Goal: Ask a question: Seek information or help from site administrators or community

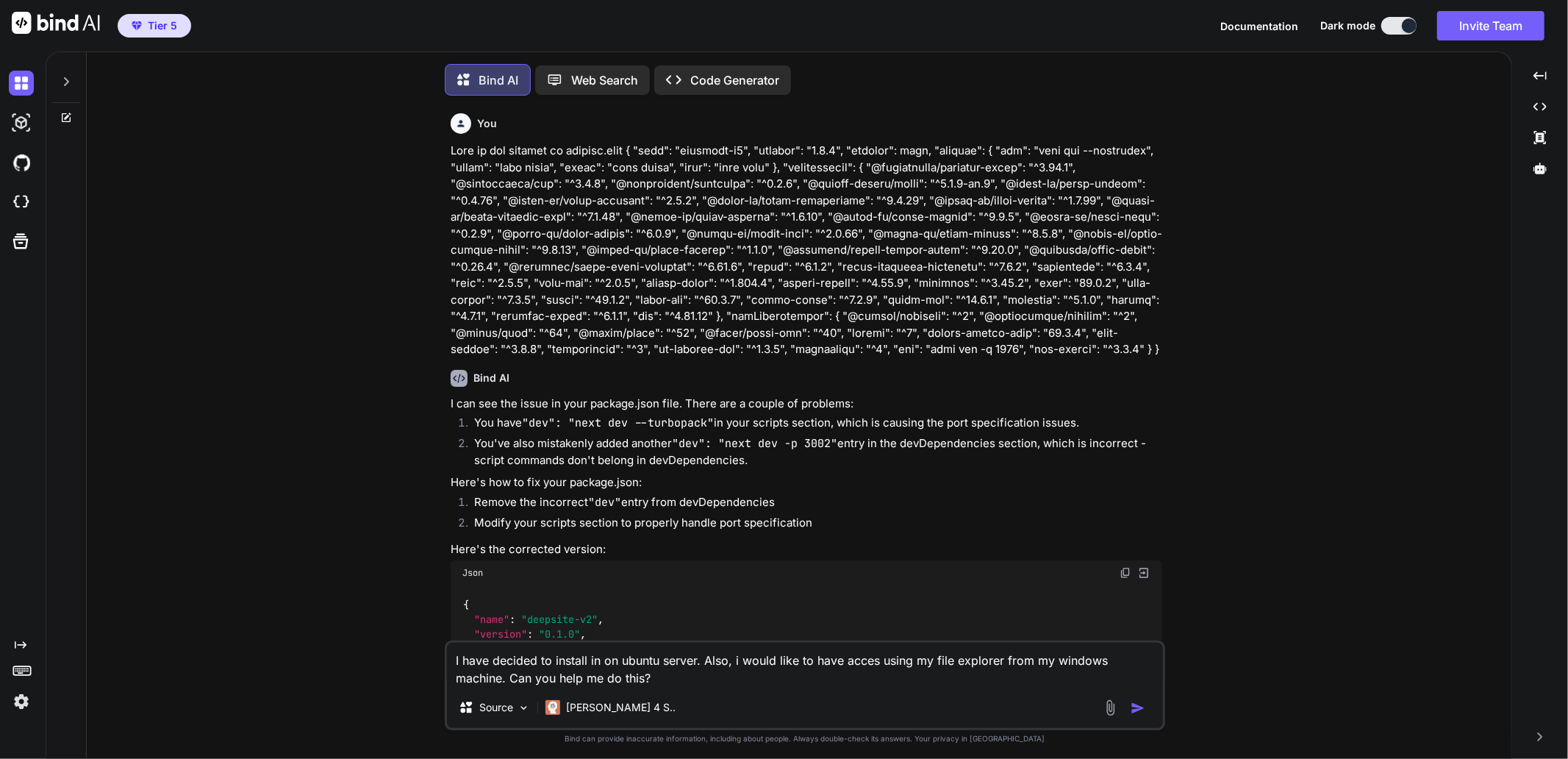
scroll to position [7, 0]
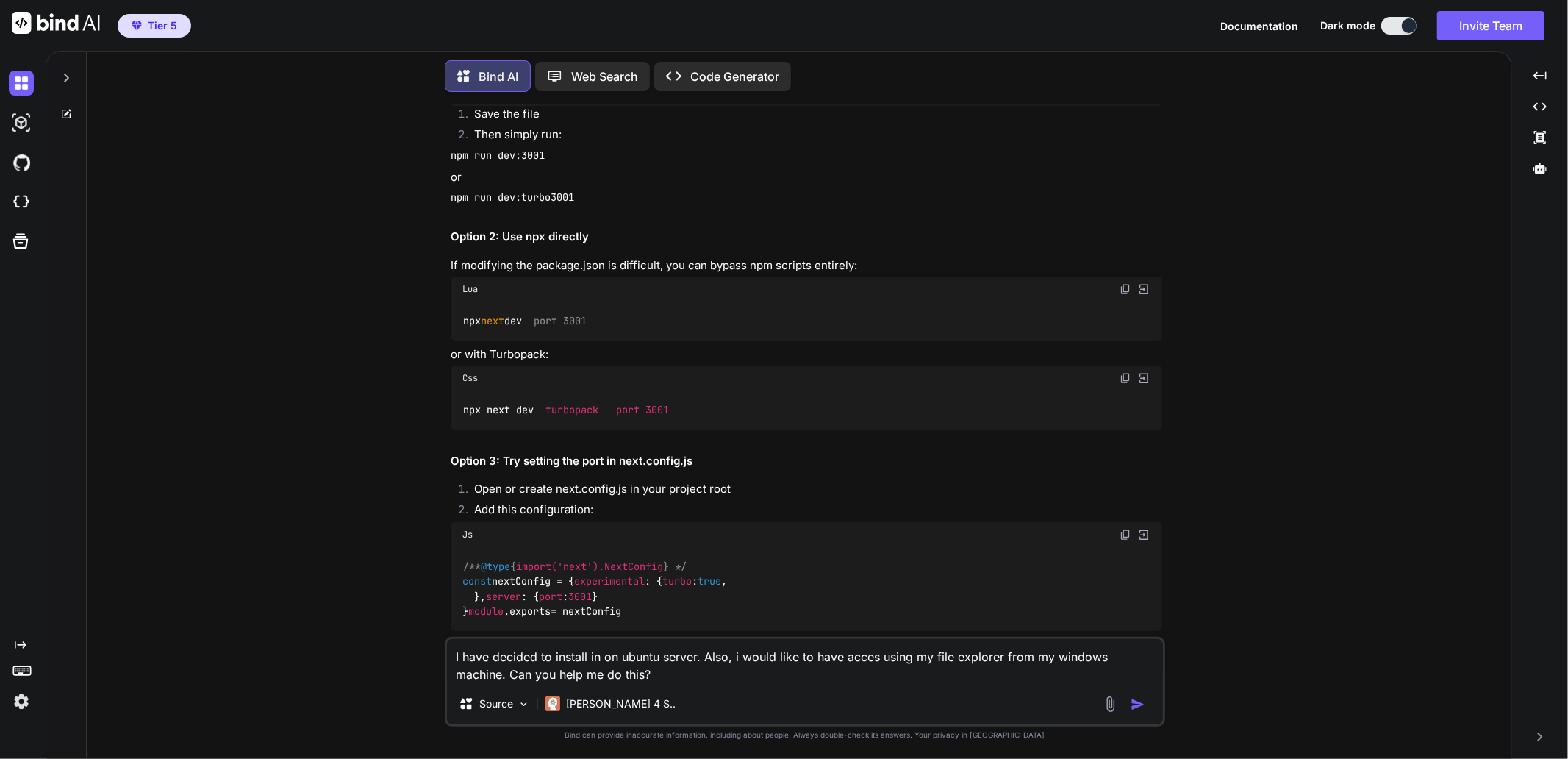
type textarea "x"
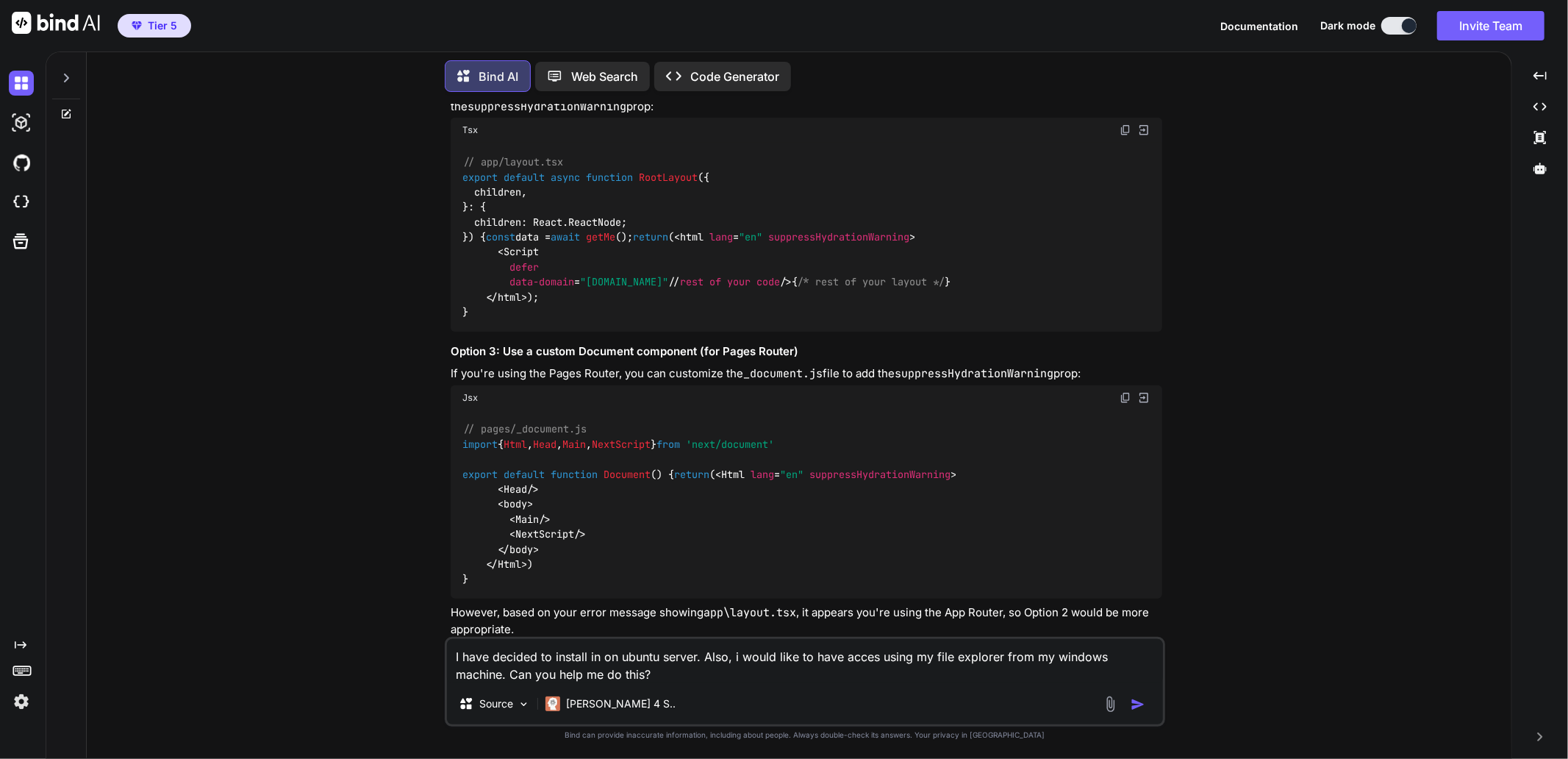
scroll to position [5781, 0]
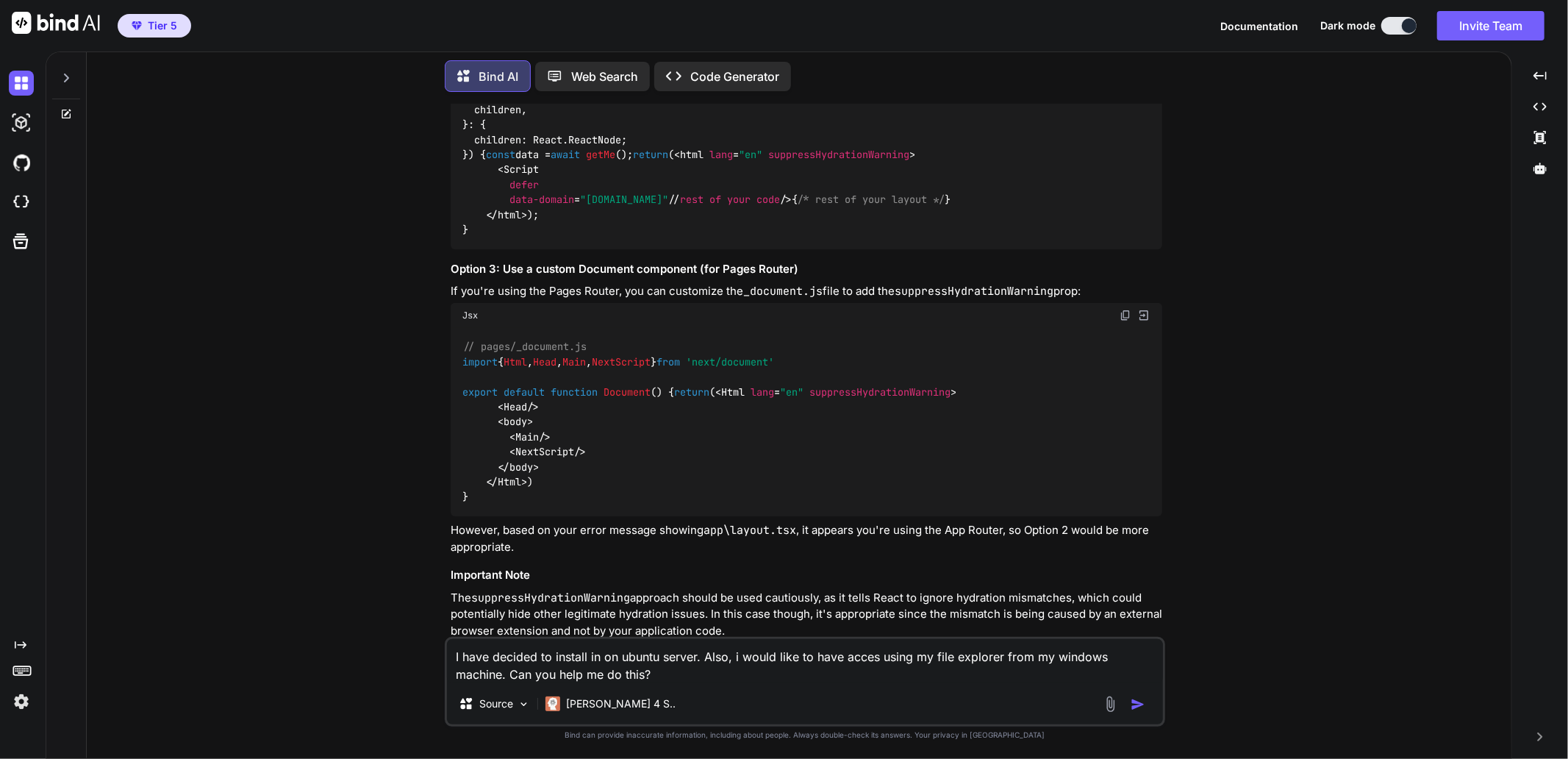
click at [693, 678] on textarea "I have decided to install in on ubuntu server. Also, i would like to have acces…" at bounding box center [805, 661] width 716 height 44
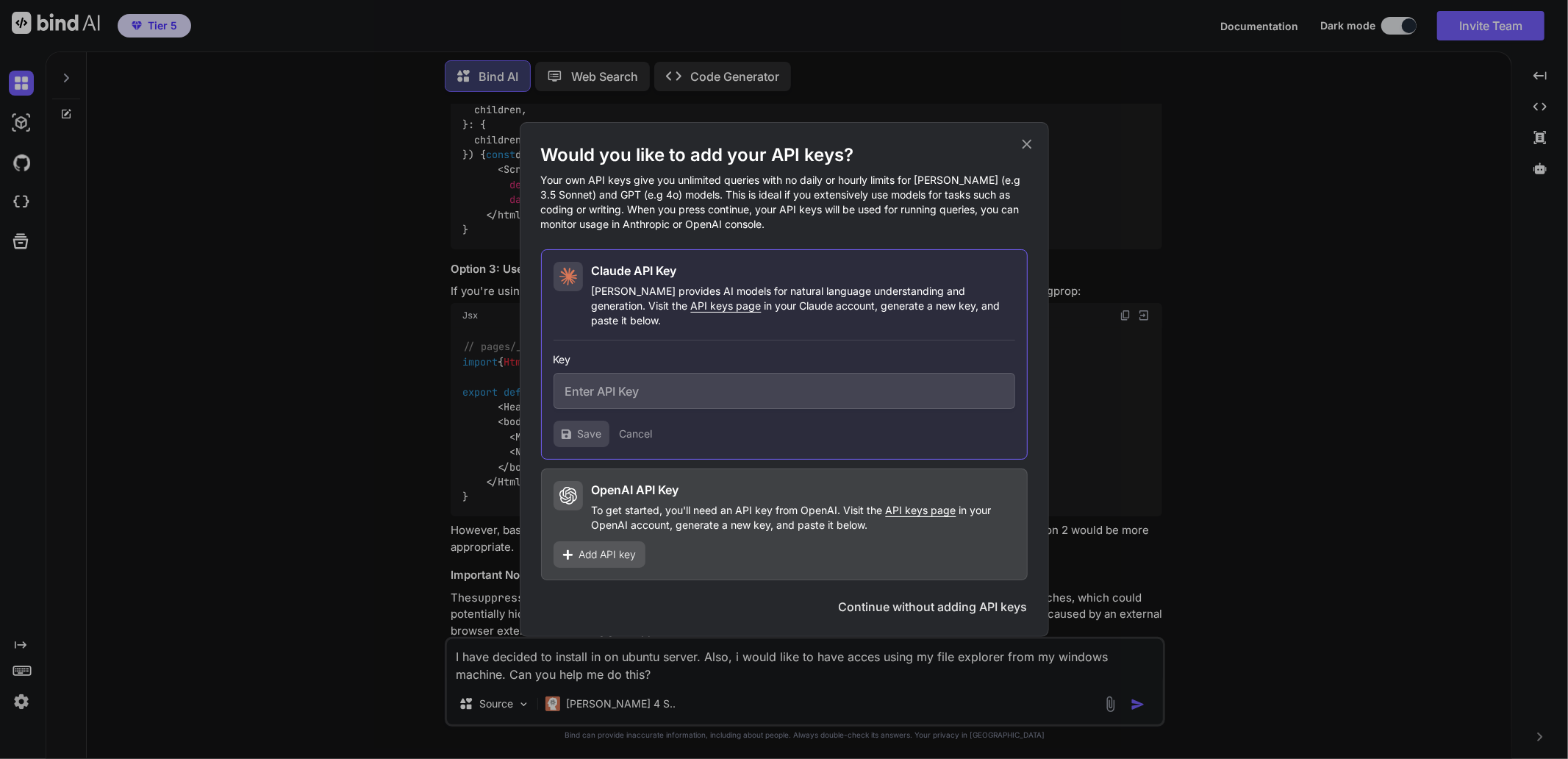
click at [1026, 150] on icon at bounding box center [1026, 145] width 10 height 10
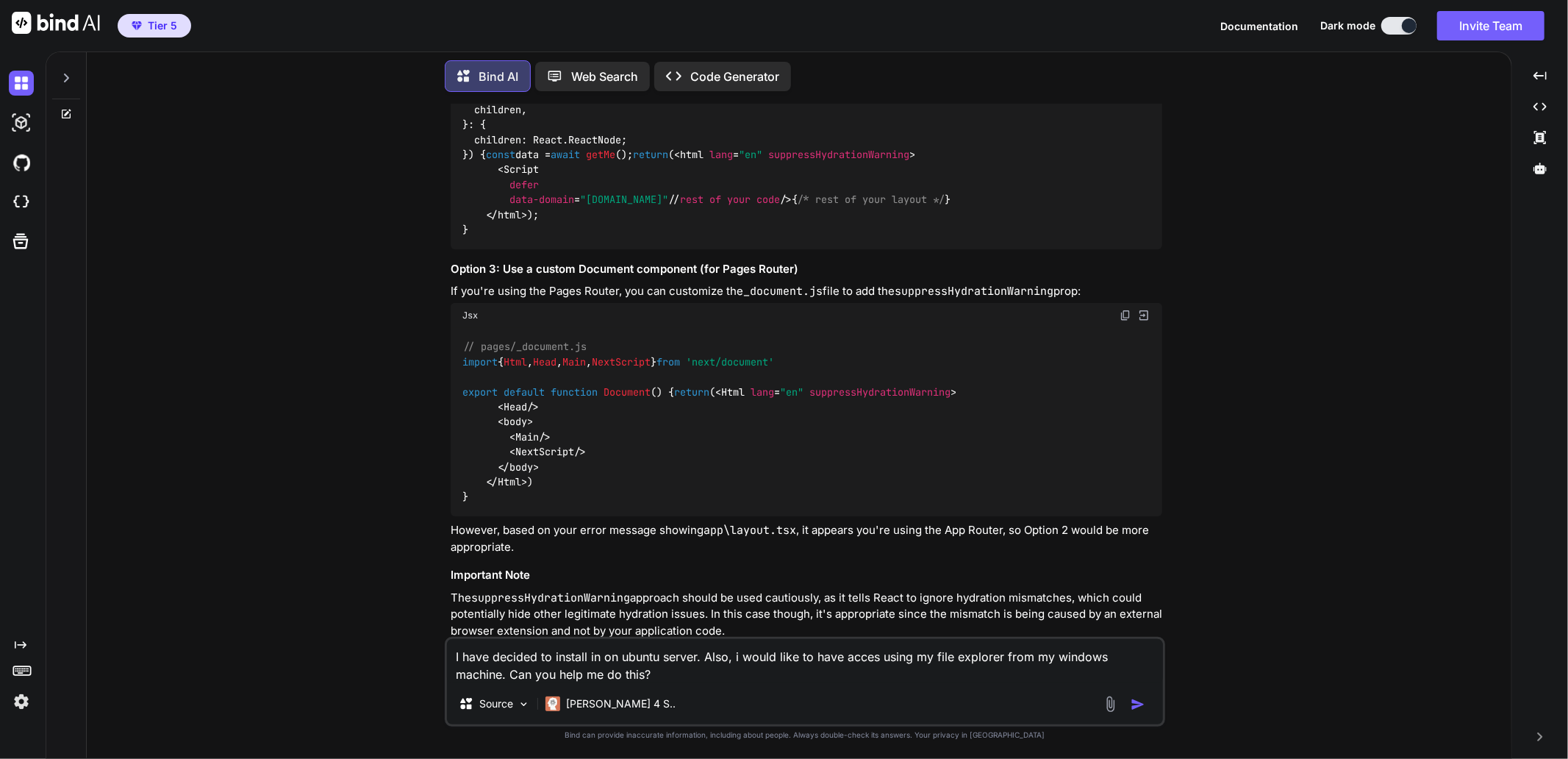
drag, startPoint x: 693, startPoint y: 662, endPoint x: 238, endPoint y: 581, distance: 462.2
click at [238, 581] on div "You Bind AI I can see the issue in your package.json file. There are a couple o…" at bounding box center [805, 431] width 1413 height 655
drag, startPoint x: 667, startPoint y: 673, endPoint x: 166, endPoint y: 526, distance: 522.1
click at [166, 526] on div "You Bind AI I can see the issue in your package.json file. There are a couple o…" at bounding box center [805, 431] width 1413 height 655
click at [589, 711] on div "[PERSON_NAME] 4 S.." at bounding box center [611, 704] width 142 height 30
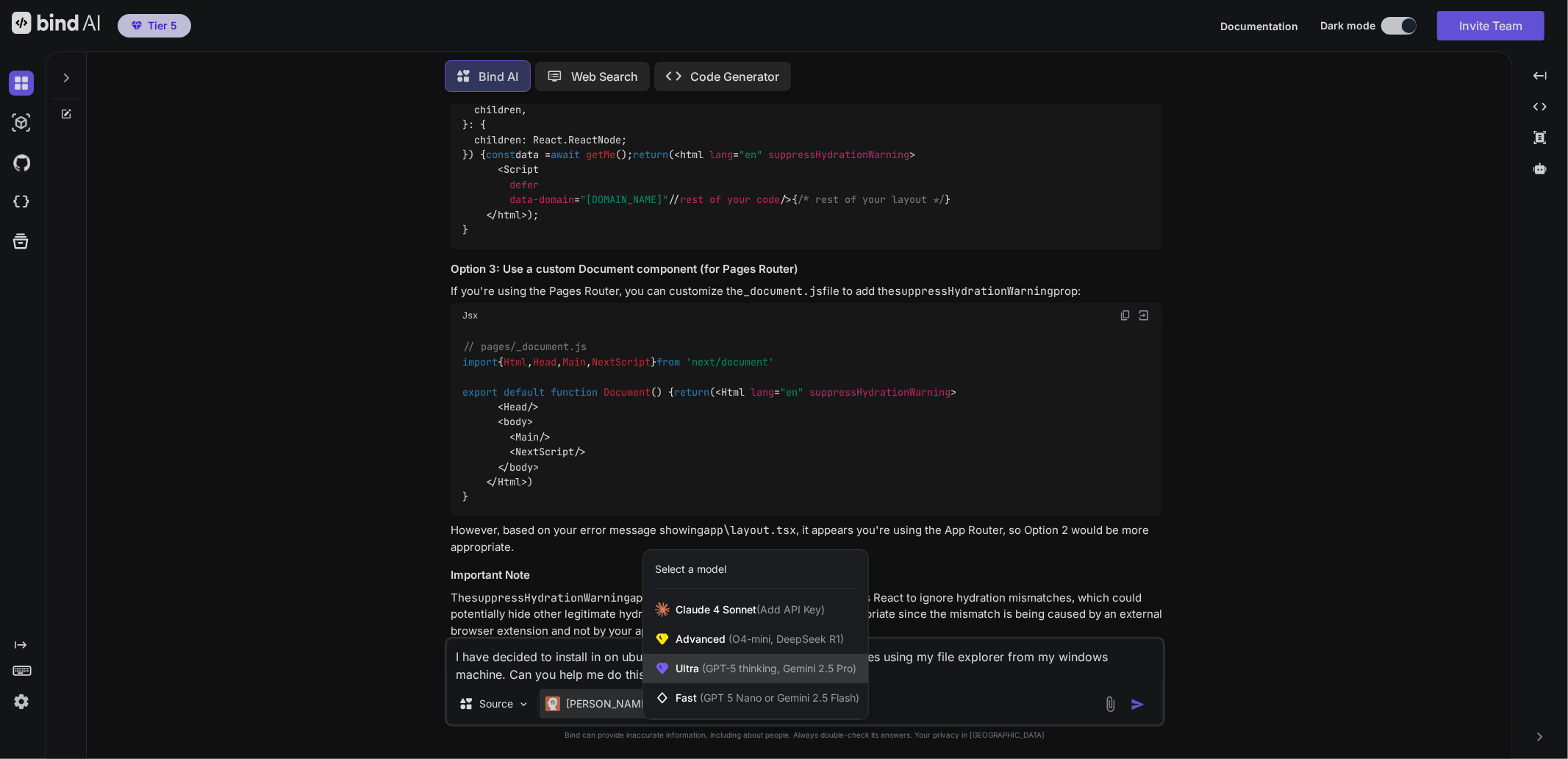
click at [783, 666] on span "(GPT-5 thinking, Gemini 2.5 Pro)" at bounding box center [777, 668] width 157 height 12
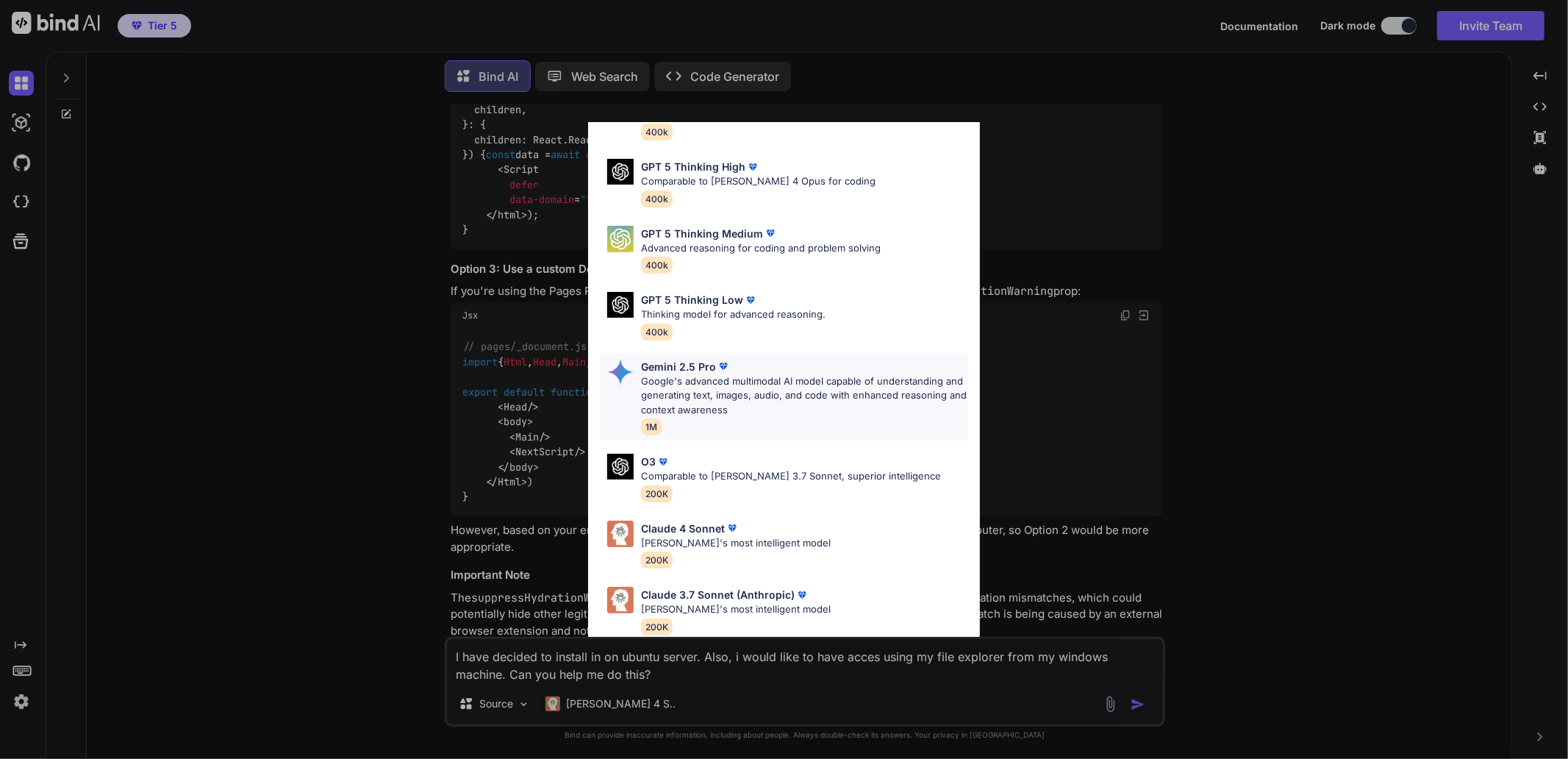
scroll to position [106, 0]
click at [711, 586] on p "Claude 3.7 Sonnet (Anthropic)" at bounding box center [717, 594] width 154 height 16
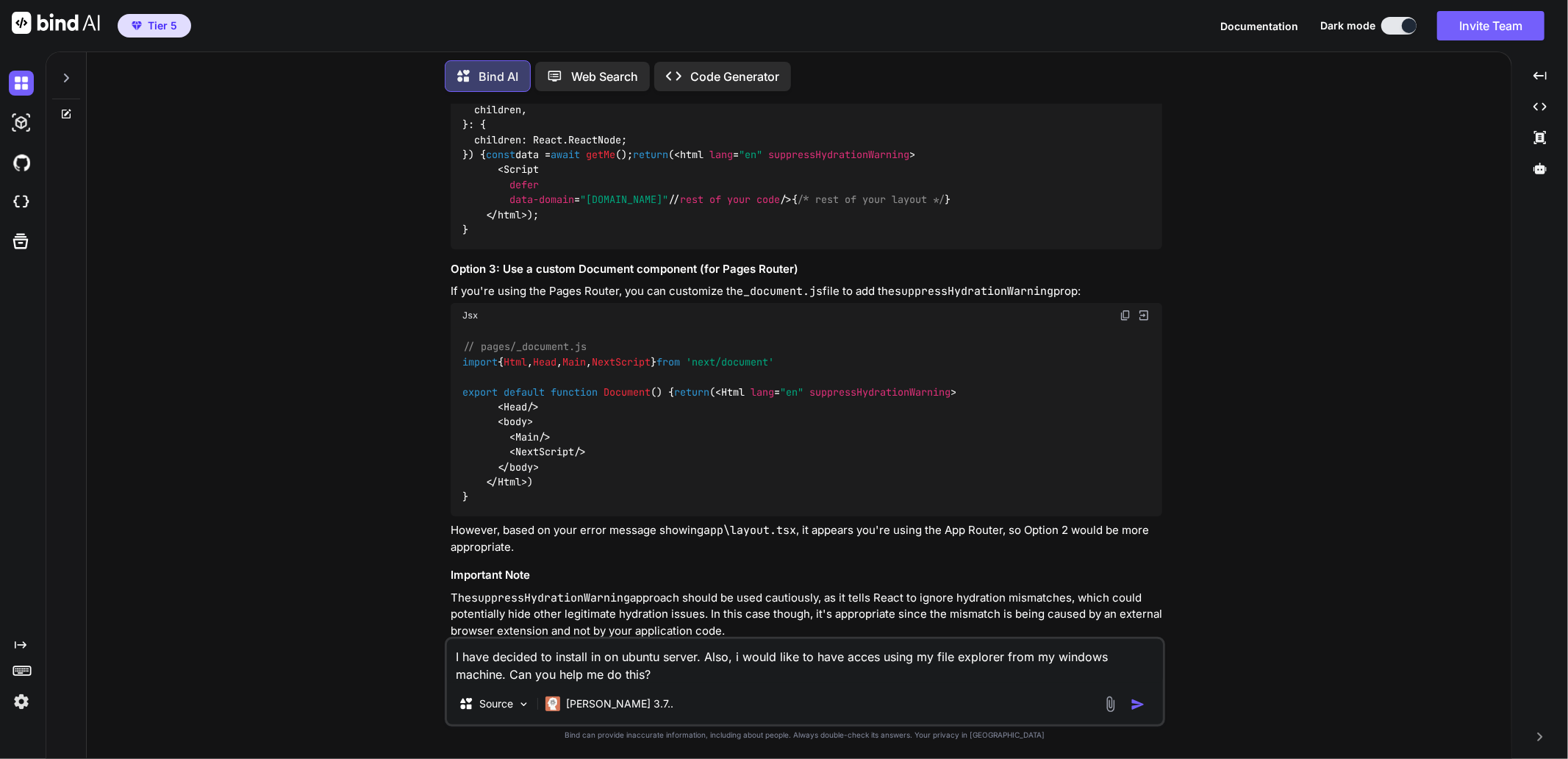
click at [697, 665] on textarea "I have decided to install in on ubuntu server. Also, i would like to have acces…" at bounding box center [805, 661] width 716 height 44
drag, startPoint x: 674, startPoint y: 678, endPoint x: 969, endPoint y: 699, distance: 295.7
click at [676, 678] on textarea "I have decided to install in on ubuntu server. Also, i would like to have acces…" at bounding box center [805, 661] width 716 height 44
click at [1141, 707] on img "button" at bounding box center [1138, 705] width 15 height 15
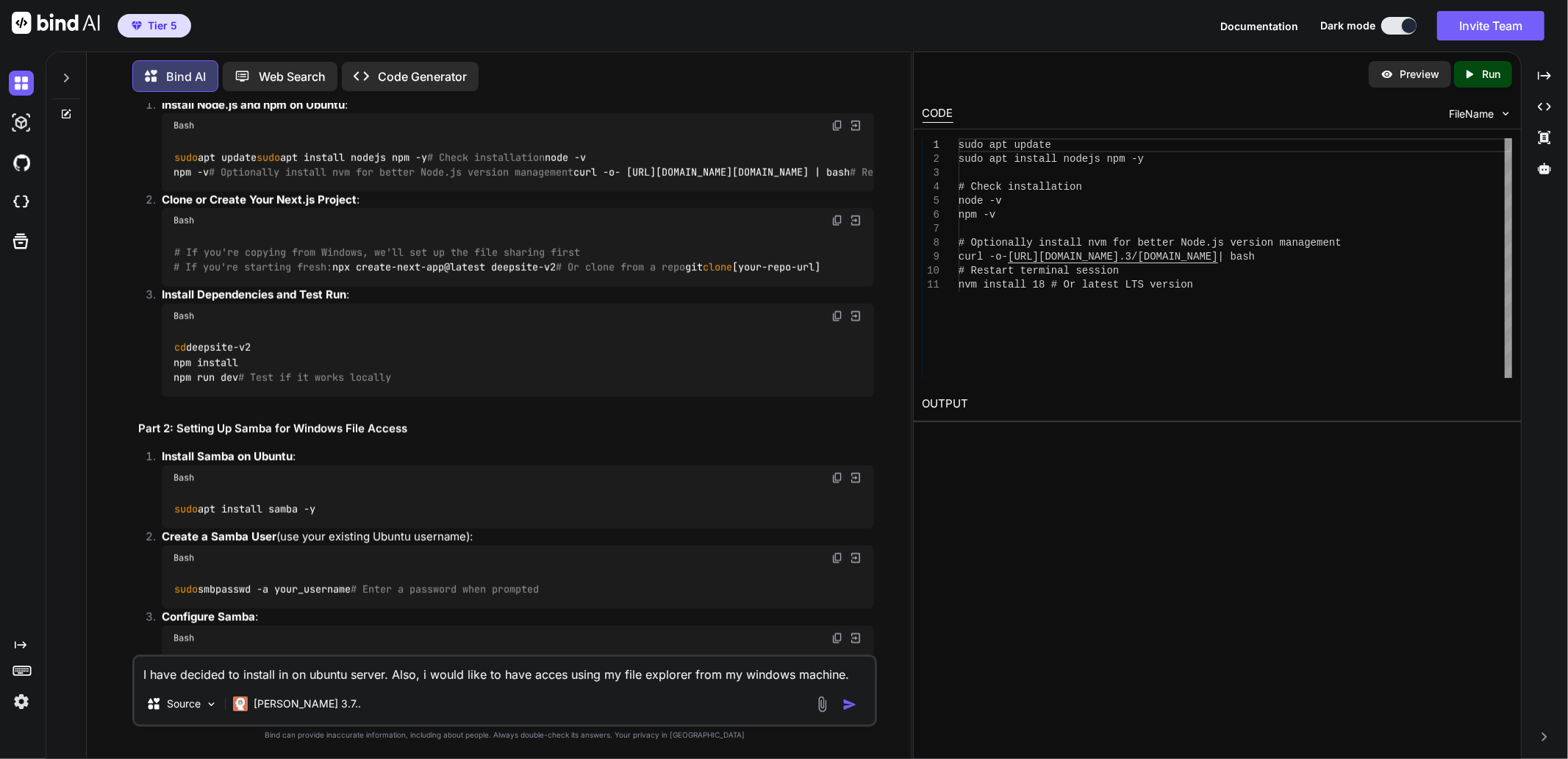
scroll to position [6556, 0]
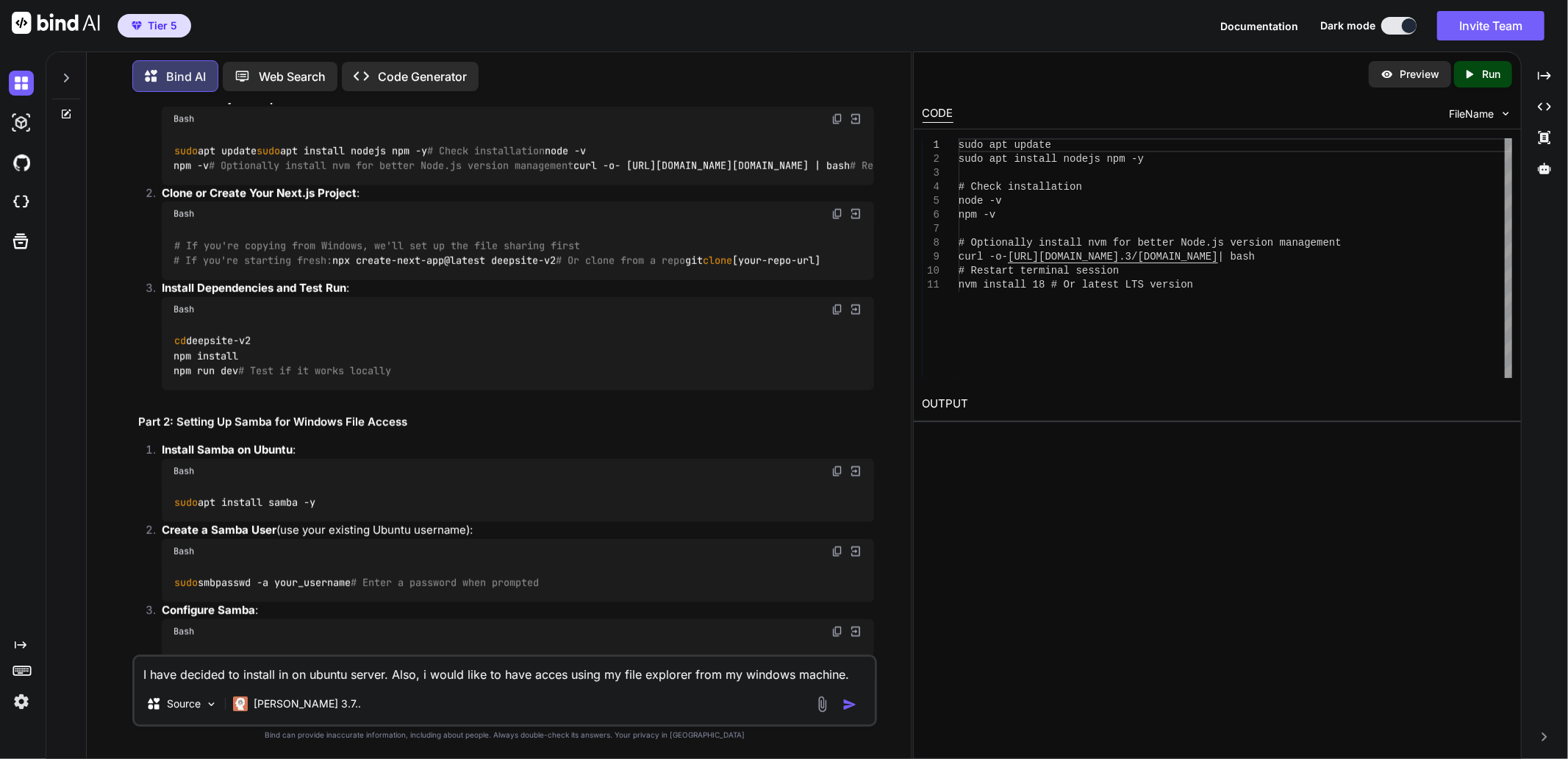
drag, startPoint x: 177, startPoint y: 428, endPoint x: 360, endPoint y: 422, distance: 183.1
click at [360, 185] on div "sudo apt update sudo apt install nodejs npm -y # Check installation node -v npm…" at bounding box center [518, 158] width 713 height 53
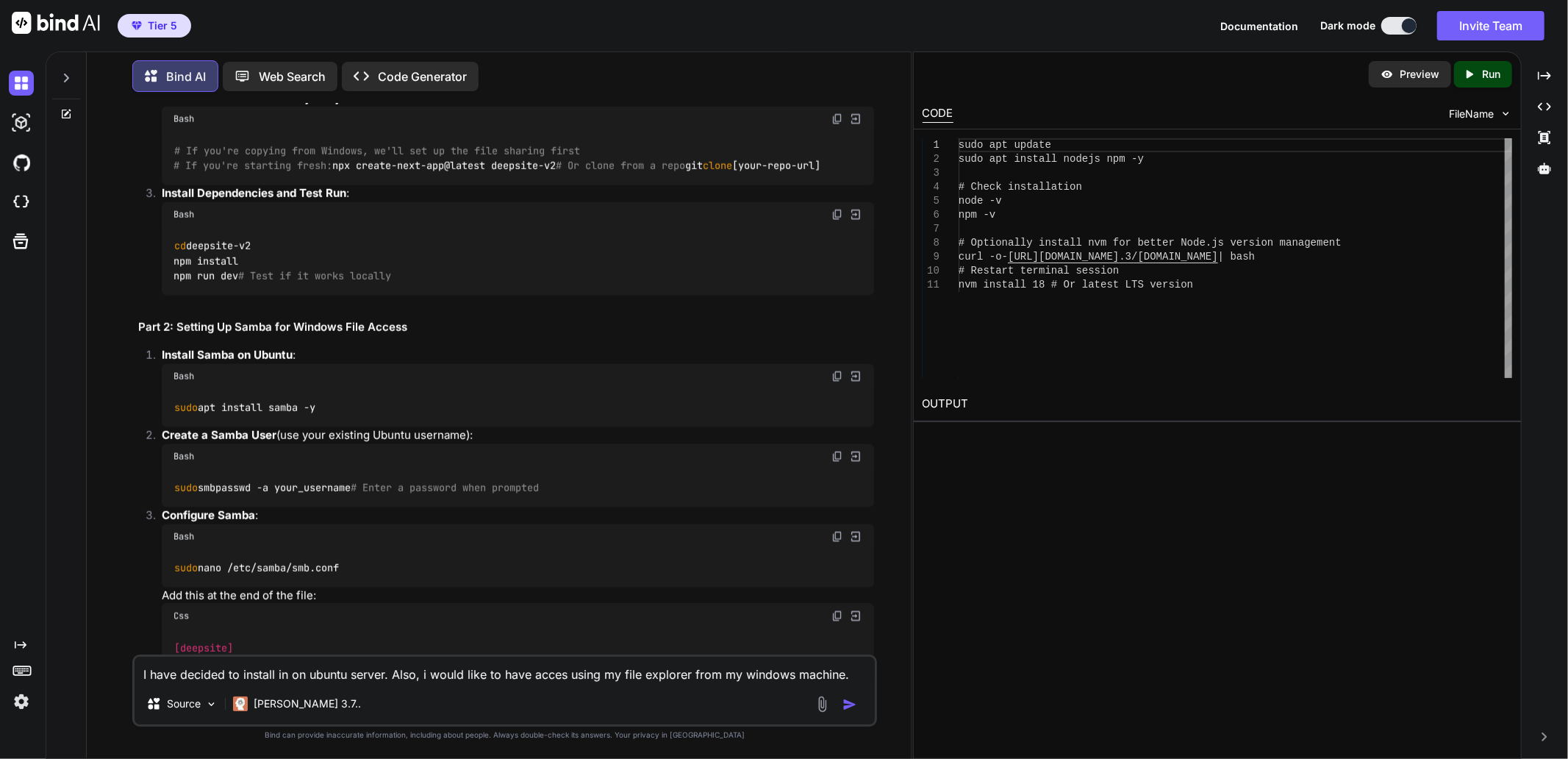
scroll to position [6638, 0]
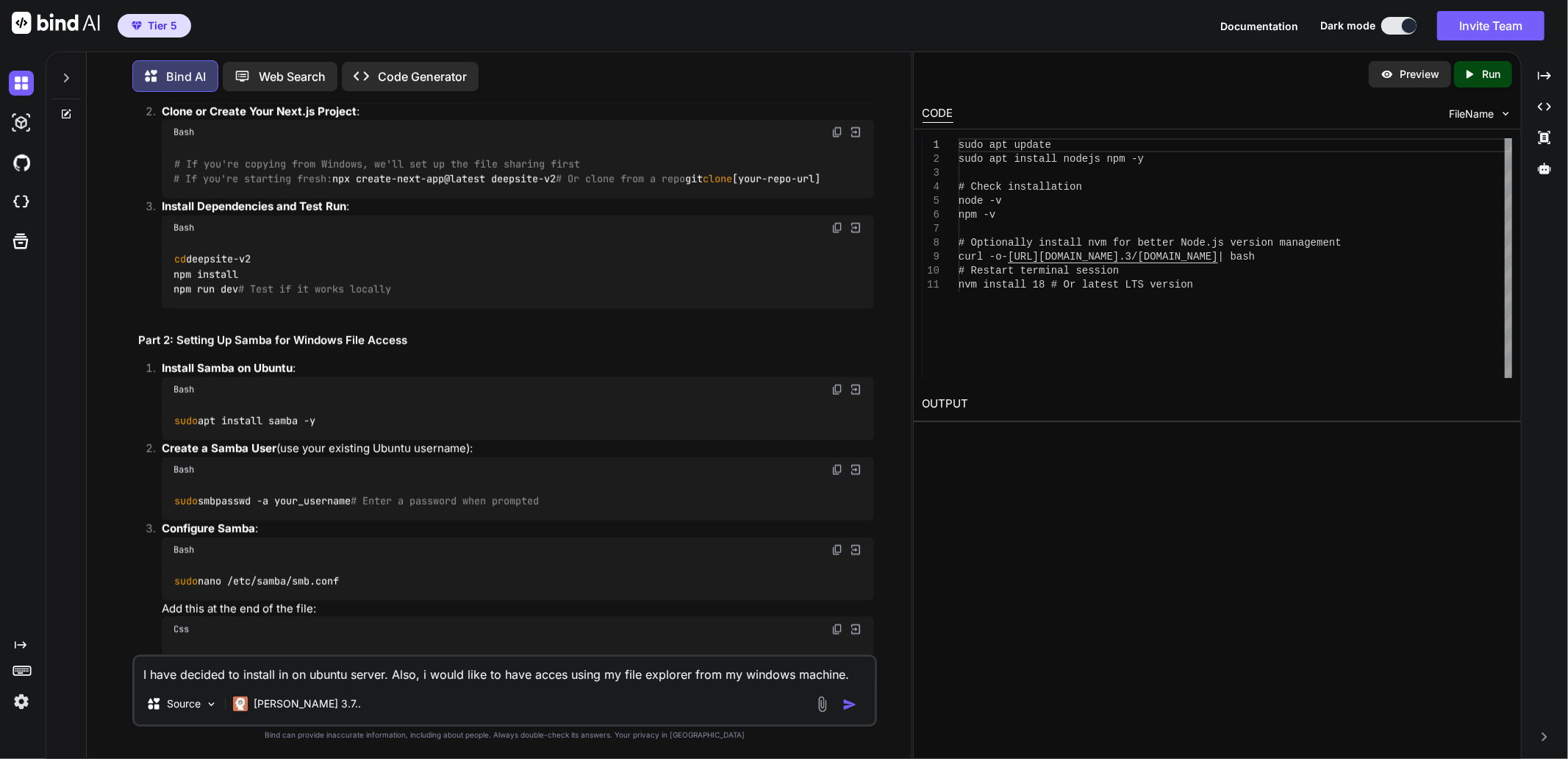
click at [587, 104] on div "sudo apt update sudo apt install nodejs npm -y # Check installation node -v npm…" at bounding box center [518, 76] width 713 height 53
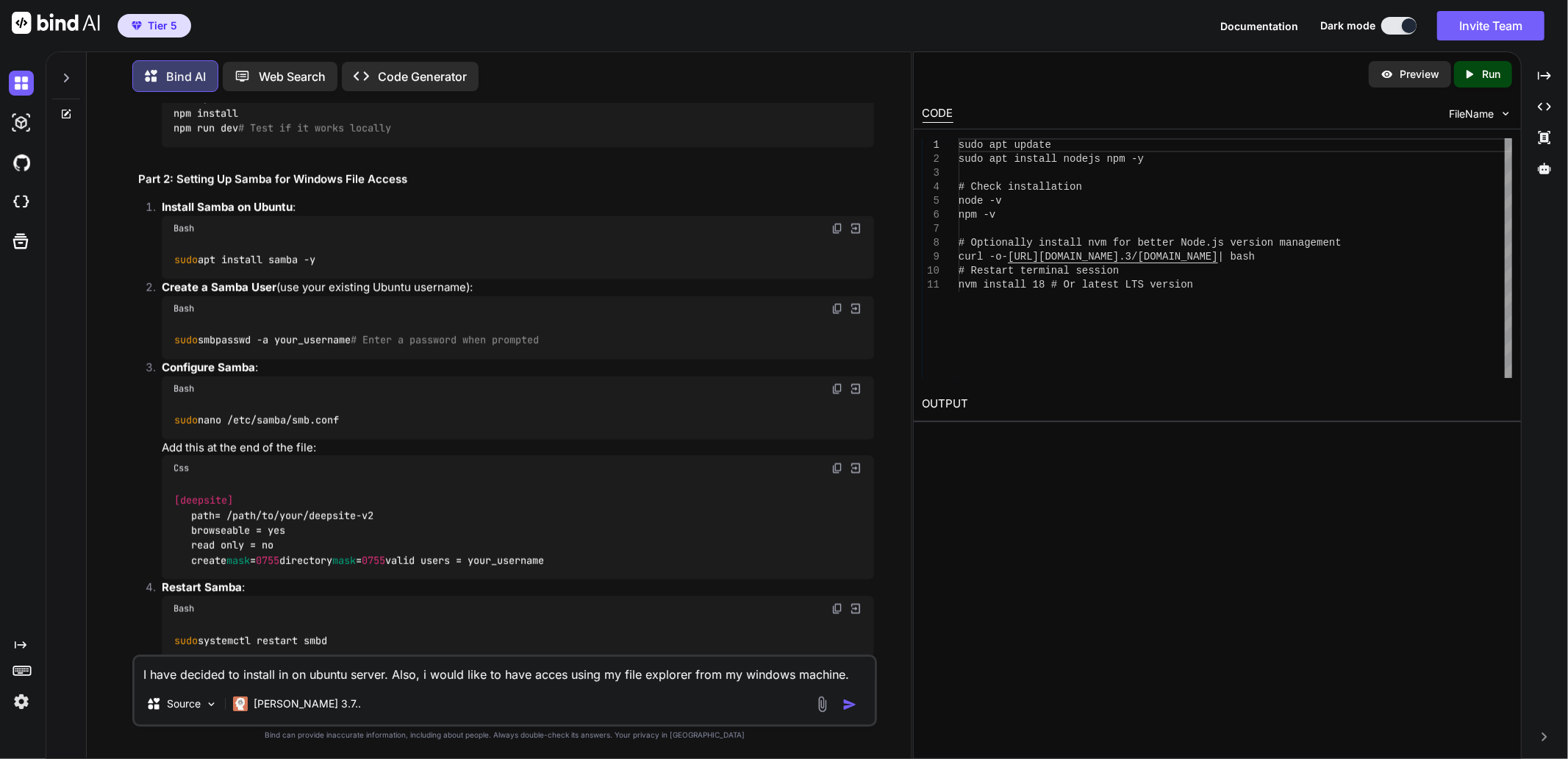
scroll to position [6801, 0]
copy span "Node"
click at [422, 663] on textarea "I have decided to install in on ubuntu server. Also, i would like to have acces…" at bounding box center [505, 670] width 740 height 26
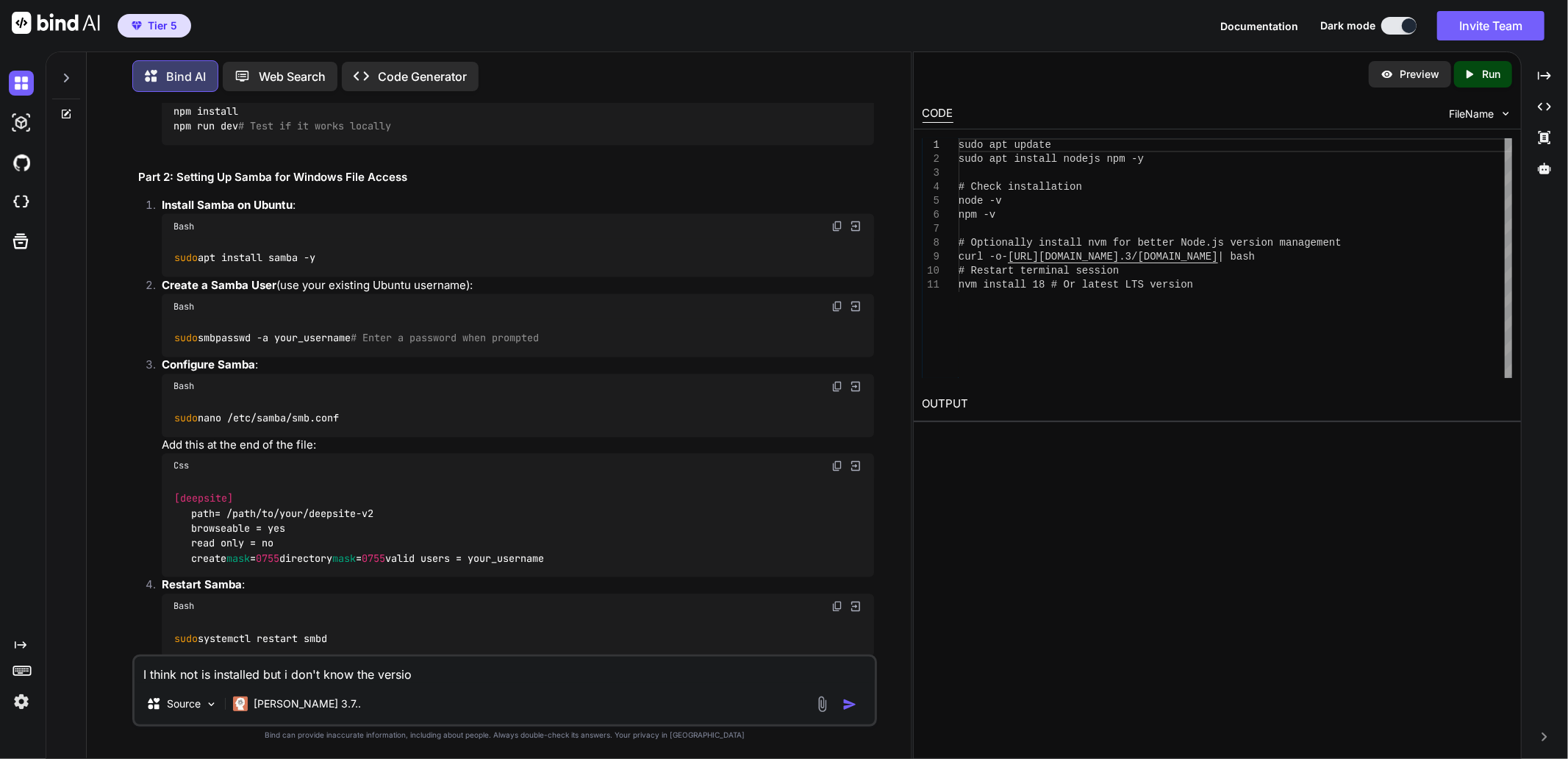
type textarea "I think not is installed but i don't know the version"
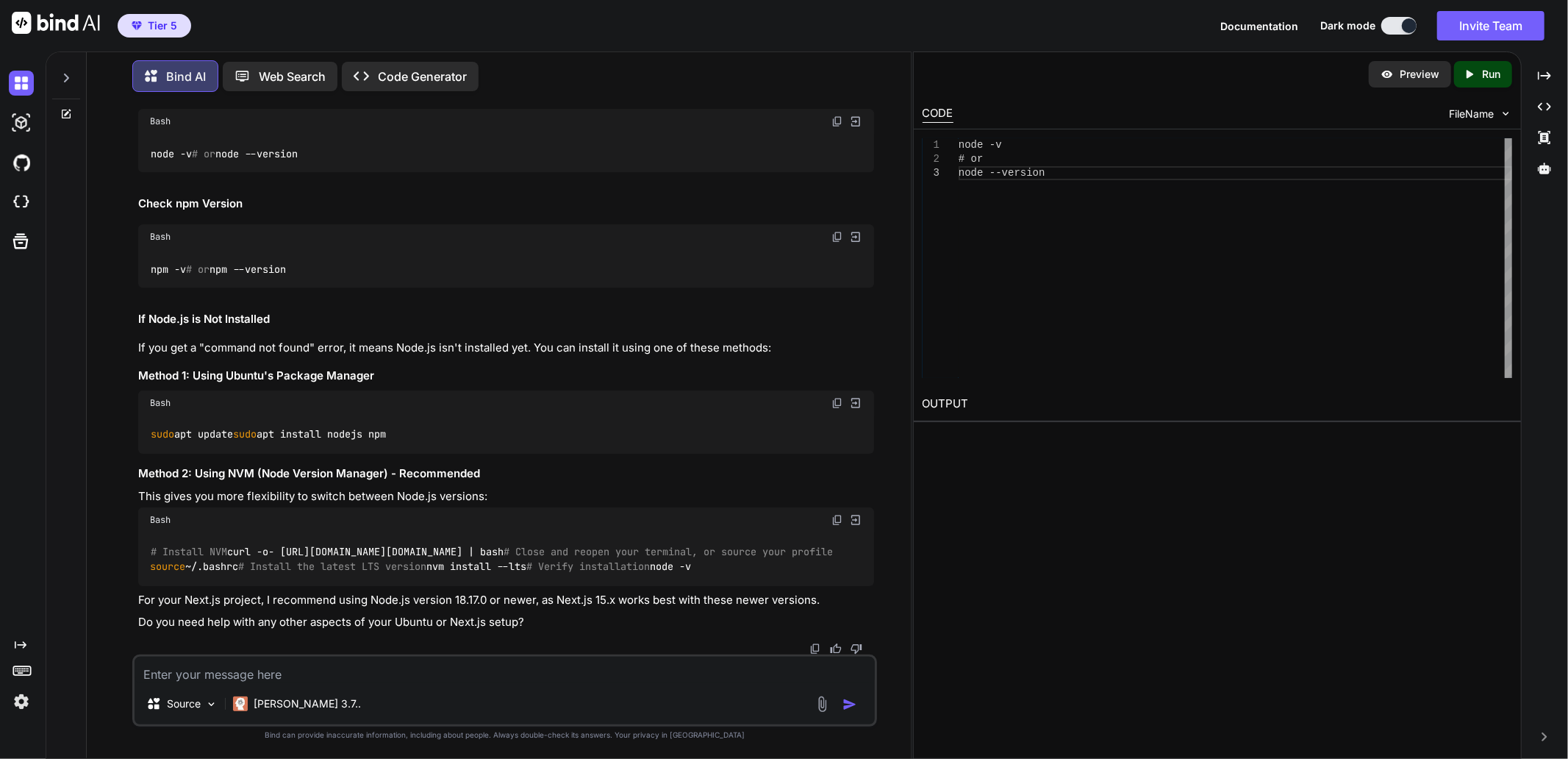
scroll to position [8837, 0]
click at [836, 127] on img at bounding box center [837, 121] width 12 height 12
click at [315, 672] on textarea at bounding box center [505, 670] width 740 height 26
drag, startPoint x: 837, startPoint y: 430, endPoint x: 856, endPoint y: 484, distance: 57.2
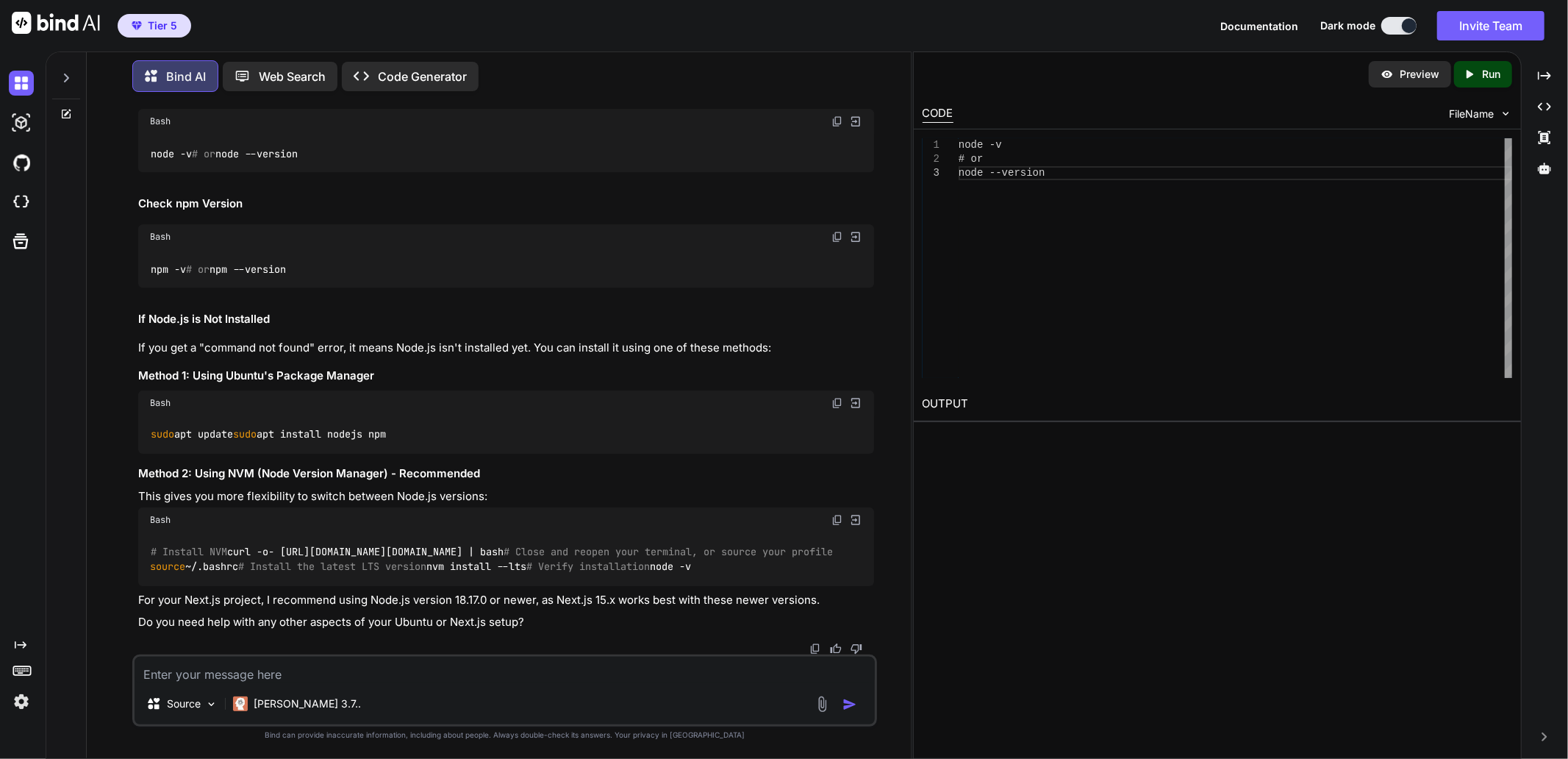
click at [837, 243] on img at bounding box center [837, 237] width 12 height 12
click at [357, 671] on textarea at bounding box center [505, 670] width 740 height 26
paste textarea "labaude@gpt-server:/var/www/mesprojets/deepsite$ node -v # or node --version v2…"
type textarea "labaude@gpt-server:/var/www/mesprojets/deepsite$ node -v # or node --version v2…"
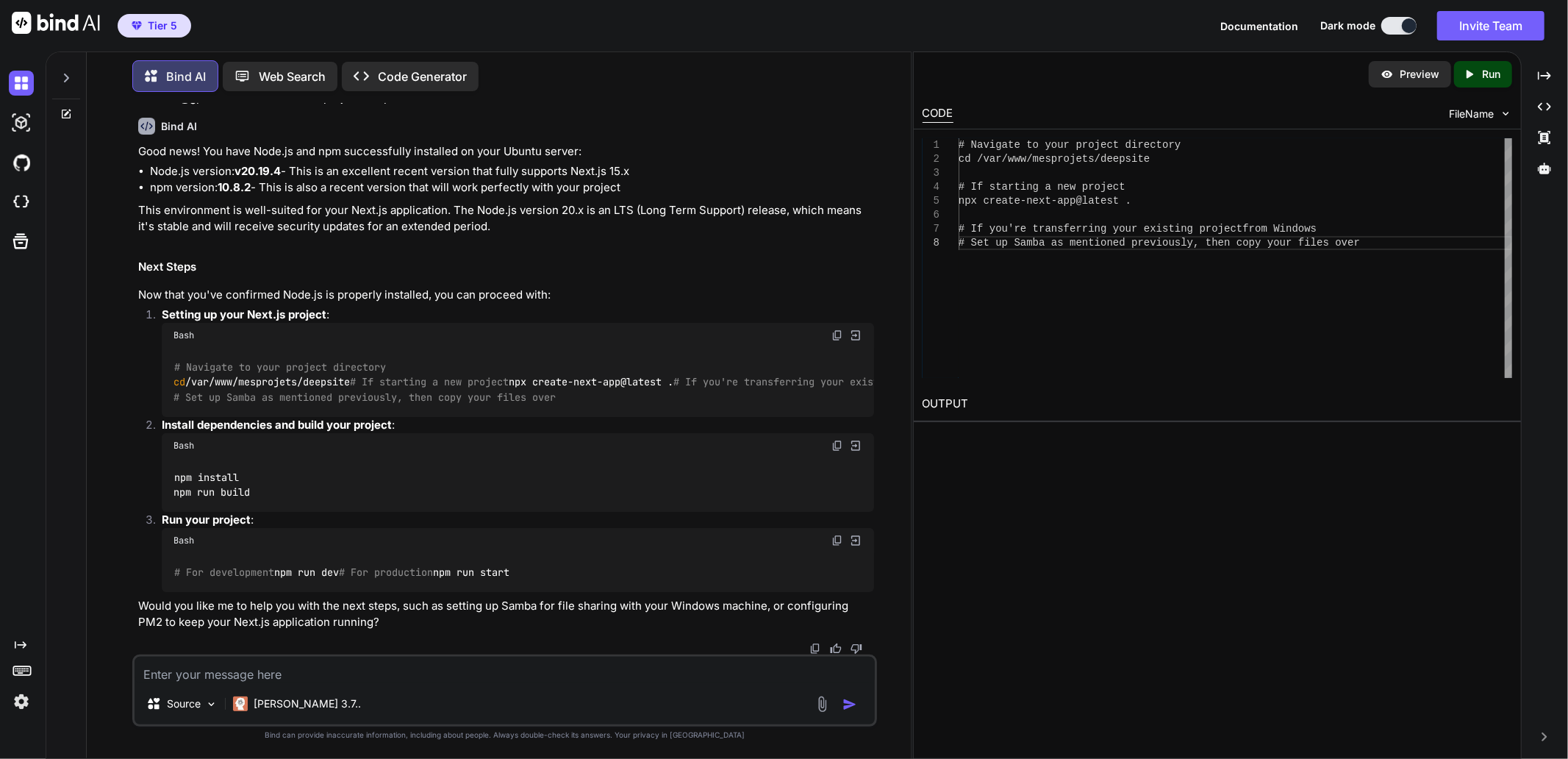
scroll to position [9969, 0]
click at [292, 405] on code "# Navigate to your project directory cd /var/www/mesprojets/deepsite # If start…" at bounding box center [597, 382] width 846 height 45
copy code "cd /var/www/mesprojets/deepsite"
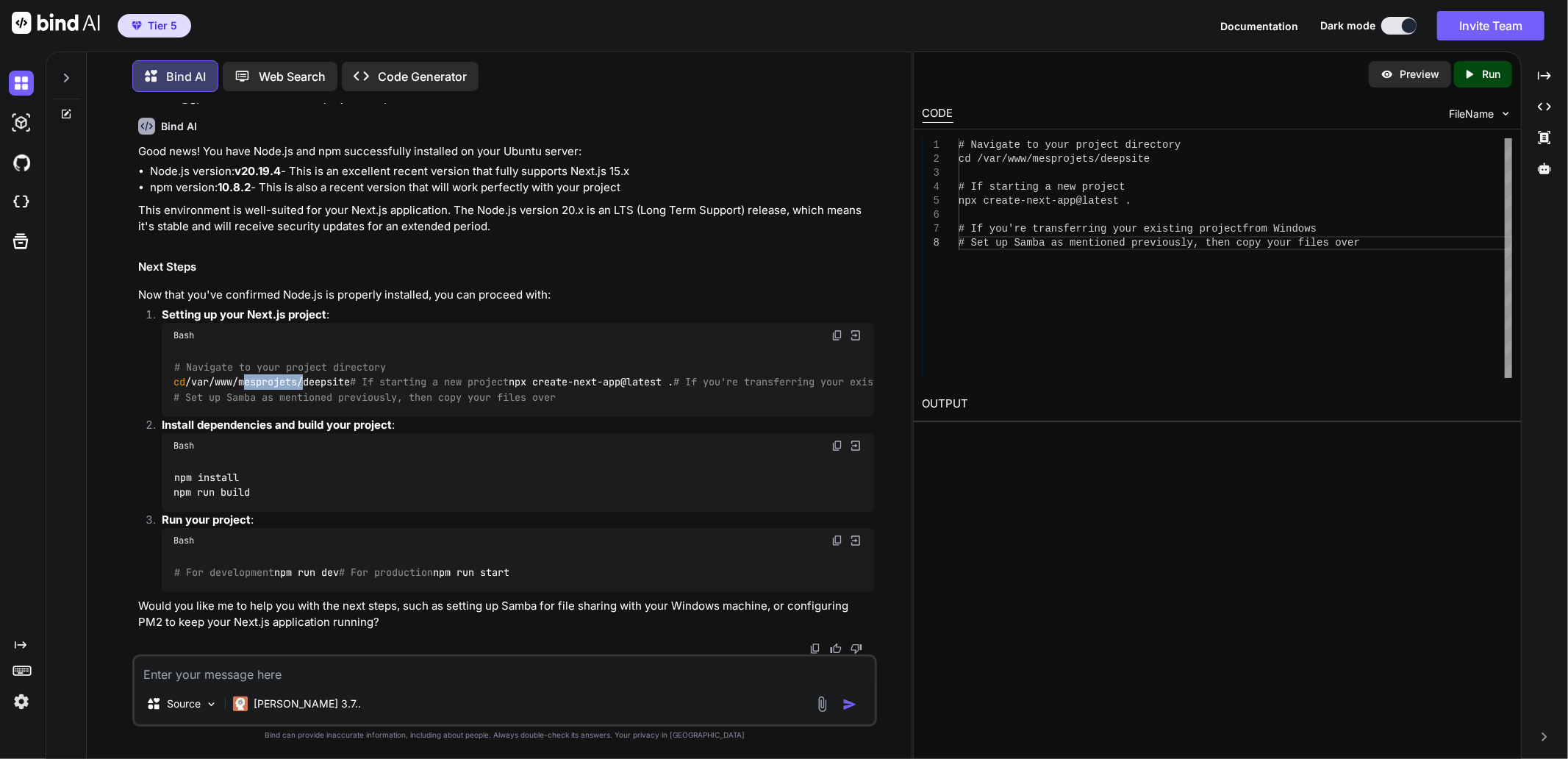
click at [431, 416] on div "# Navigate to your project directory cd /var/www/mesprojets/deepsite # If start…" at bounding box center [518, 382] width 713 height 68
click at [839, 451] on img at bounding box center [837, 446] width 12 height 12
click at [112, 417] on div "You Bind AI I can see the issue in your package.json file. There are a couple o…" at bounding box center [505, 431] width 812 height 655
click at [284, 664] on textarea at bounding box center [505, 670] width 740 height 26
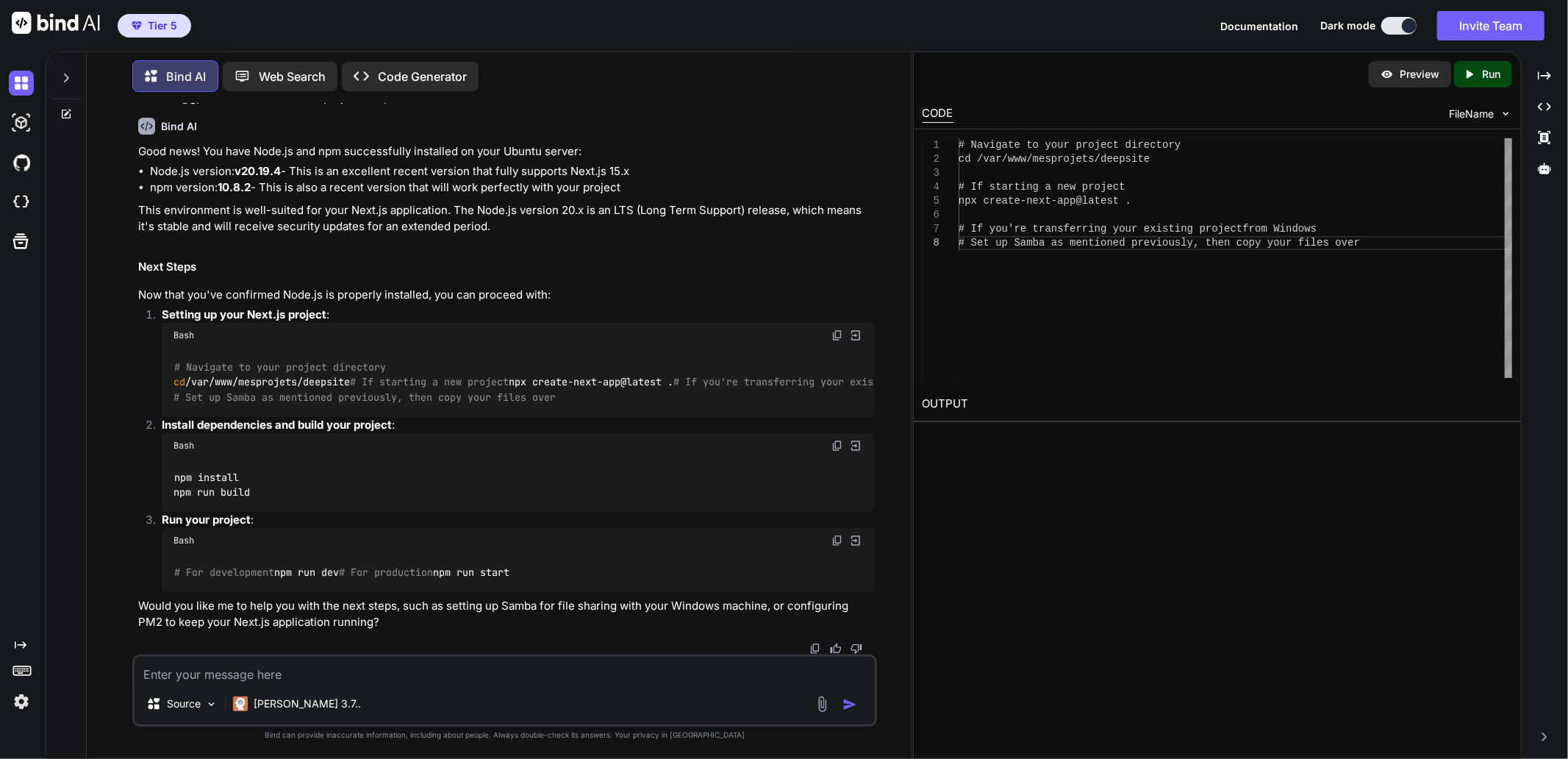
paste textarea "labaude@gpt-server:/var/www/mesprojets/deepsite$ npm -v # or npm --version 10.8…"
type textarea "labaude@gpt-server:/var/www/mesprojets/deepsite$ npm -v # or npm --version 10.8…"
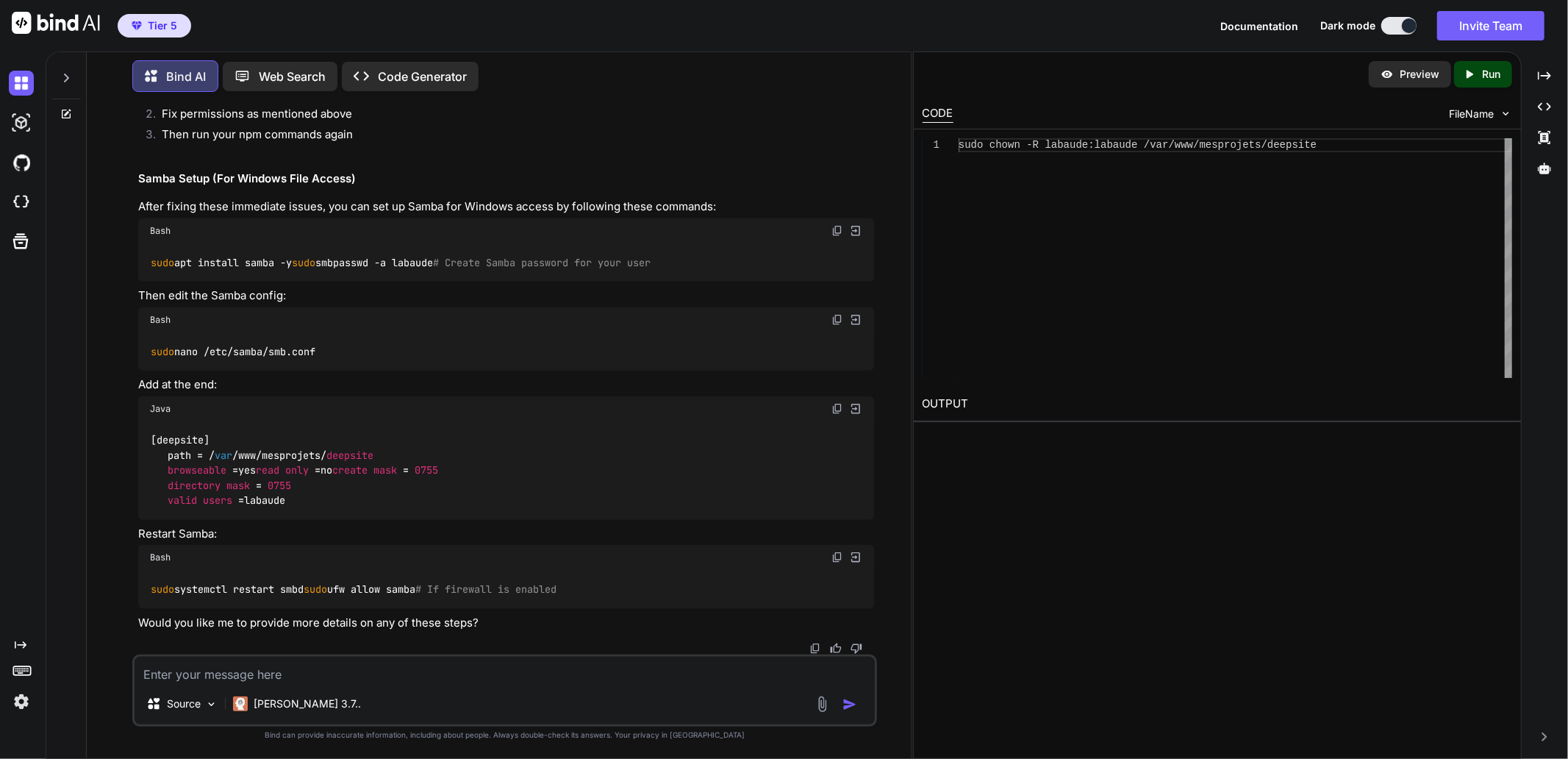
scroll to position [10953, 0]
drag, startPoint x: 836, startPoint y: 526, endPoint x: 848, endPoint y: 617, distance: 91.8
click at [438, 671] on textarea at bounding box center [505, 670] width 740 height 26
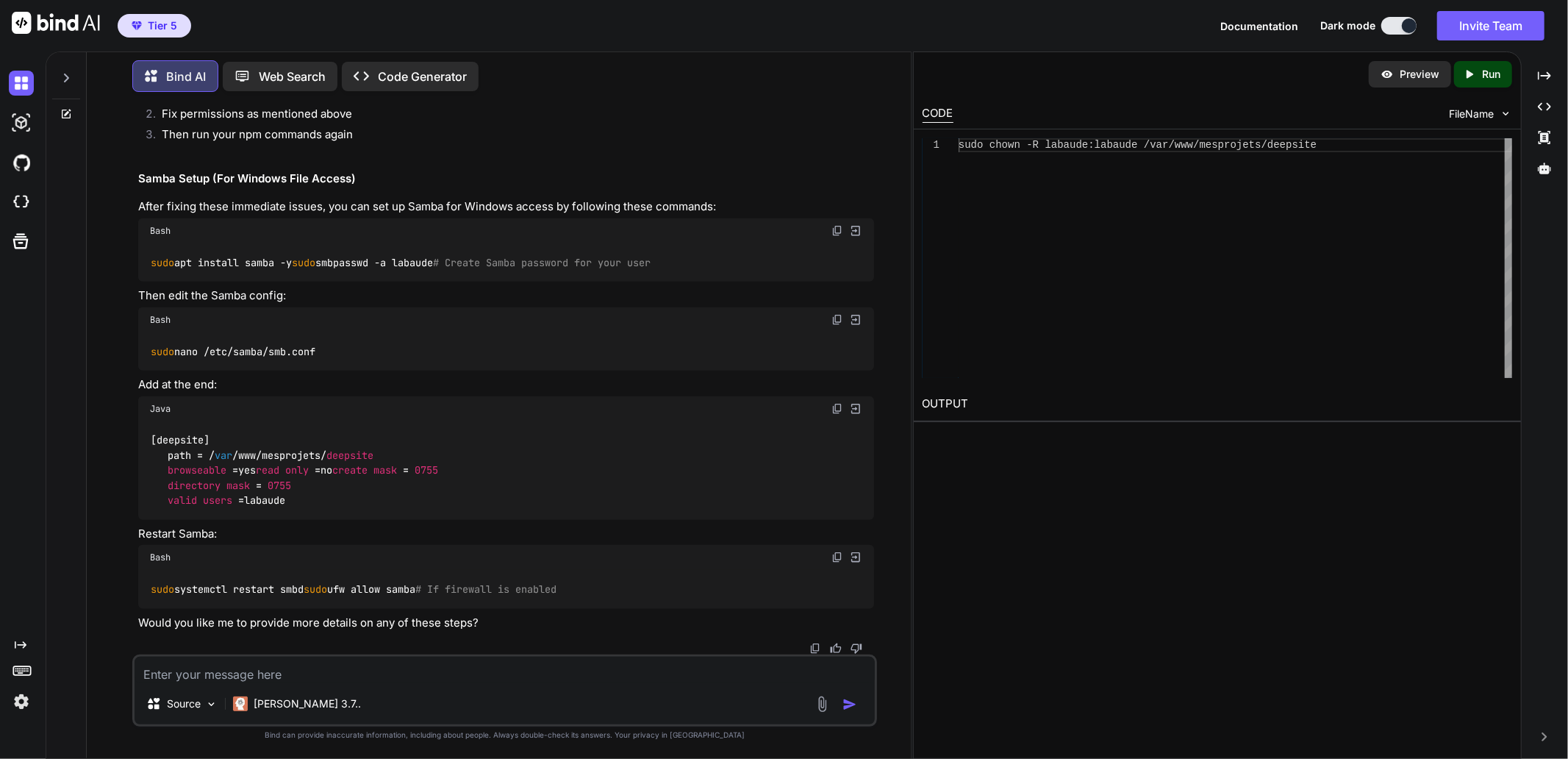
paste textarea "labaude@gpt-server:/var/www/mesprojets/deepsite$ npm install npm run build npm …"
type textarea "labaude@gpt-server:/var/www/mesprojets/deepsite$ npm install npm run build npm …"
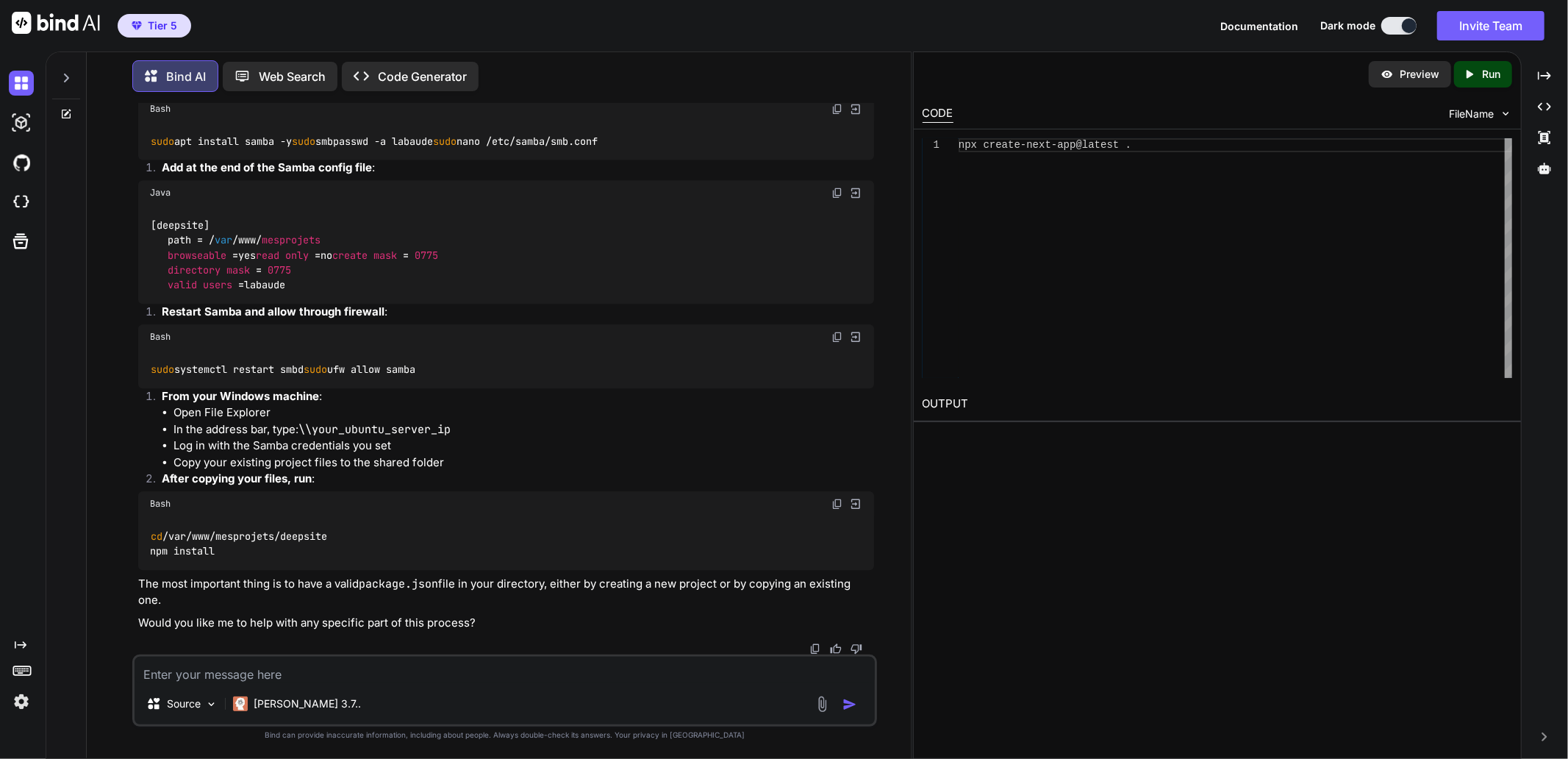
scroll to position [12655, 0]
click at [694, 45] on h2 "If You're Transferring an Existing Project" at bounding box center [505, 36] width 736 height 17
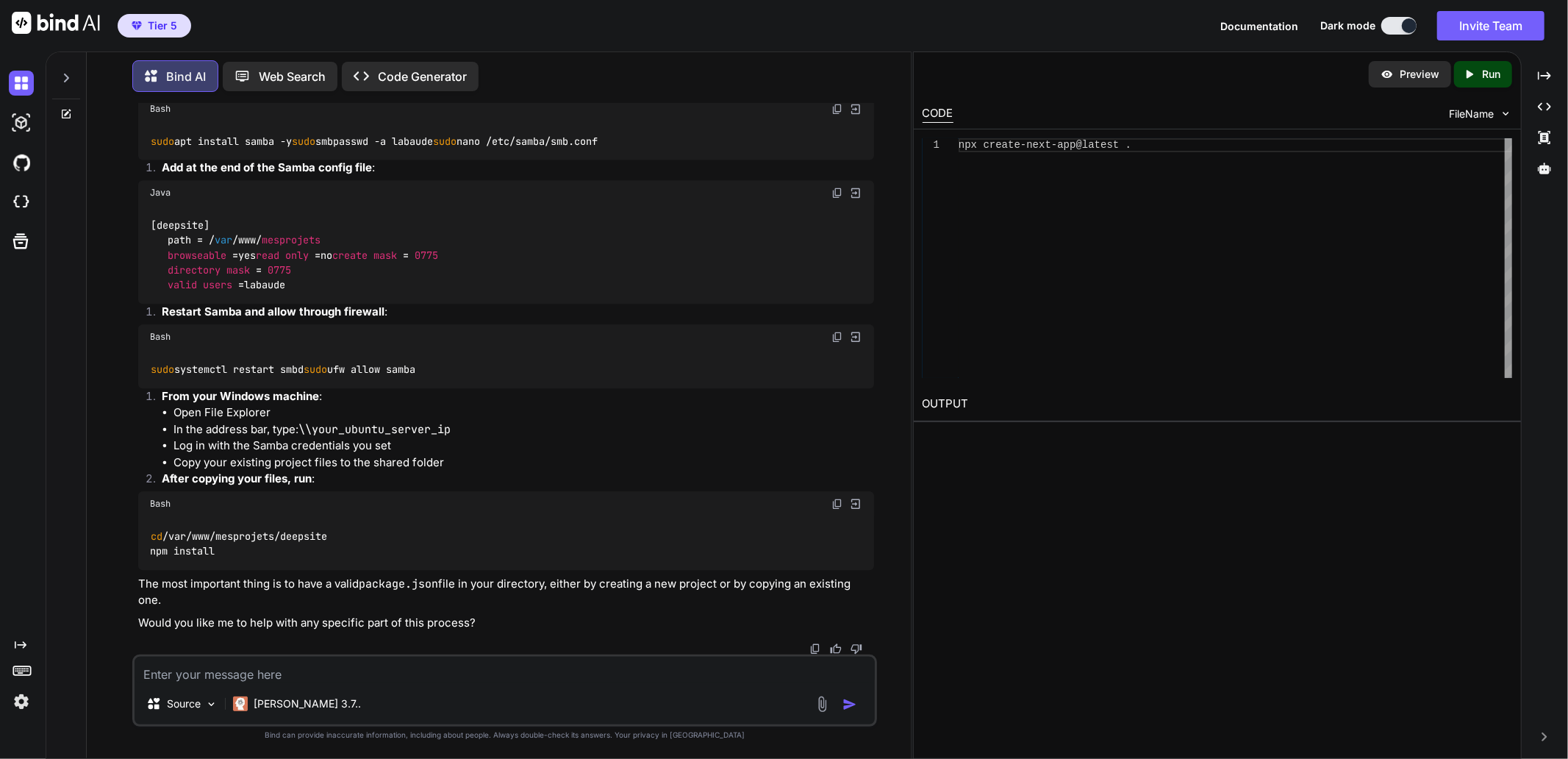
click at [834, 115] on img at bounding box center [837, 109] width 12 height 12
click at [895, 447] on div "You Bind AI I can see the issue in your package.json file. There are a couple o…" at bounding box center [505, 431] width 812 height 655
click at [333, 673] on textarea at bounding box center [505, 670] width 740 height 26
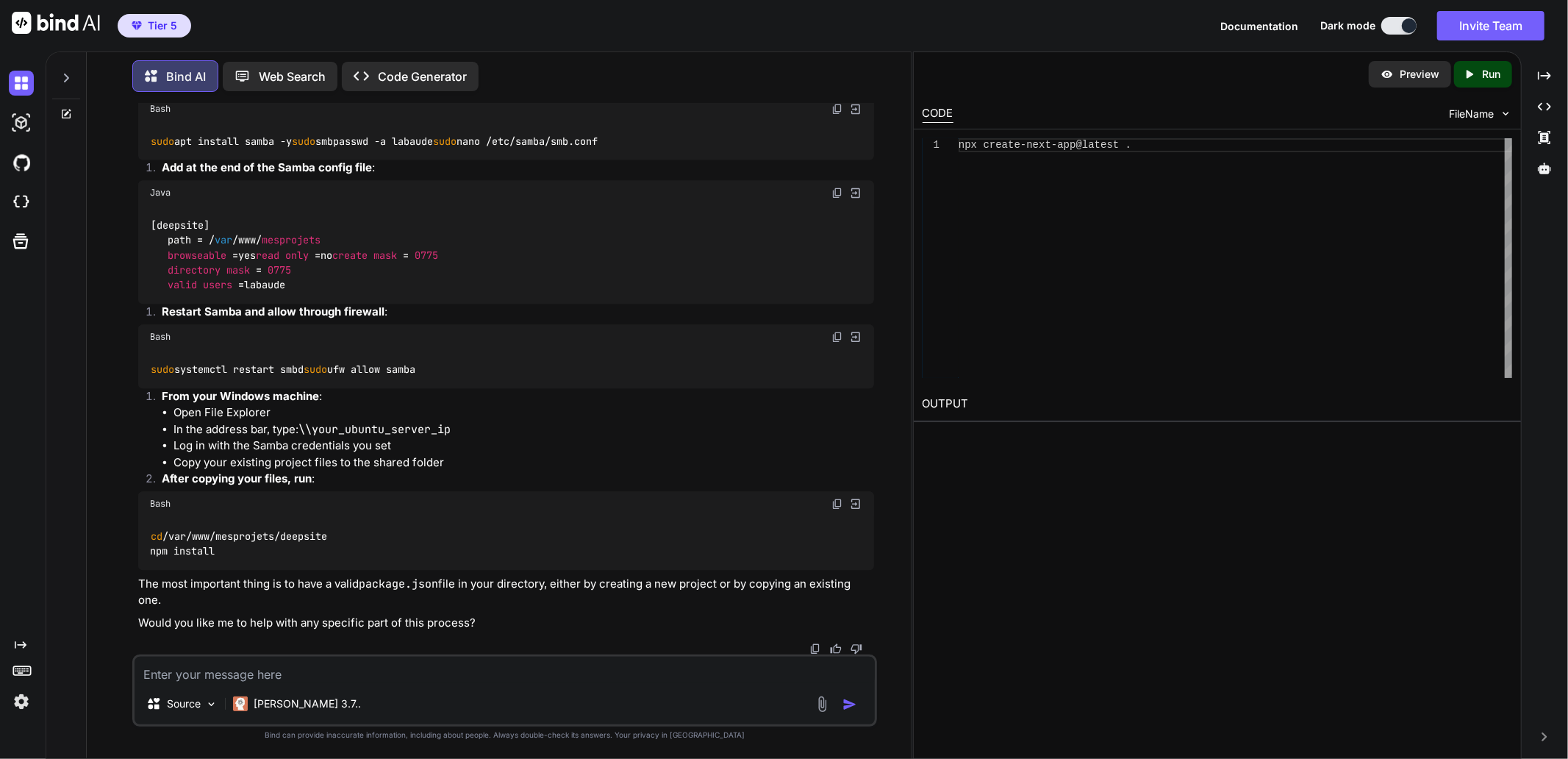
click at [239, 667] on textarea at bounding box center [505, 670] width 740 height 26
type textarea "sous windows, ou puisje toruver le workgroup name"
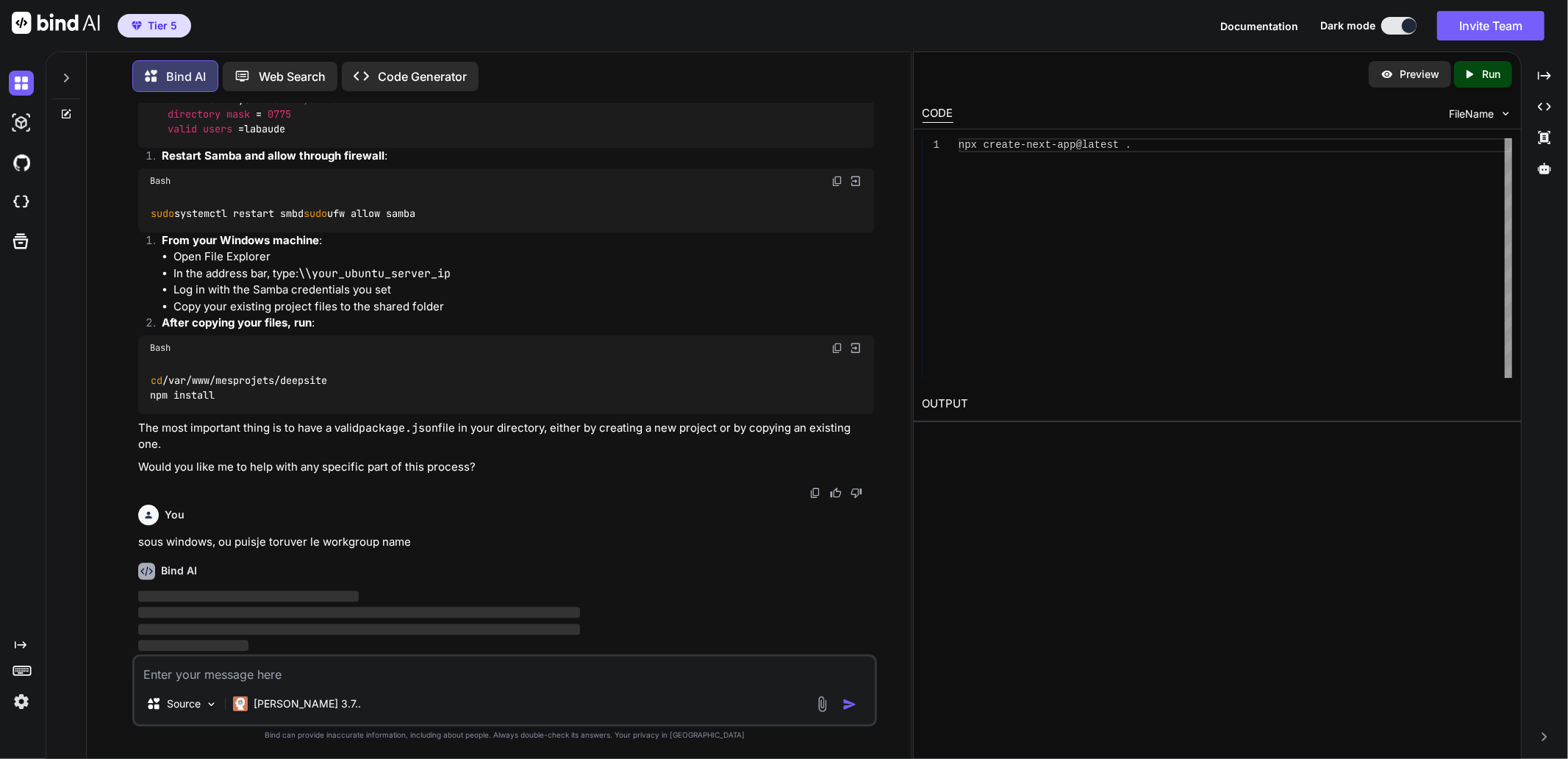
scroll to position [13203, 0]
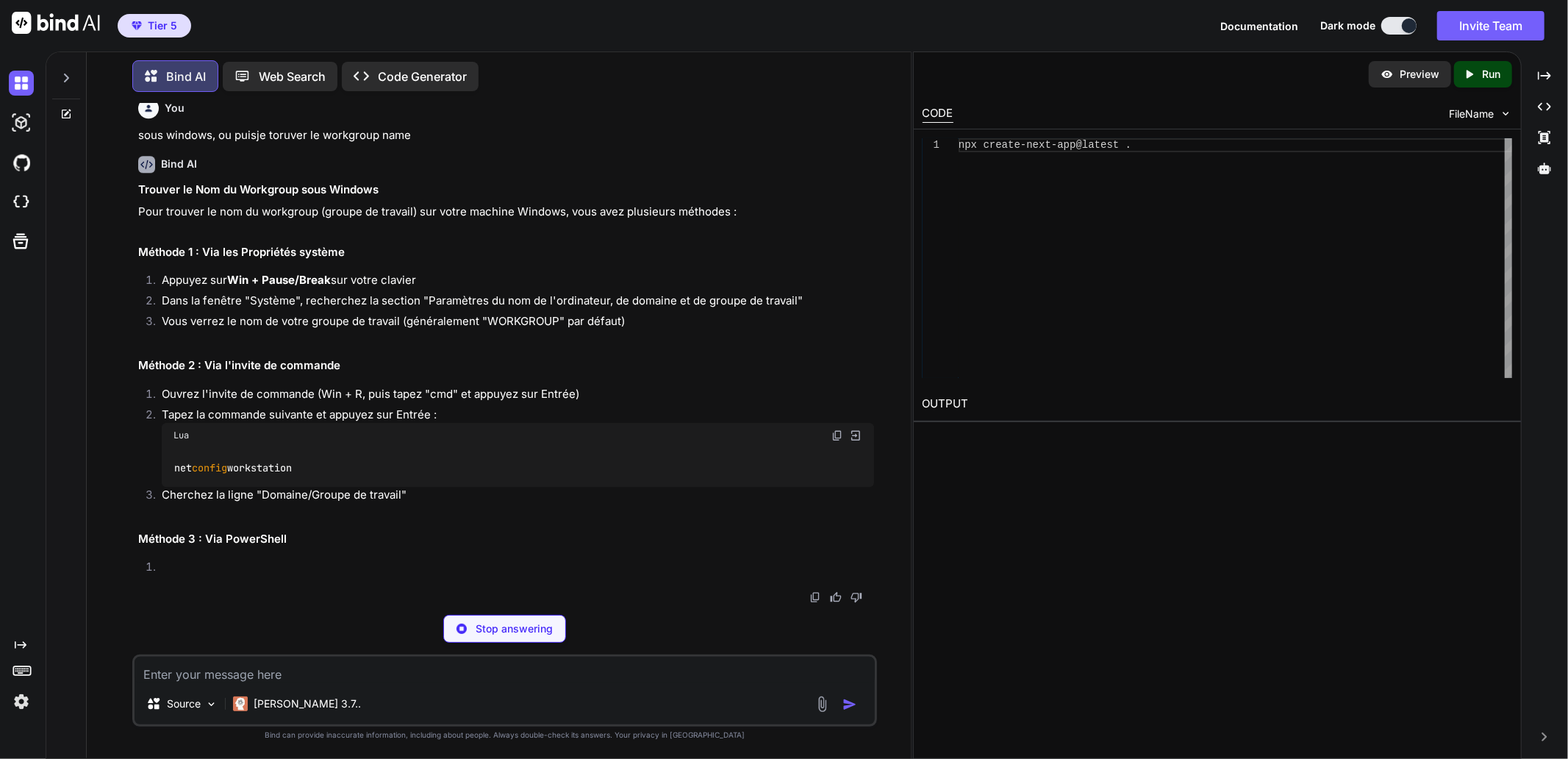
drag, startPoint x: 151, startPoint y: 351, endPoint x: 333, endPoint y: 438, distance: 201.7
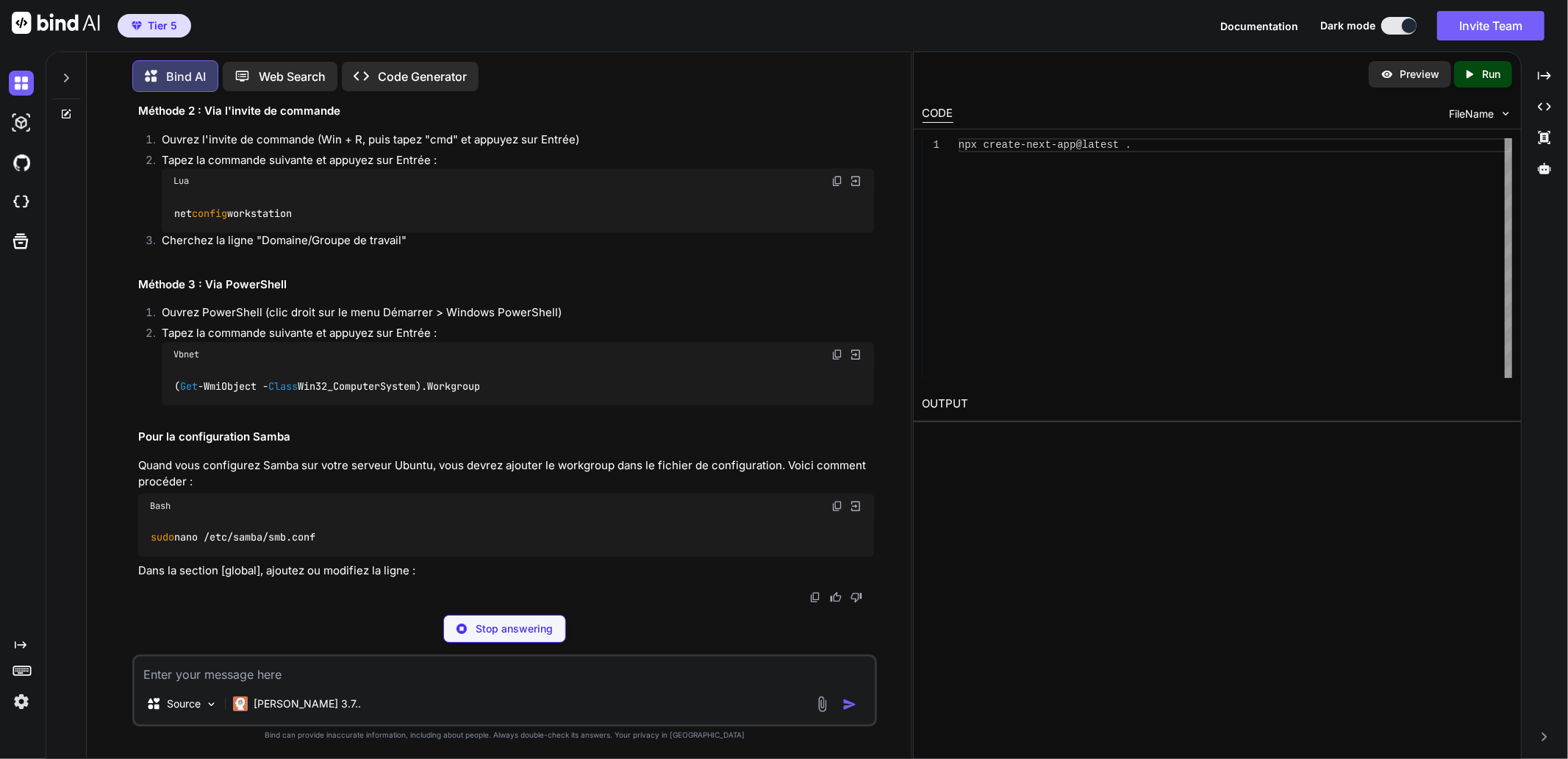
copy code "[deepsite] path = / var /www/ mesprojets browseable = yes read only = no create…"
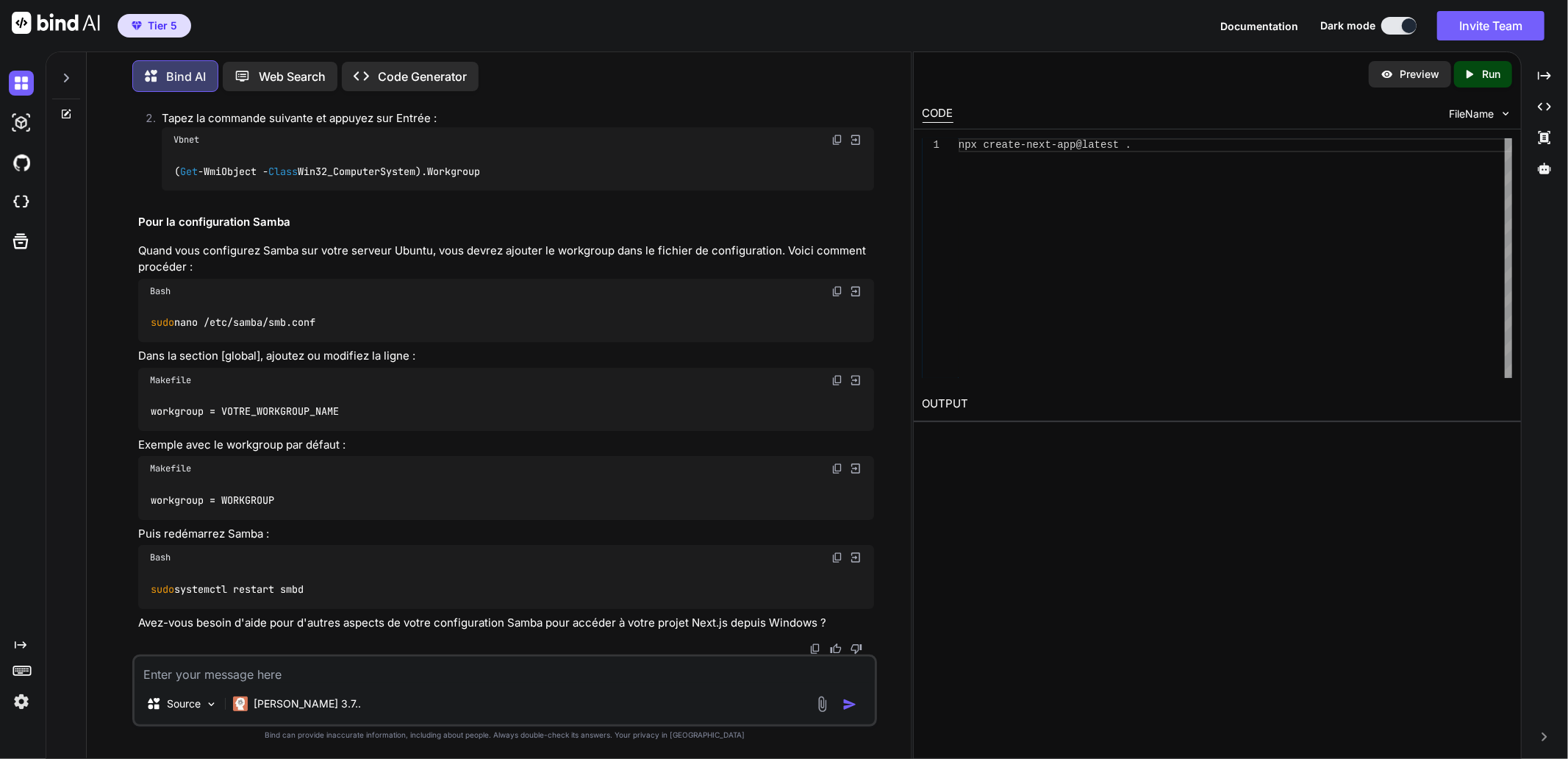
scroll to position [14405, 0]
click at [196, 325] on code "sudo nano /etc/samba/smb.conf" at bounding box center [233, 322] width 167 height 16
copy div "sudo nano /etc/samba/smb.conf"
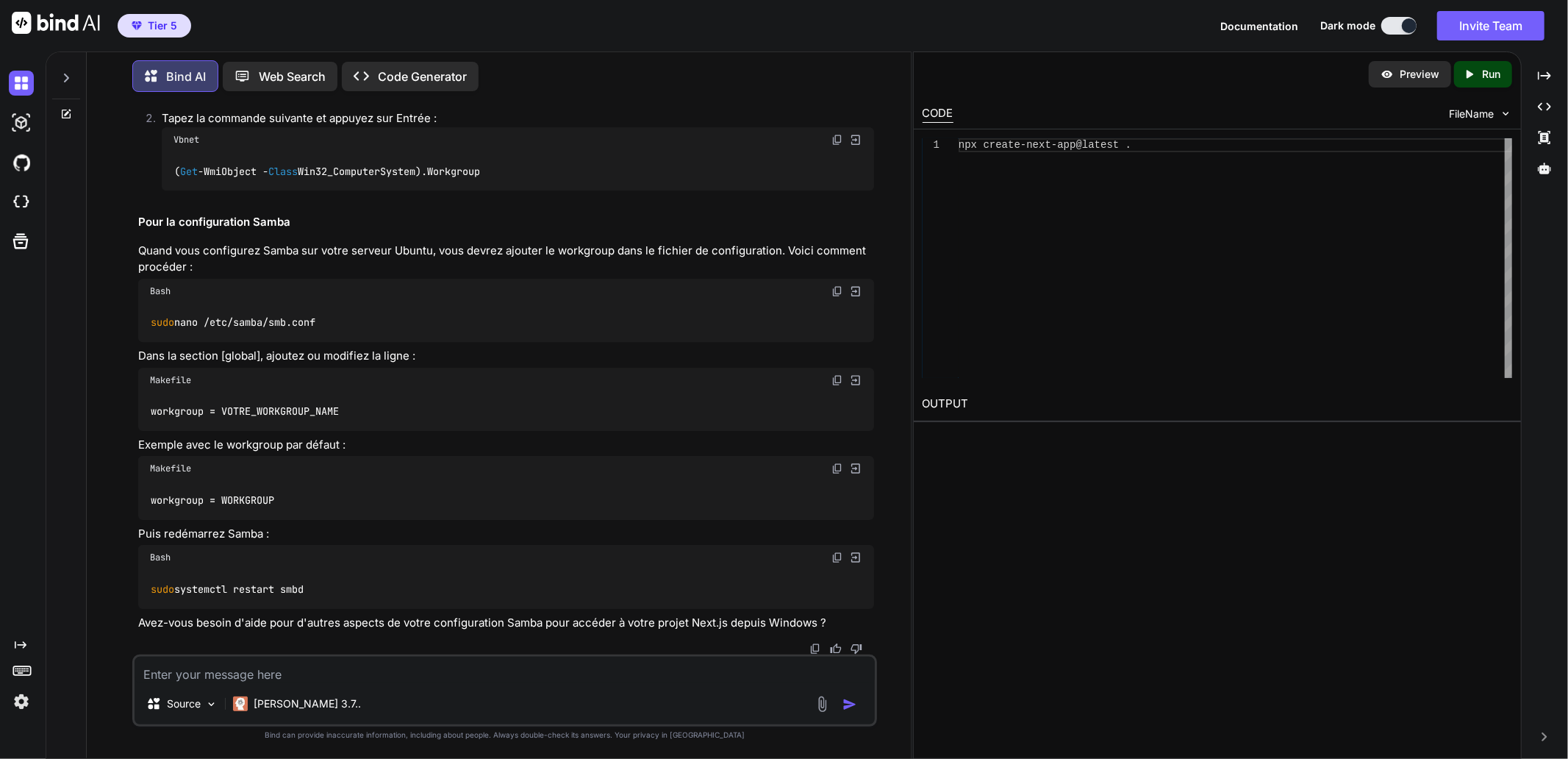
click at [277, 668] on textarea at bounding box center [505, 670] width 740 height 26
click at [835, 146] on img at bounding box center [837, 140] width 12 height 12
click at [300, 110] on li "Ouvrez PowerShell (clic droit sur le menu Démarrer > Windows PowerShell)" at bounding box center [511, 100] width 724 height 21
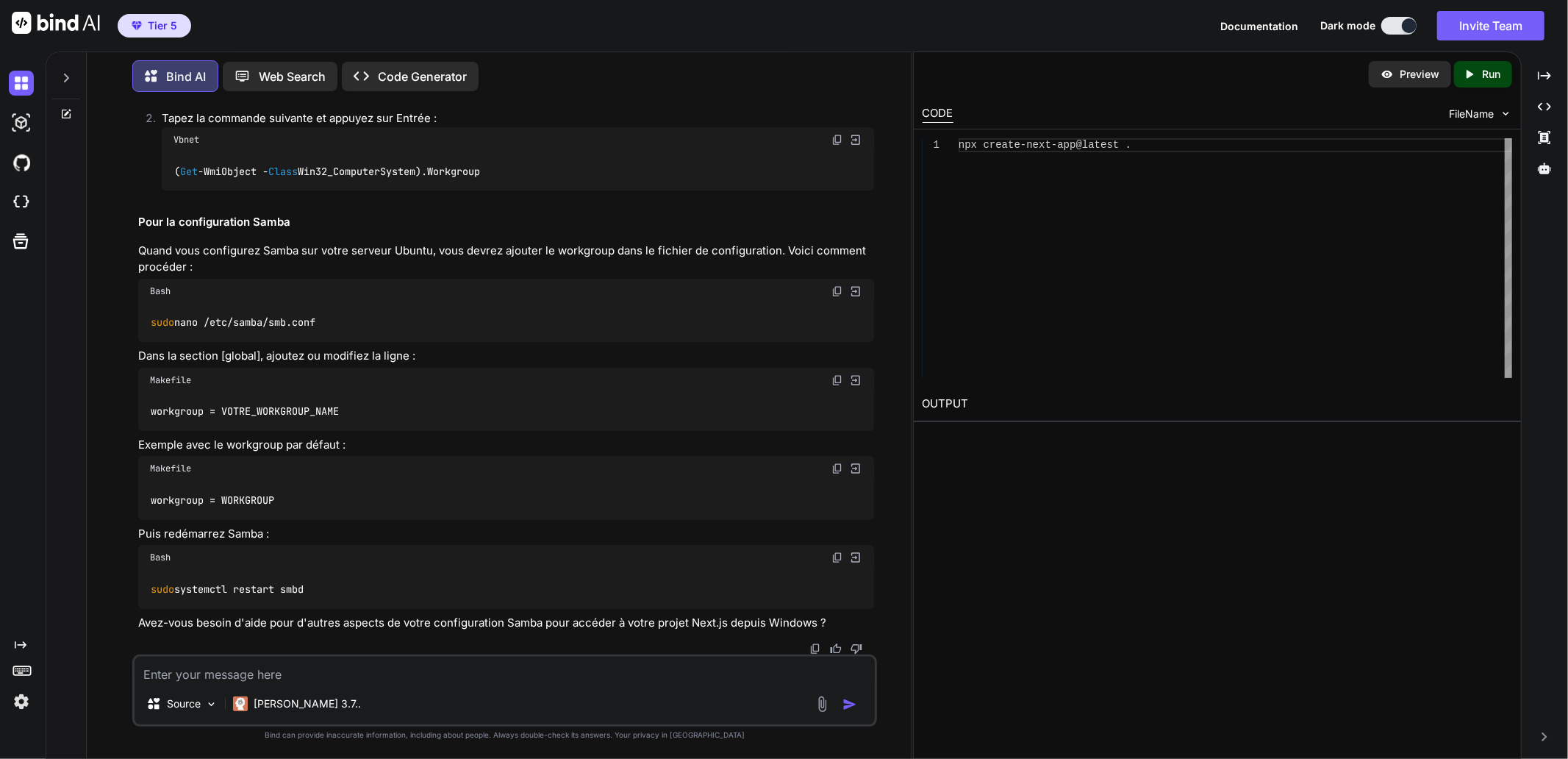
click at [306, 673] on textarea at bounding box center [505, 670] width 740 height 26
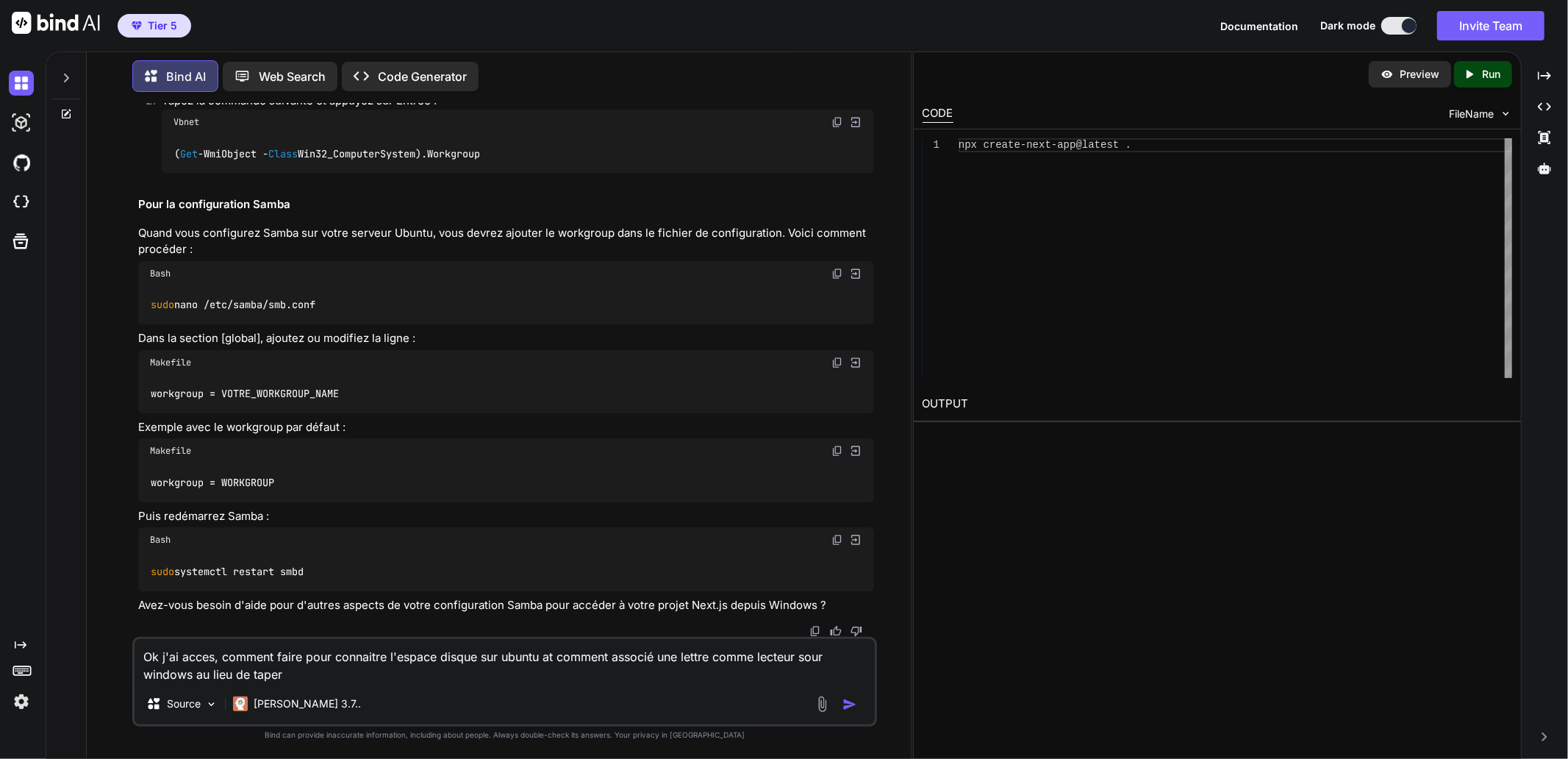
paste textarea "\\[TECHNICAL_ID]\deepsite"
type textarea "Ok j'ai acces, comment faire pour connaitre l'espace disque sur ubuntu at comme…"
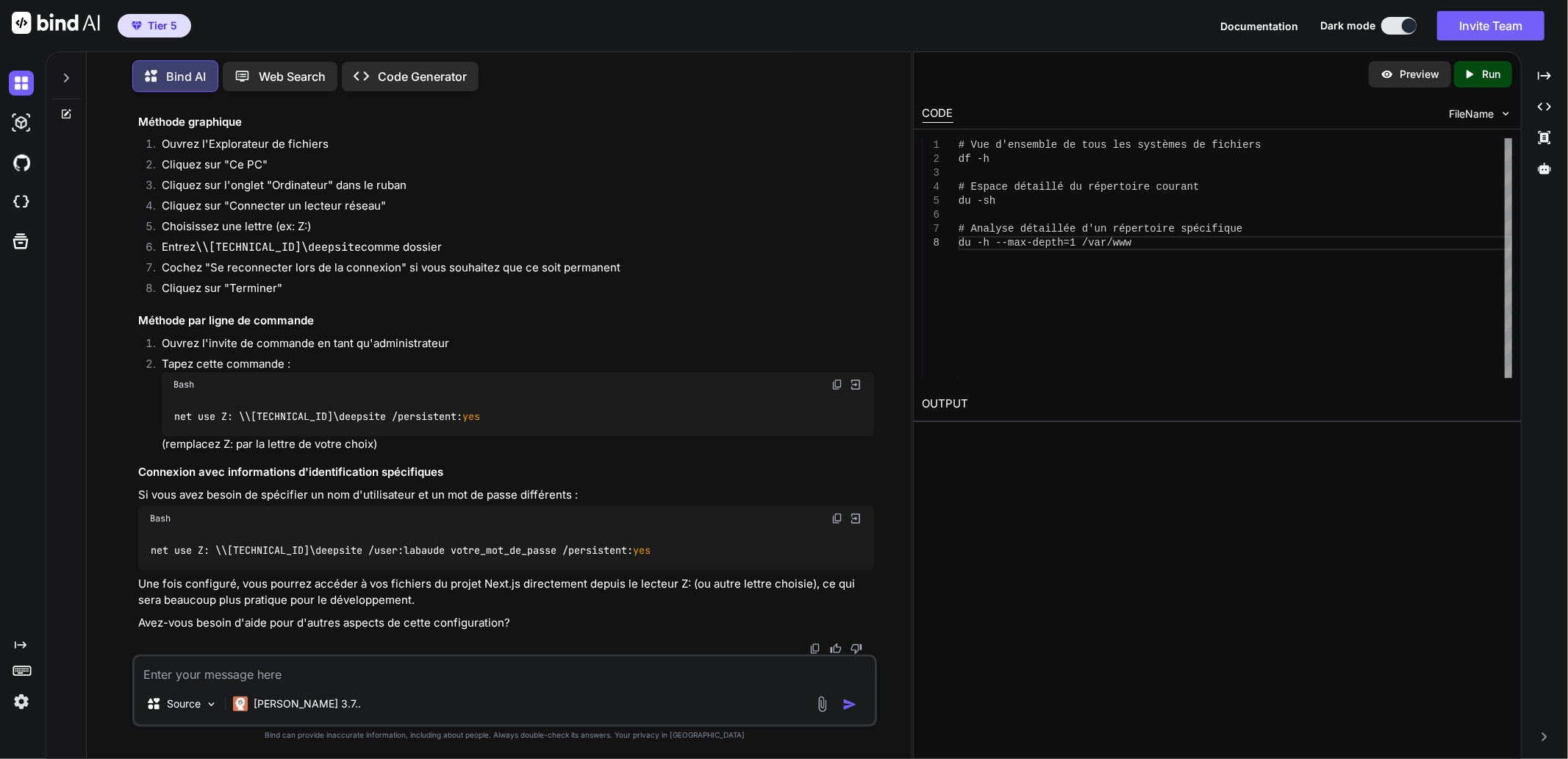
scroll to position [14823, 0]
copy code "df -h"
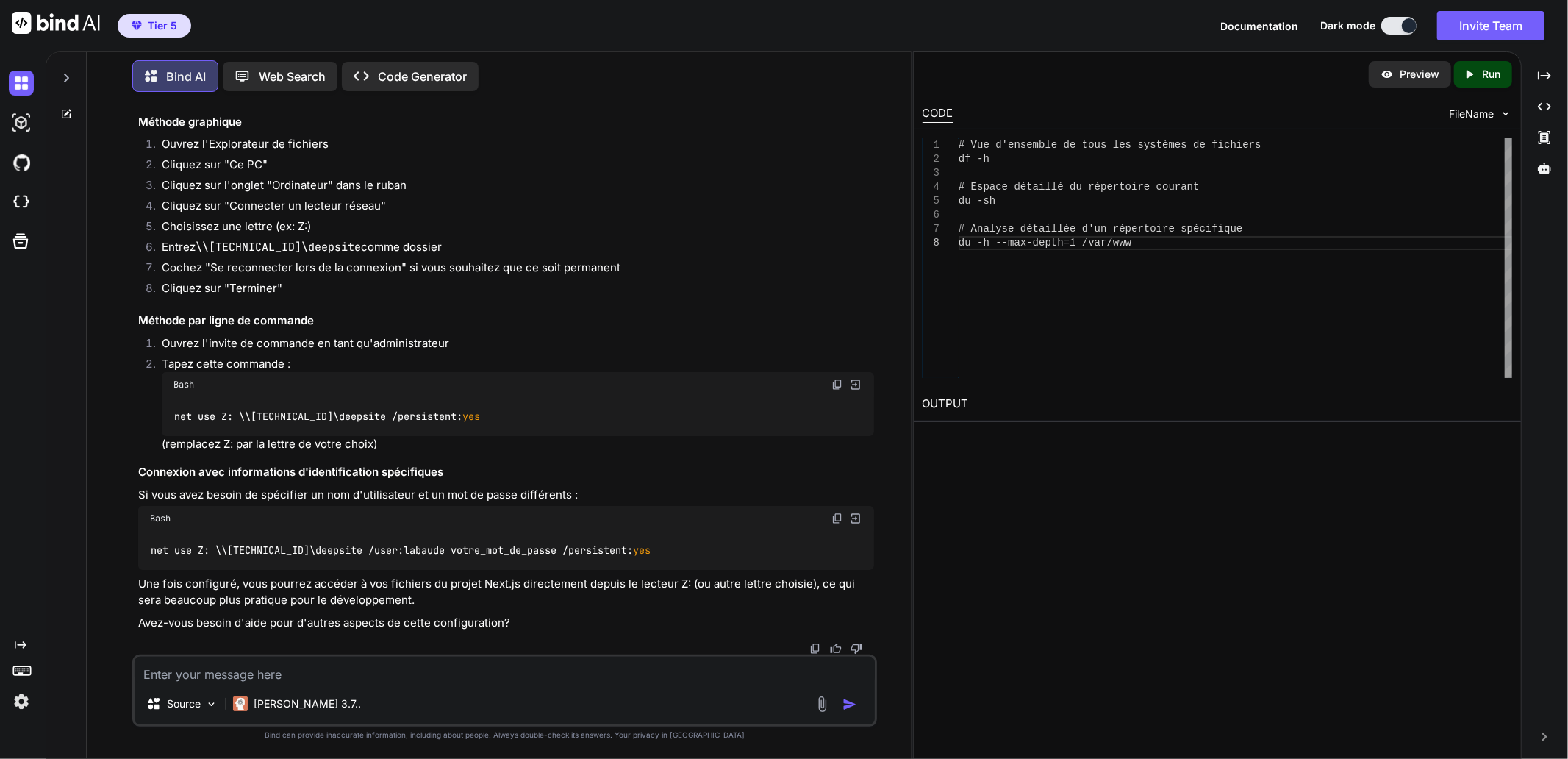
scroll to position [15068, 0]
click at [292, 677] on textarea at bounding box center [505, 670] width 740 height 26
click at [287, 675] on textarea at bounding box center [505, 670] width 740 height 26
click at [210, 672] on textarea "Espace disk disponible total sur" at bounding box center [505, 670] width 740 height 26
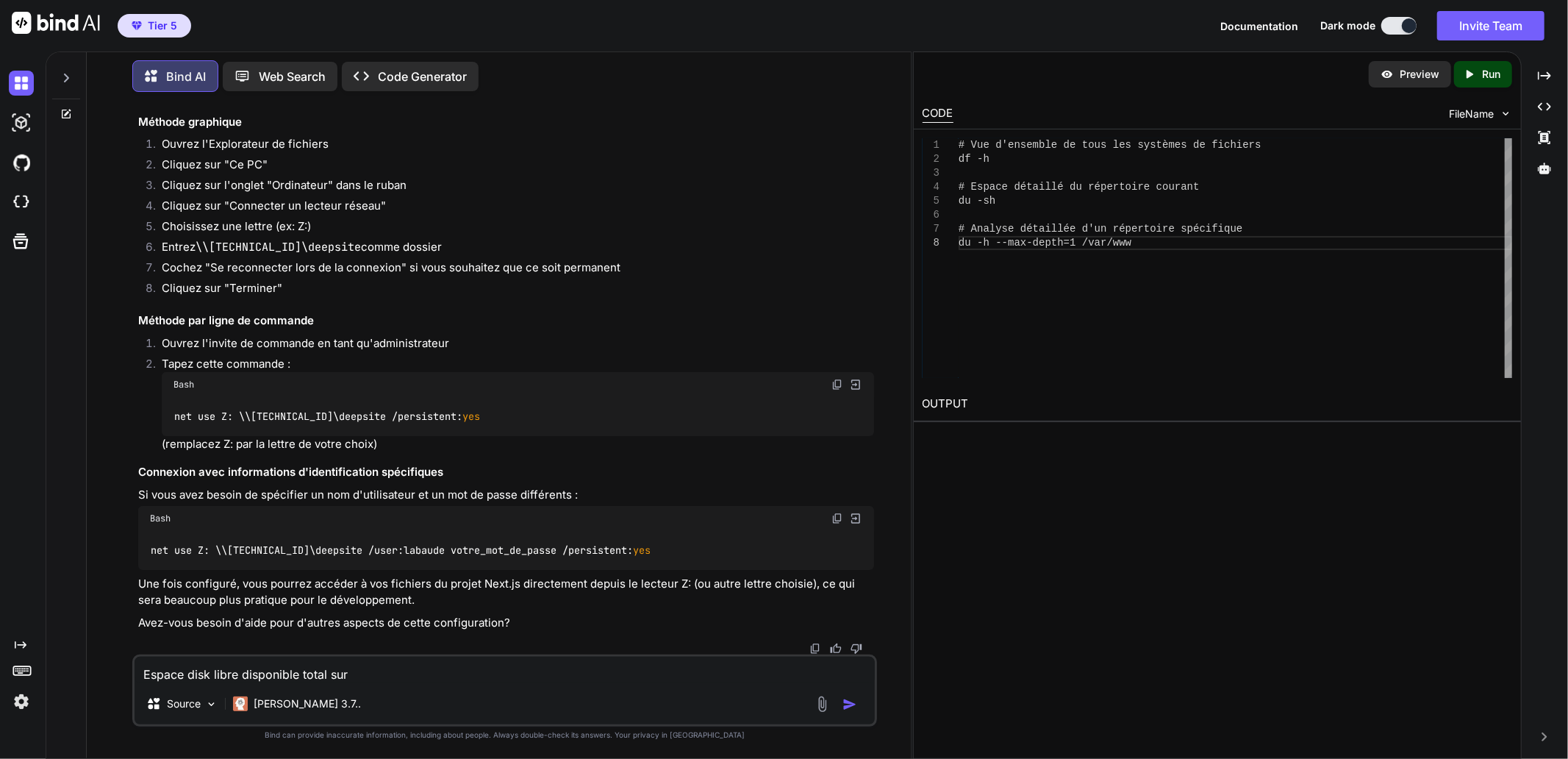
click at [360, 673] on textarea "Espace disk libre disponible total sur" at bounding box center [505, 670] width 740 height 26
type textarea "Espace disk libre disponible total sur ubuntu command ssh"
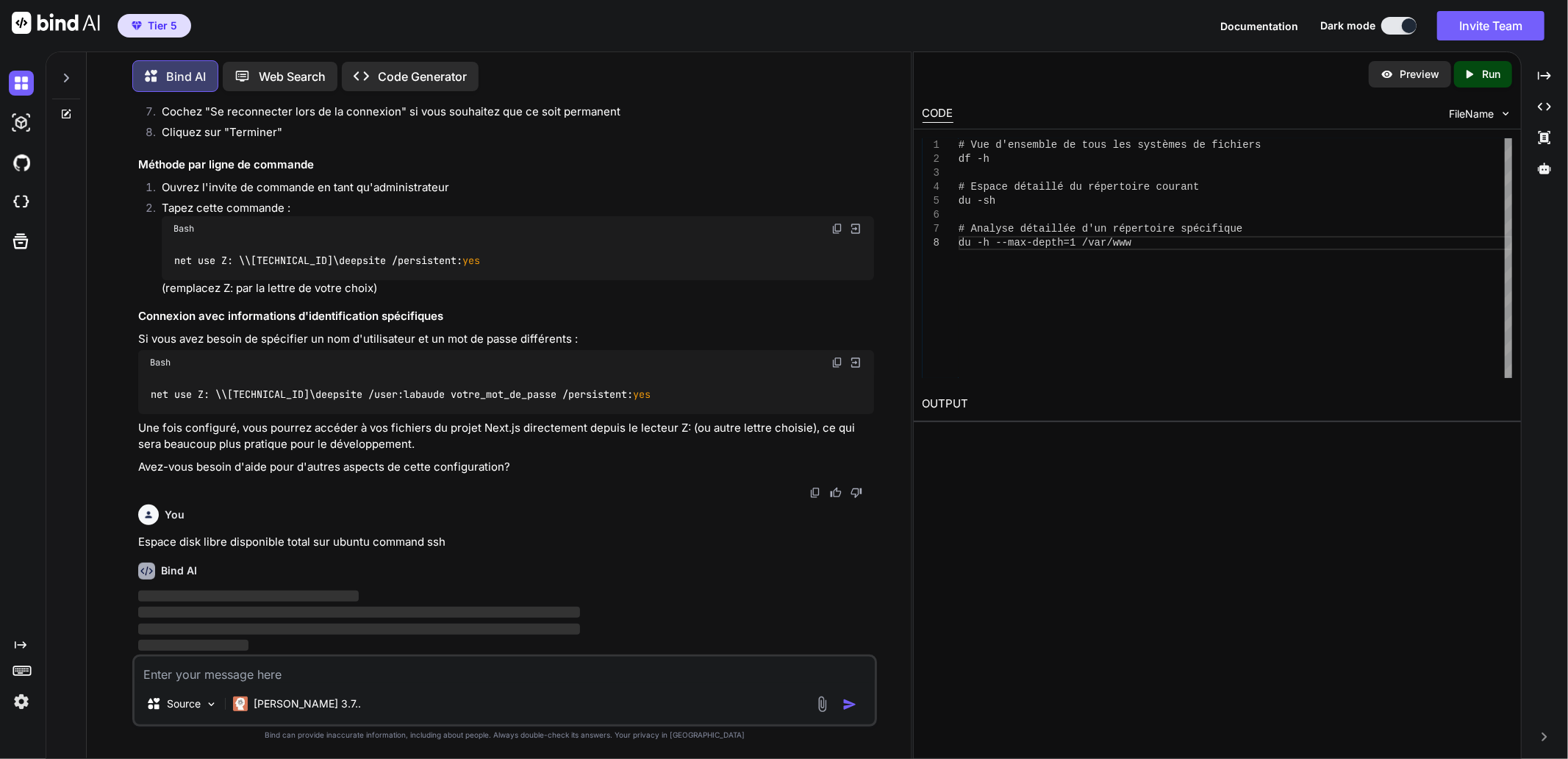
scroll to position [15403, 0]
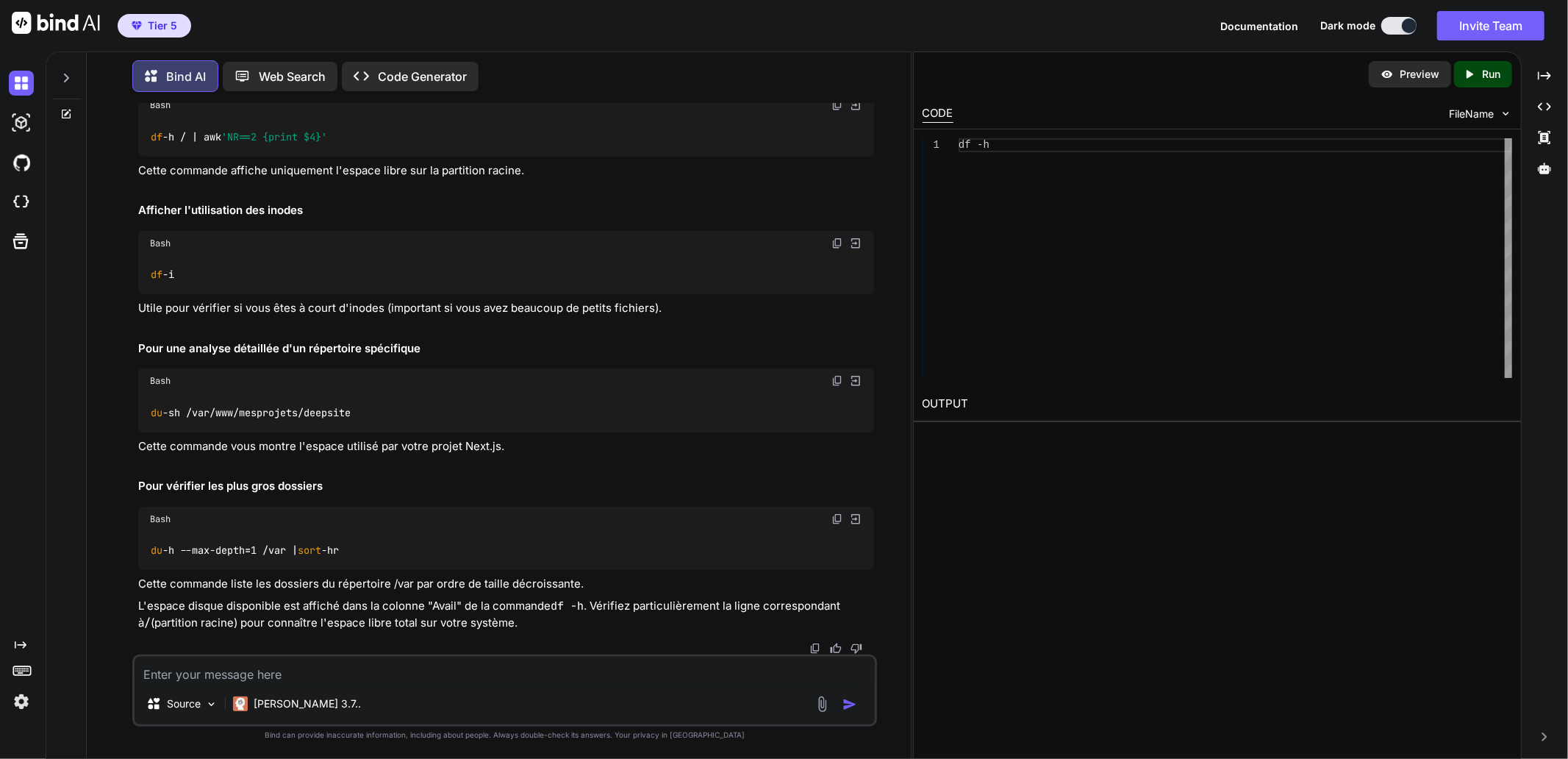
drag, startPoint x: 177, startPoint y: 423, endPoint x: 524, endPoint y: 414, distance: 347.1
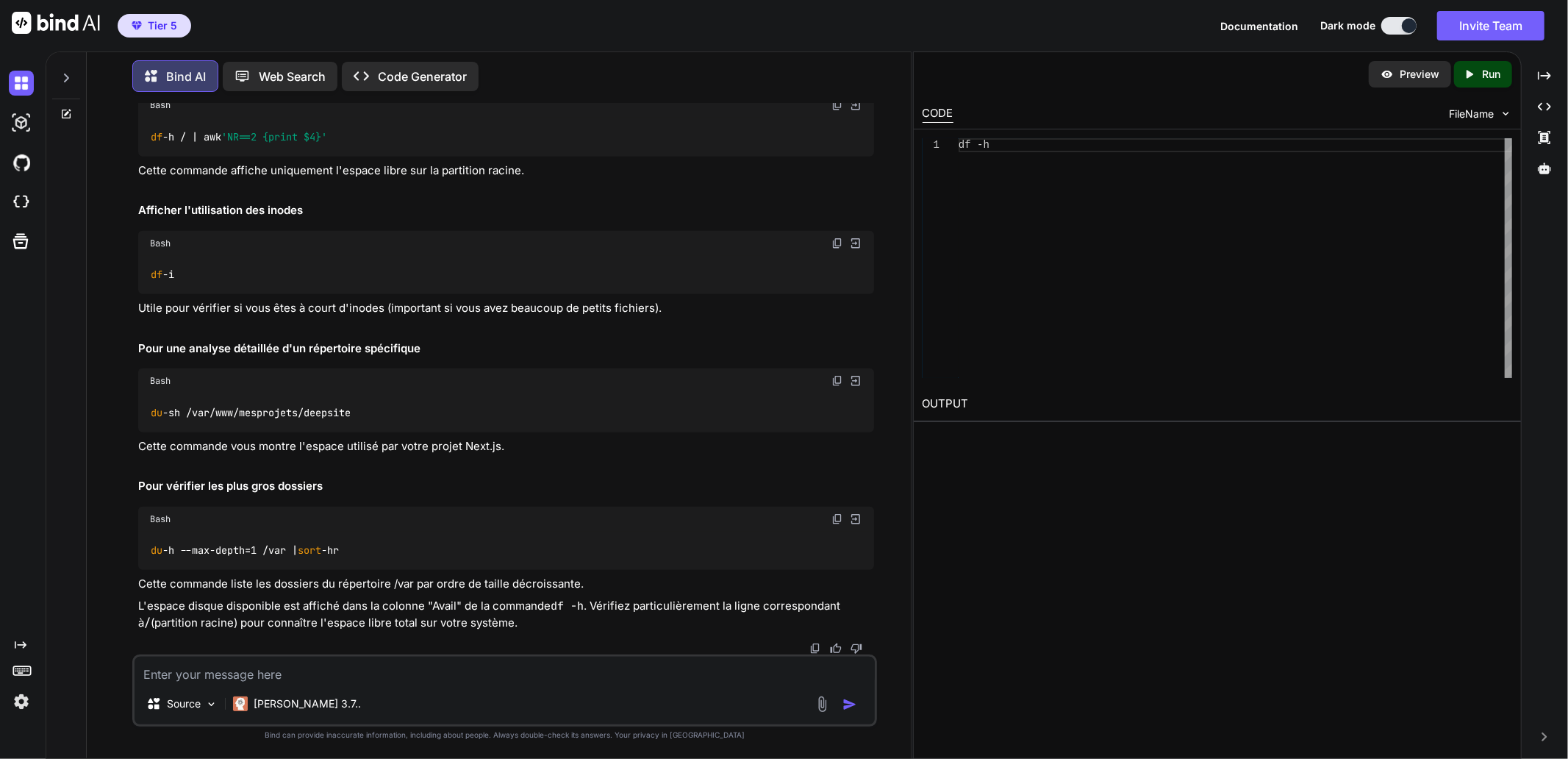
copy code "net use Z: \\[TECHNICAL_ID]\deepsite /persistent: yes"
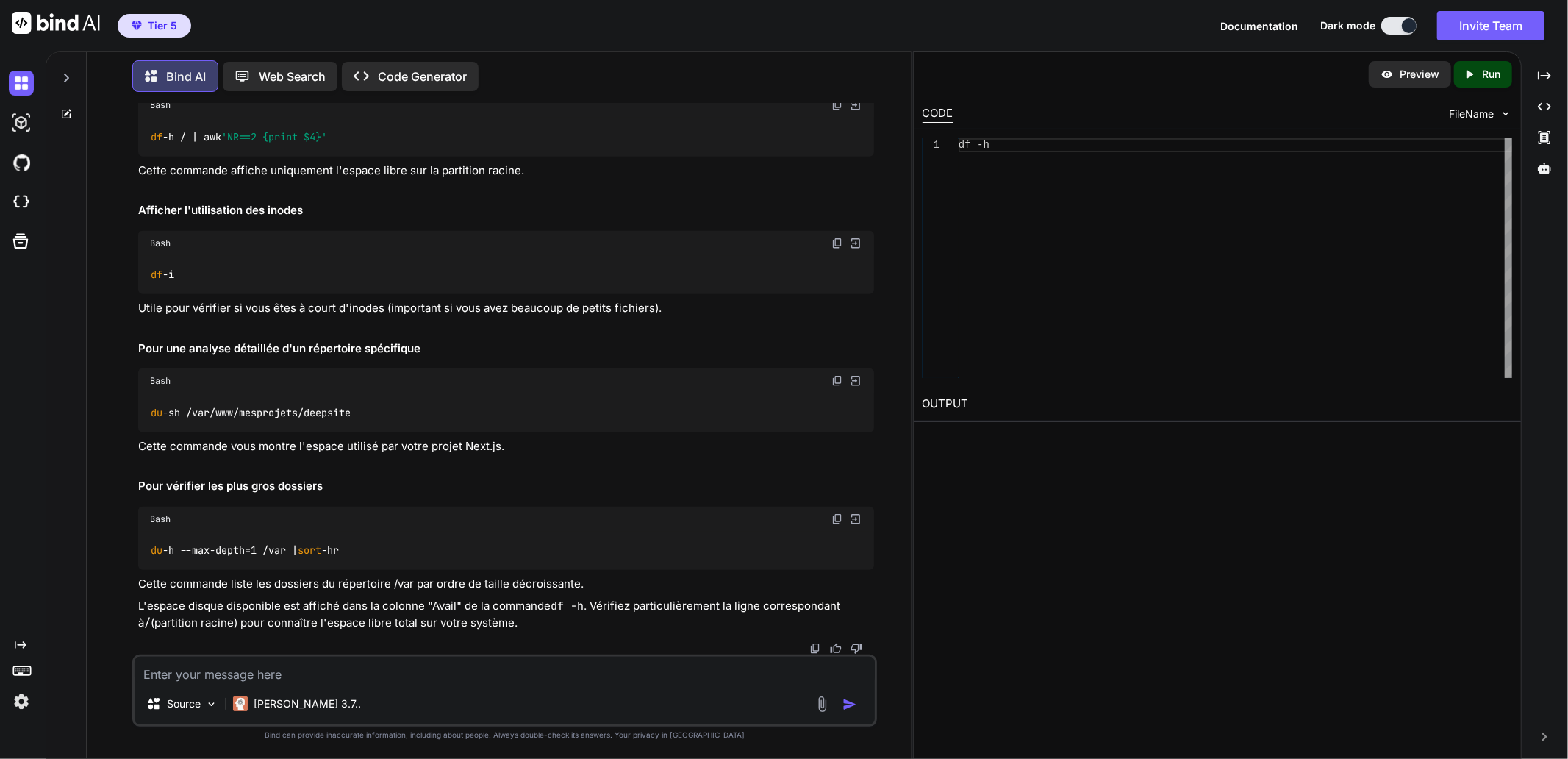
click at [294, 674] on textarea at bounding box center [505, 670] width 740 height 26
type textarea "I semble que mon disk de 1 terra ne [PERSON_NAME] que 100 go"
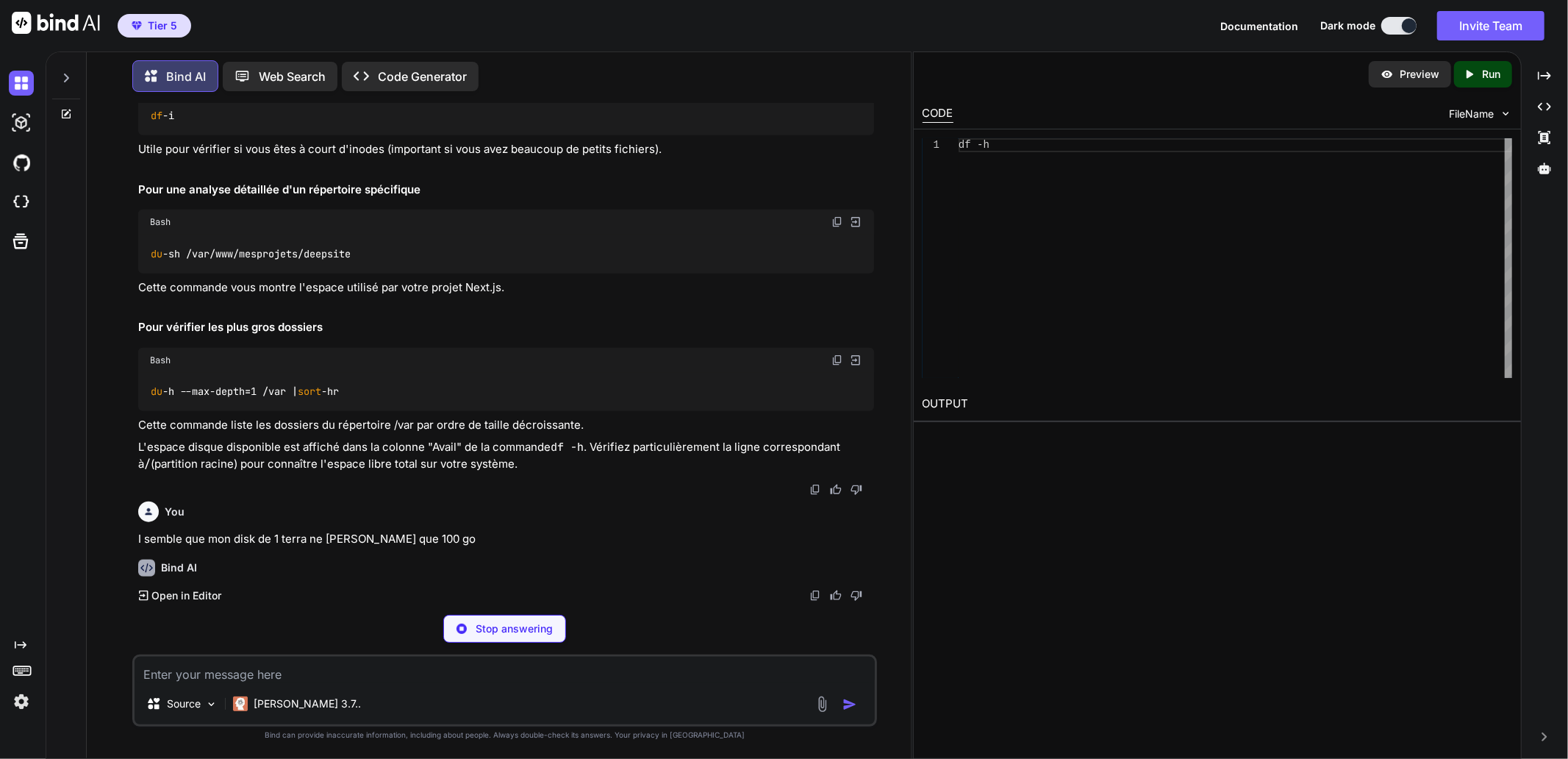
scroll to position [16601, 0]
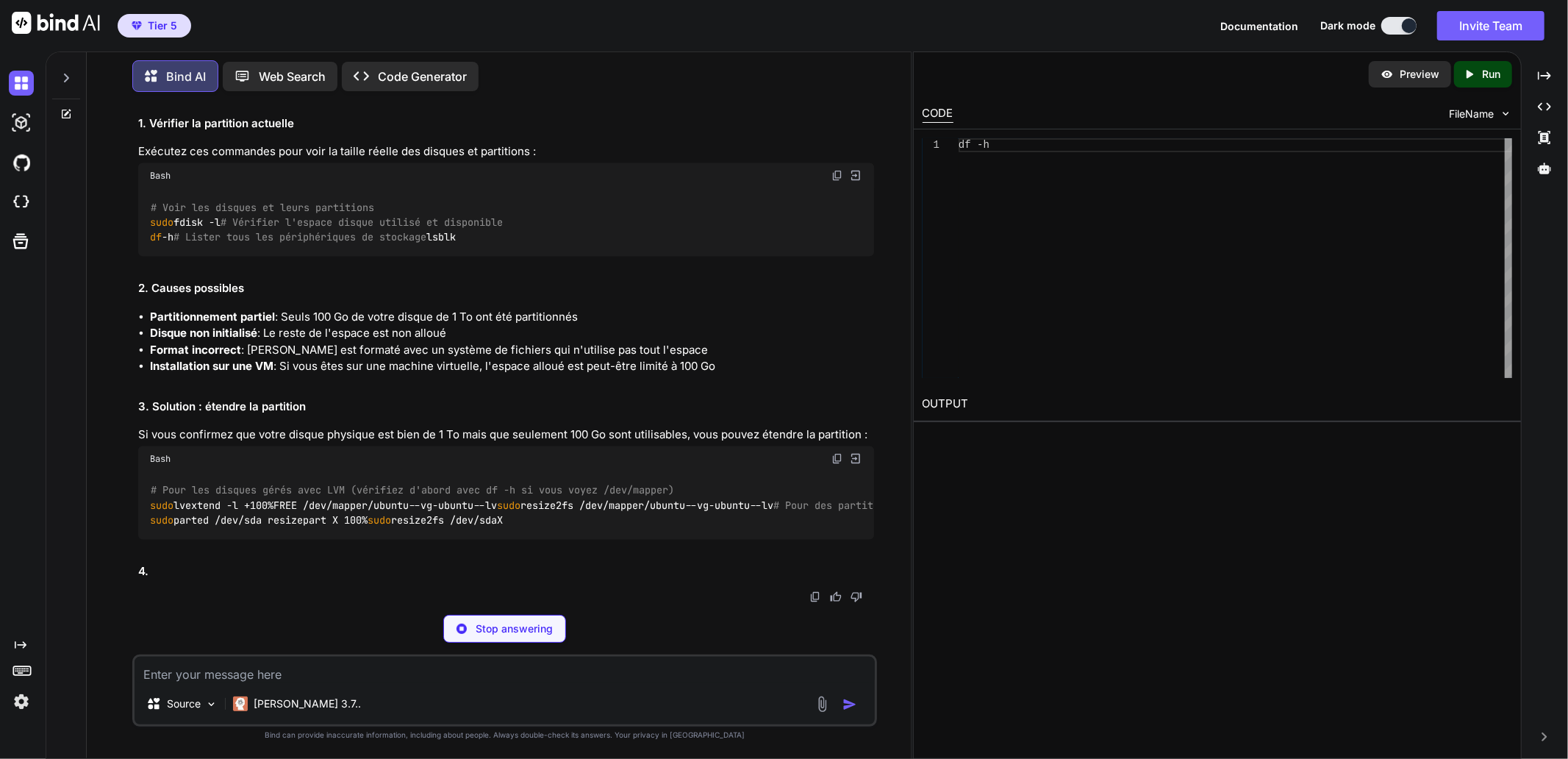
click at [525, 16] on p "I semble que mon disk de 1 terra ne [PERSON_NAME] que 100 go" at bounding box center [505, 7] width 736 height 17
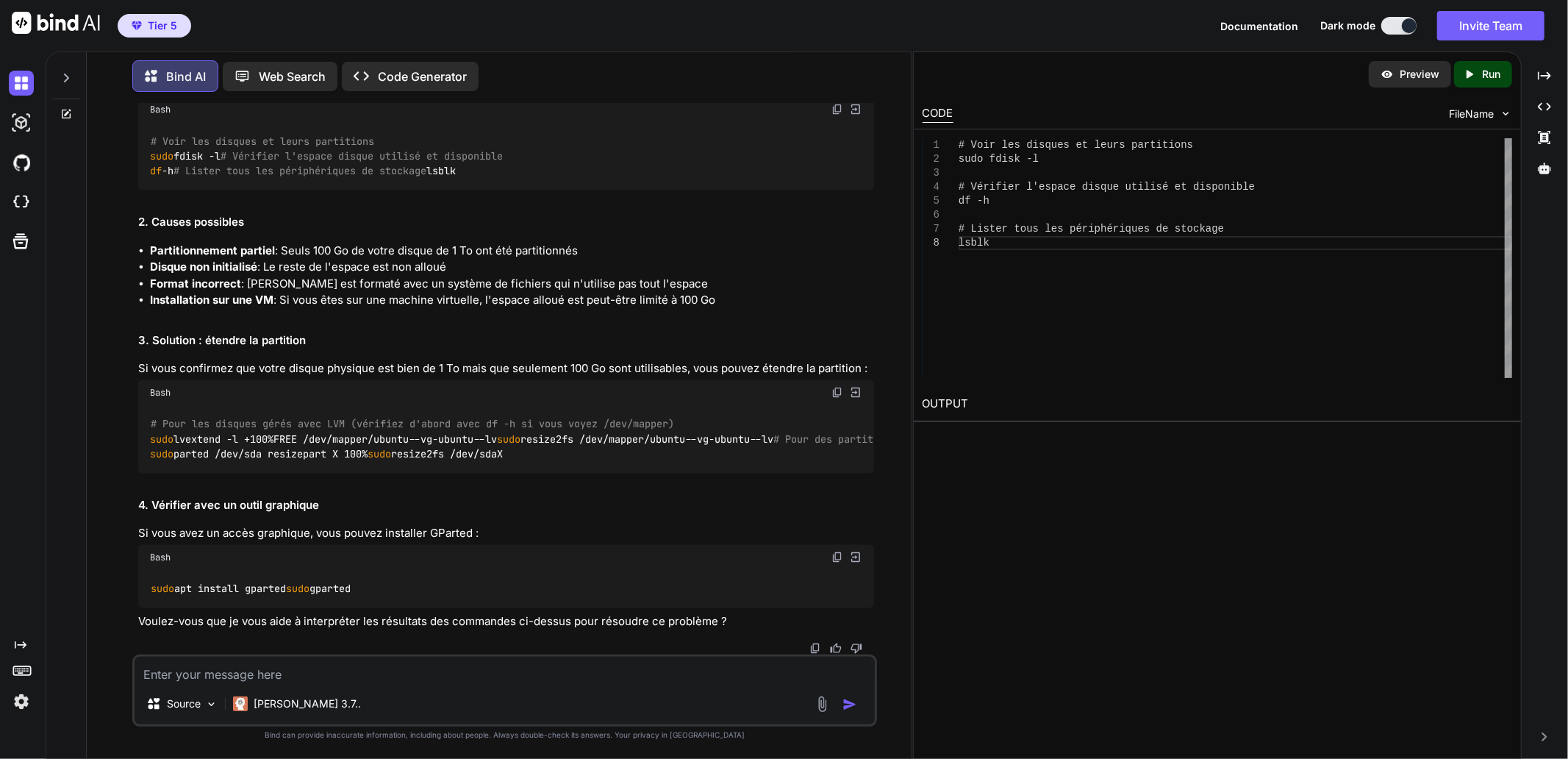
scroll to position [16927, 0]
click at [835, 115] on img at bounding box center [837, 109] width 12 height 12
click at [298, 673] on textarea at bounding box center [505, 670] width 740 height 26
paste textarea "loremip@dol-sitame:/con/adi/elitseddoe/temporin$ utla etdolorem aliquae admi ve…"
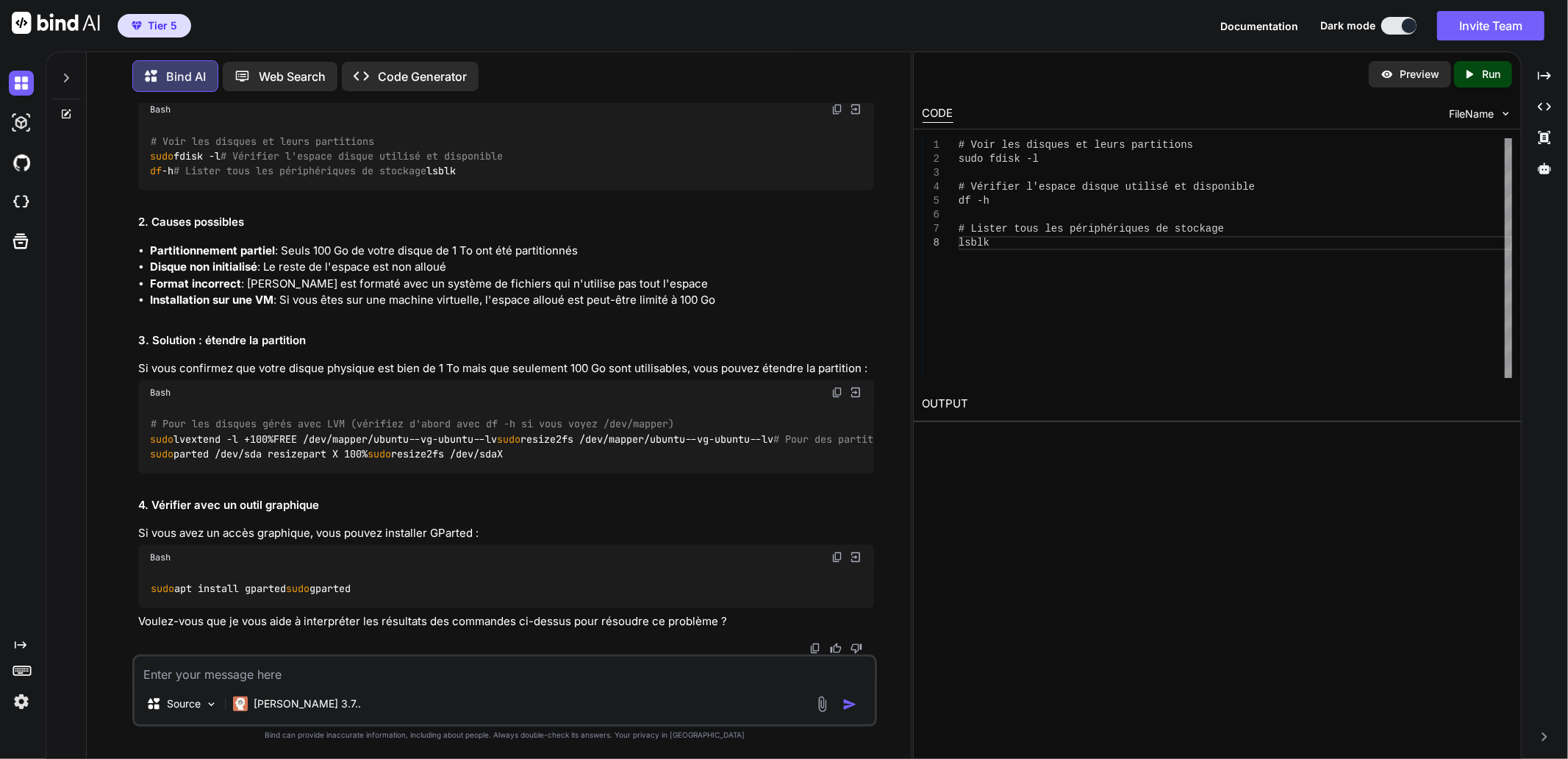
type textarea "loremip@dol-sitame:/con/adi/elitseddoe/temporin$ utla etdolorem aliquae admi ve…"
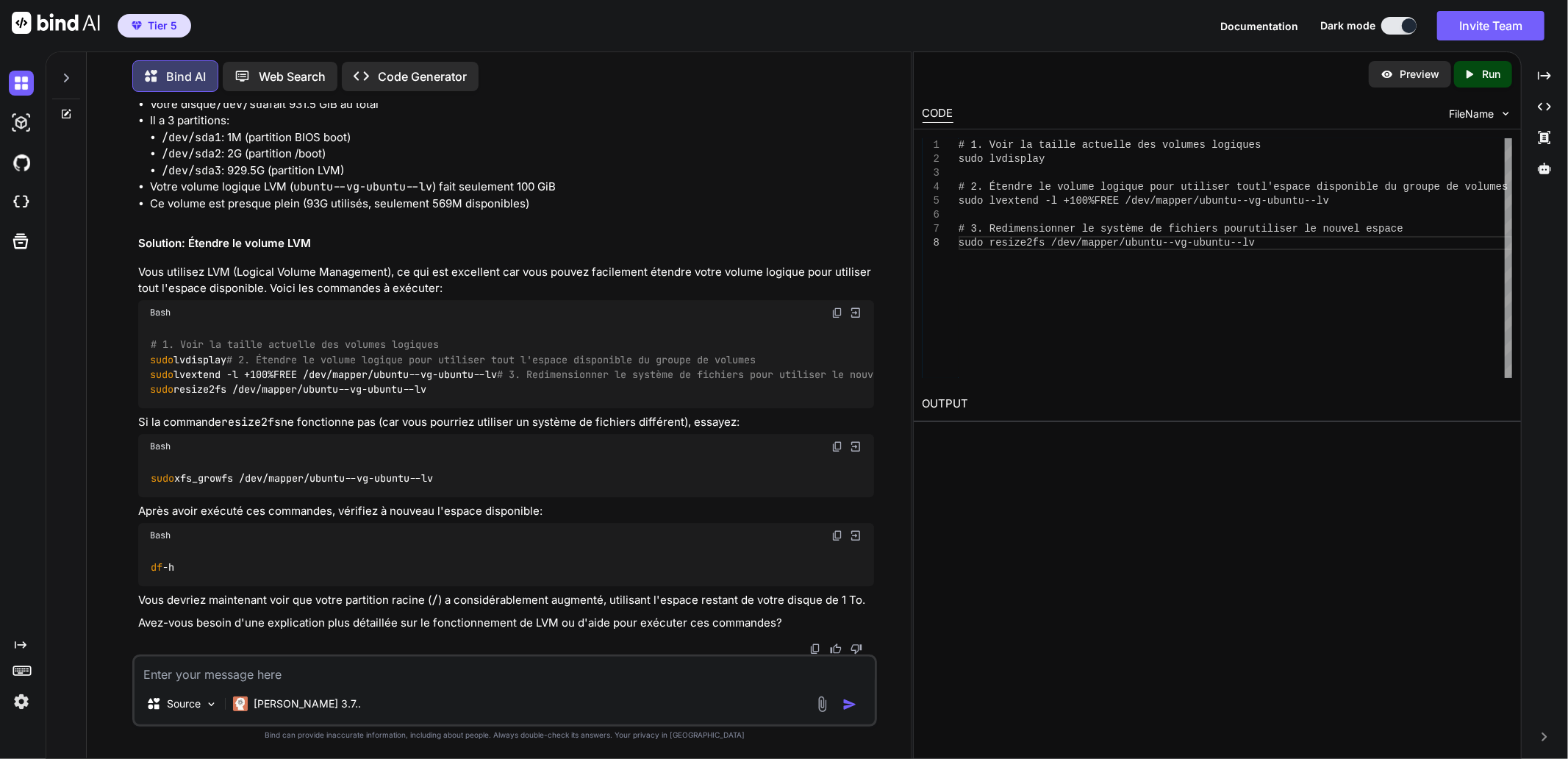
scroll to position [18417, 0]
click at [836, 318] on img at bounding box center [837, 312] width 12 height 12
click at [213, 396] on code "# 1. Voir la taille actuelle des volumes logiques sudo lvdisplay # 2. Étendre l…" at bounding box center [537, 366] width 777 height 60
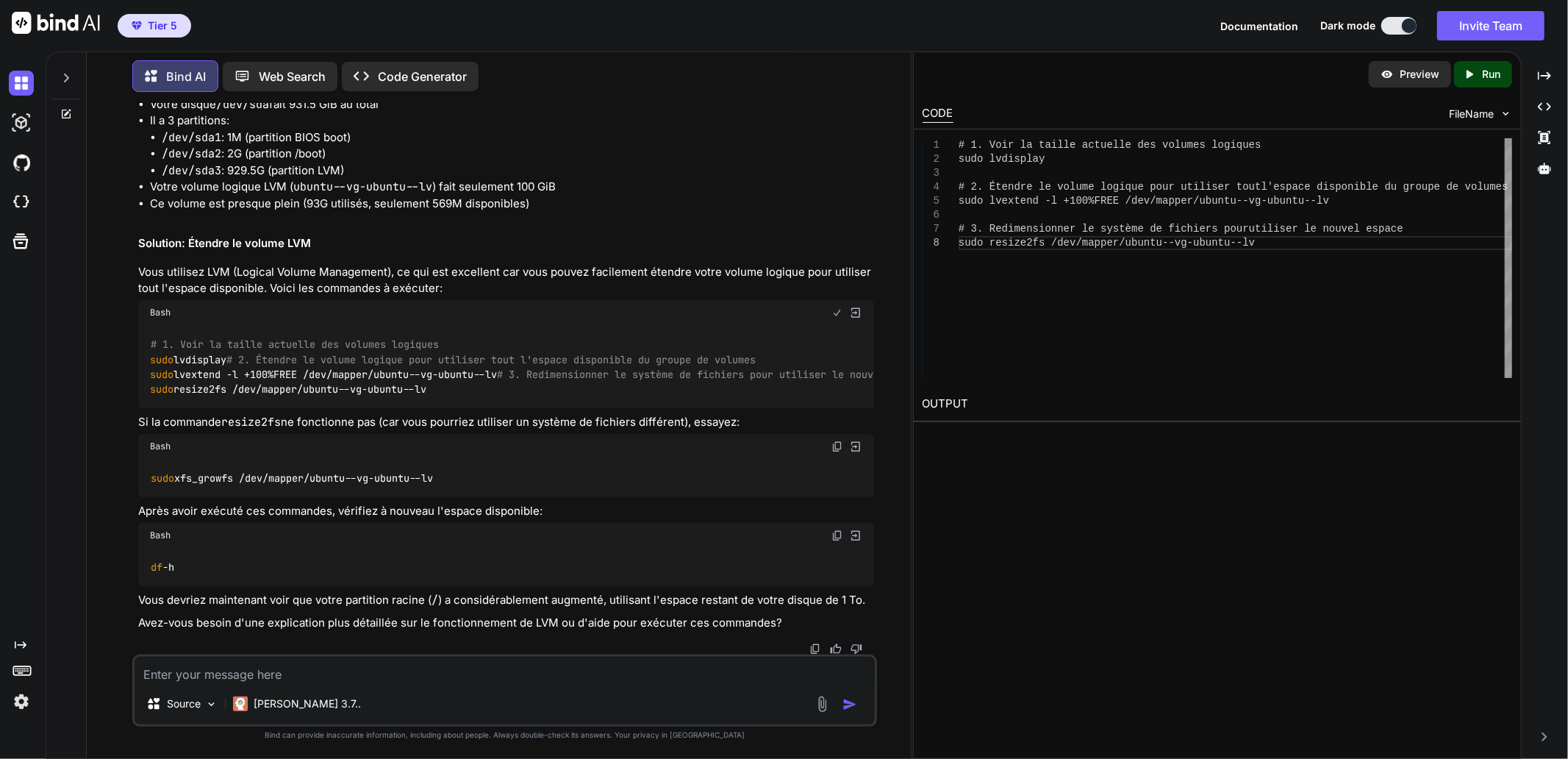
copy code "sudo lvdisplay"
click at [191, 396] on code "# 1. Voir la taille actuelle des volumes logiques sudo lvdisplay # 2. Étendre l…" at bounding box center [537, 366] width 777 height 60
copy code "sudo lvextend -l +100%FREE /dev/mapper/ubuntu--vg-ubuntu--lv"
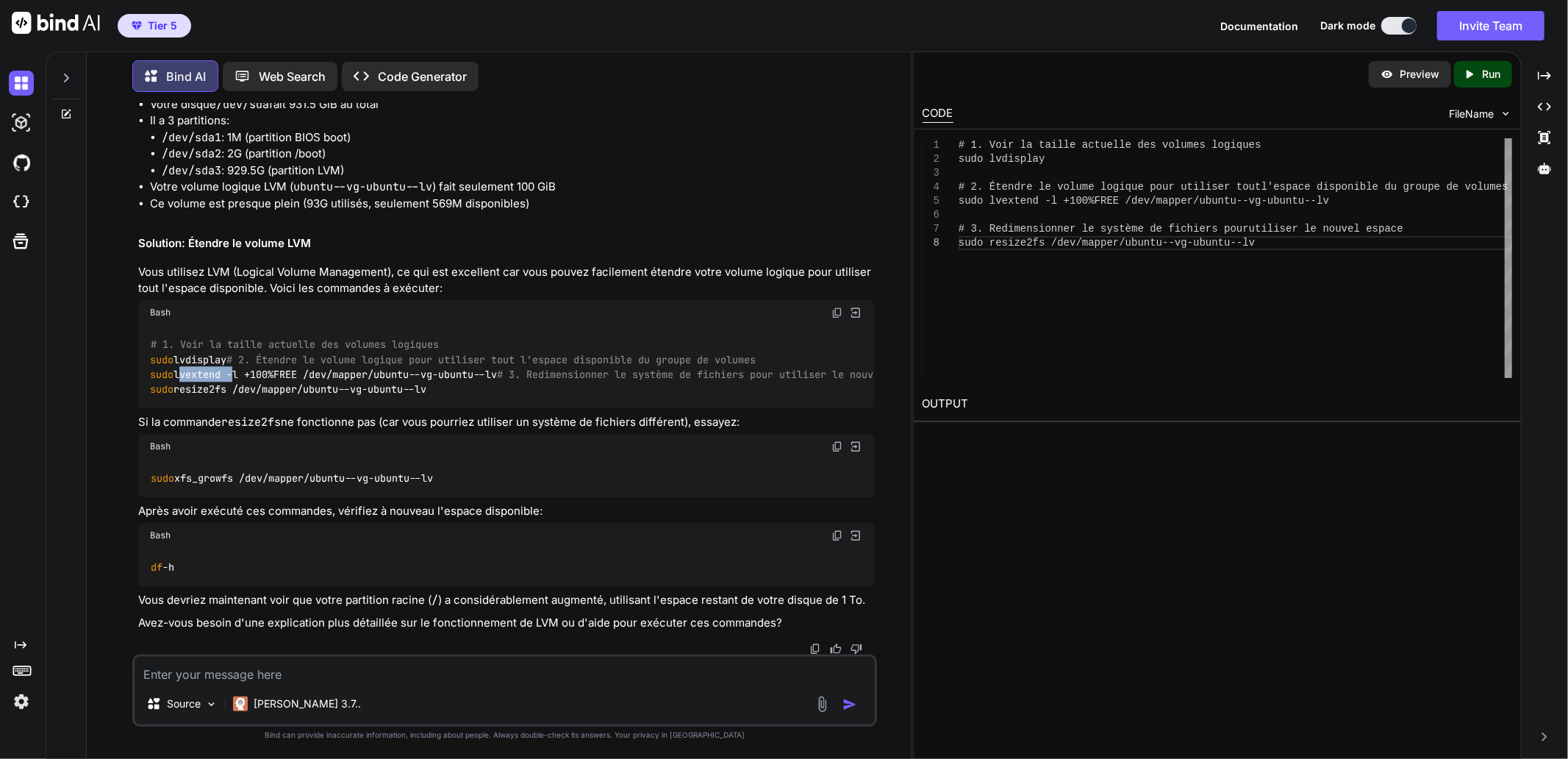
click at [256, 396] on code "# 1. Voir la taille actuelle des volumes logiques sudo lvdisplay # 2. Étendre l…" at bounding box center [537, 366] width 777 height 60
copy div "sudo resize2fs /dev/mapper/ubuntu--vg-ubuntu--lv"
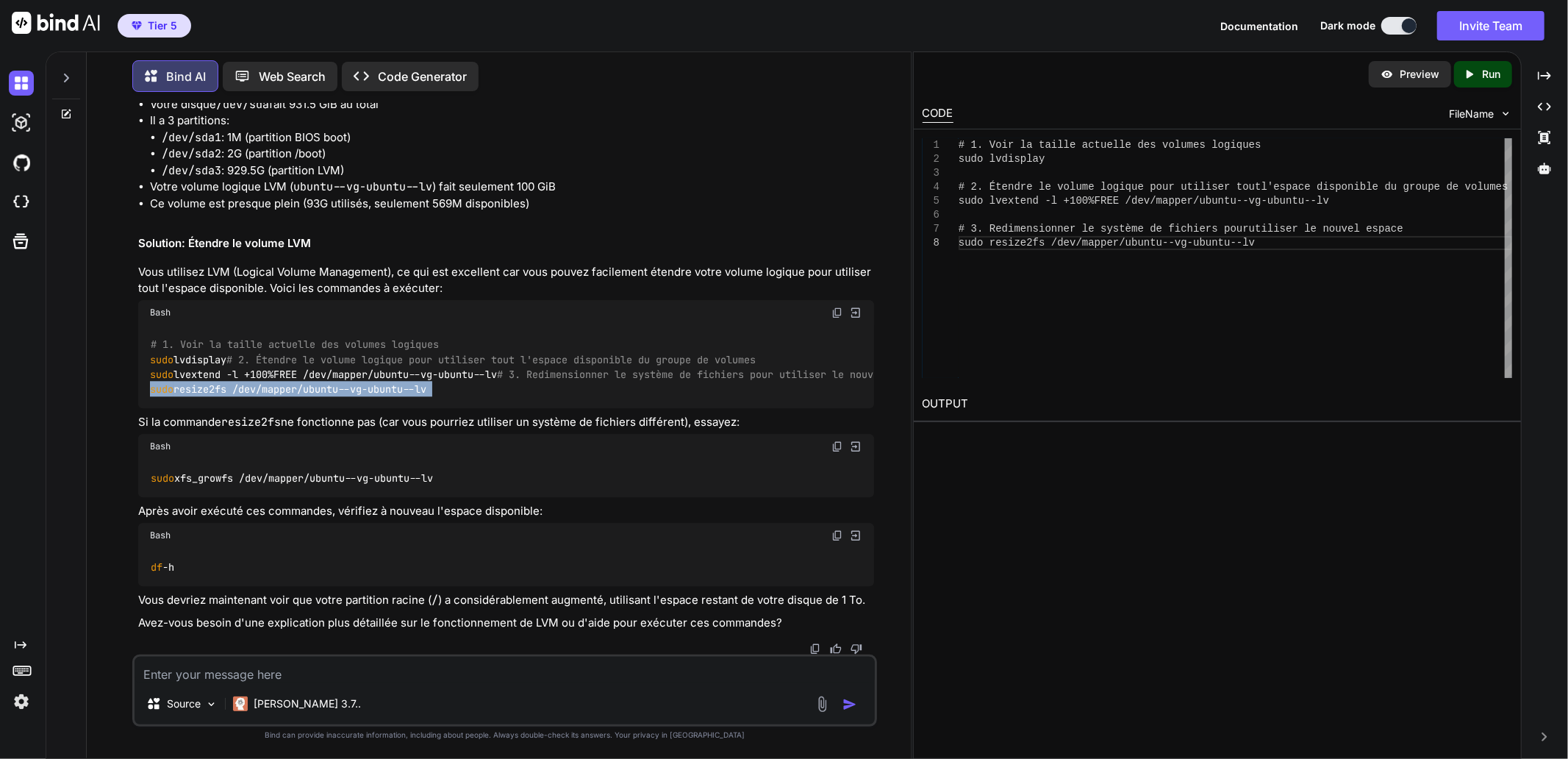
click at [371, 539] on div "Bash" at bounding box center [505, 535] width 736 height 25
click at [310, 673] on textarea at bounding box center [505, 670] width 740 height 26
paste textarea "labaude@gpt-server:/var/www/mesprojets/deepsite$ cd\ > labaude@gpt-server:~$ su…"
type textarea "labaude@gpt-server:/var/www/mesprojets/deepsite$ cd\ > labaude@gpt-server:~$ su…"
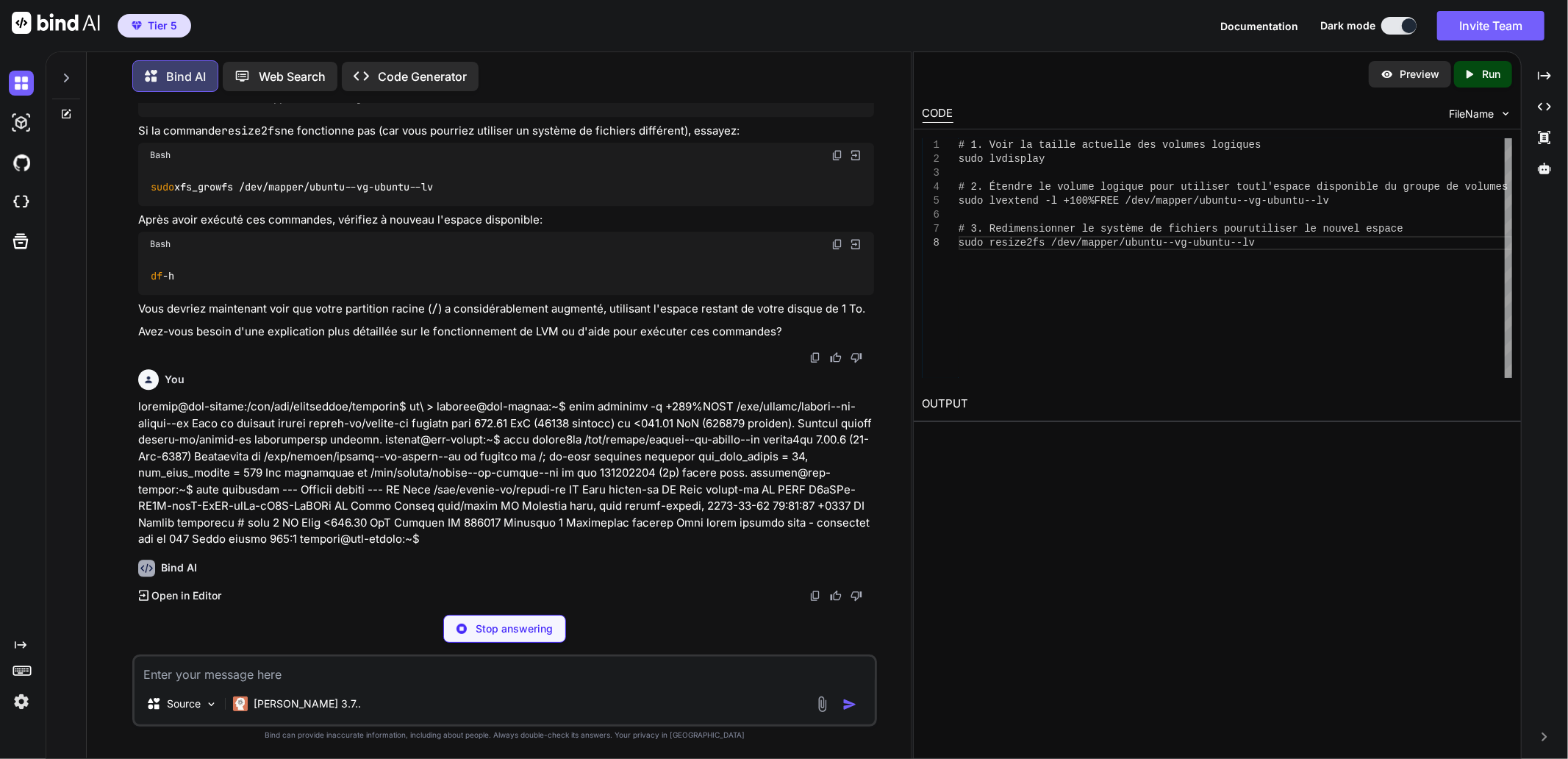
scroll to position [18867, 0]
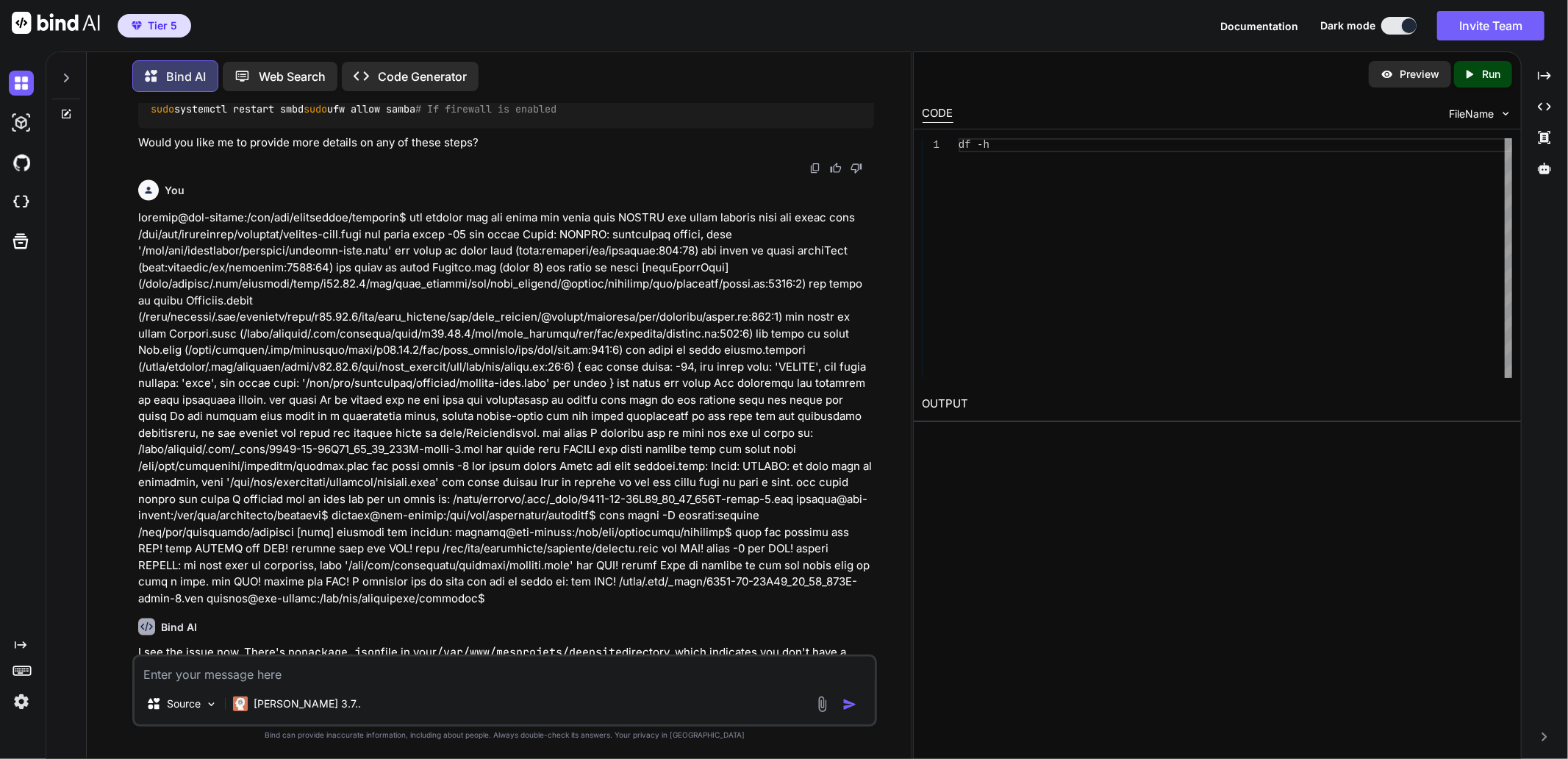
scroll to position [11185, 0]
copy div "sudo npm install"
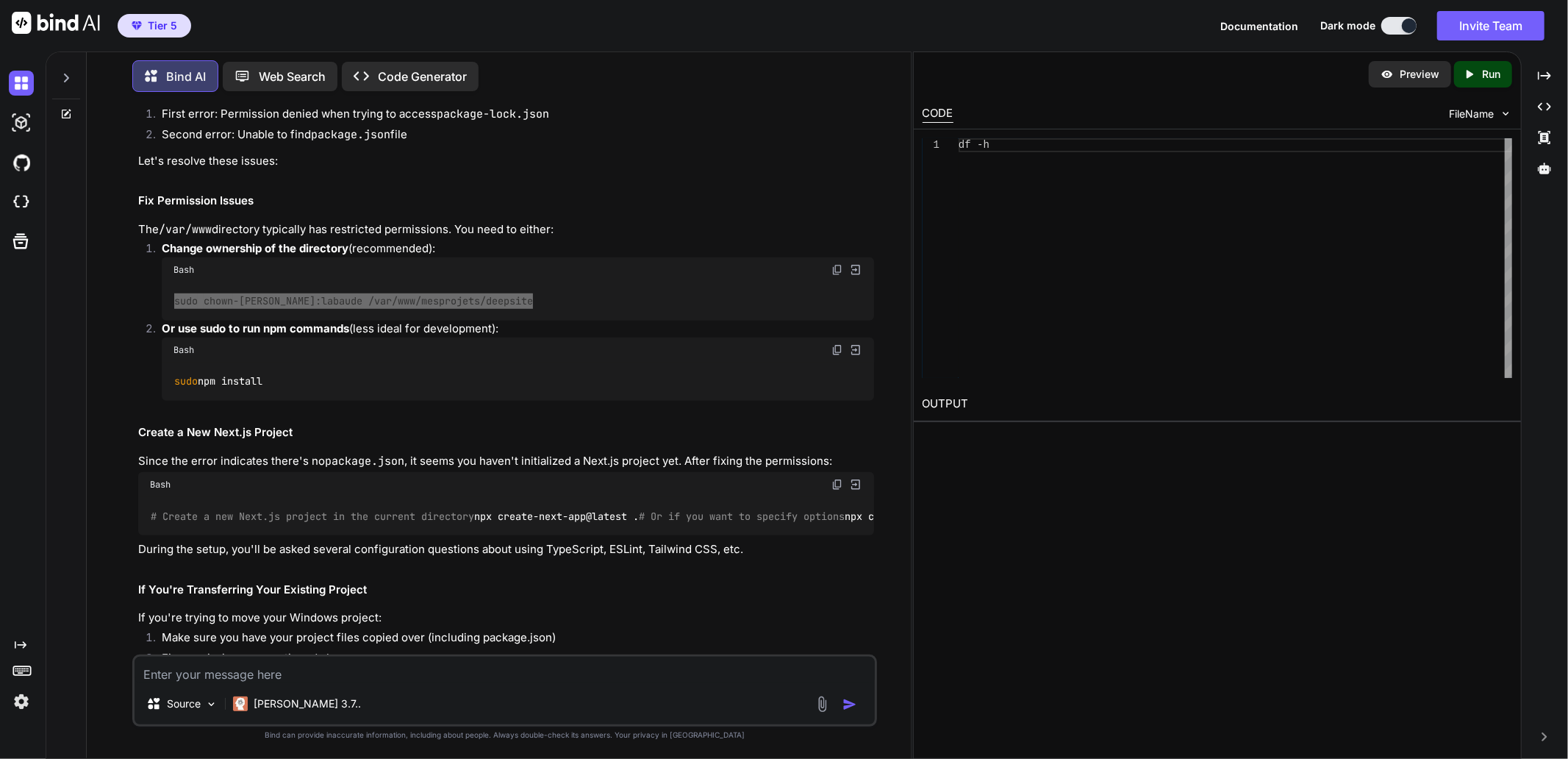
scroll to position [10123, 0]
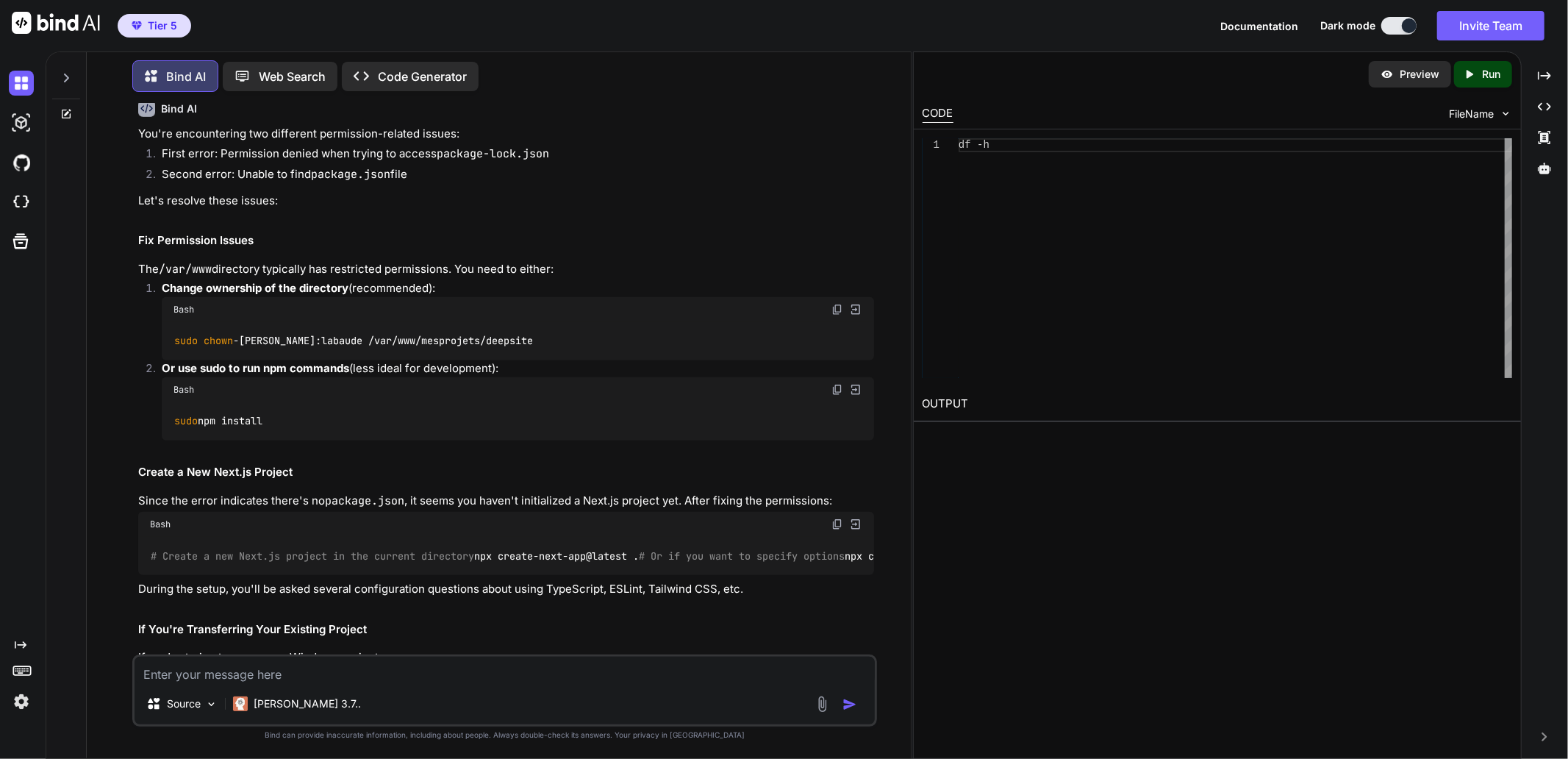
drag, startPoint x: 177, startPoint y: 435, endPoint x: 319, endPoint y: 436, distance: 142.0
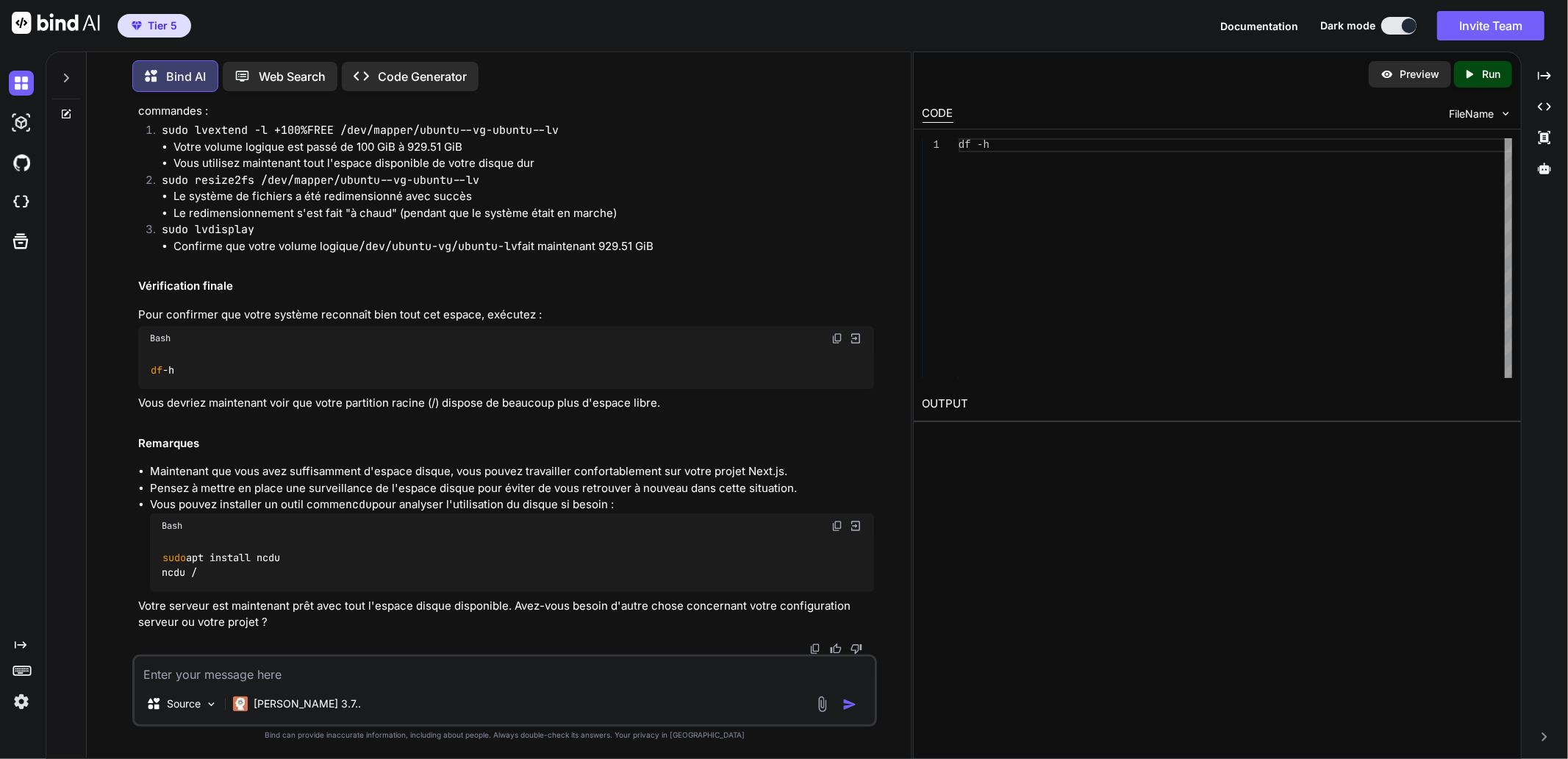
scroll to position [19392, 0]
click at [255, 680] on textarea at bounding box center [505, 670] width 740 height 26
paste textarea "labaude@gpt-server:/var/www/mesprojets/deepsite$ npm install added 599 packages…"
type textarea "L'espace disk a été elargie, maintenant labaude@gpt-server:/var/www/mesprojets/…"
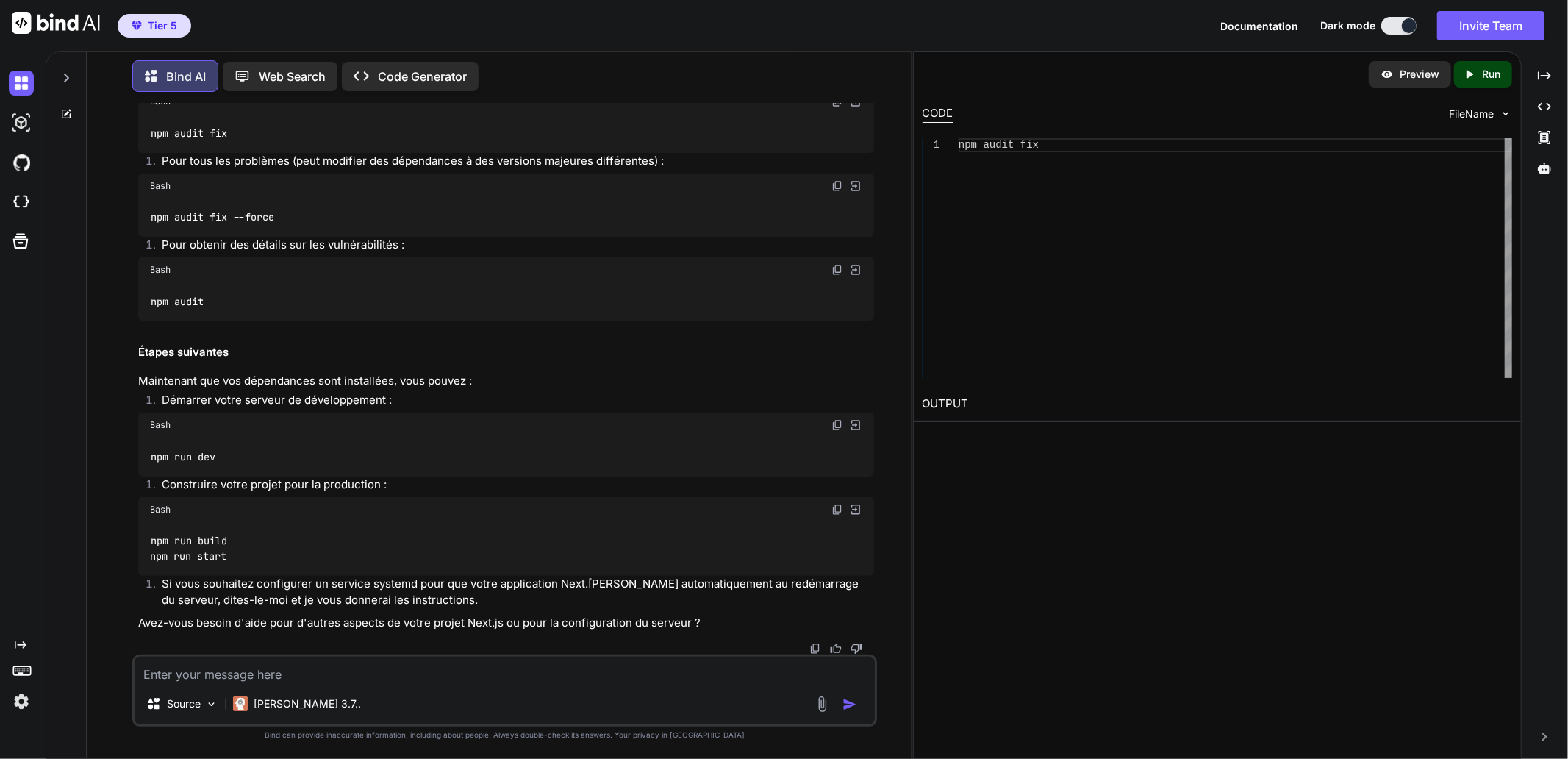
scroll to position [20088, 0]
click at [839, 108] on img at bounding box center [837, 101] width 12 height 12
drag, startPoint x: 282, startPoint y: 678, endPoint x: 388, endPoint y: 605, distance: 128.7
click at [282, 678] on textarea at bounding box center [505, 670] width 740 height 26
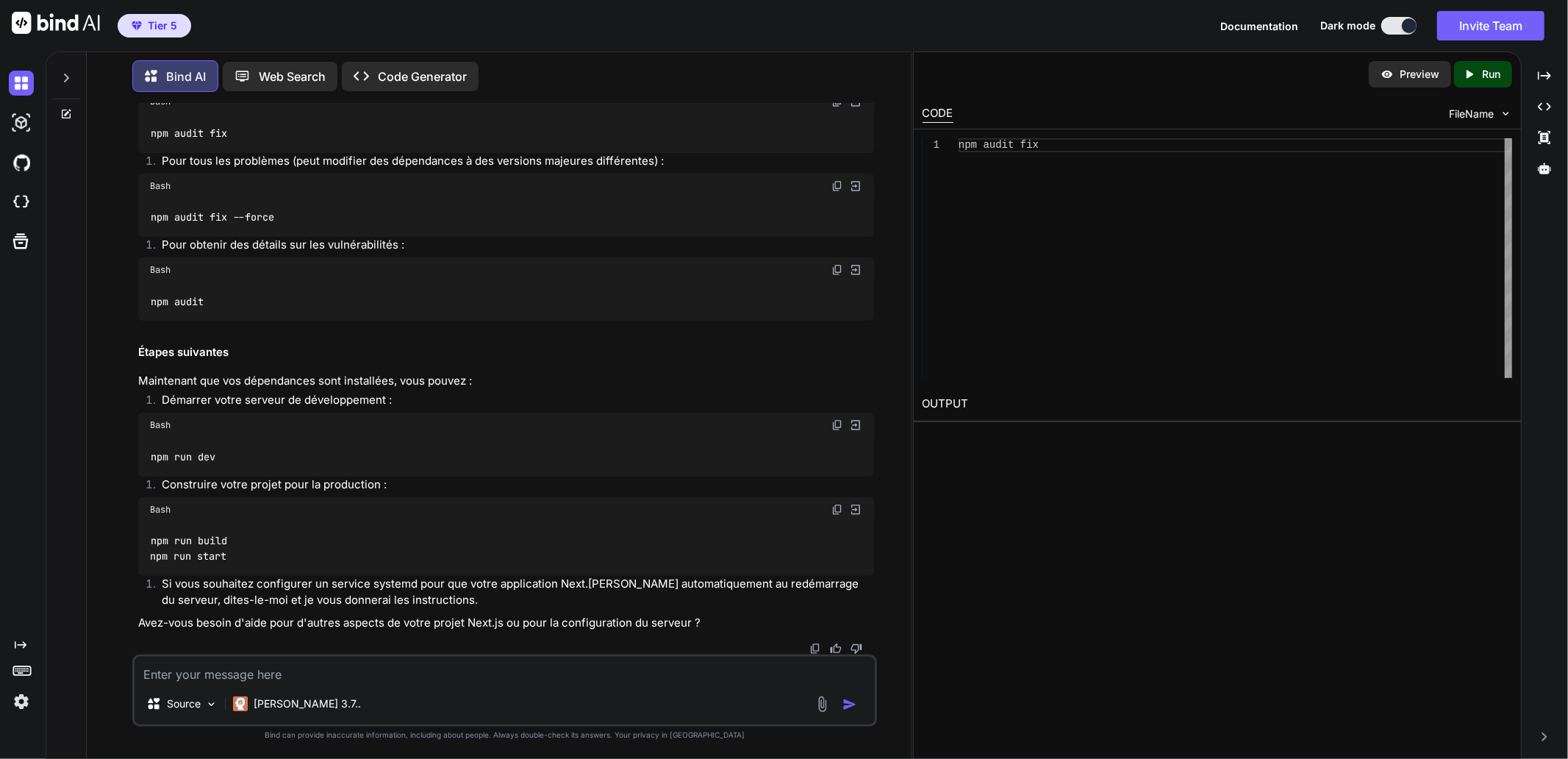
paste textarea "labaude@gpt-server:/var/www/mesprojets/deepsite$ npm audit fix added 1 package,…"
type textarea "labaude@gpt-server:/var/www/mesprojets/deepsite$ npm audit fix added 1 package,…"
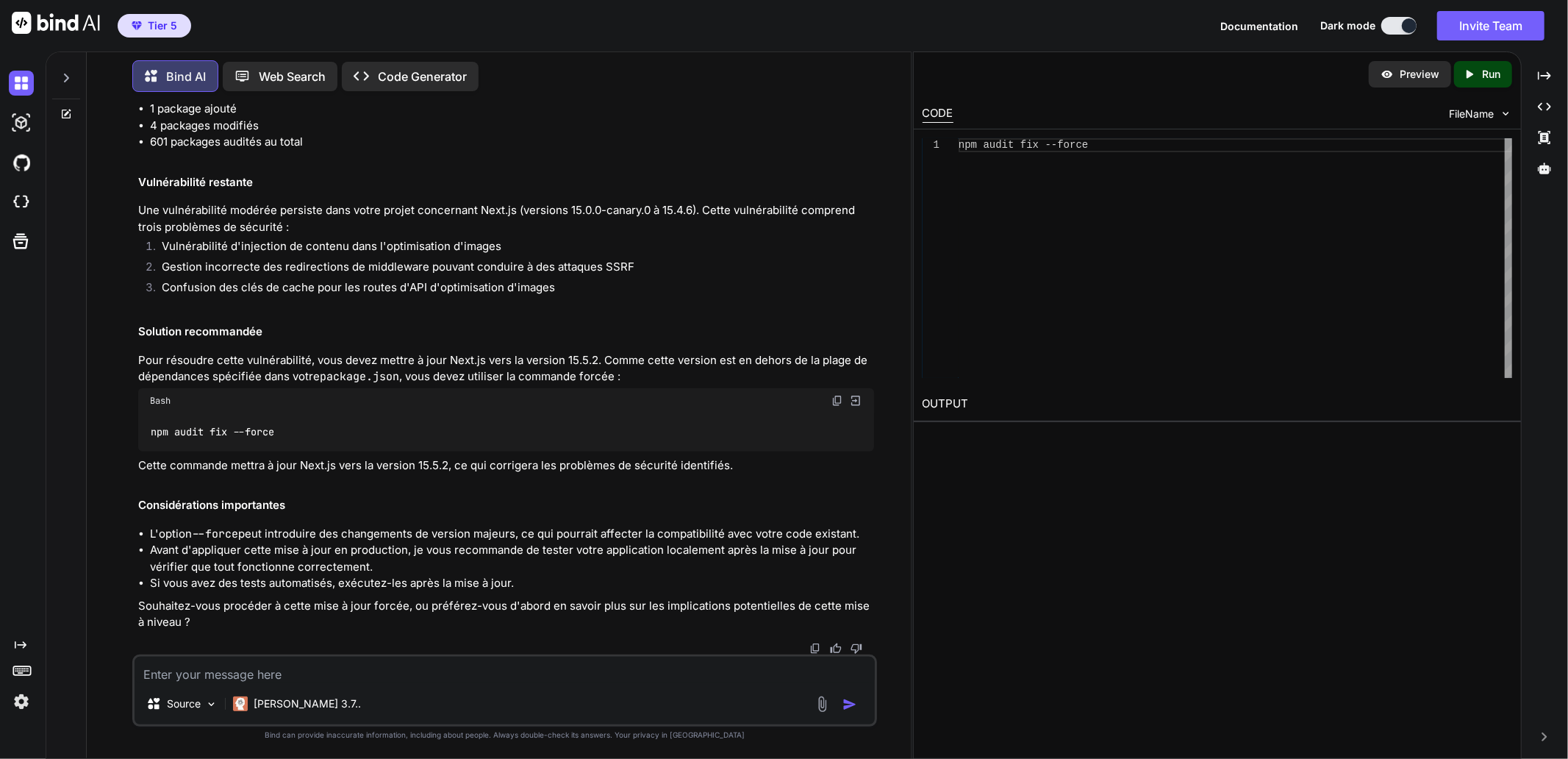
scroll to position [21092, 0]
click at [837, 407] on img at bounding box center [837, 400] width 12 height 12
click at [305, 671] on textarea at bounding box center [505, 670] width 740 height 26
click at [290, 672] on textarea at bounding box center [505, 670] width 740 height 26
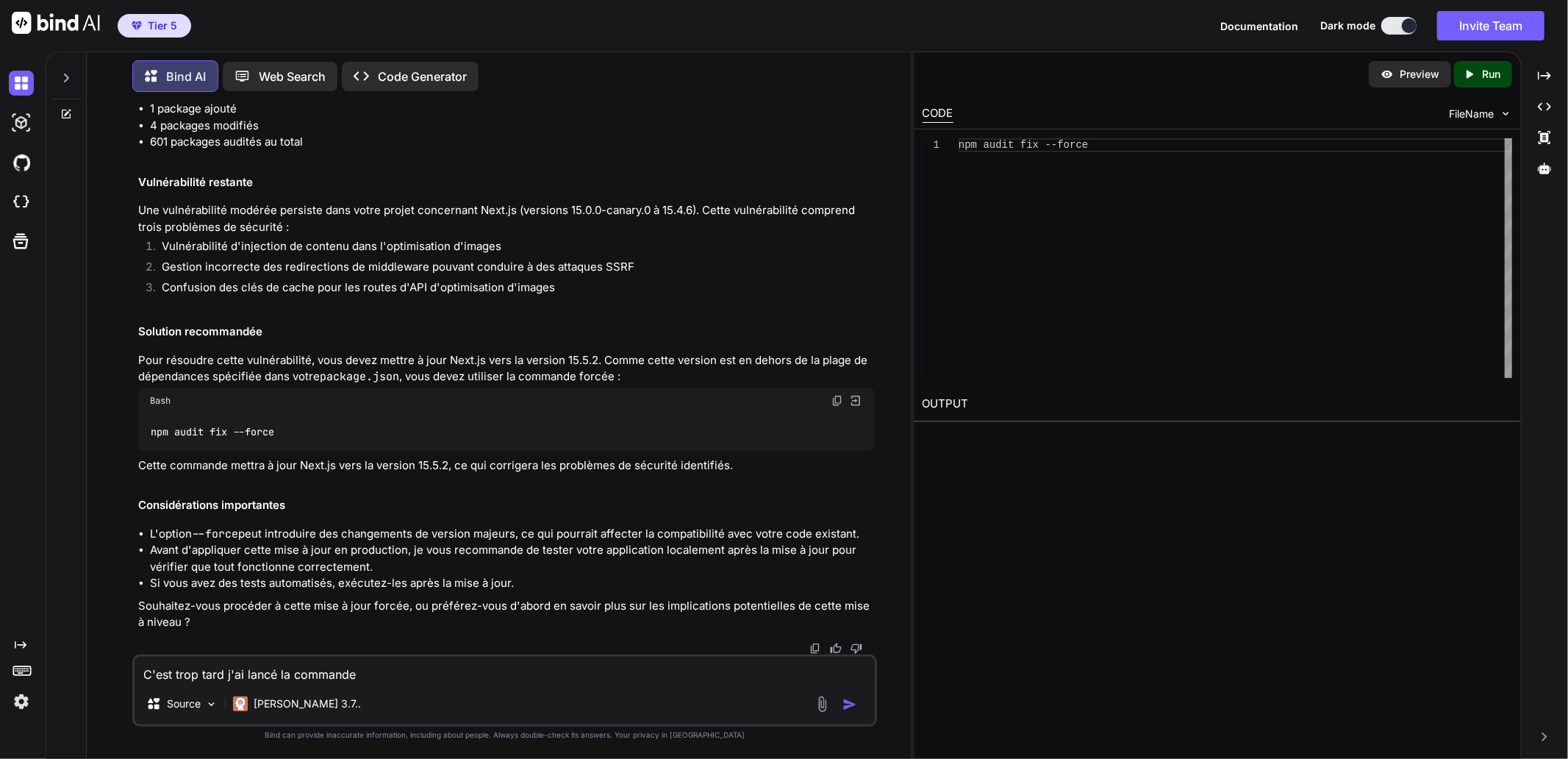
paste textarea "npm audit fix --force"
type textarea "C'est trop tard j'ai lancé la commande npm audit fix --force"
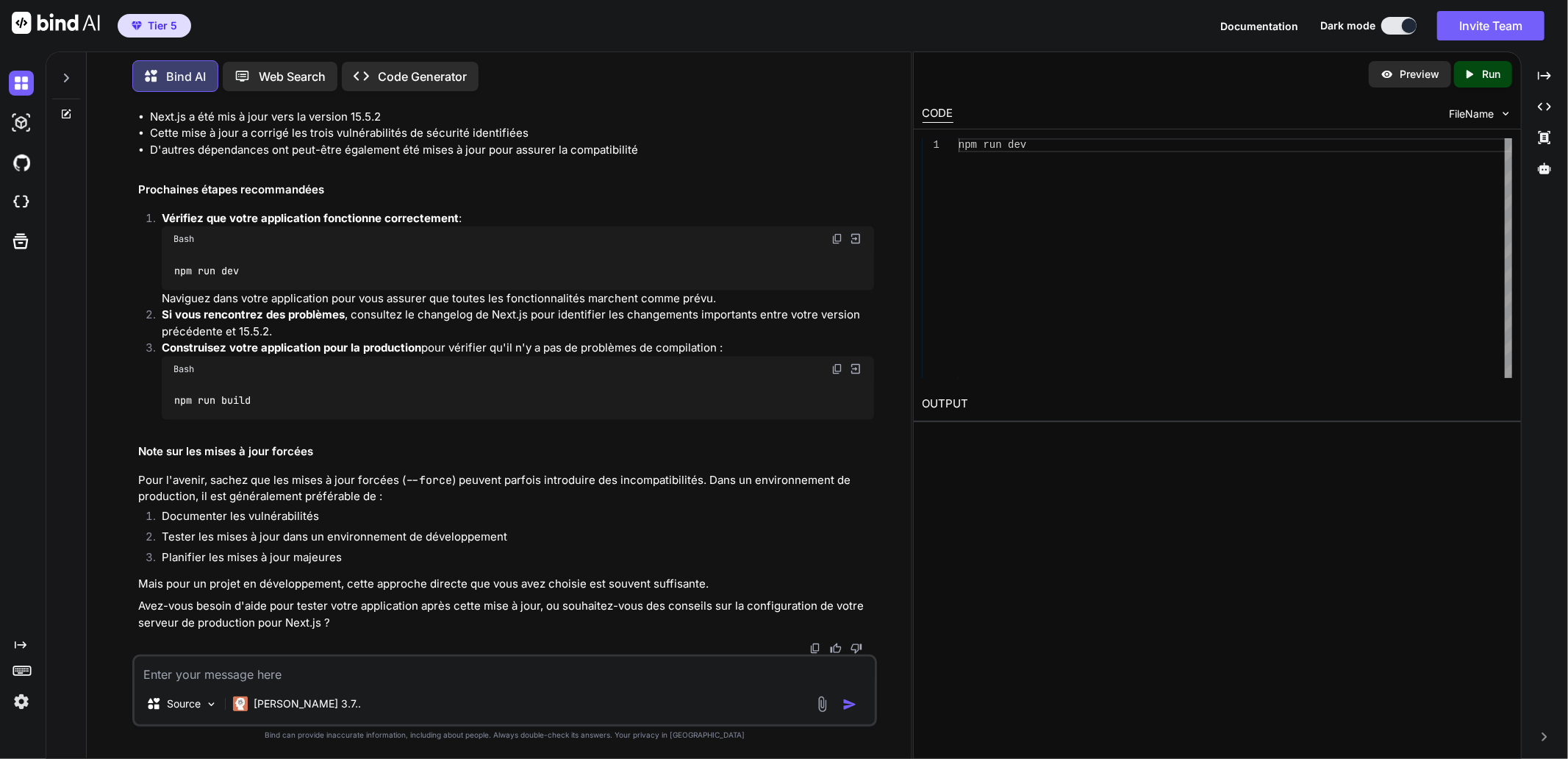
scroll to position [21777, 0]
click at [205, 279] on code "npm run dev" at bounding box center [206, 271] width 67 height 16
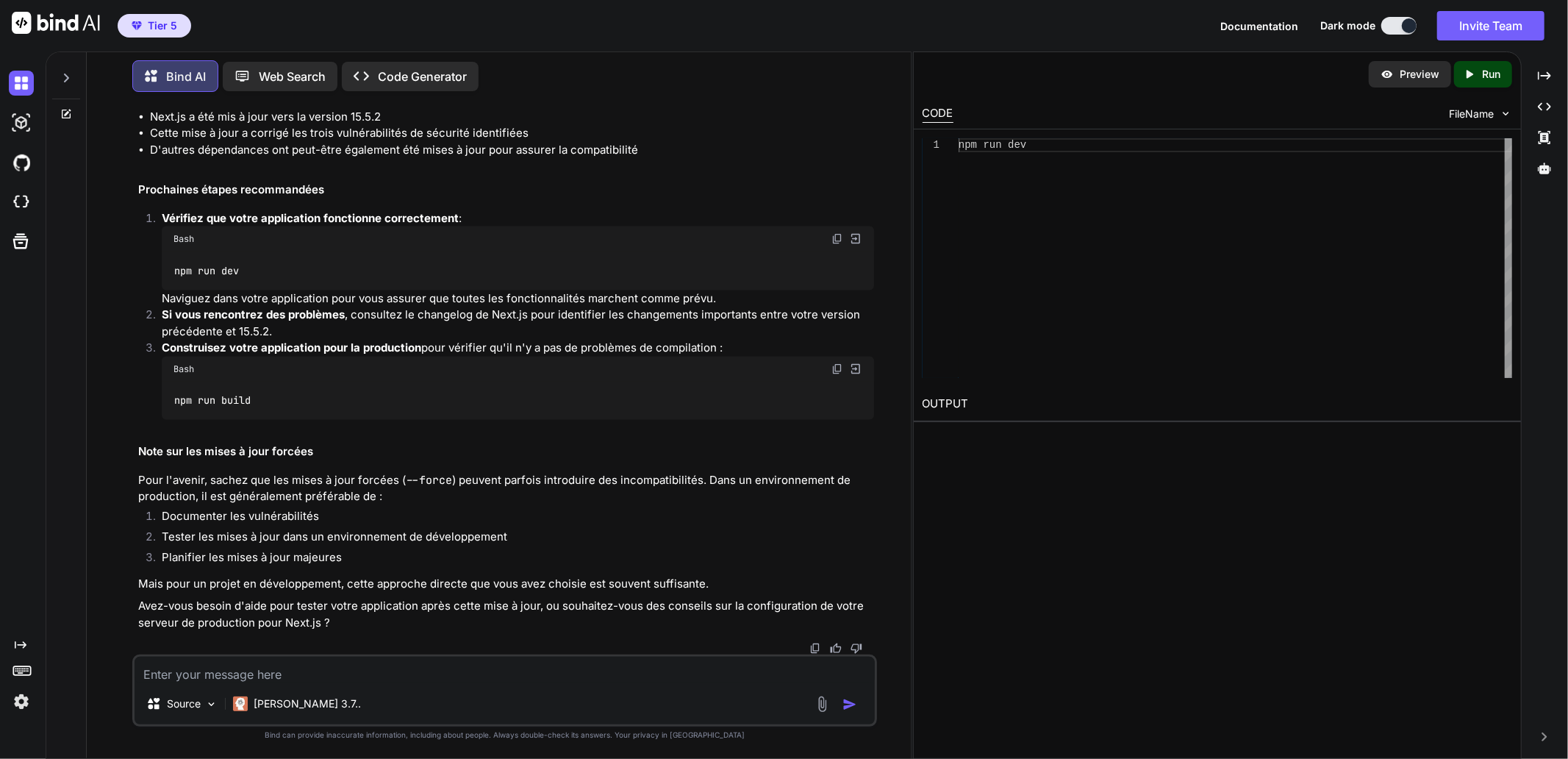
click at [209, 394] on code "npm run build" at bounding box center [213, 400] width 79 height 16
click at [284, 665] on textarea at bounding box center [505, 670] width 740 height 26
paste textarea "labaude@gpt-server:/var/www/mesprojets/deepsite$ npm install added 599 packages…"
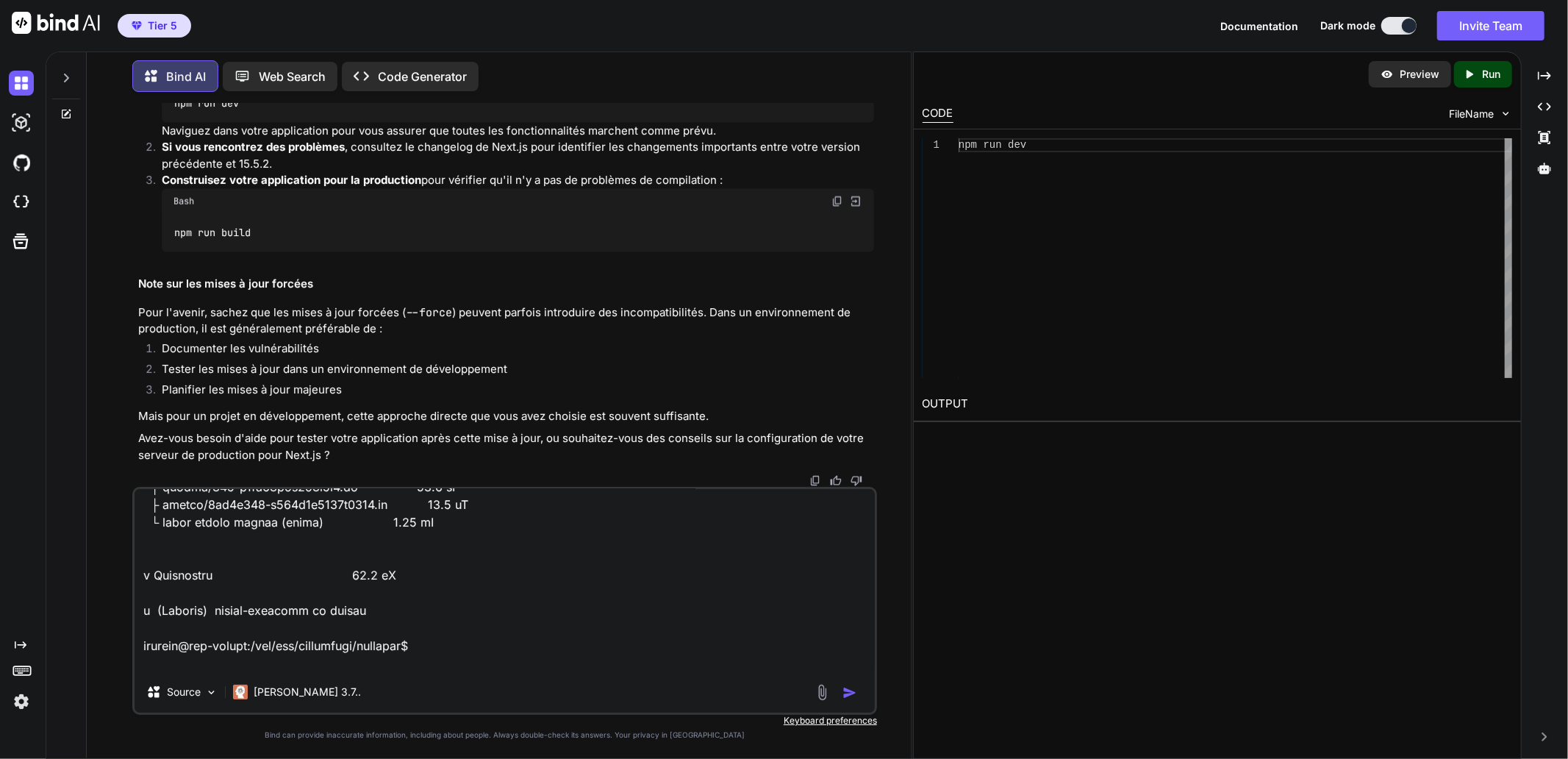
scroll to position [2209, 0]
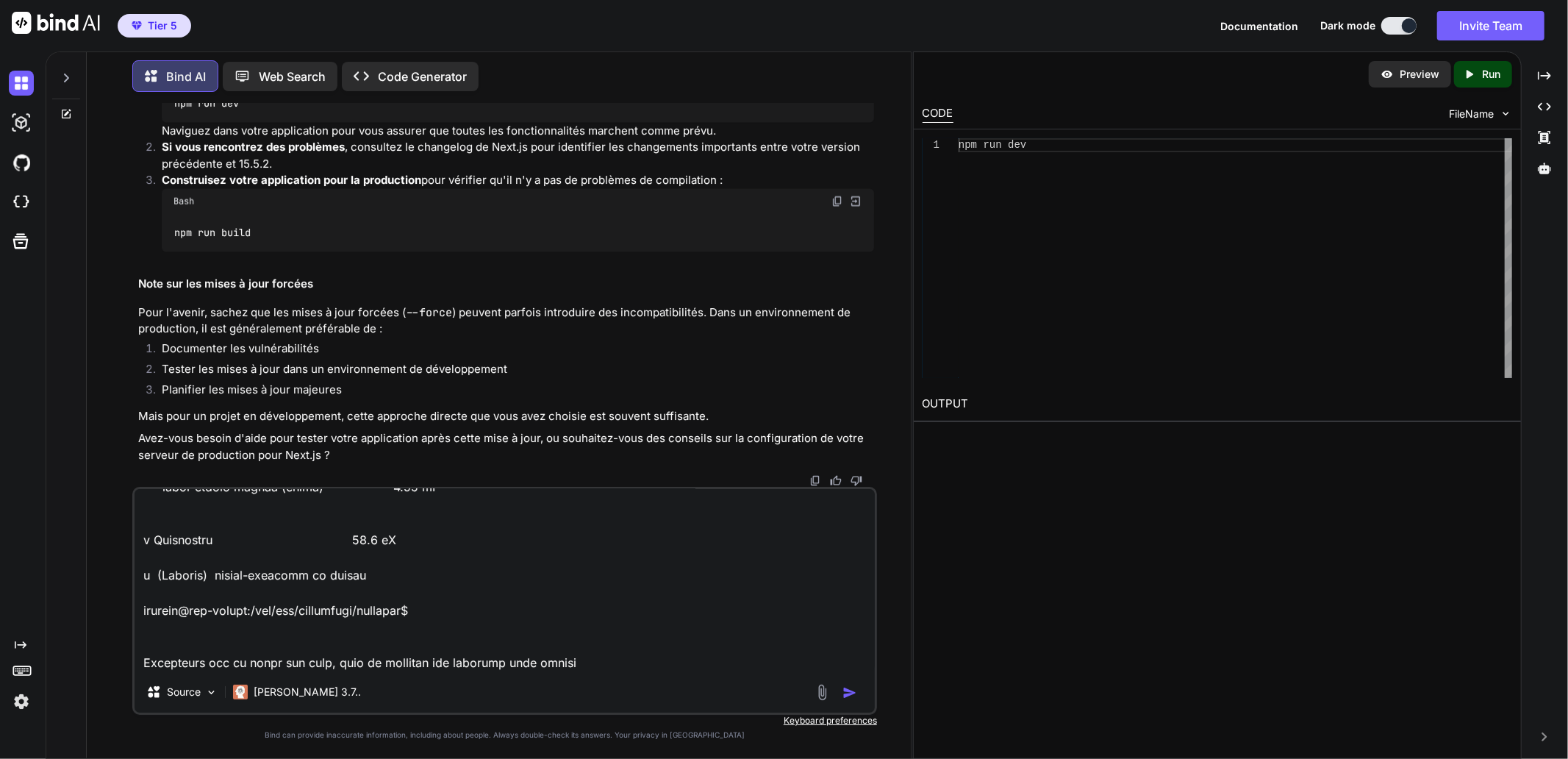
type textarea "labaude@gpt-server:/var/www/mesprojets/deepsite$ npm install added 599 packages…"
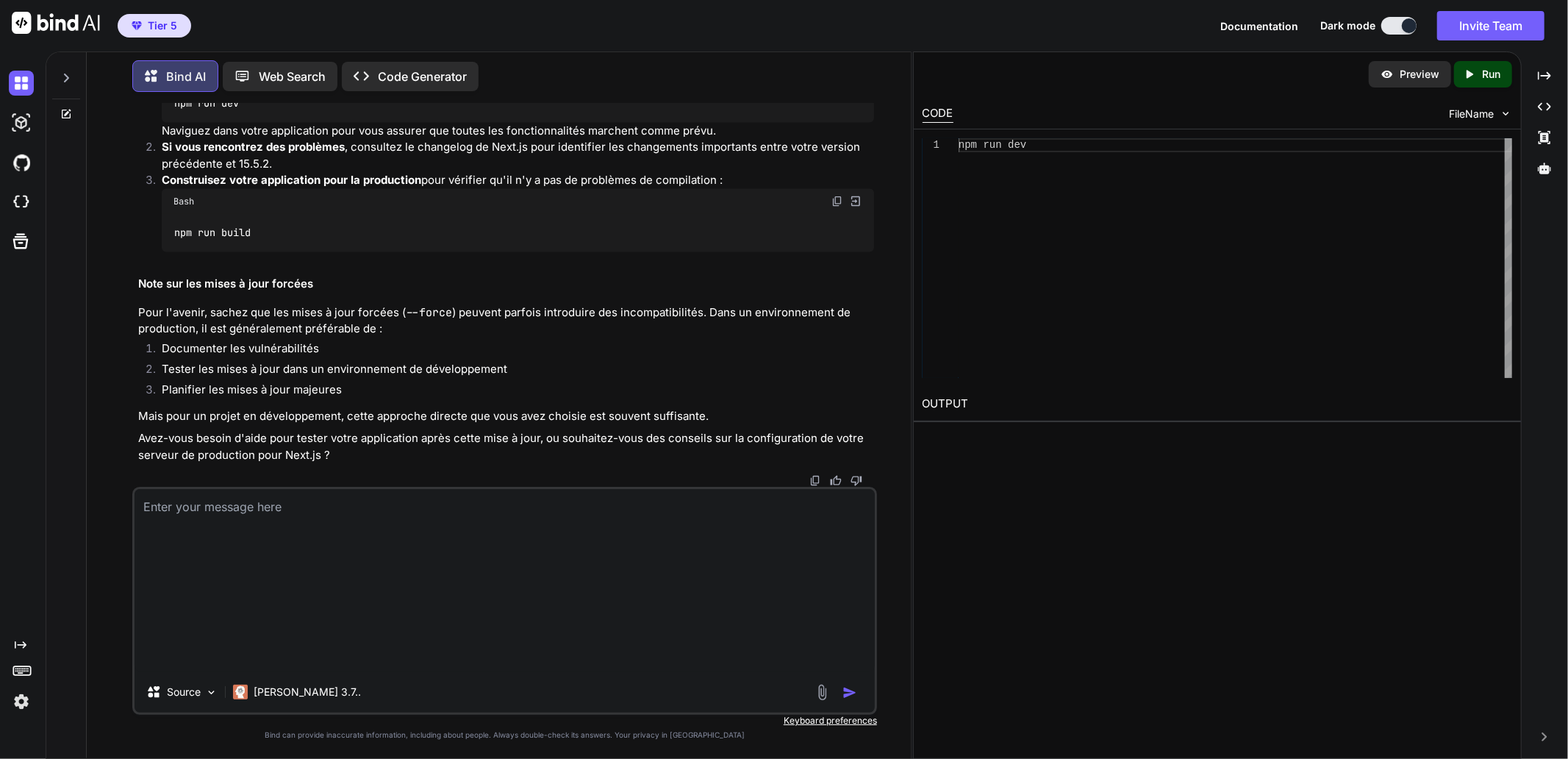
scroll to position [0, 0]
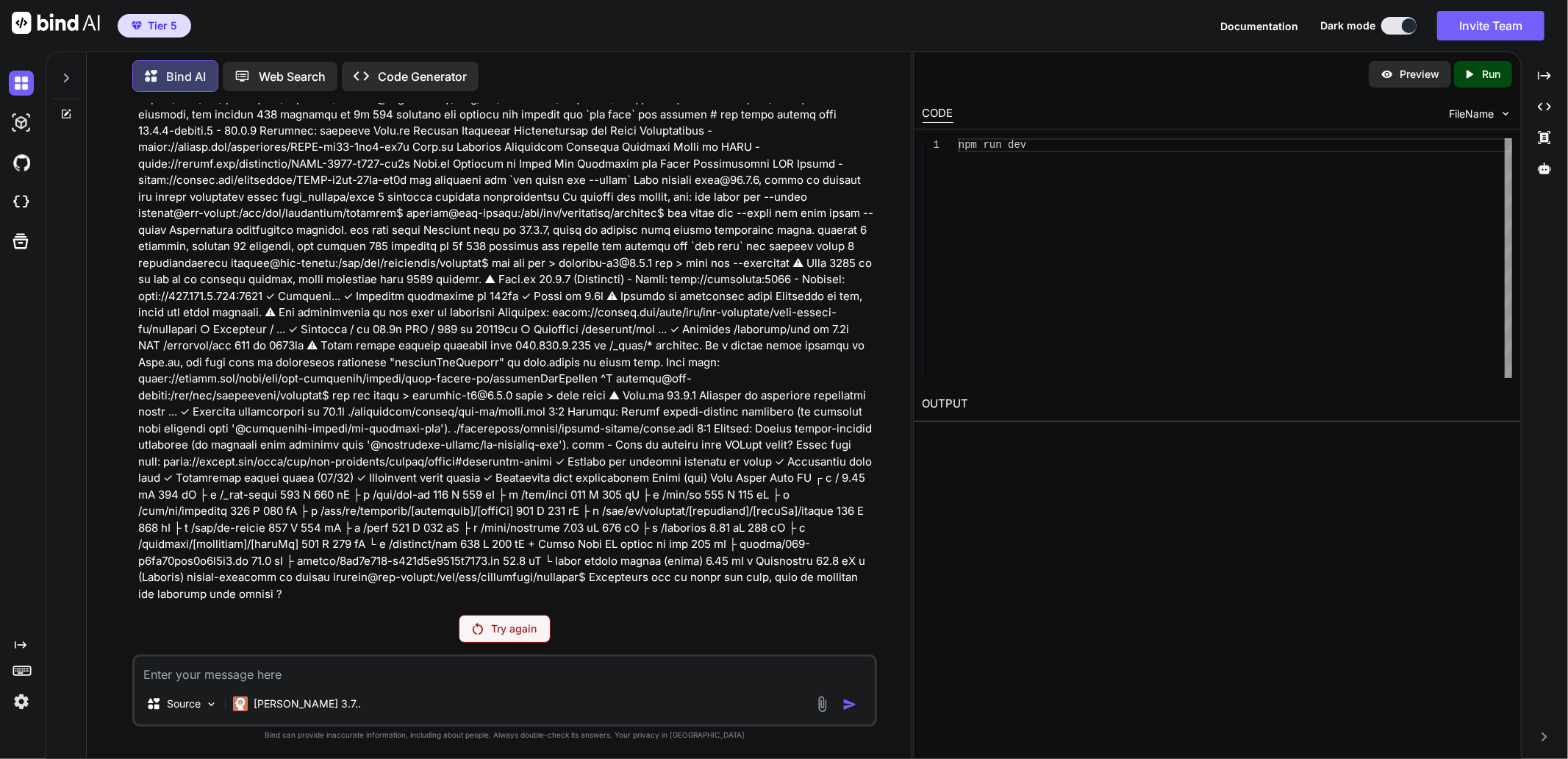
click at [509, 631] on p "Try again" at bounding box center [514, 629] width 45 height 15
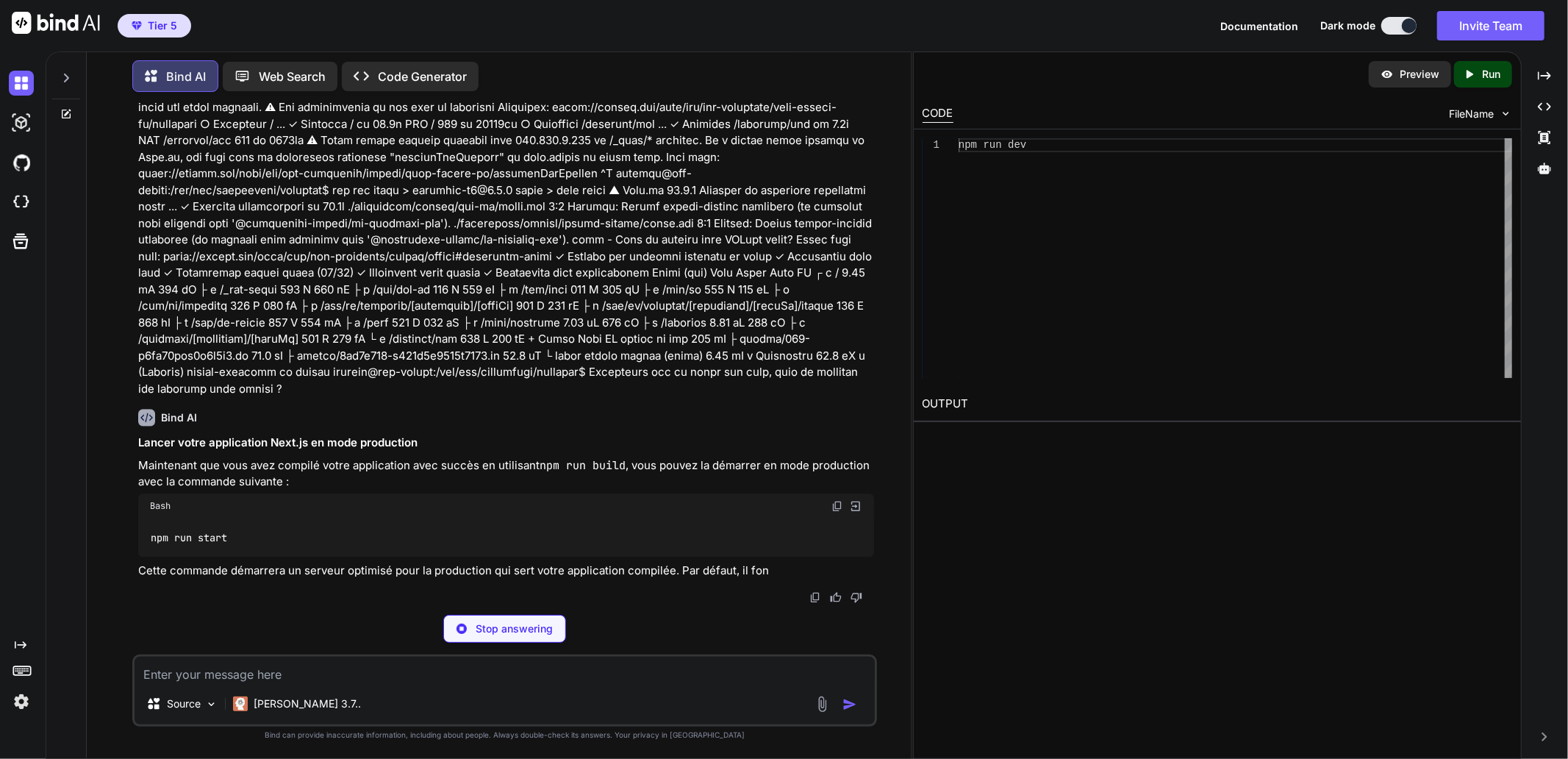
scroll to position [22777, 0]
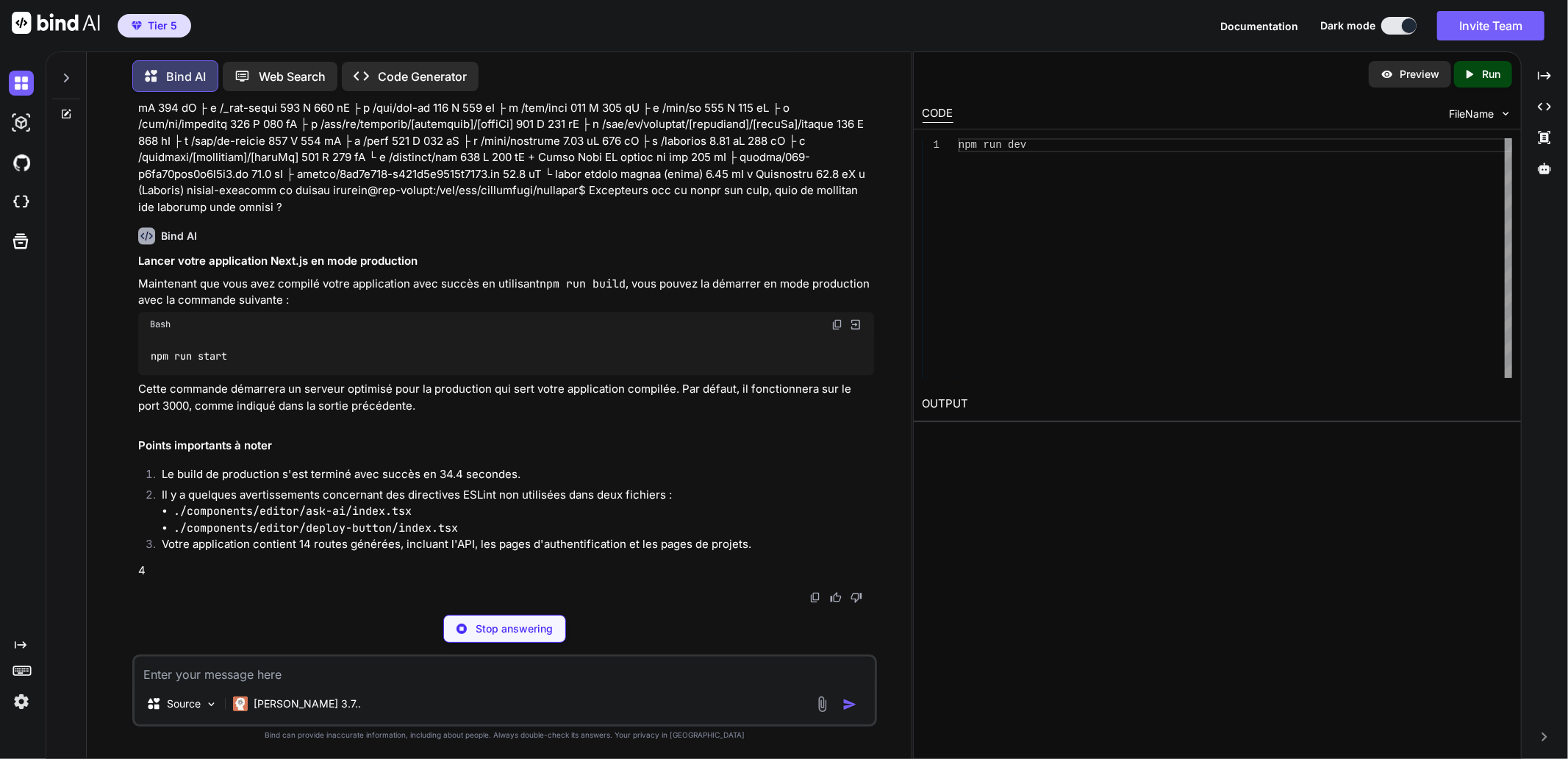
click at [835, 331] on img at bounding box center [837, 324] width 12 height 12
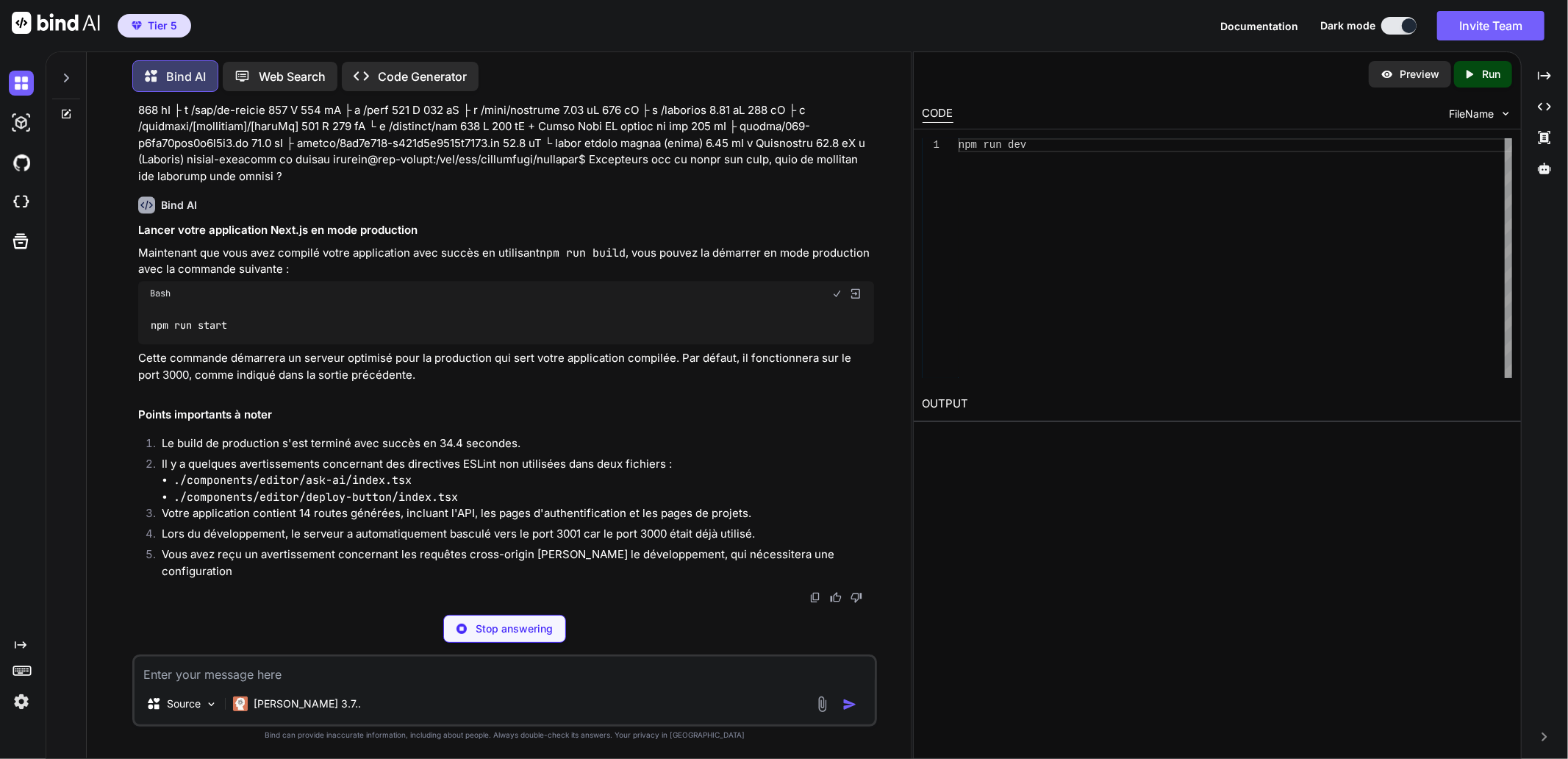
scroll to position [22860, 0]
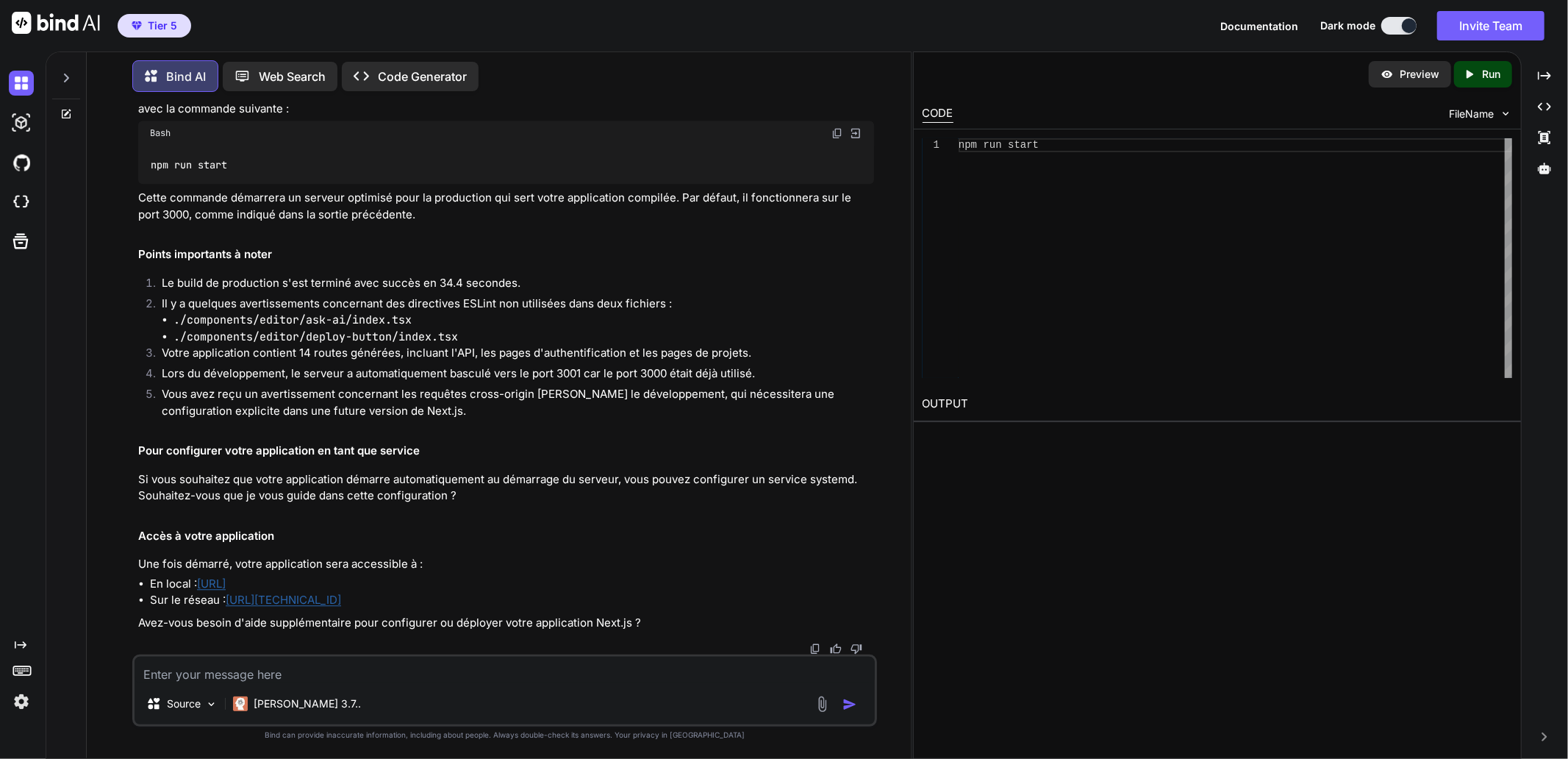
click at [305, 184] on div "npm run start" at bounding box center [505, 164] width 736 height 39
click at [243, 673] on textarea at bounding box center [505, 670] width 740 height 26
paste textarea "labaude@gpt-server:~$ npm run start npm error code ENOENT npm error syscall ope…"
type textarea "labaude@gpt-server:~$ npm run start npm error code ENOENT npm error syscall ope…"
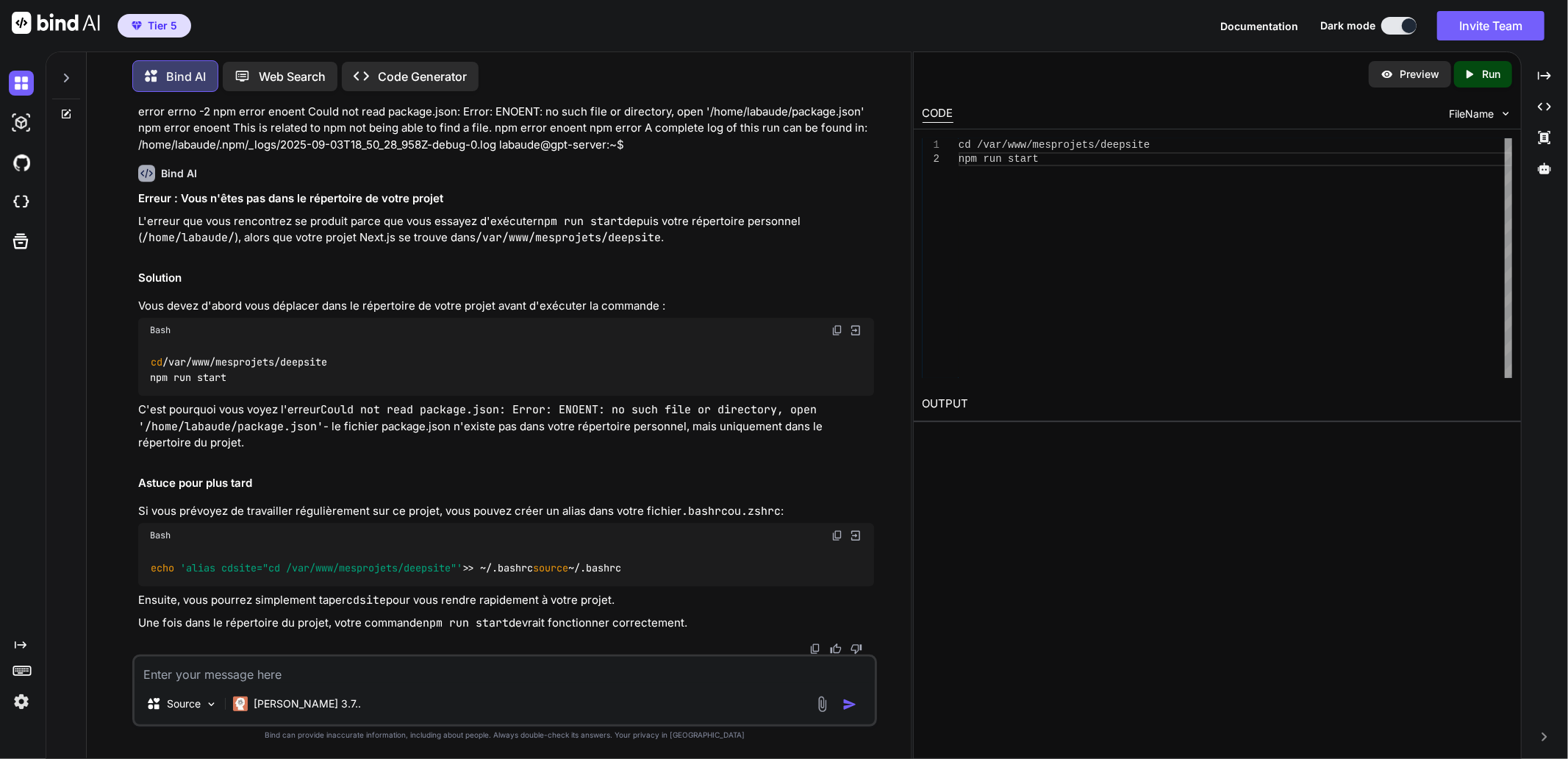
scroll to position [23601, 0]
drag, startPoint x: 304, startPoint y: 422, endPoint x: 309, endPoint y: 413, distance: 10.3
click at [304, 422] on div "Erreur : Vous n'êtes pas dans le répertoire de votre projet L'erreur que vous r…" at bounding box center [505, 411] width 736 height 441
click at [839, 336] on img at bounding box center [837, 330] width 12 height 12
click at [283, 669] on textarea at bounding box center [505, 670] width 740 height 26
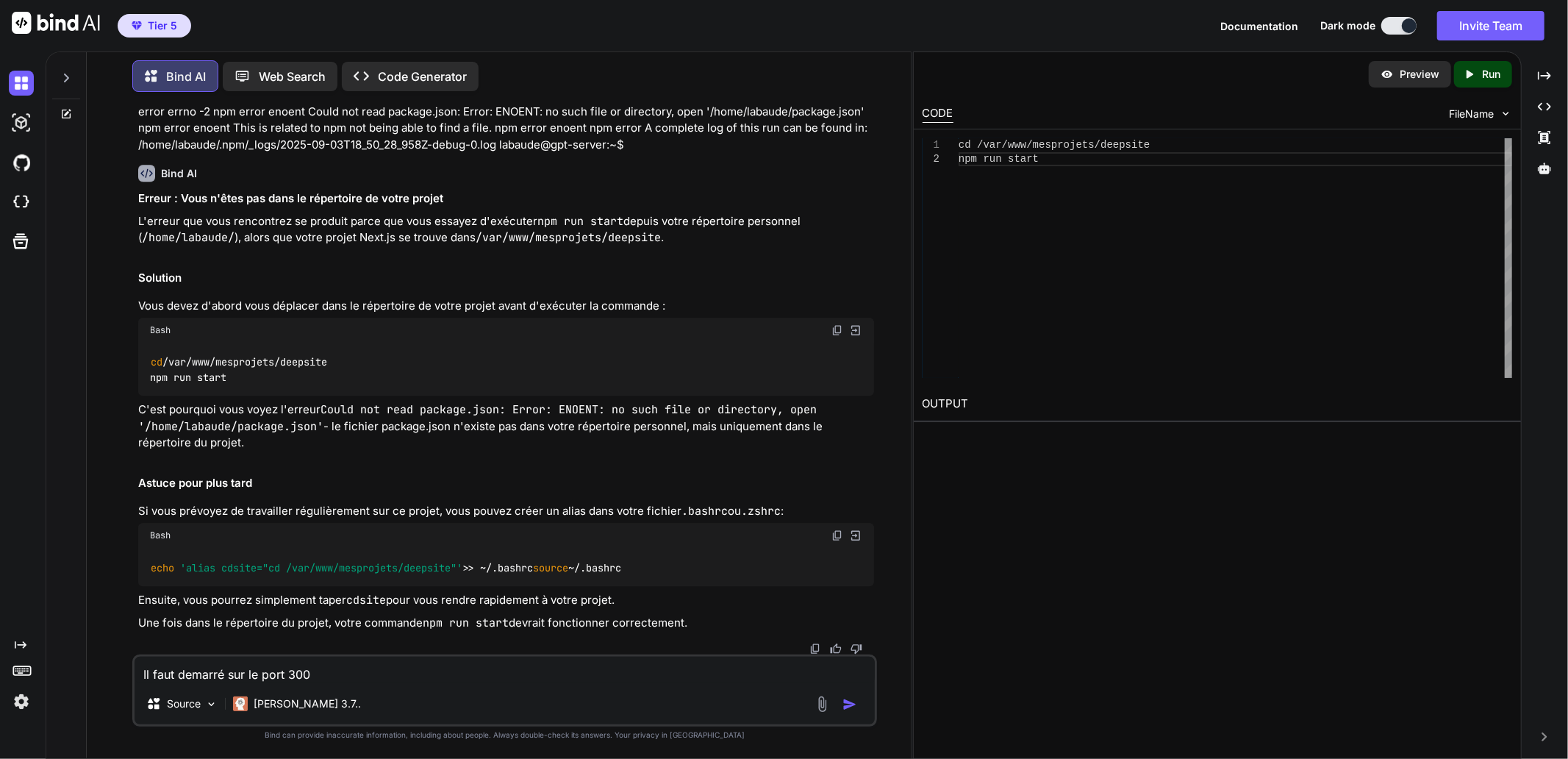
type textarea "Il faut demarré sur le port 3001"
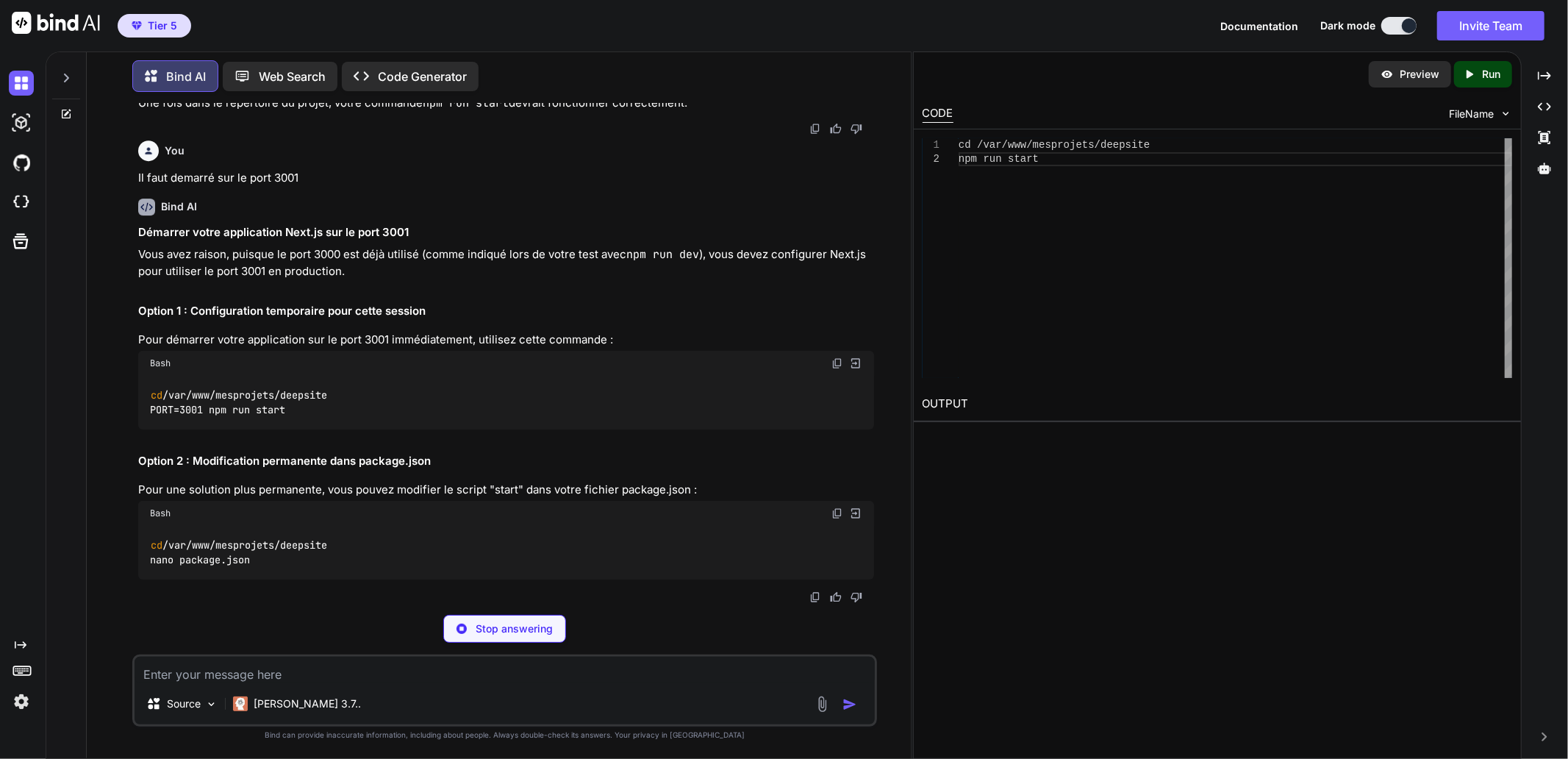
scroll to position [24169, 0]
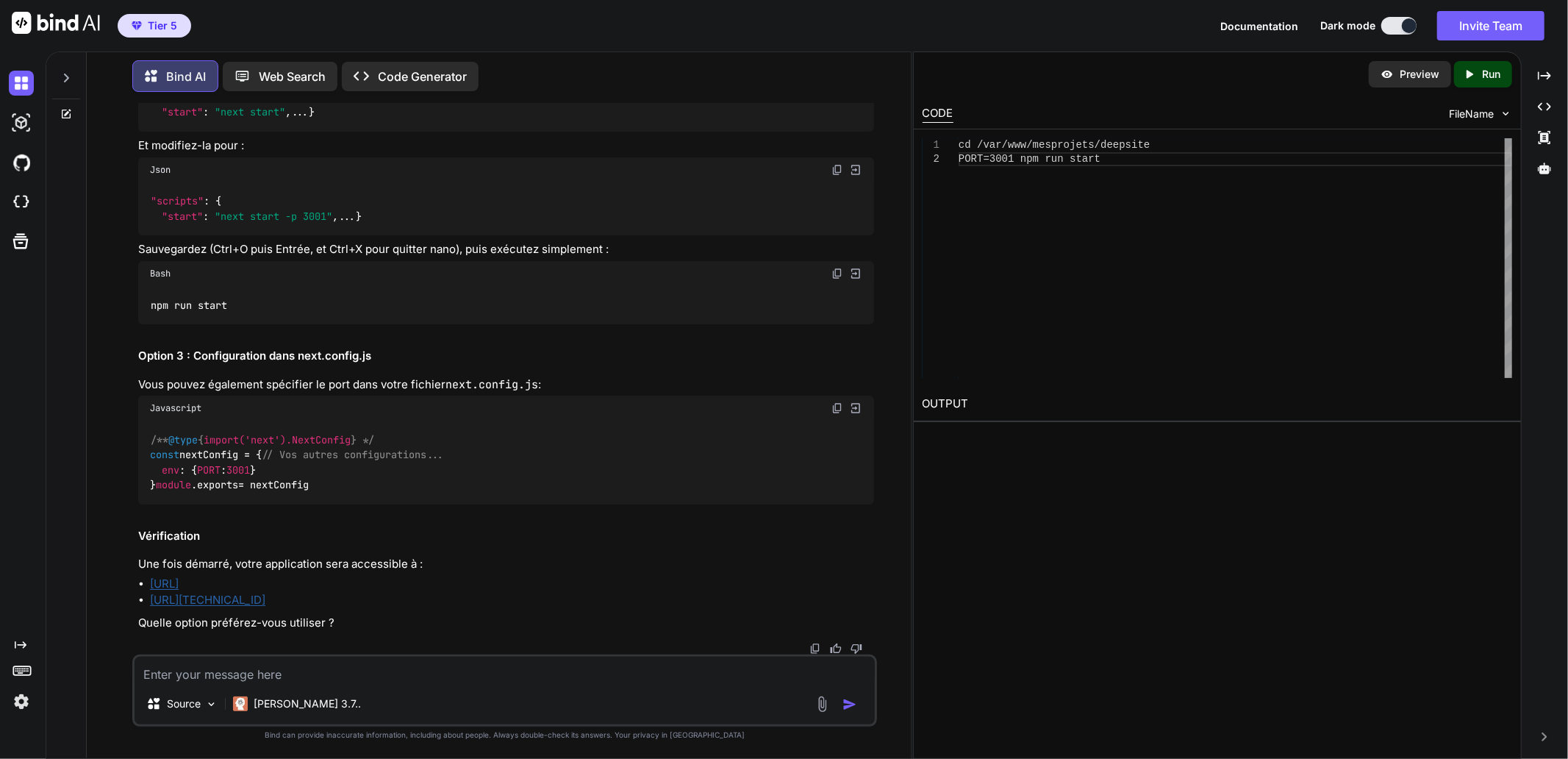
scroll to position [24496, 0]
drag, startPoint x: 288, startPoint y: 590, endPoint x: 327, endPoint y: 589, distance: 39.0
click at [327, 223] on span ""next start -p 3001"" at bounding box center [273, 216] width 118 height 13
click at [422, 132] on div ""scripts" : { "start" : "next start" , ... }" at bounding box center [505, 104] width 736 height 53
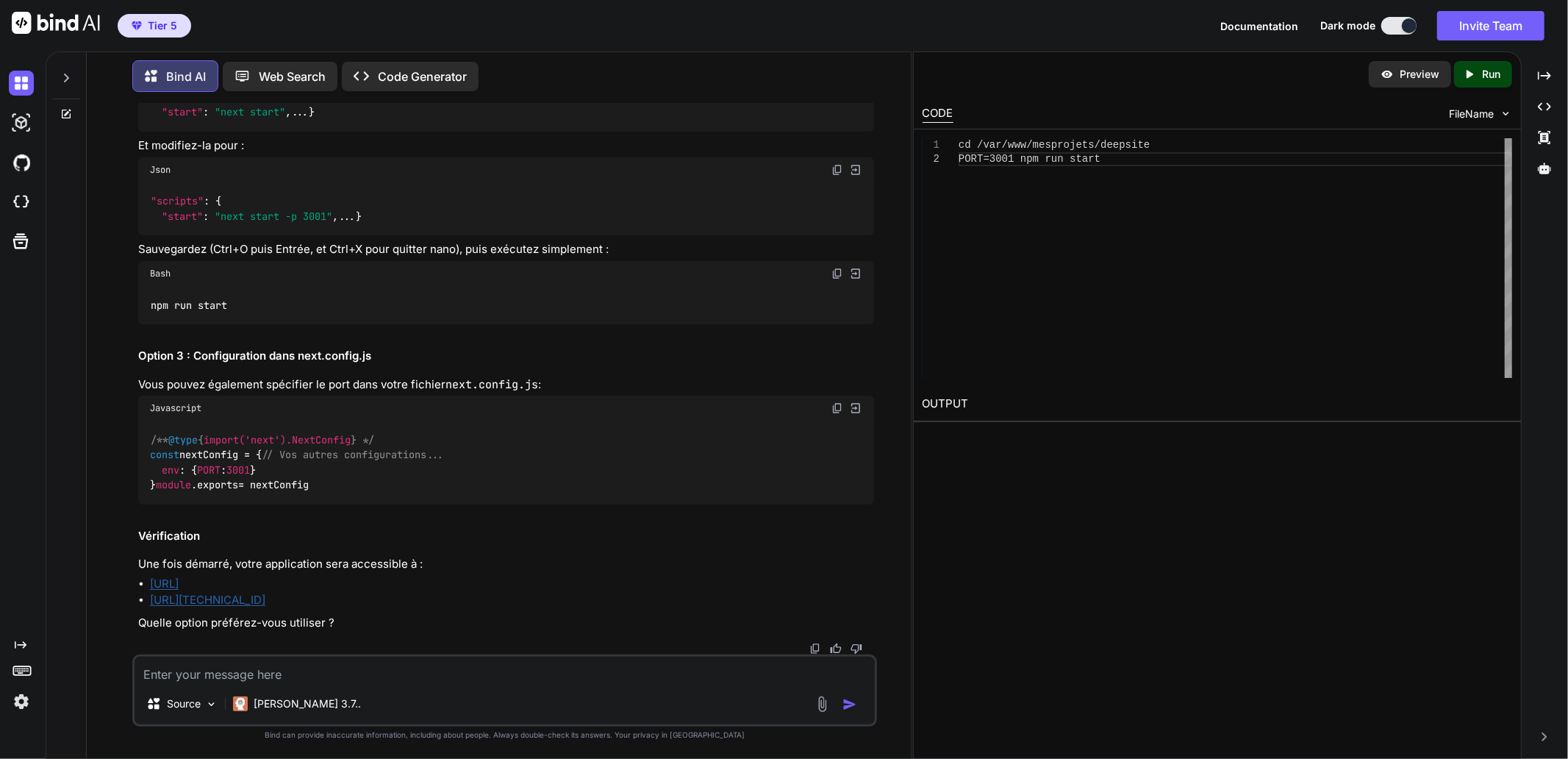
scroll to position [24740, 0]
click at [832, 280] on img at bounding box center [837, 274] width 12 height 12
drag, startPoint x: 225, startPoint y: 673, endPoint x: 259, endPoint y: 659, distance: 36.8
click at [225, 673] on textarea at bounding box center [505, 670] width 740 height 26
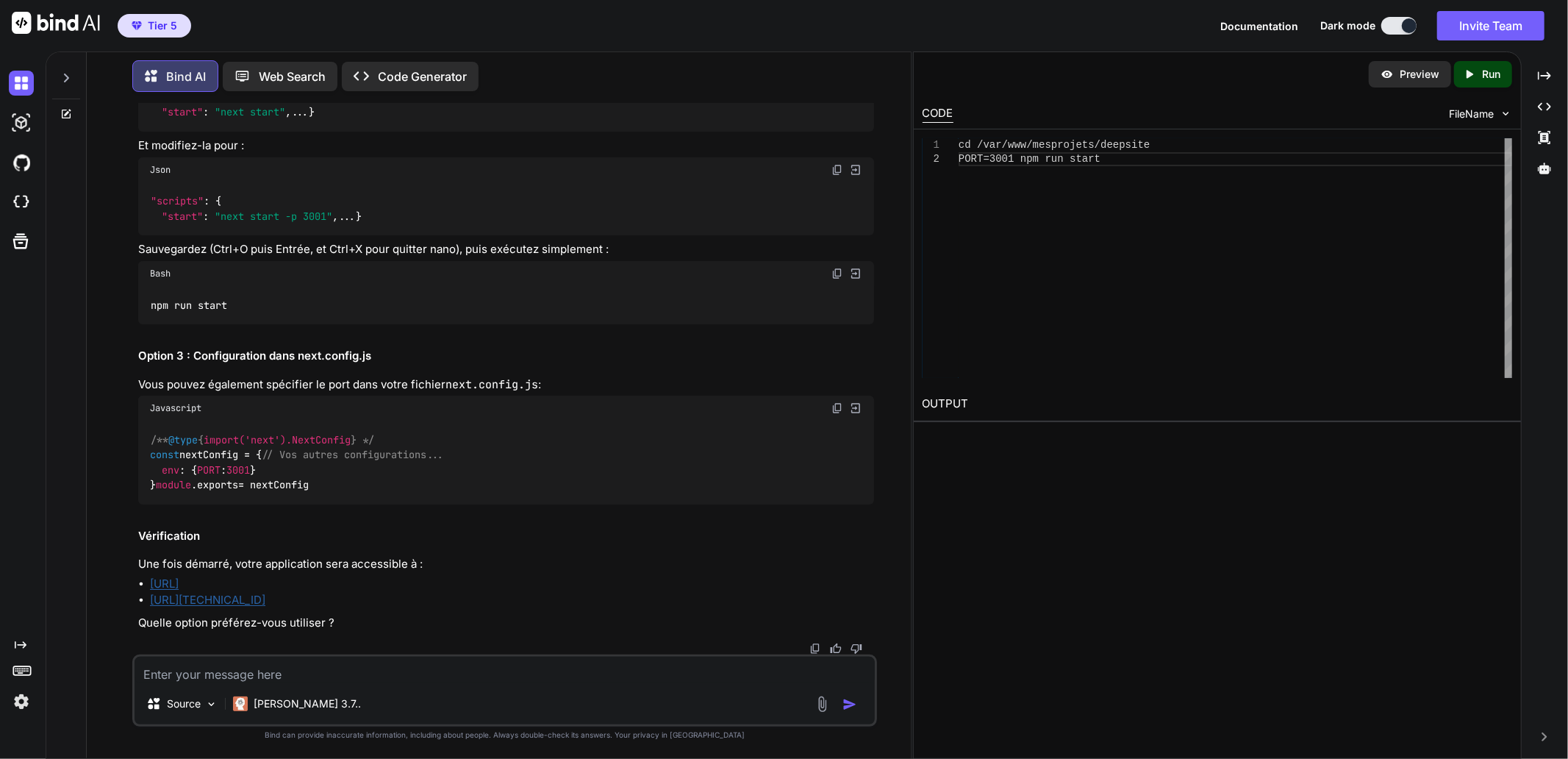
paste textarea "labaude@gpt-server:/var/www/mesprojets/deepsite$ cd /var/www/mesprojets/deepsit…"
type textarea "labaude@gpt-server:/var/www/mesprojets/deepsite$ cd /var/www/mesprojets/deepsit…"
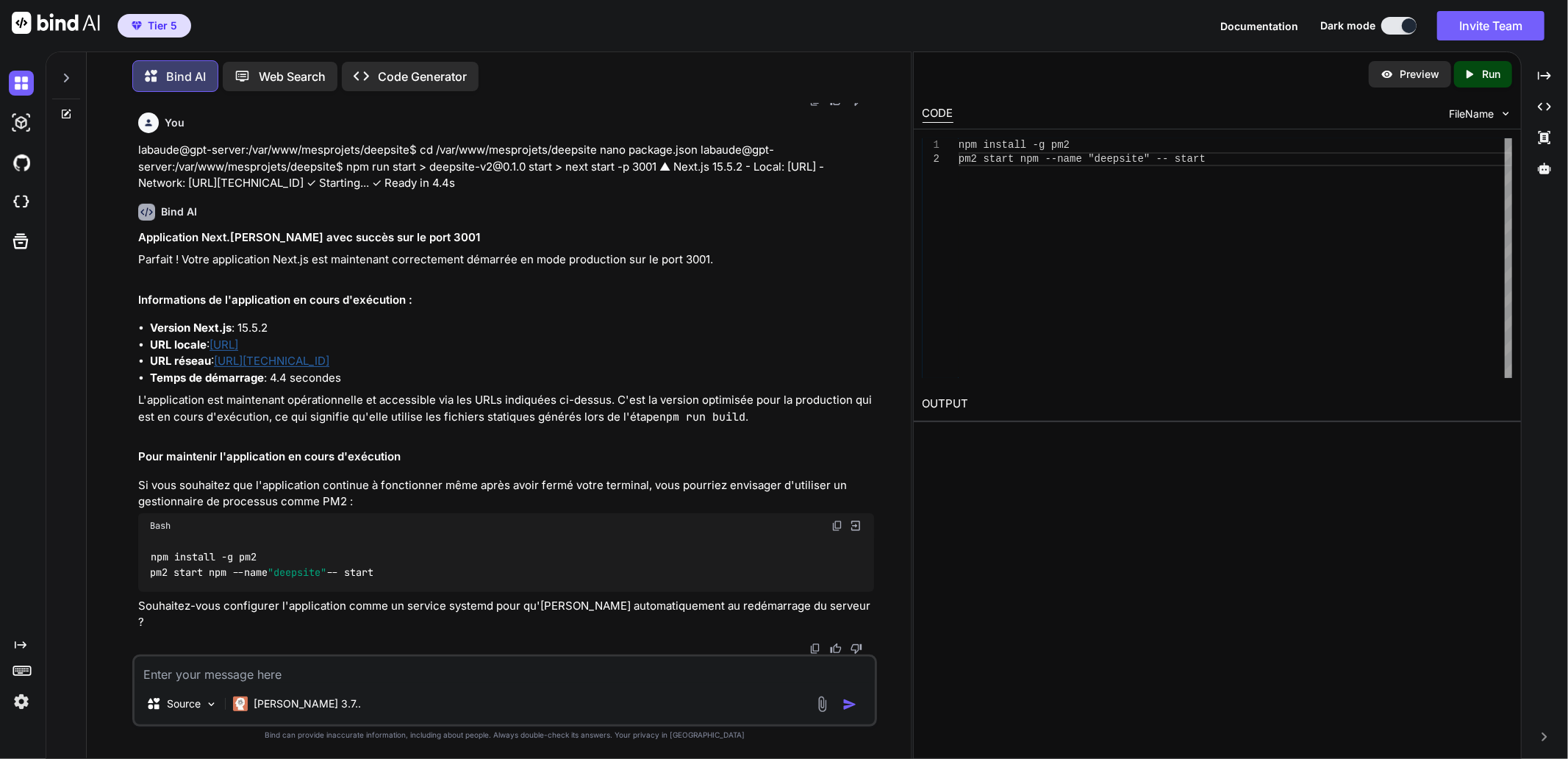
scroll to position [25505, 0]
click at [371, 673] on textarea at bounding box center [505, 670] width 740 height 26
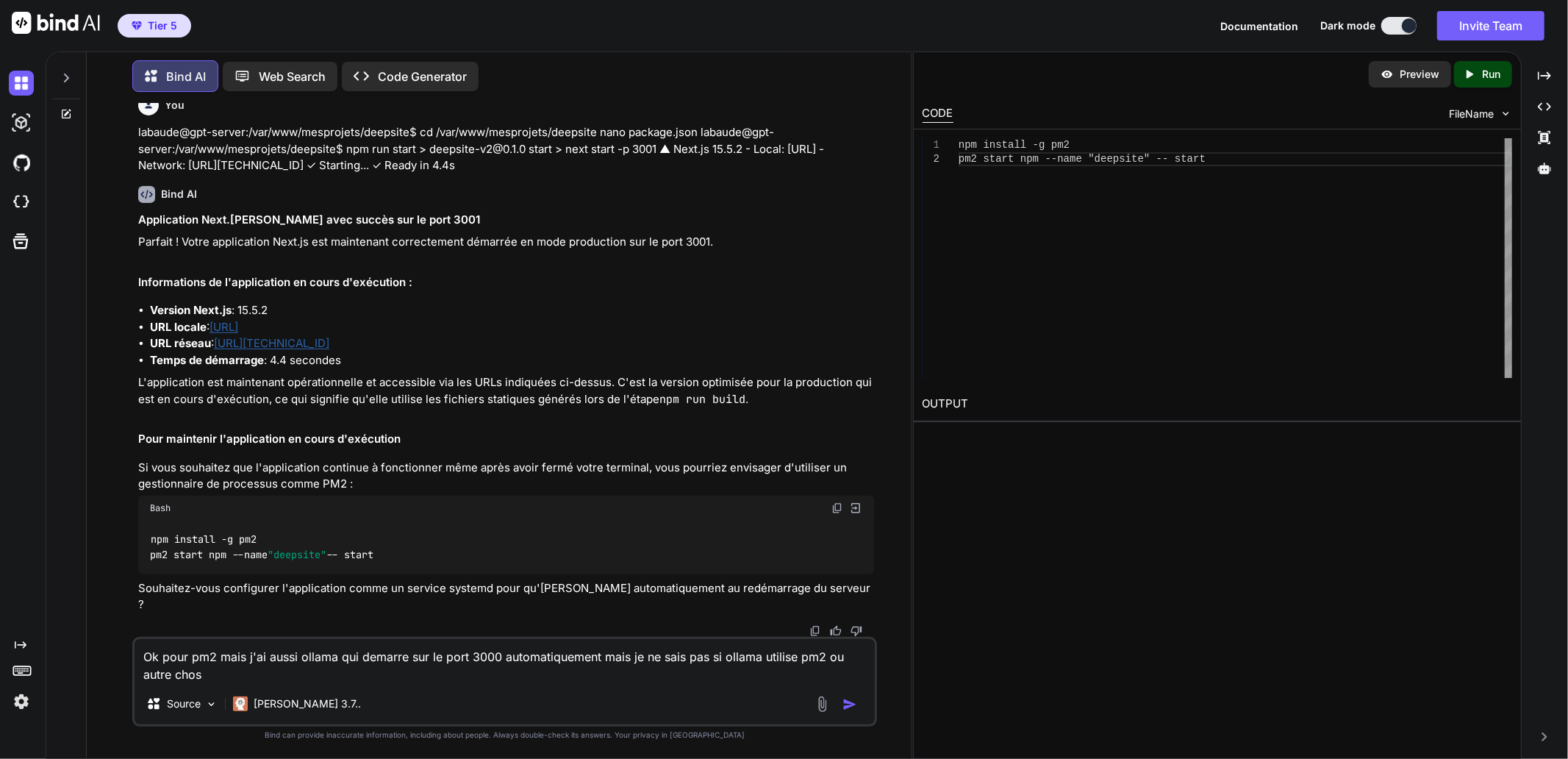
type textarea "Ok pour pm2 mais j'ai aussi ollama qui demarre sur le port 3000 automatiquement…"
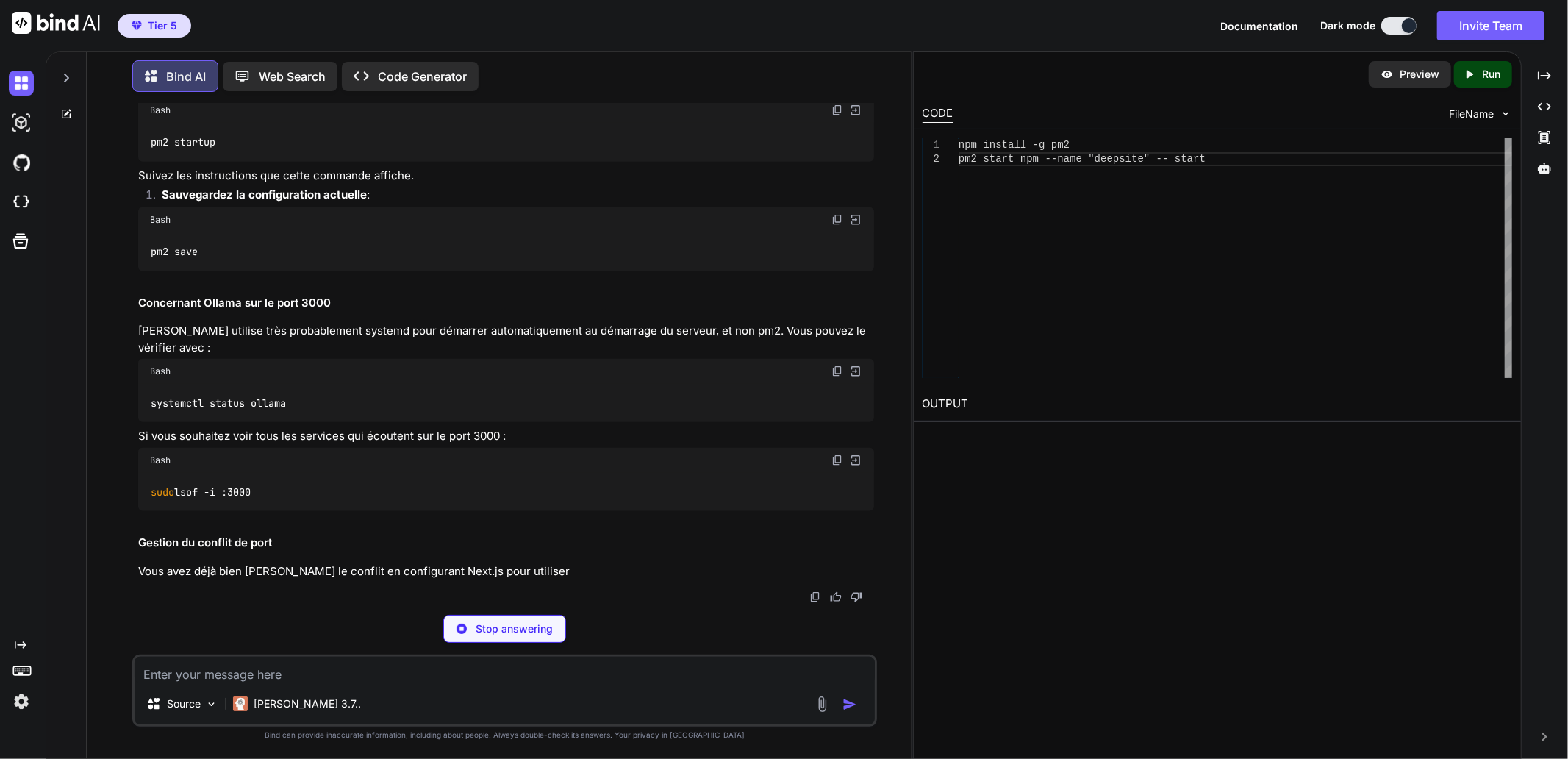
scroll to position [25988, 0]
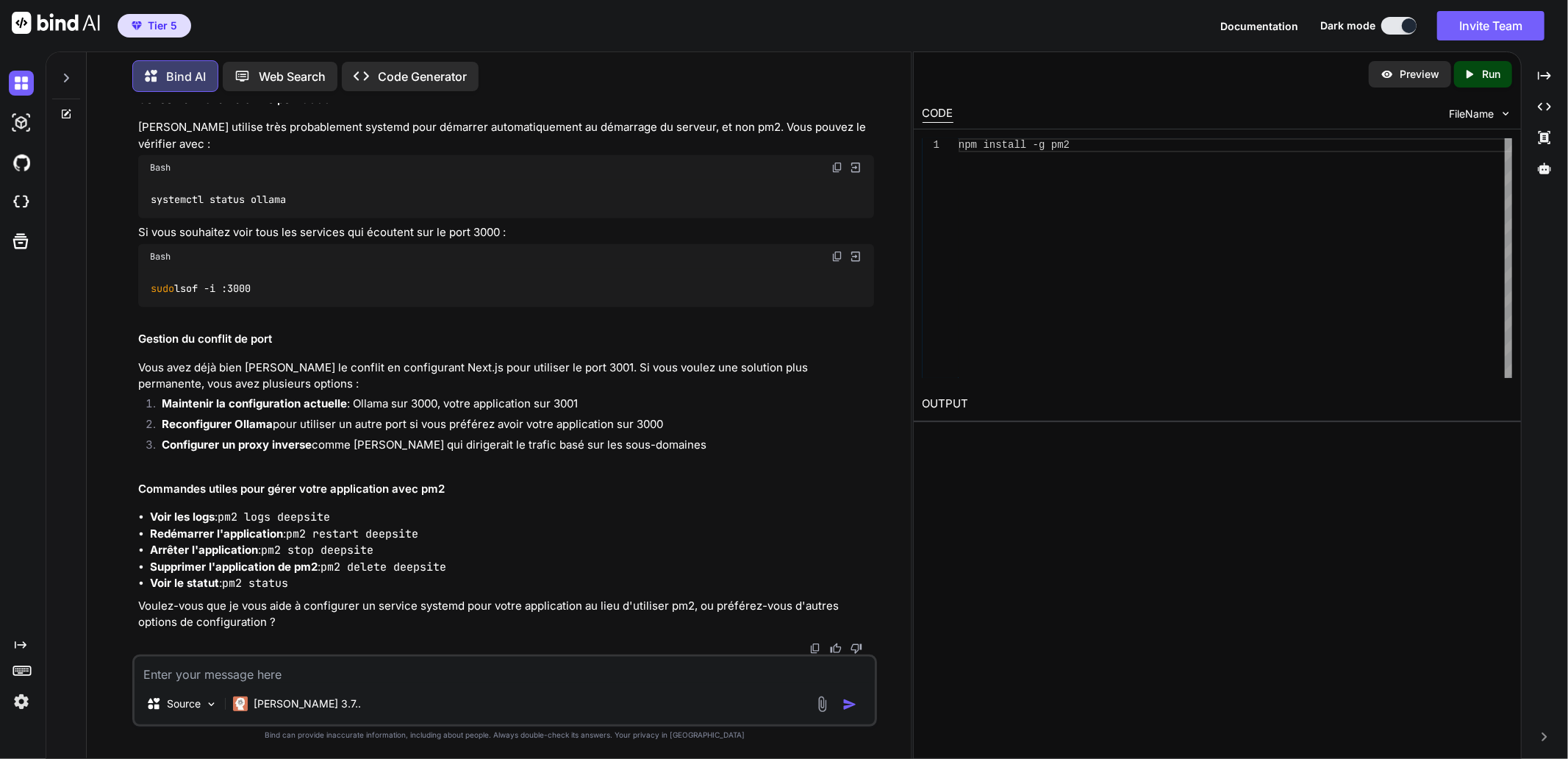
click at [839, 174] on img at bounding box center [837, 168] width 12 height 12
click at [346, 673] on textarea at bounding box center [505, 670] width 740 height 26
paste textarea "labaude@gpt-server:/var/www/mesprojets/deepsite$ systemctl status ollama ○ olla…"
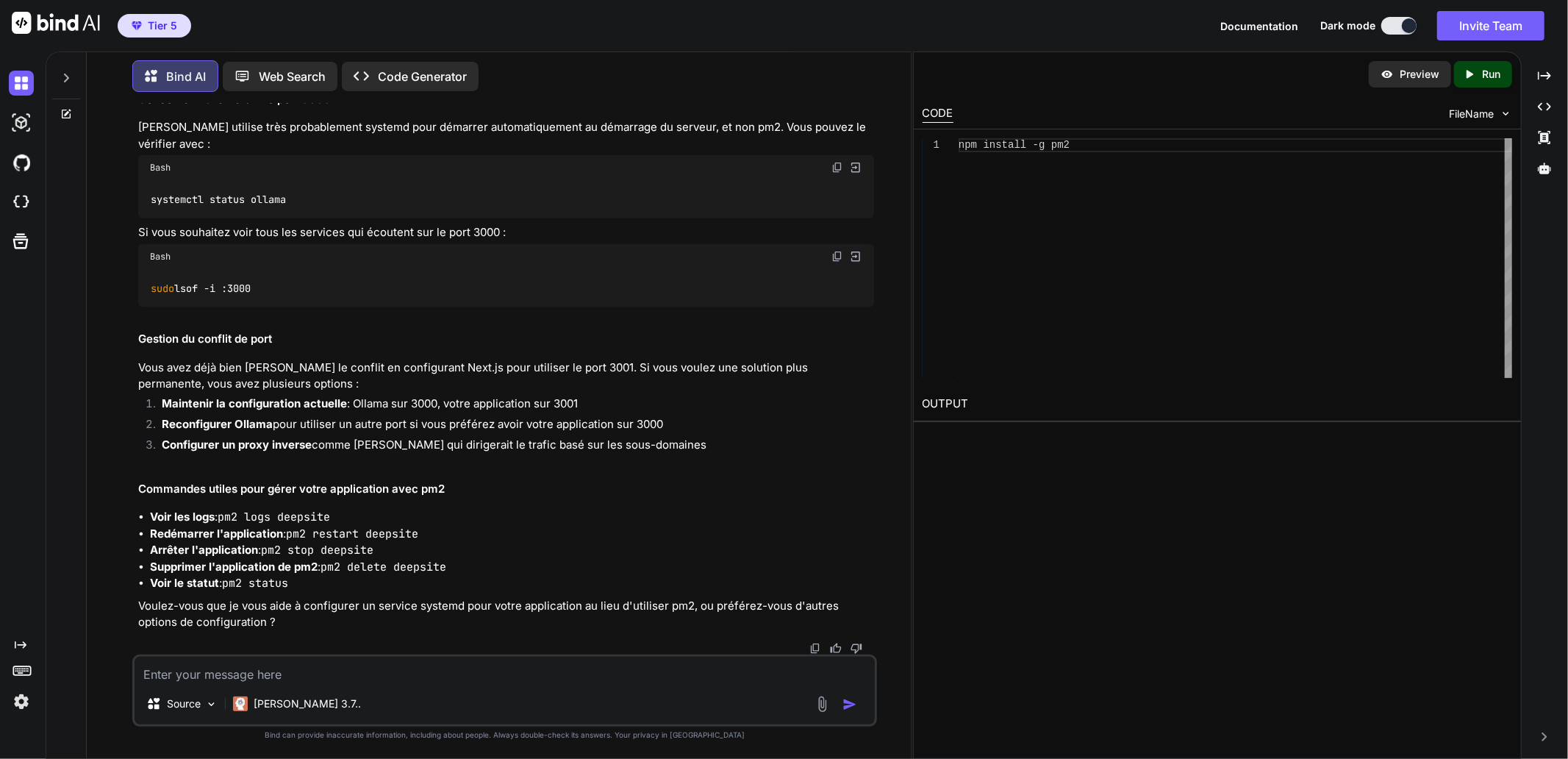
type textarea "labaude@gpt-server:/var/www/mesprojets/deepsite$ systemctl status ollama ○ olla…"
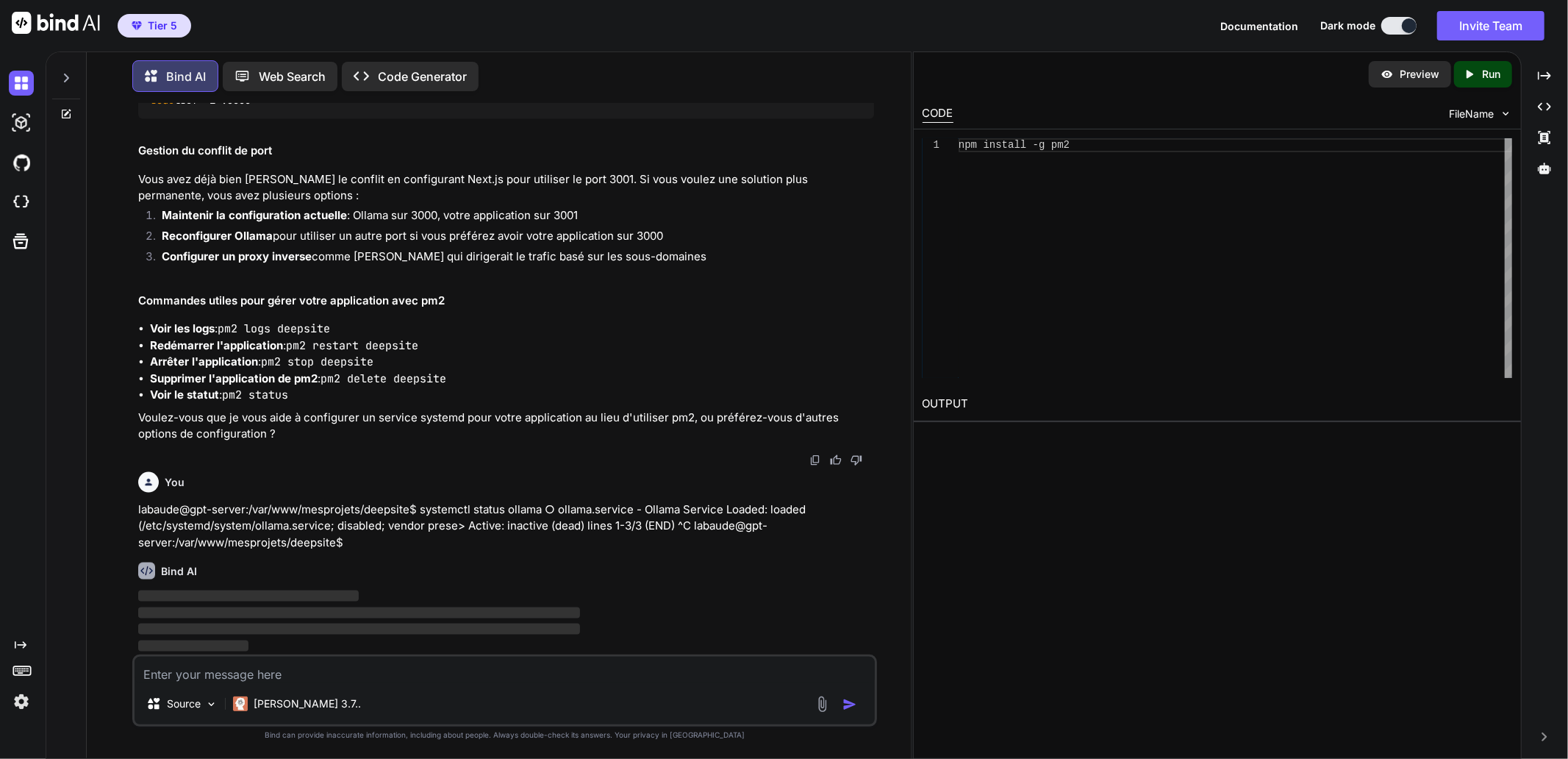
scroll to position [26183, 0]
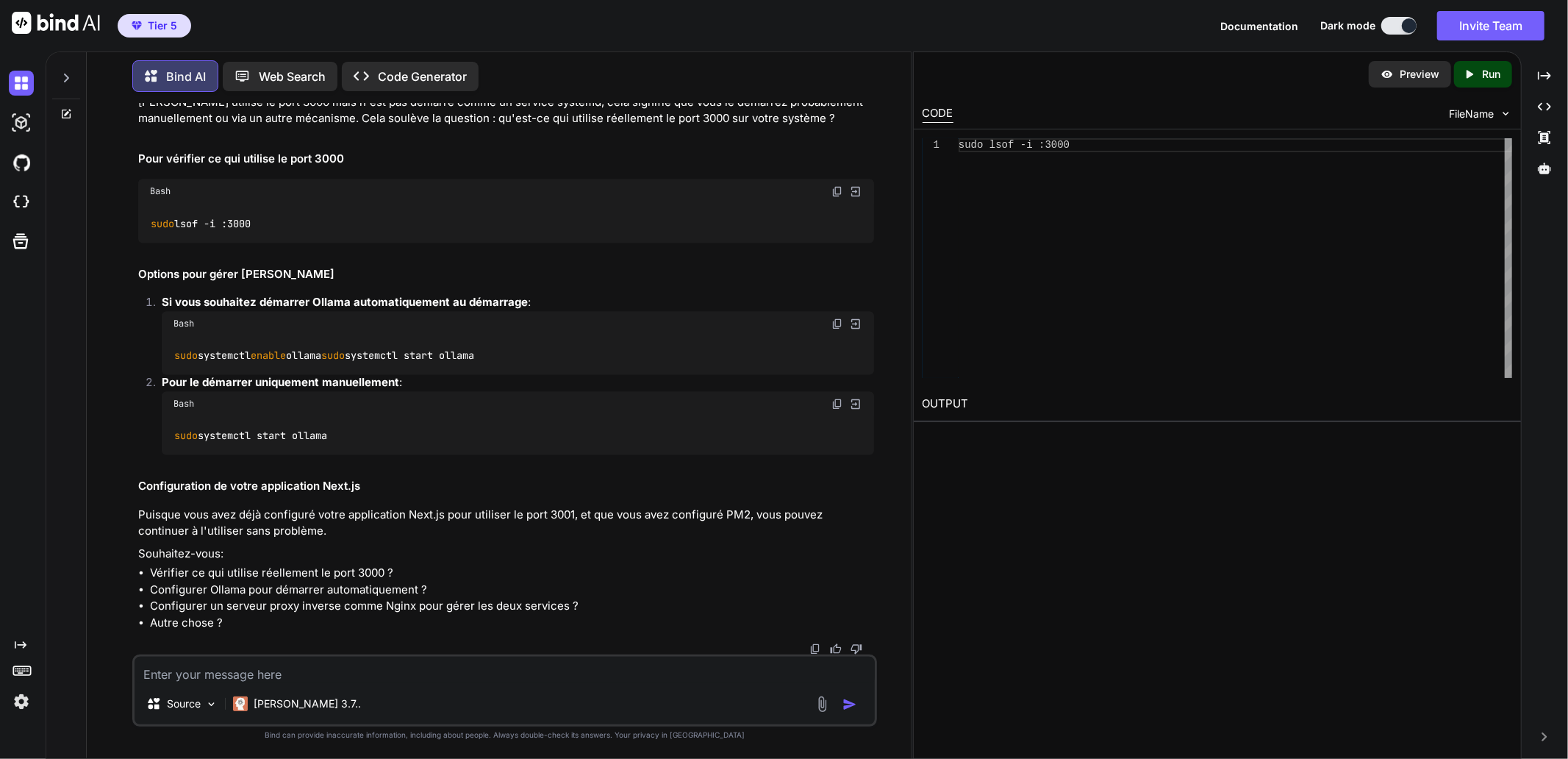
click at [275, 670] on textarea at bounding box center [505, 670] width 740 height 26
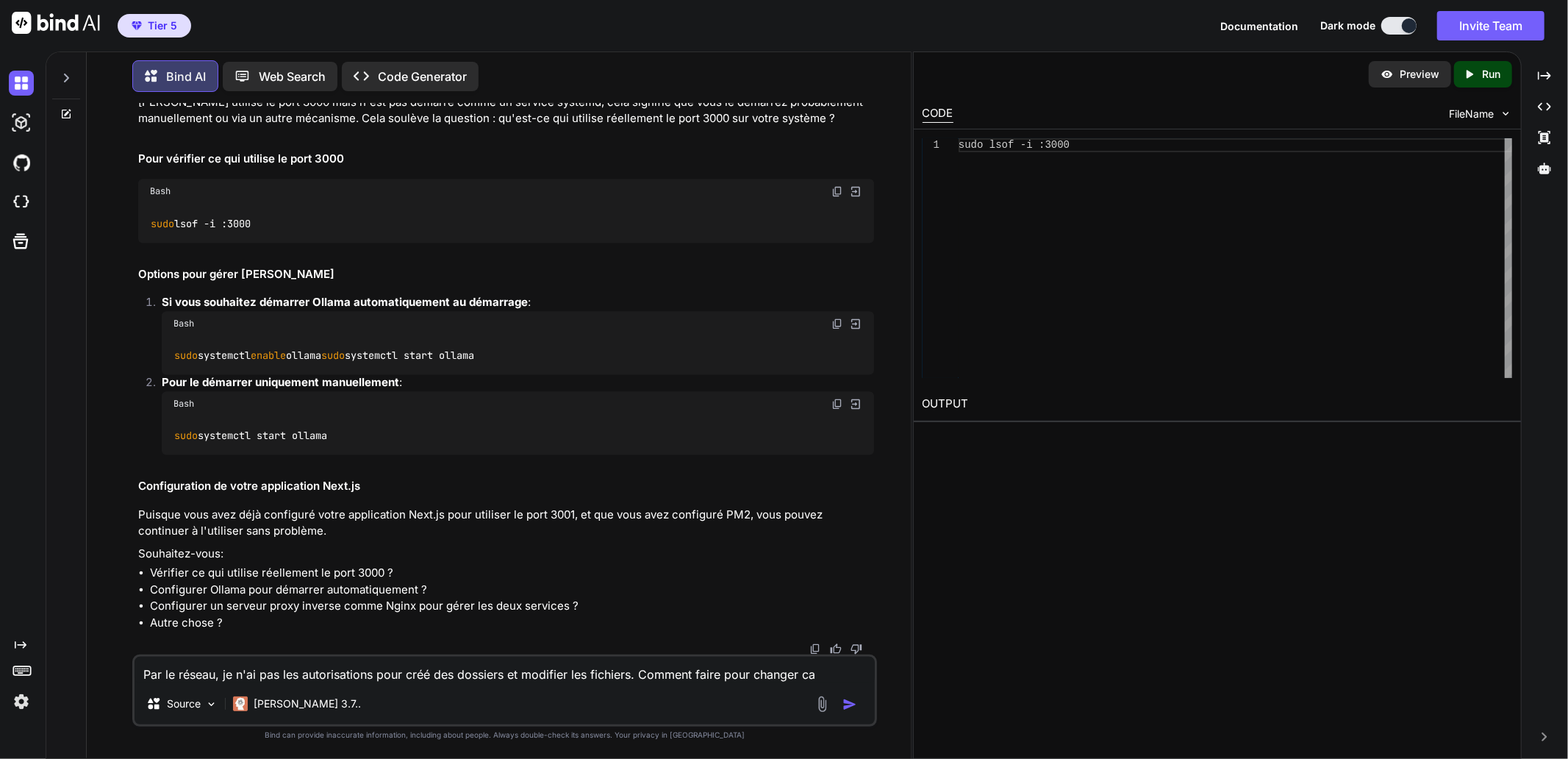
type textarea "Par le réseau, je n'ai pas les autorisations pour créé des dossiers et modifier…"
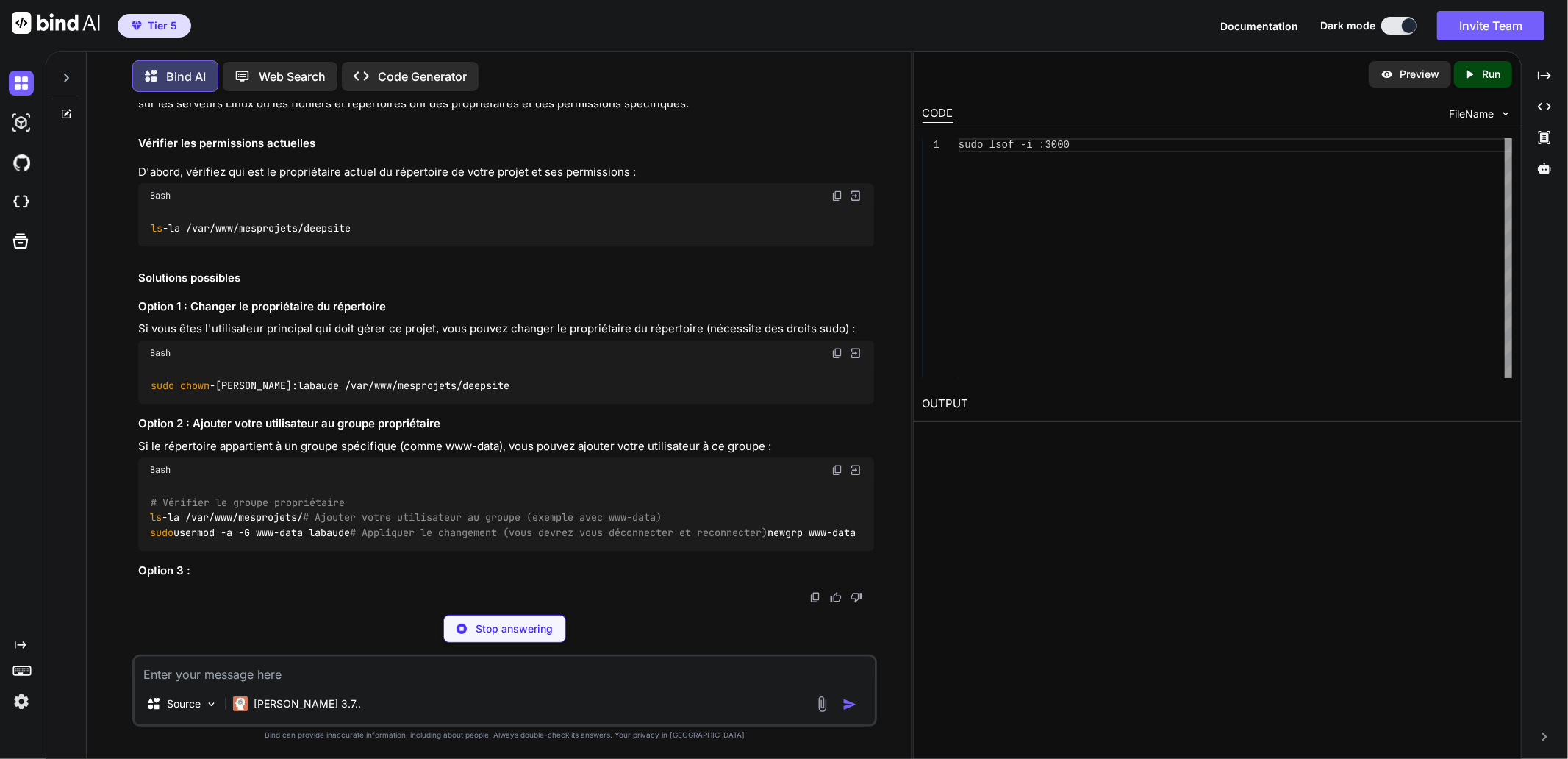
scroll to position [28112, 0]
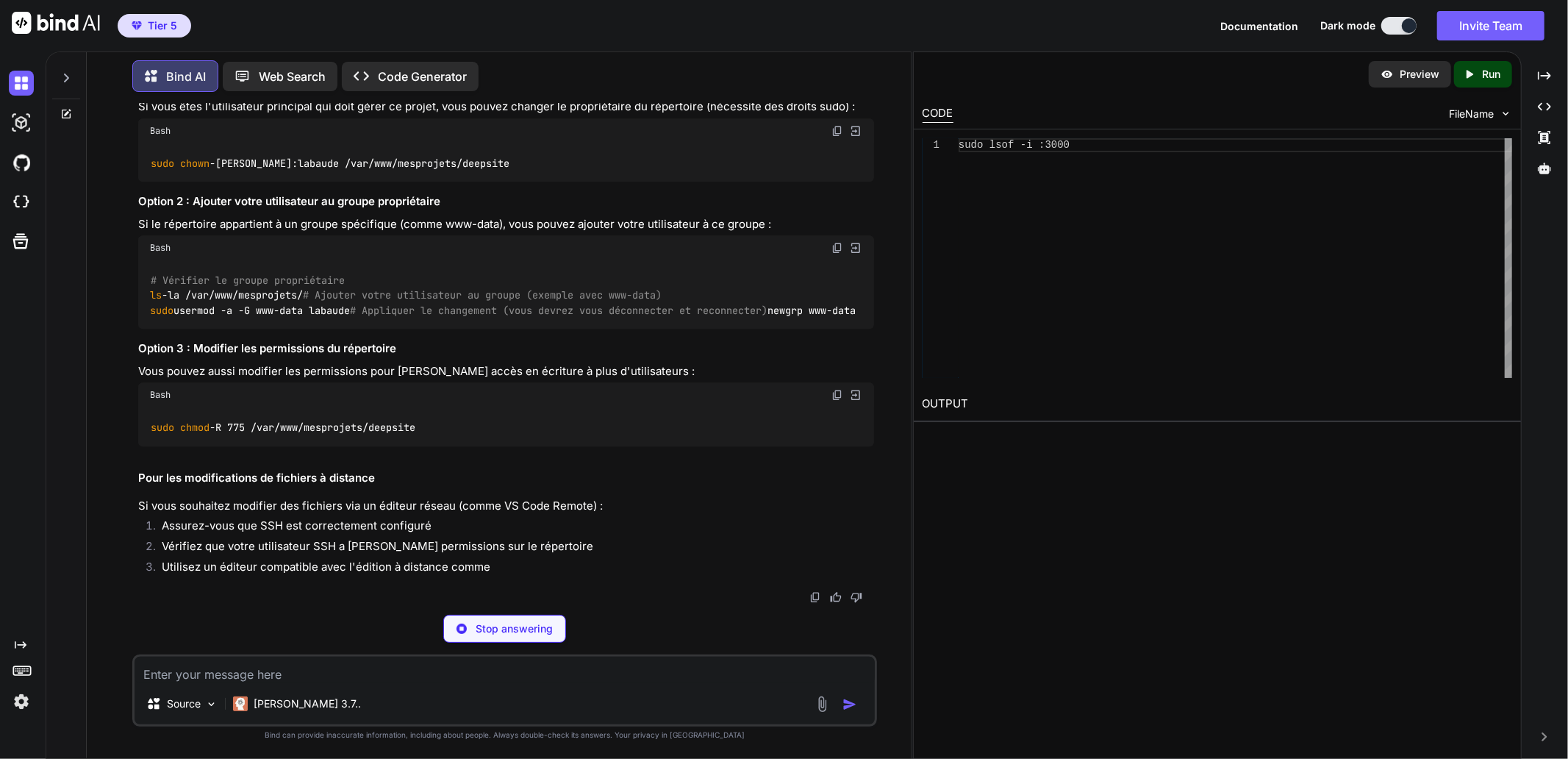
drag, startPoint x: 315, startPoint y: 303, endPoint x: 144, endPoint y: 310, distance: 171.1
click at [144, 25] on div "ls -la /var/www/mesprojets/deepsite" at bounding box center [505, 5] width 736 height 39
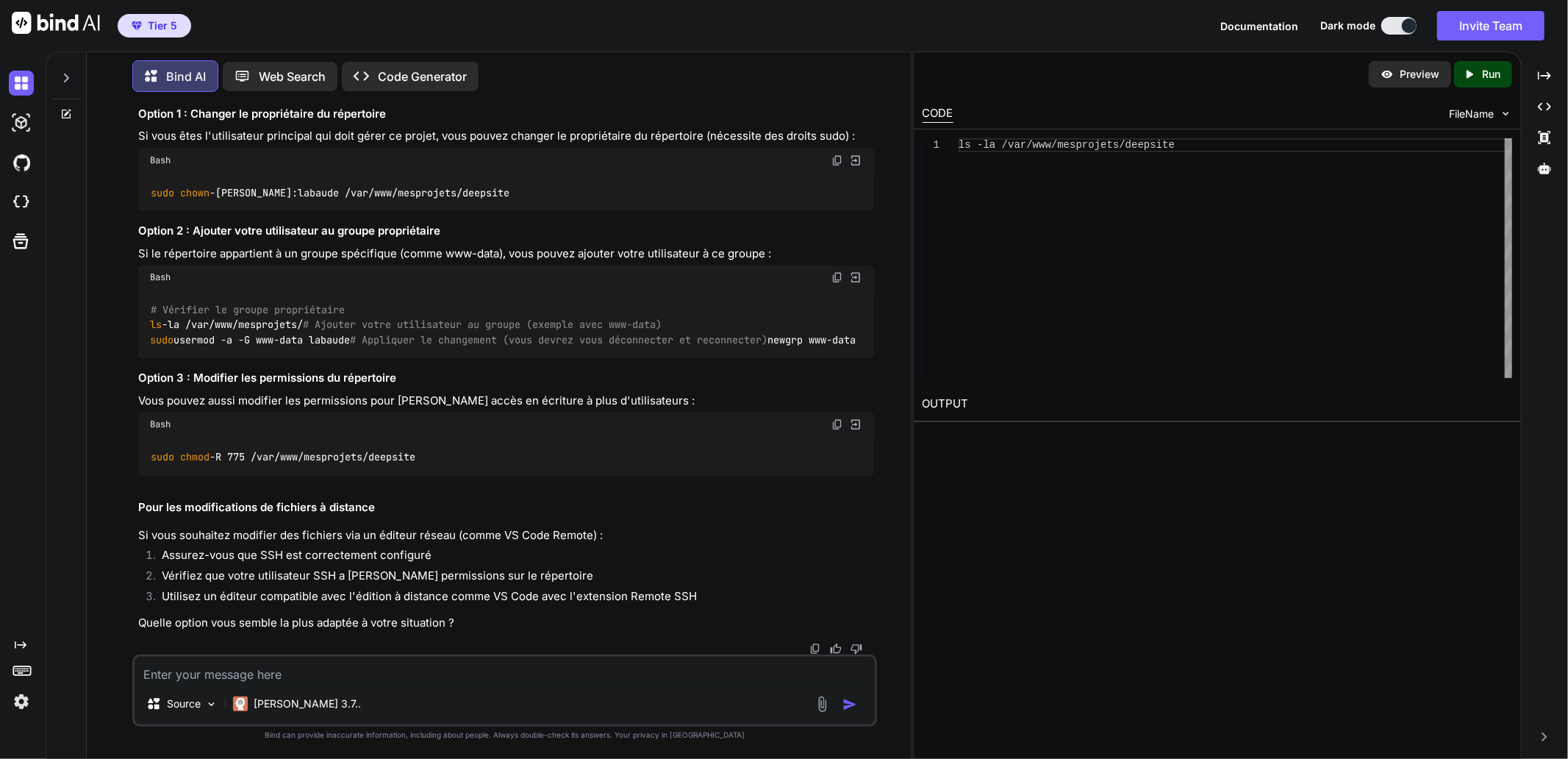
drag, startPoint x: 335, startPoint y: 305, endPoint x: 219, endPoint y: 310, distance: 116.1
click at [334, 43] on code "ls -la /var/www/mesprojets/deepsite" at bounding box center [251, 35] width 202 height 16
drag, startPoint x: 193, startPoint y: 306, endPoint x: 314, endPoint y: 308, distance: 121.0
click at [314, 43] on code "ls -la /var/www/mesprojets/deepsite" at bounding box center [251, 35] width 202 height 16
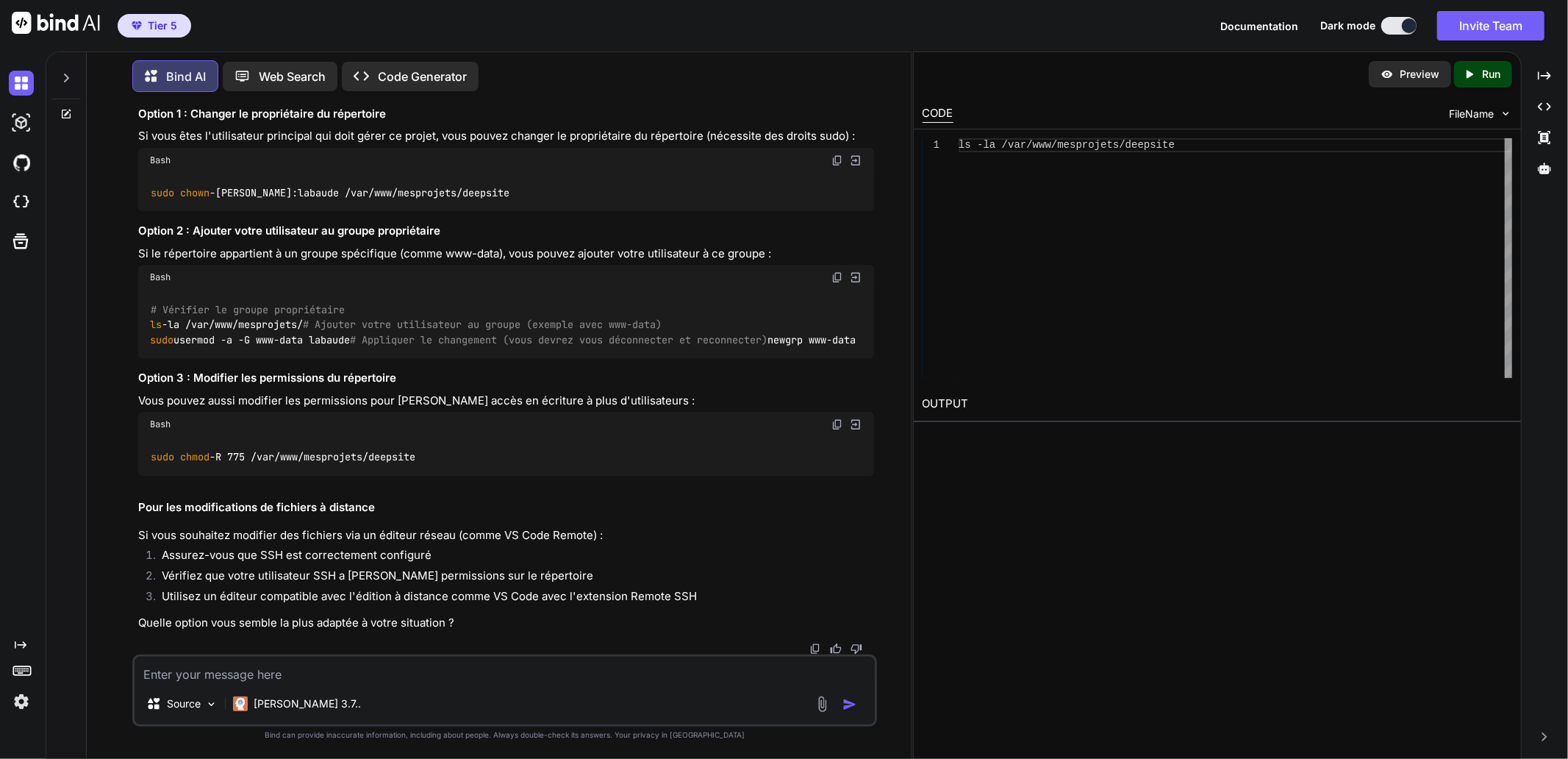
click at [831, 289] on div "Bash" at bounding box center [505, 277] width 736 height 25
click at [834, 283] on img at bounding box center [837, 277] width 12 height 12
click at [330, 673] on textarea at bounding box center [505, 670] width 740 height 26
type textarea "Comment se déconnecter et se reconnecter sous windows ?"
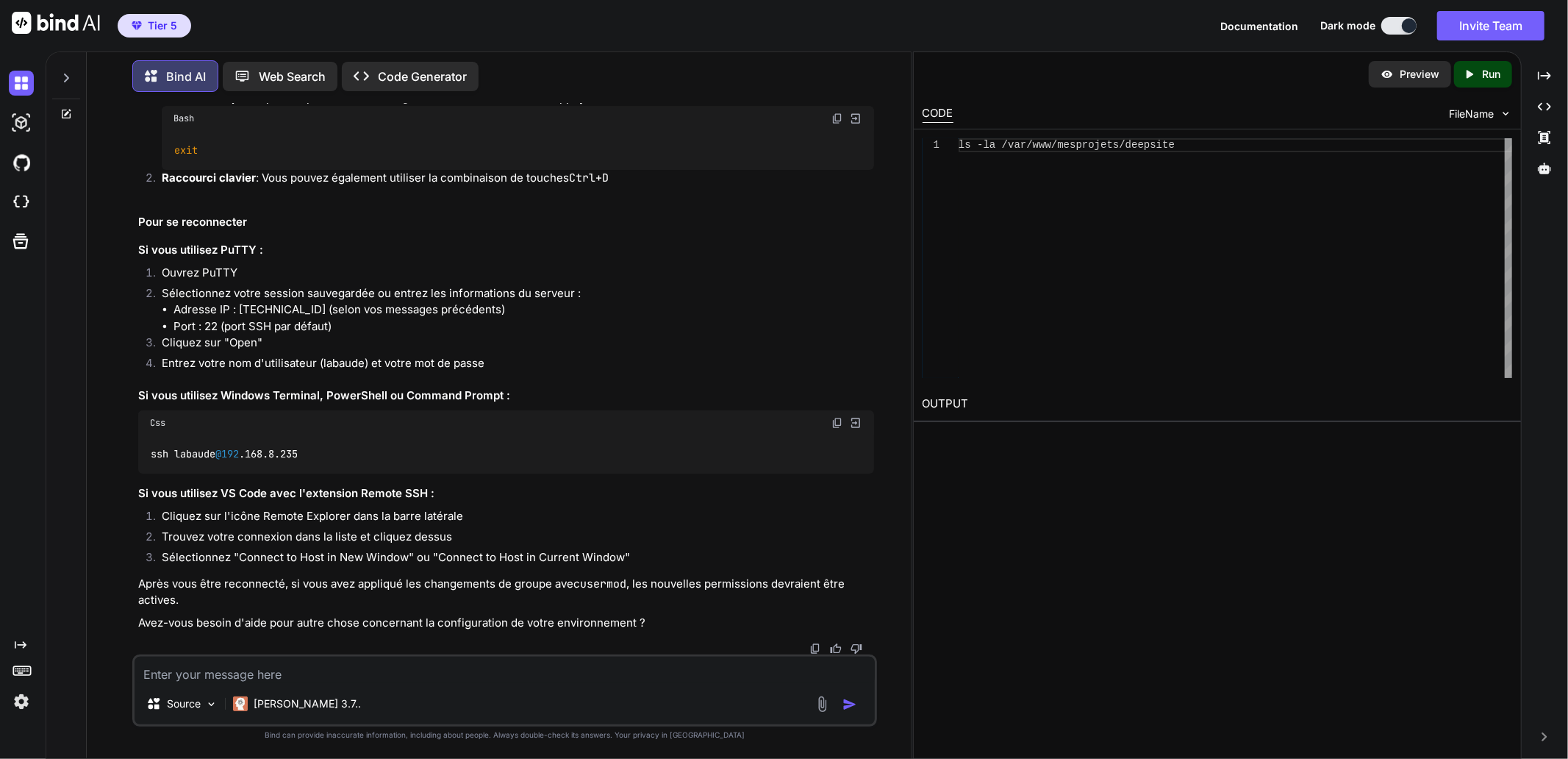
scroll to position [29189, 0]
click at [251, 456] on code "ssh labaude @192 .168.8.235" at bounding box center [224, 454] width 150 height 16
drag, startPoint x: 545, startPoint y: 533, endPoint x: 586, endPoint y: 574, distance: 58.0
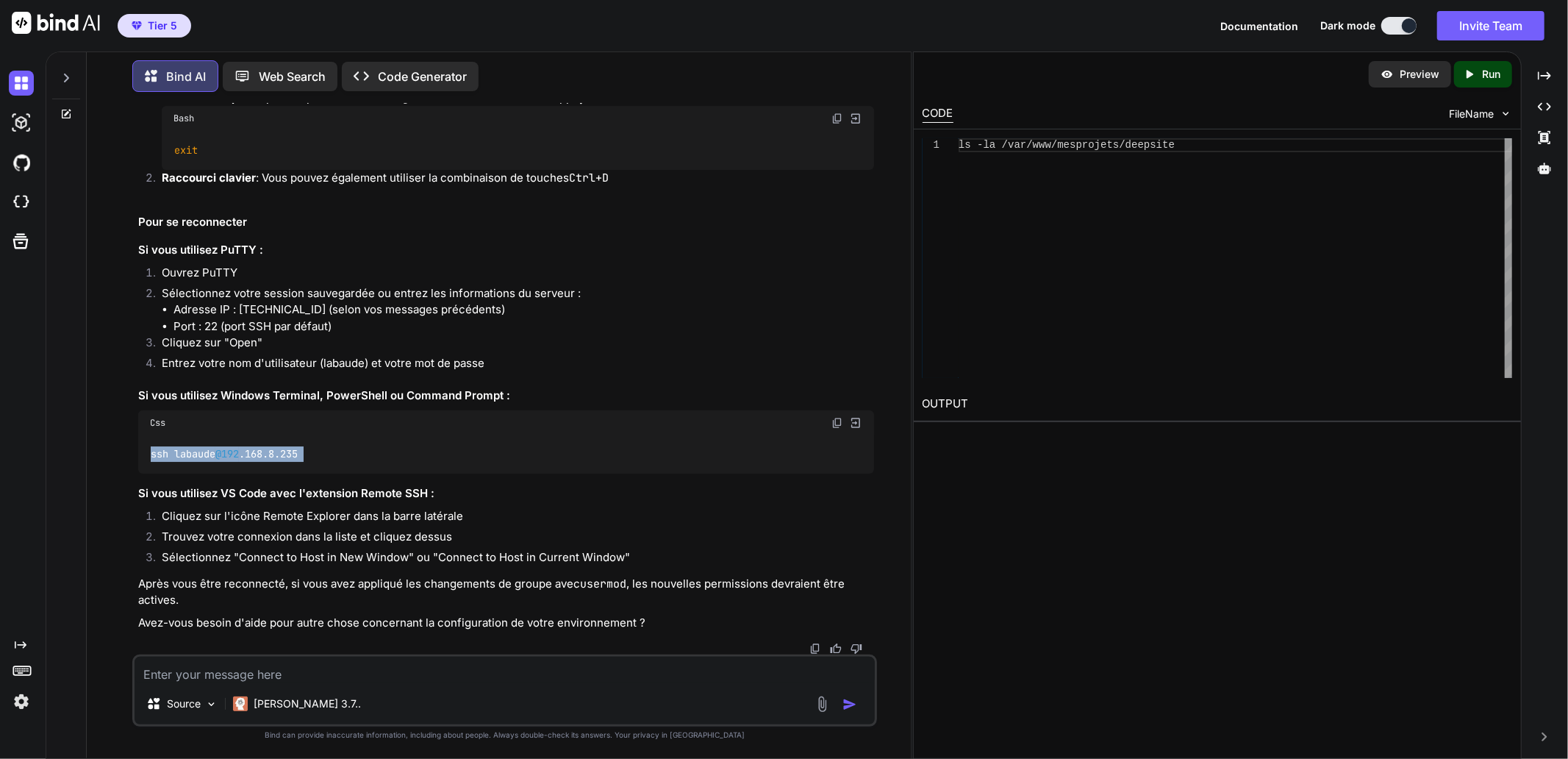
click at [545, 533] on li "Trouvez votre connexion dans la liste et cliquez dessus" at bounding box center [511, 539] width 724 height 21
click at [268, 669] on textarea at bounding box center [505, 670] width 740 height 26
type textarea "I"
paste textarea "\\[TECHNICAL_ID]\deepsite"
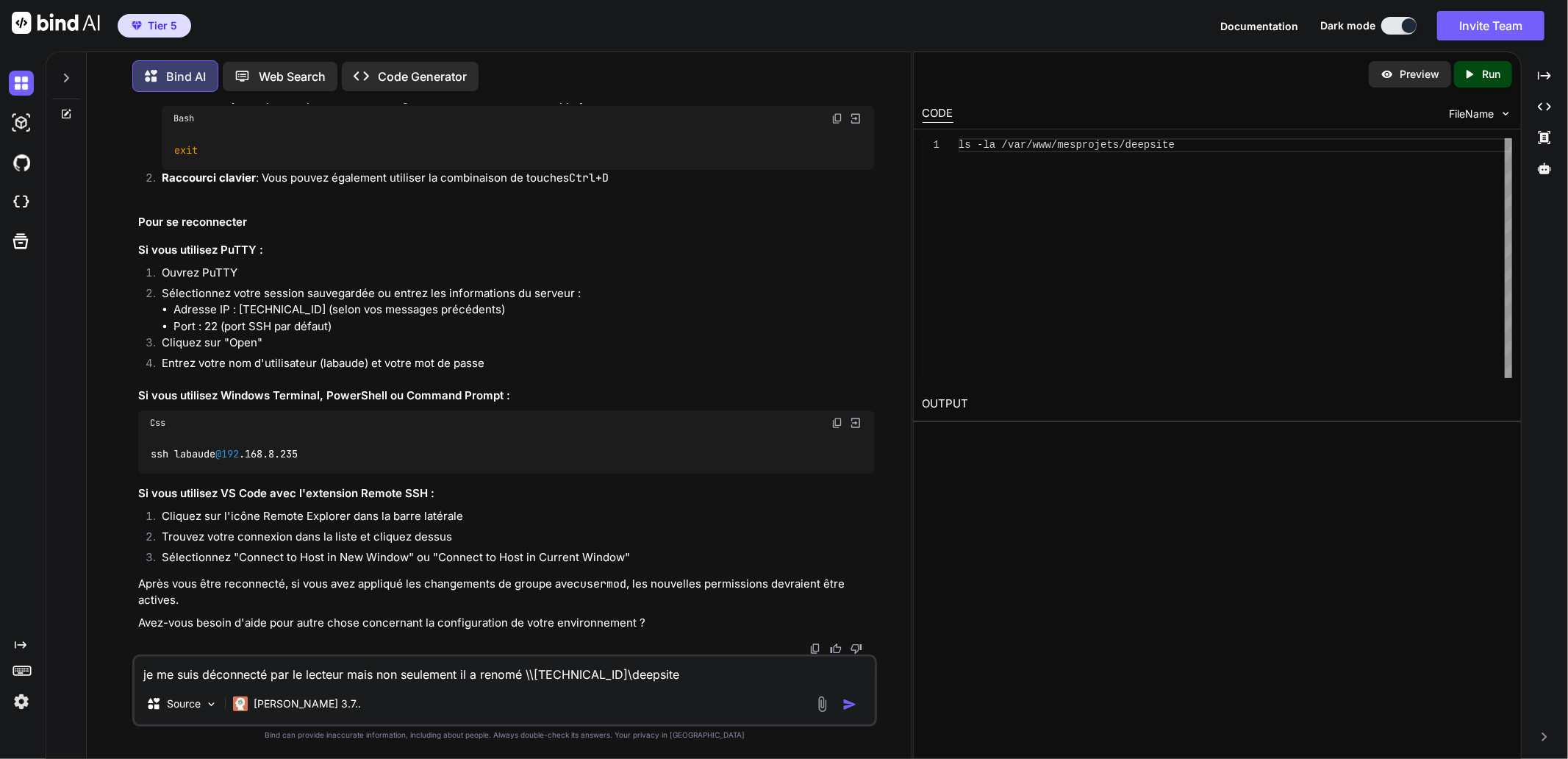
click at [501, 673] on textarea "je me suis déconnecté par le lecteur mais non seulement il a renomé \\[TECHNICA…" at bounding box center [505, 670] width 740 height 26
drag, startPoint x: 501, startPoint y: 673, endPoint x: 509, endPoint y: 667, distance: 10.0
click at [501, 673] on textarea "je me suis déconnecté par le lecteur mais non seulement il a renomé \\[TECHNICA…" at bounding box center [505, 670] width 740 height 26
click at [696, 667] on textarea "je me suis déconnecté par le lecteur mais non seulement il a indique \\[TECHNIC…" at bounding box center [505, 670] width 740 height 26
paste textarea "/var/www/mesprojets"
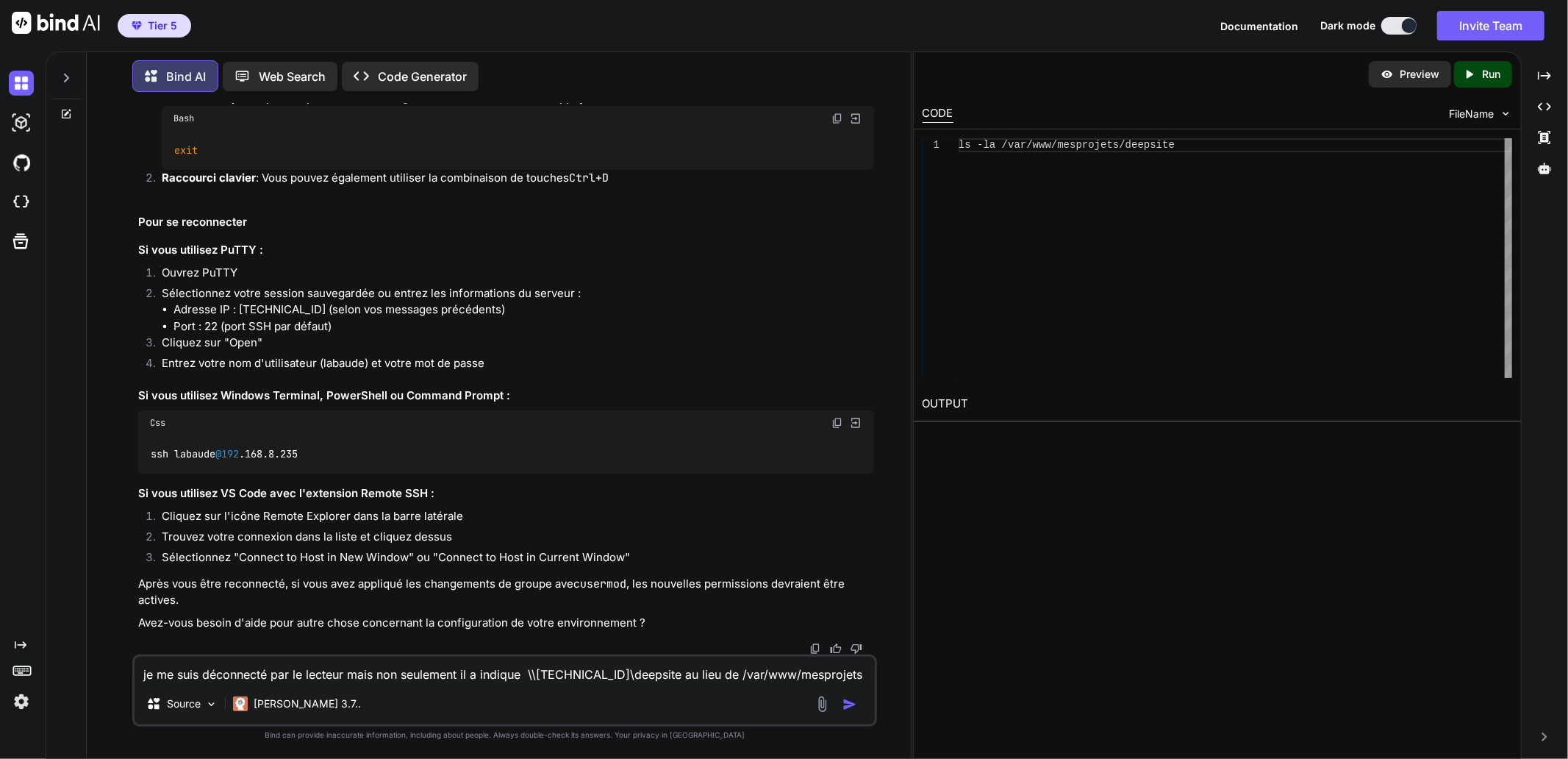
drag, startPoint x: 527, startPoint y: 674, endPoint x: 619, endPoint y: 678, distance: 92.1
click at [619, 678] on textarea "je me suis déconnecté par le lecteur mais non seulement il a indique \\[TECHNIC…" at bounding box center [505, 670] width 740 height 26
drag, startPoint x: 722, startPoint y: 674, endPoint x: 783, endPoint y: 675, distance: 61.0
click at [783, 675] on textarea "je me suis déconnecté par le lecteur mais non seulement il a indique \\[TECHNIC…" at bounding box center [505, 670] width 740 height 26
paste textarea "\\[TECHNICAL_ID]\"
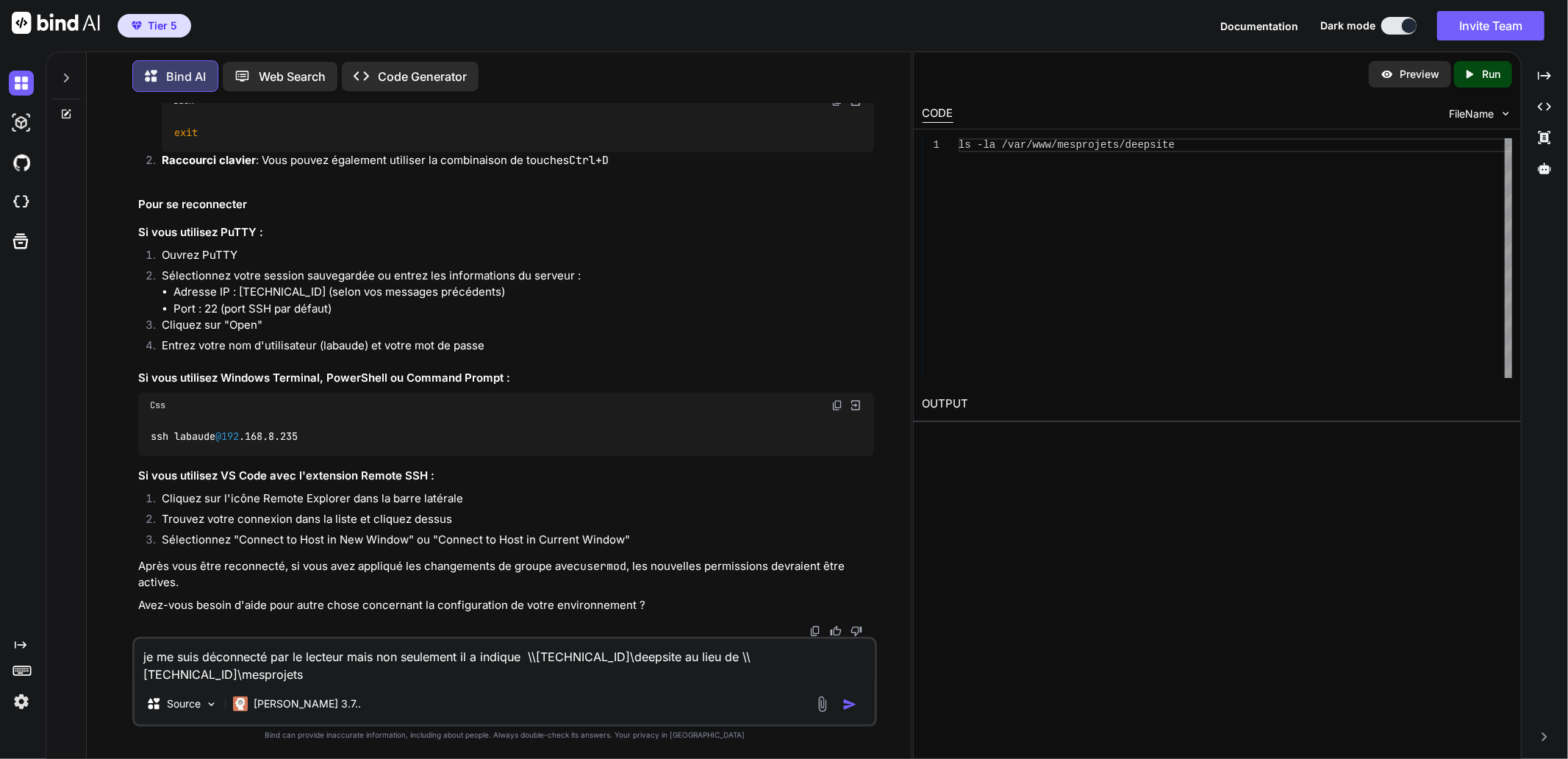
click at [317, 675] on textarea "je me suis déconnecté par le lecteur mais non seulement il a indique \\[TECHNIC…" at bounding box center [505, 661] width 740 height 44
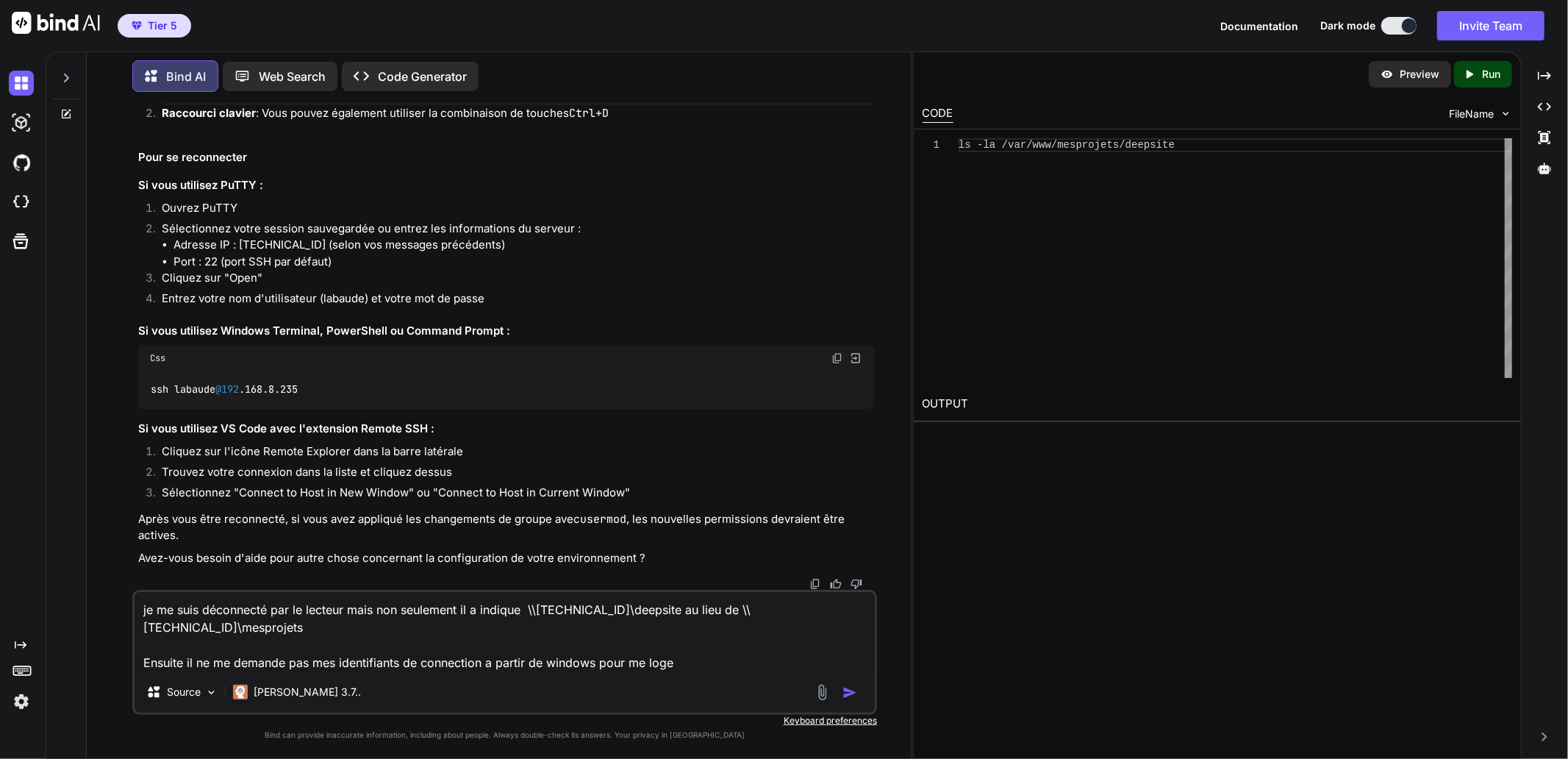
type textarea "je me suis déconnecté par le lecteur mais non seulement il a indique \\[TECHNIC…"
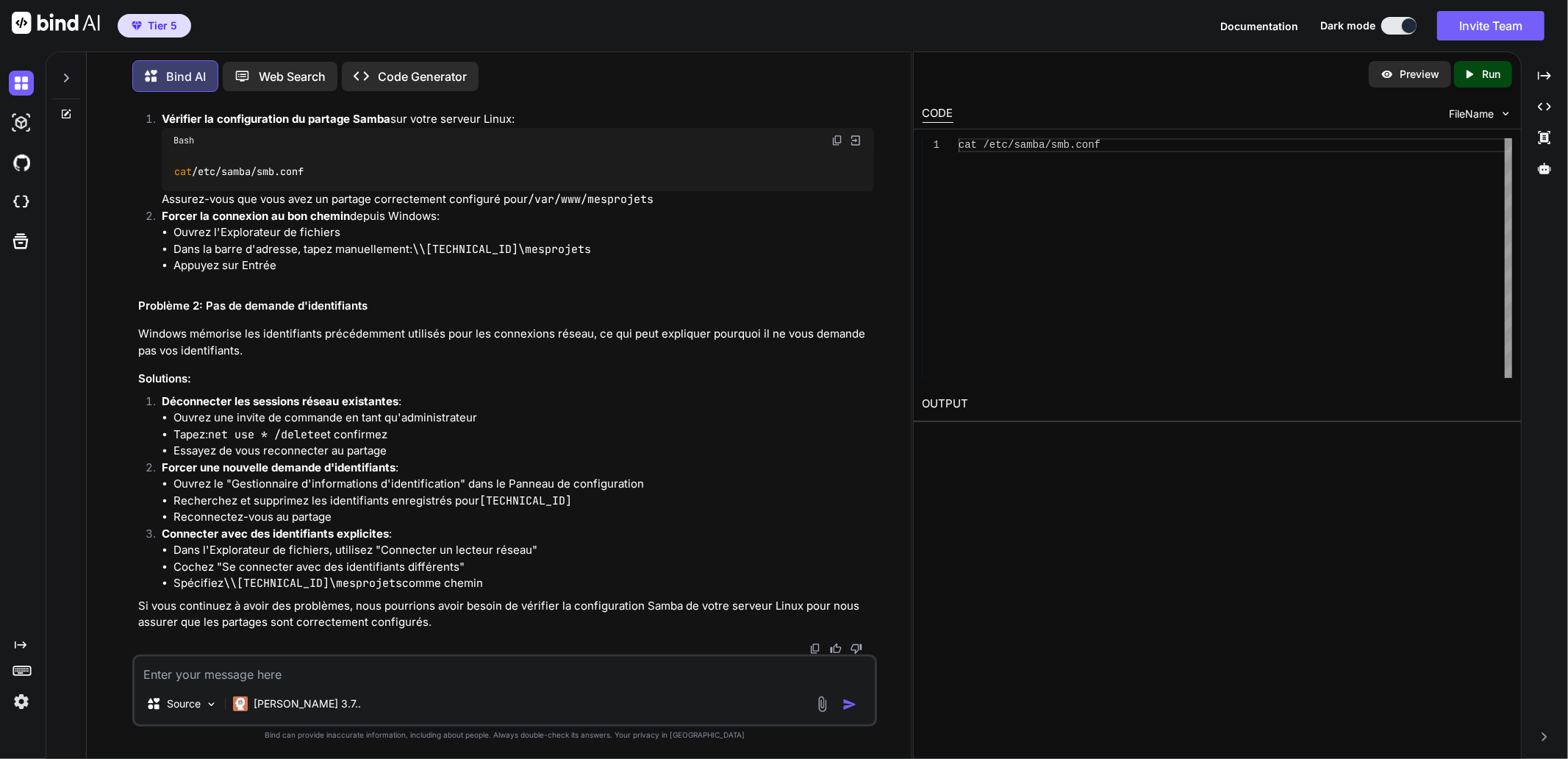
scroll to position [29606, 0]
drag, startPoint x: 837, startPoint y: 528, endPoint x: 923, endPoint y: 571, distance: 96.2
click at [837, 146] on img at bounding box center [837, 141] width 12 height 12
click at [361, 672] on textarea at bounding box center [505, 670] width 740 height 26
paste textarea "labaude@gpt-server:~$ cat /etc/samba/smb.conf # # Sample configuration file for…"
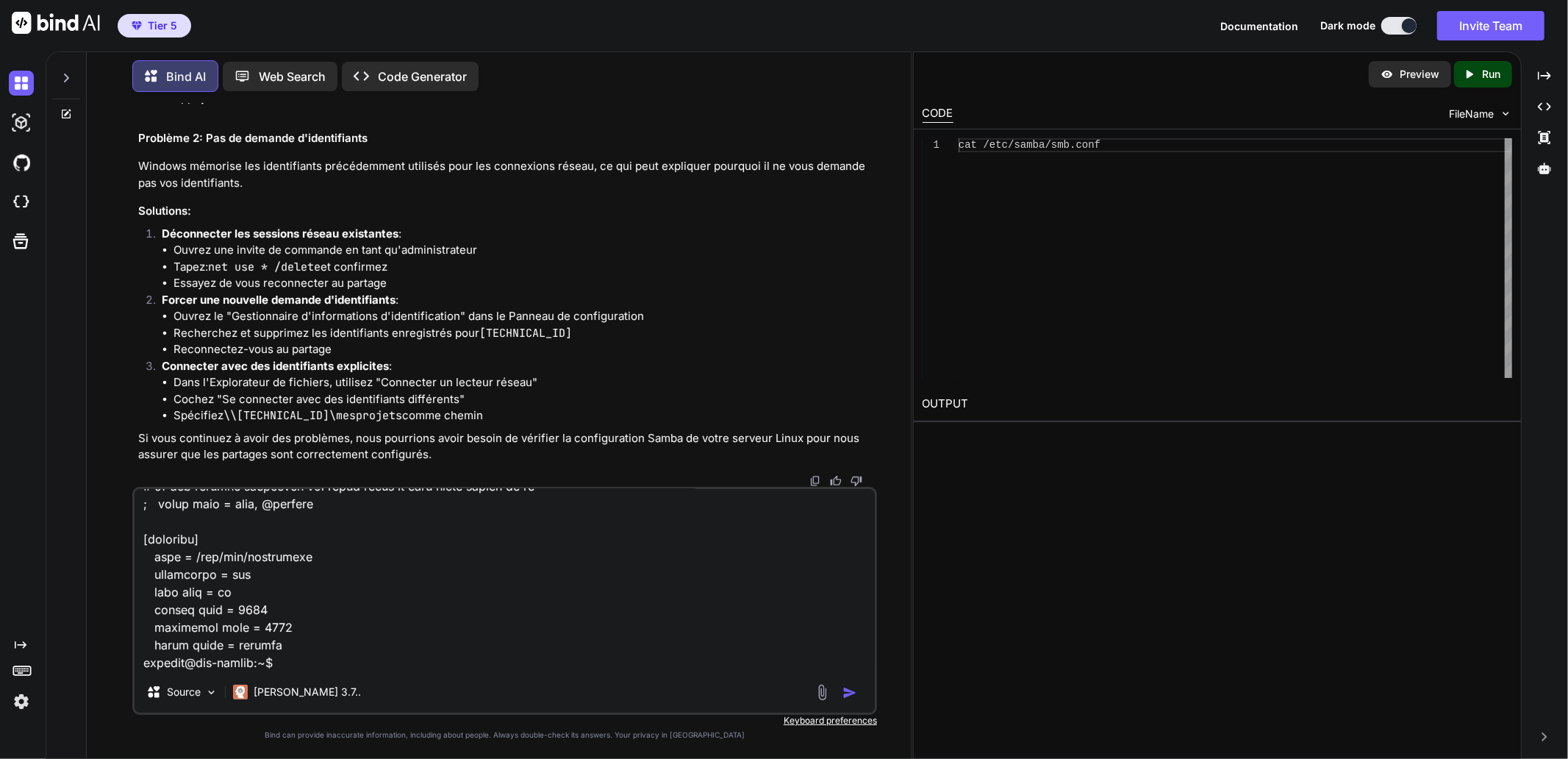
scroll to position [30015, 0]
drag, startPoint x: 419, startPoint y: 232, endPoint x: 500, endPoint y: 233, distance: 81.0
click at [500, 89] on code "\\[TECHNICAL_ID]\mesprojets" at bounding box center [501, 81] width 178 height 15
click at [432, 89] on code "\\[TECHNICAL_ID]\mesprojets" at bounding box center [501, 81] width 178 height 15
drag, startPoint x: 416, startPoint y: 233, endPoint x: 675, endPoint y: 229, distance: 259.0
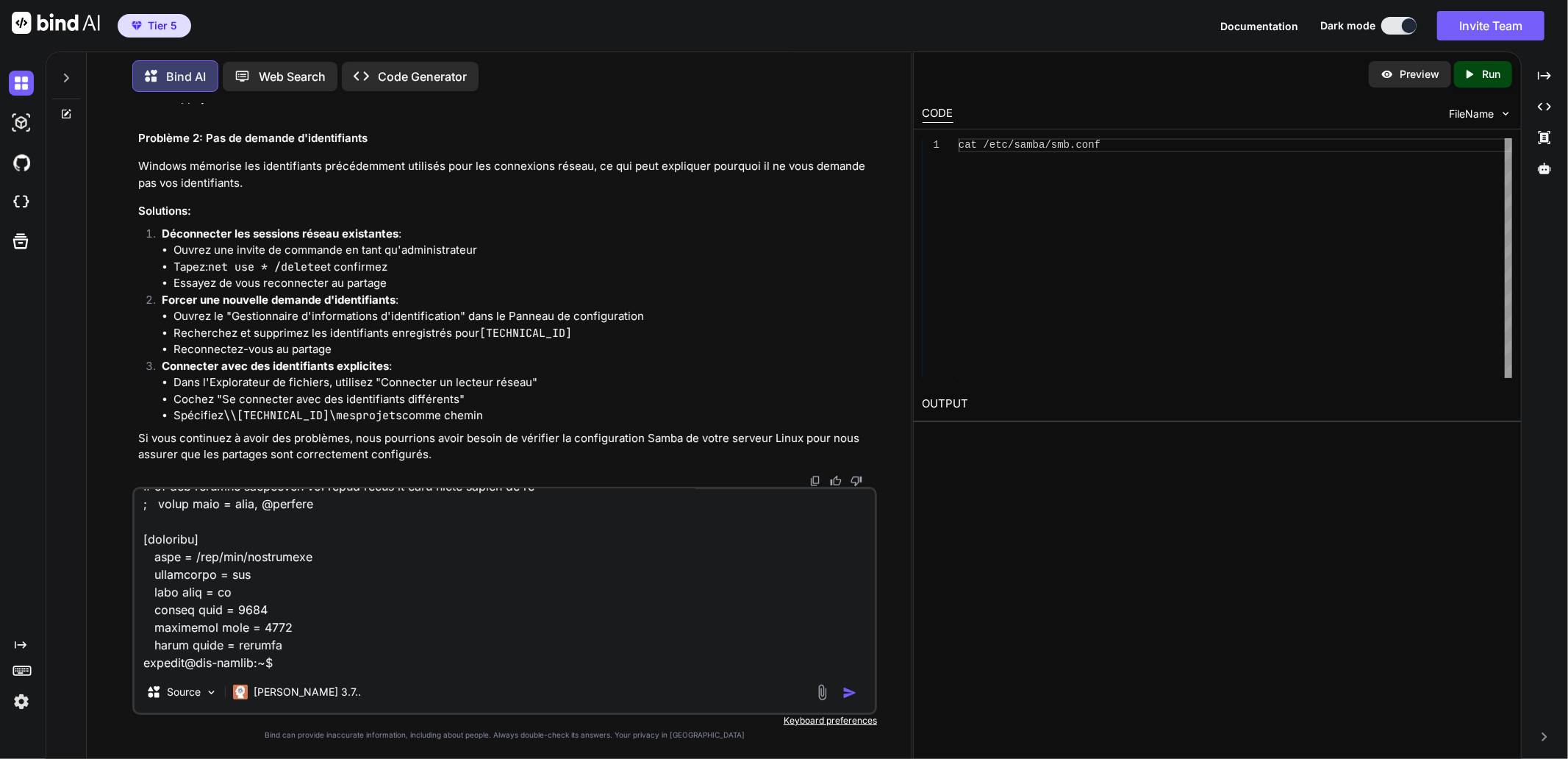
click at [675, 90] on li "Dans la barre d'adresse, tapez manuellement: \\[TECHNICAL_ID]\mesprojets" at bounding box center [523, 81] width 700 height 17
drag, startPoint x: 425, startPoint y: 587, endPoint x: 439, endPoint y: 591, distance: 14.6
click at [425, 587] on textarea at bounding box center [505, 581] width 740 height 183
click at [342, 651] on textarea at bounding box center [505, 581] width 740 height 183
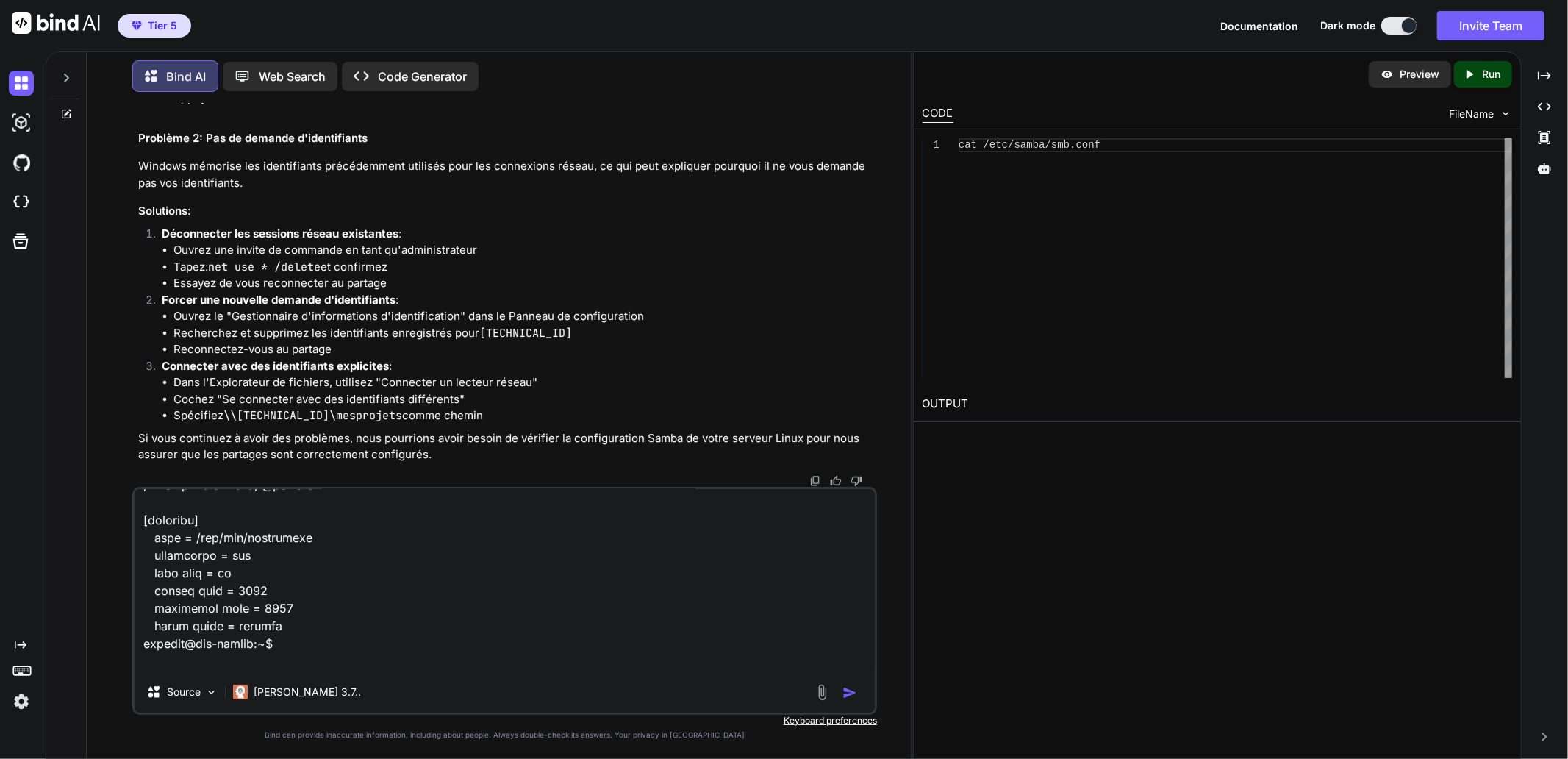
scroll to position [4293, 0]
paste textarea "\\[TECHNICAL_ID]\mesprojets"
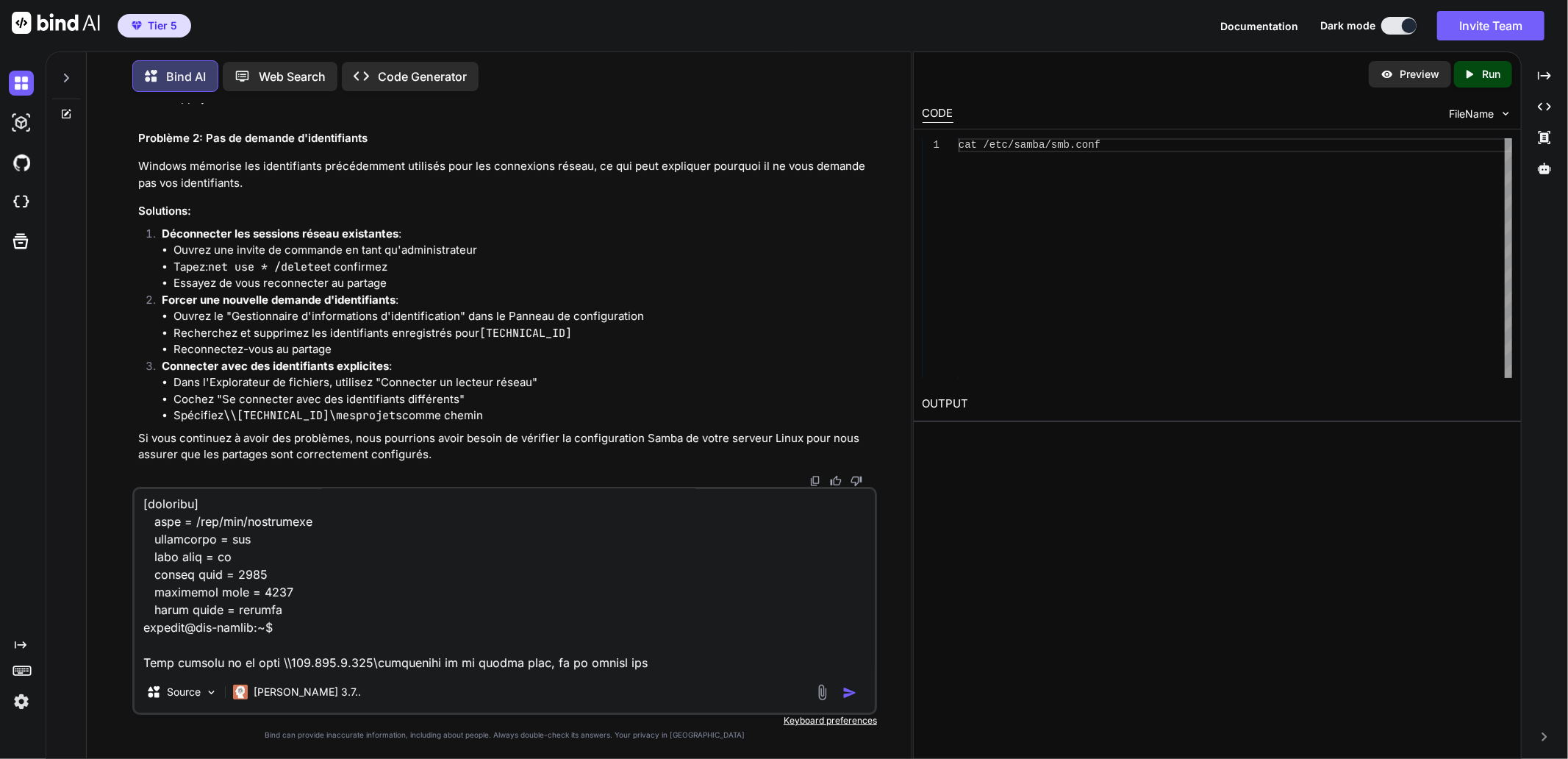
drag, startPoint x: 644, startPoint y: 656, endPoint x: 652, endPoint y: 655, distance: 8.1
click at [644, 656] on textarea at bounding box center [505, 581] width 740 height 183
paste textarea "\\[TECHNICAL_ID]\deepsite\deepsite"
click at [397, 669] on textarea at bounding box center [505, 581] width 740 height 183
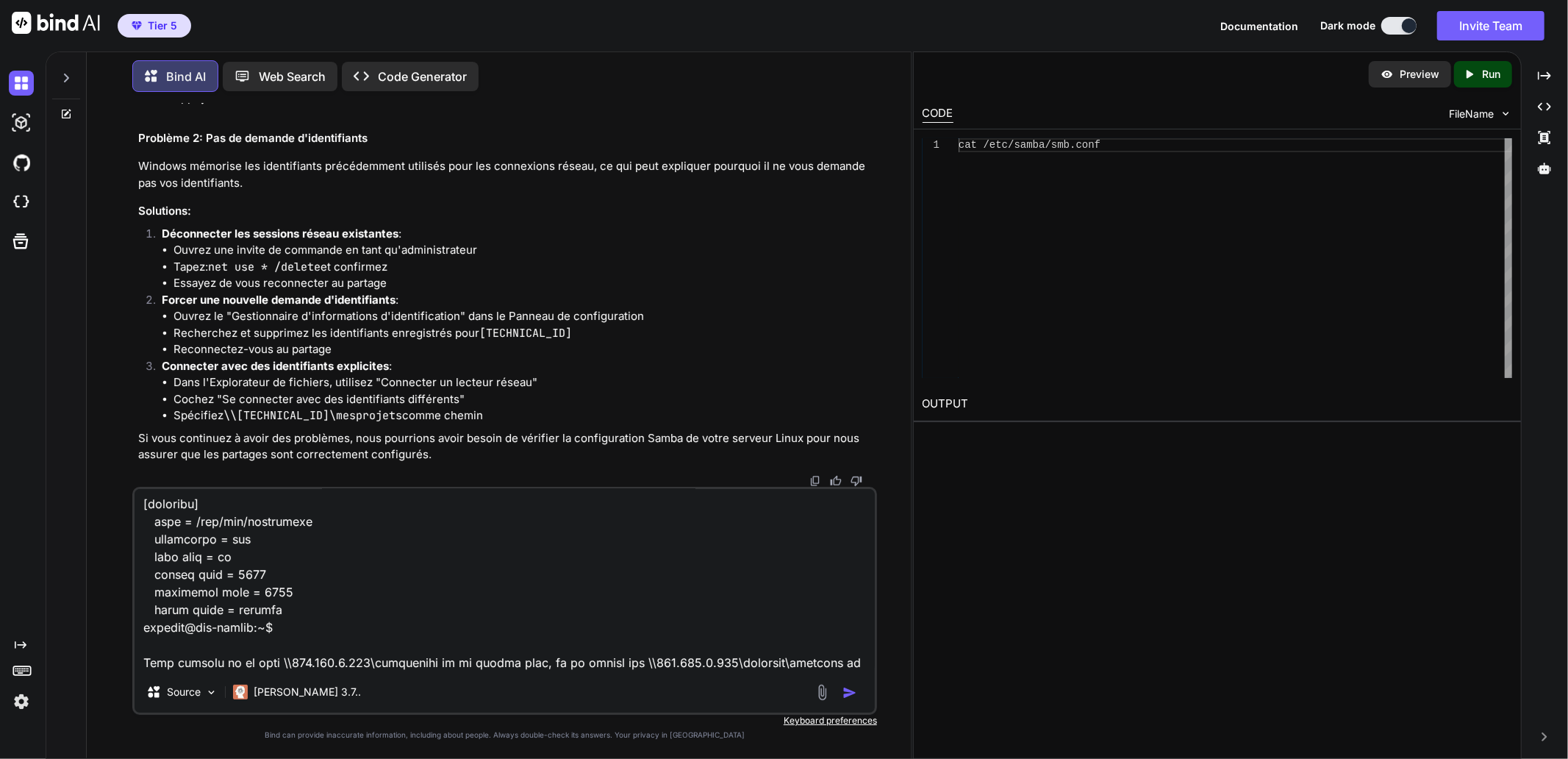
click at [722, 662] on textarea at bounding box center [505, 581] width 740 height 183
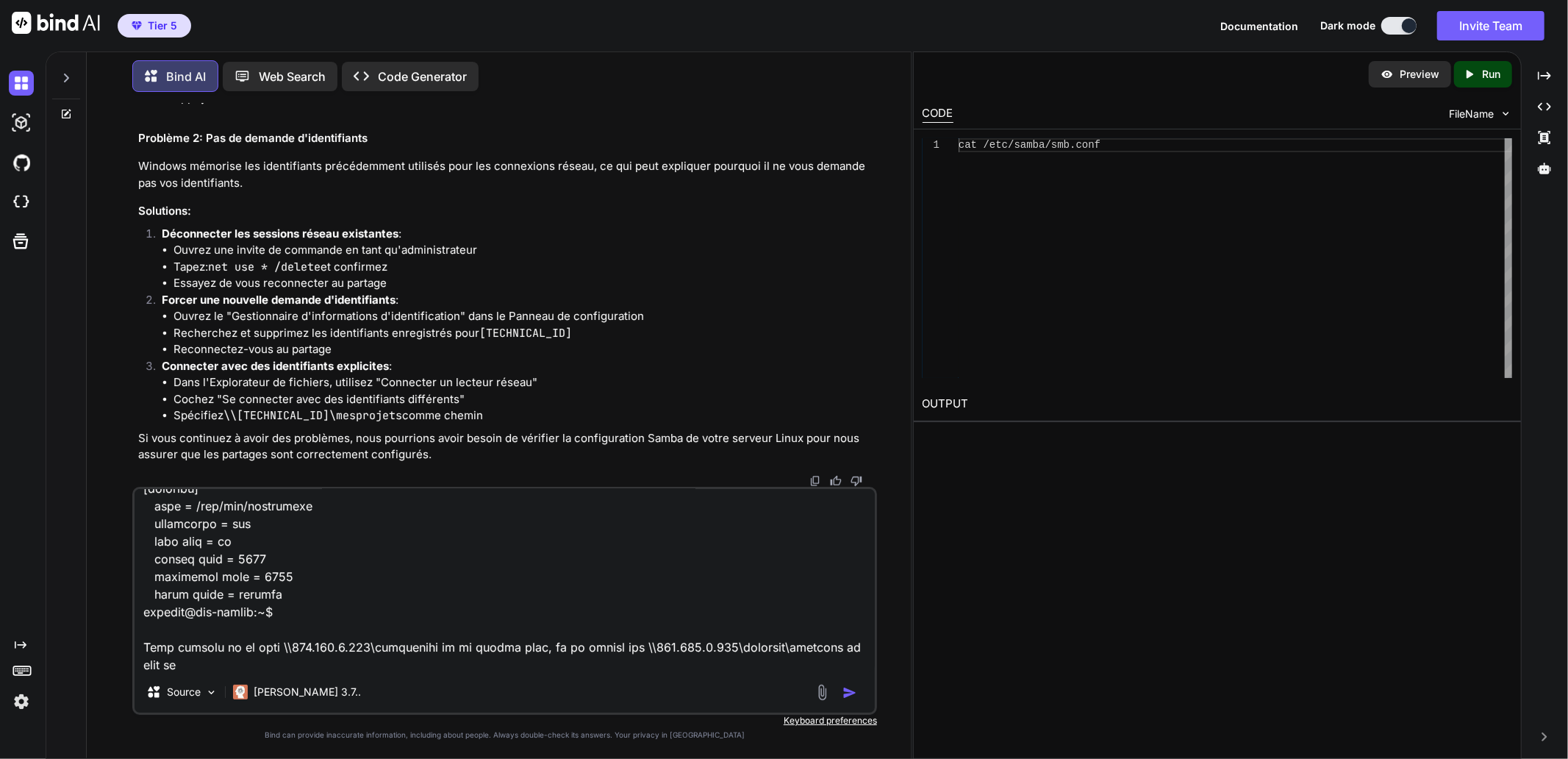
scroll to position [4312, 0]
click at [674, 651] on textarea at bounding box center [505, 581] width 740 height 183
drag, startPoint x: 609, startPoint y: 644, endPoint x: 797, endPoint y: 641, distance: 188.0
click at [797, 641] on textarea at bounding box center [505, 581] width 740 height 183
click at [857, 645] on textarea at bounding box center [505, 581] width 740 height 183
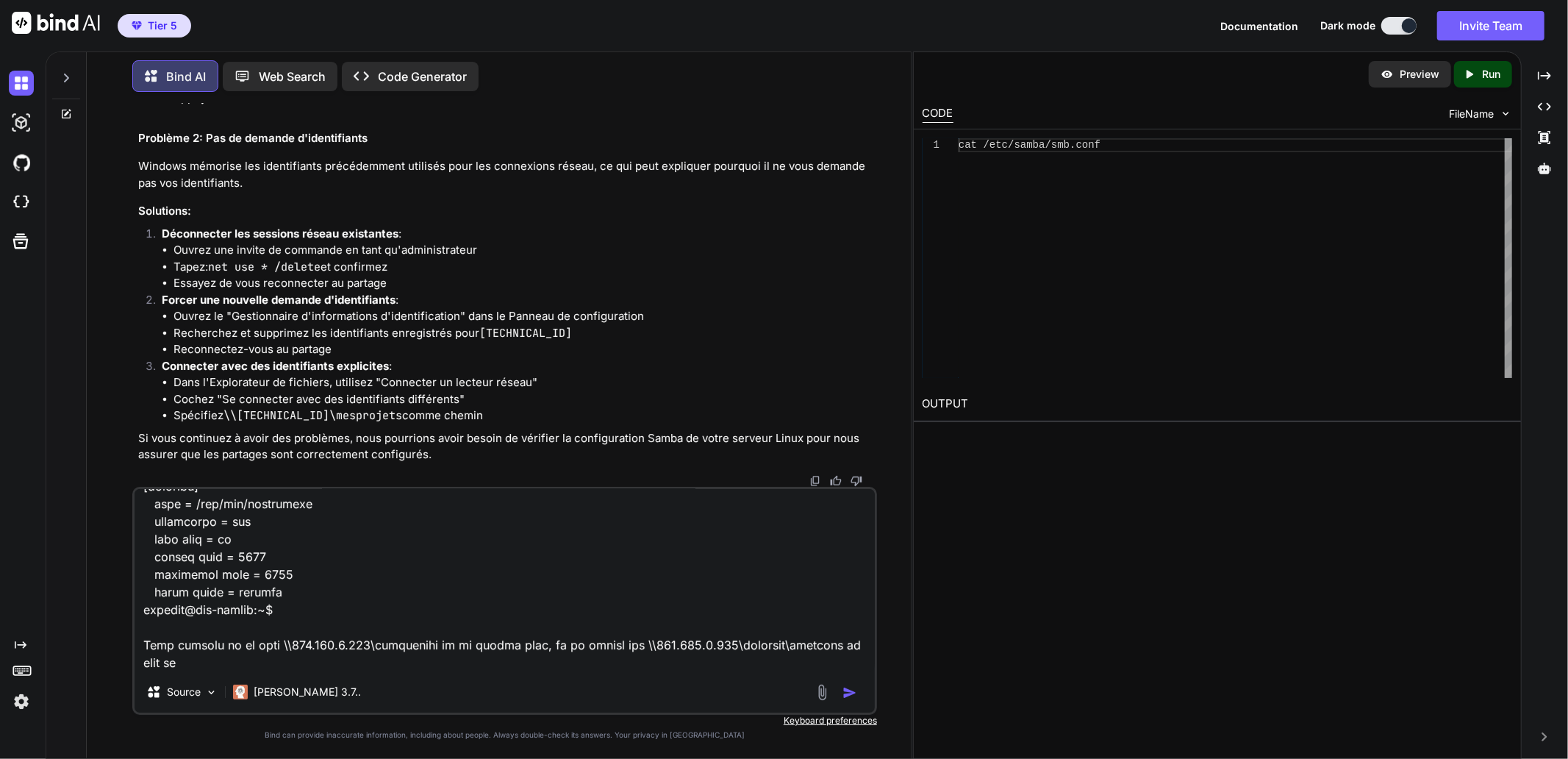
paste textarea "\\[TECHNICAL_ID]\deepsite\deepsite"
click at [399, 645] on textarea at bounding box center [505, 581] width 740 height 183
click at [250, 659] on textarea at bounding box center [505, 581] width 740 height 183
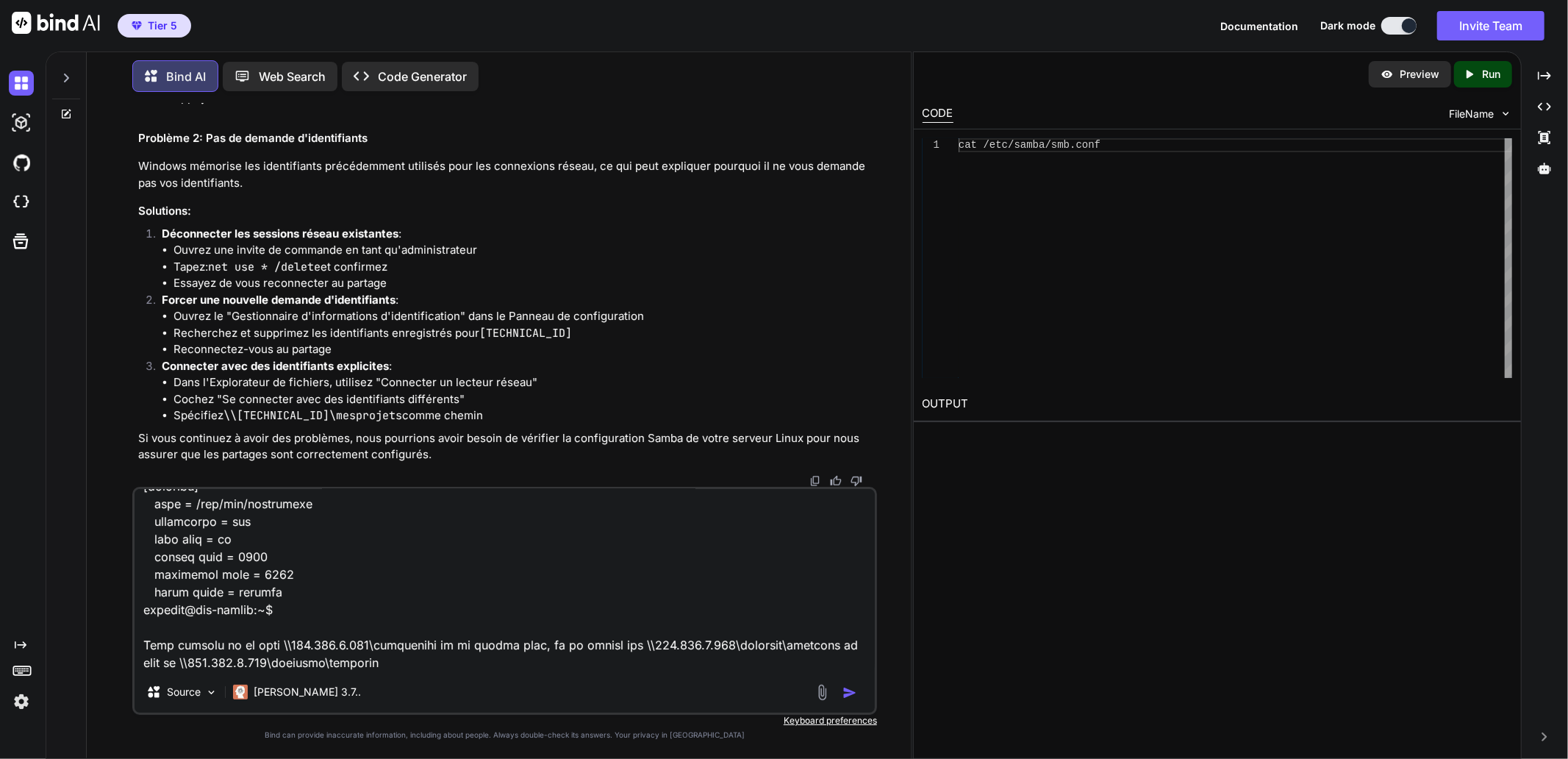
paste textarea "mesprojets"
click at [385, 664] on textarea at bounding box center [505, 581] width 740 height 183
type textarea "labaude@gpt-server:~$ cat /etc/samba/smb.conf # # Sample configuration file for…"
click at [859, 694] on button "button" at bounding box center [852, 693] width 21 height 15
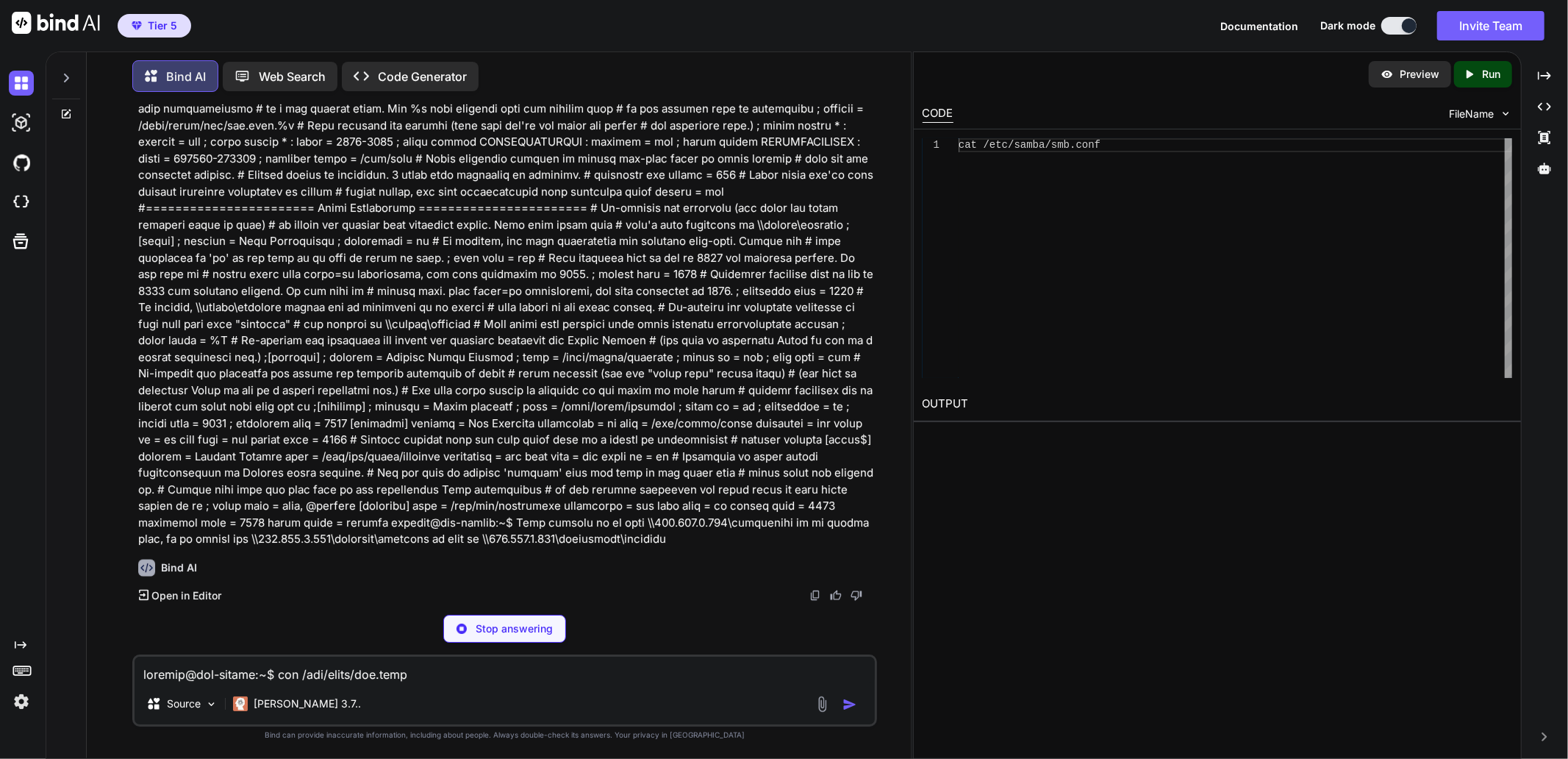
scroll to position [31260, 0]
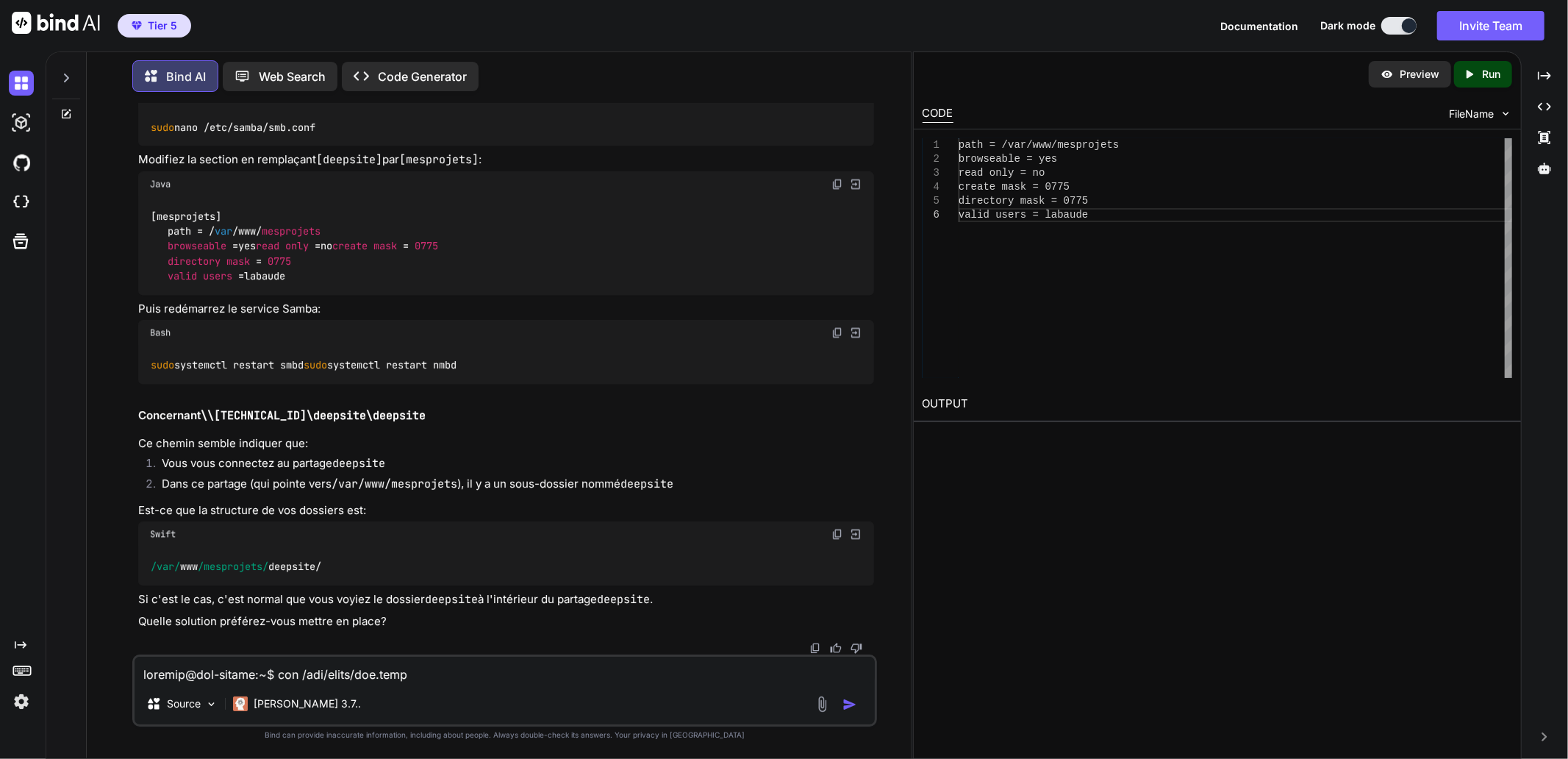
click at [834, 101] on img at bounding box center [837, 95] width 12 height 12
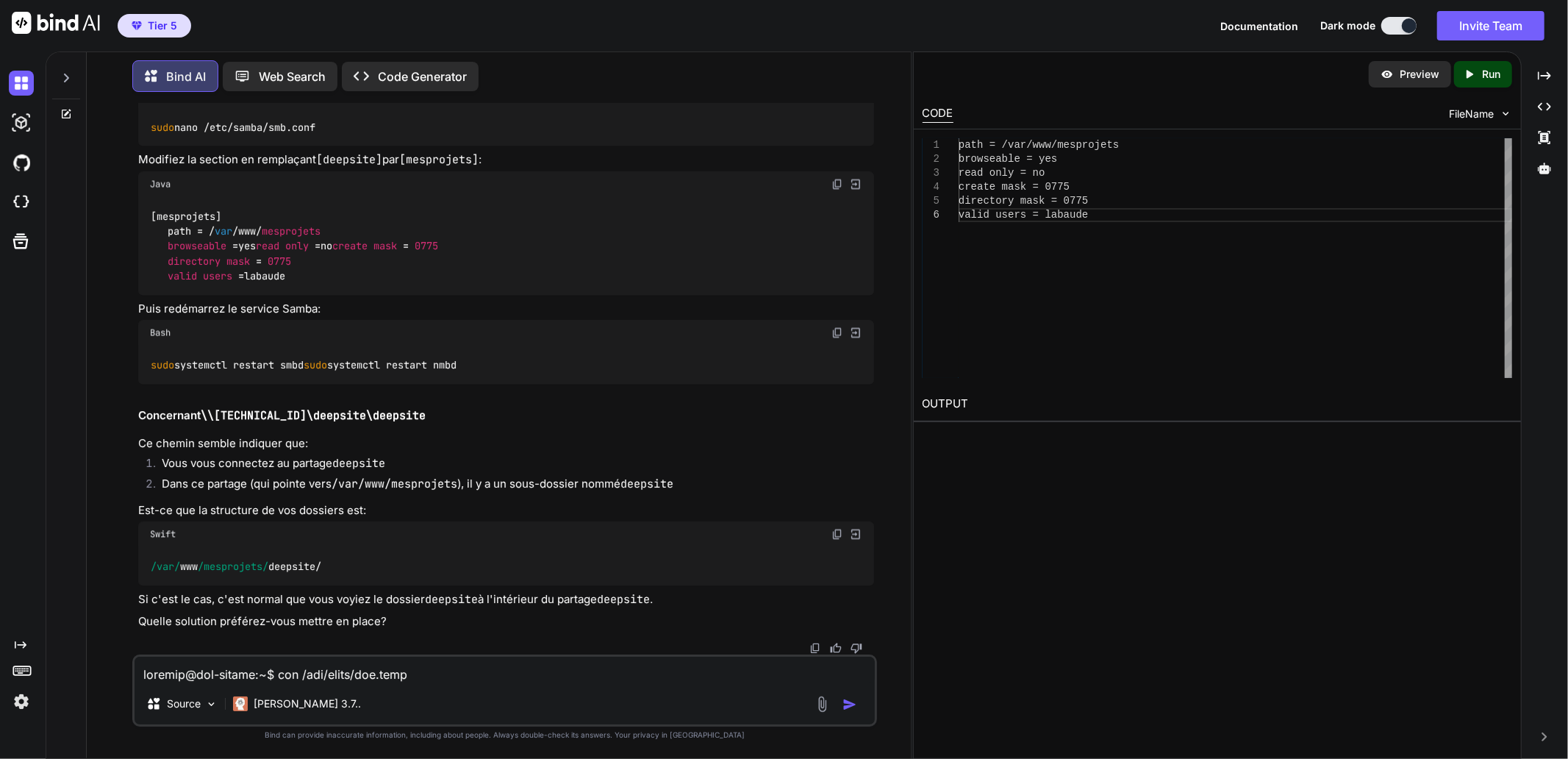
click at [838, 339] on img at bounding box center [837, 333] width 12 height 12
click at [839, 339] on img at bounding box center [837, 333] width 12 height 12
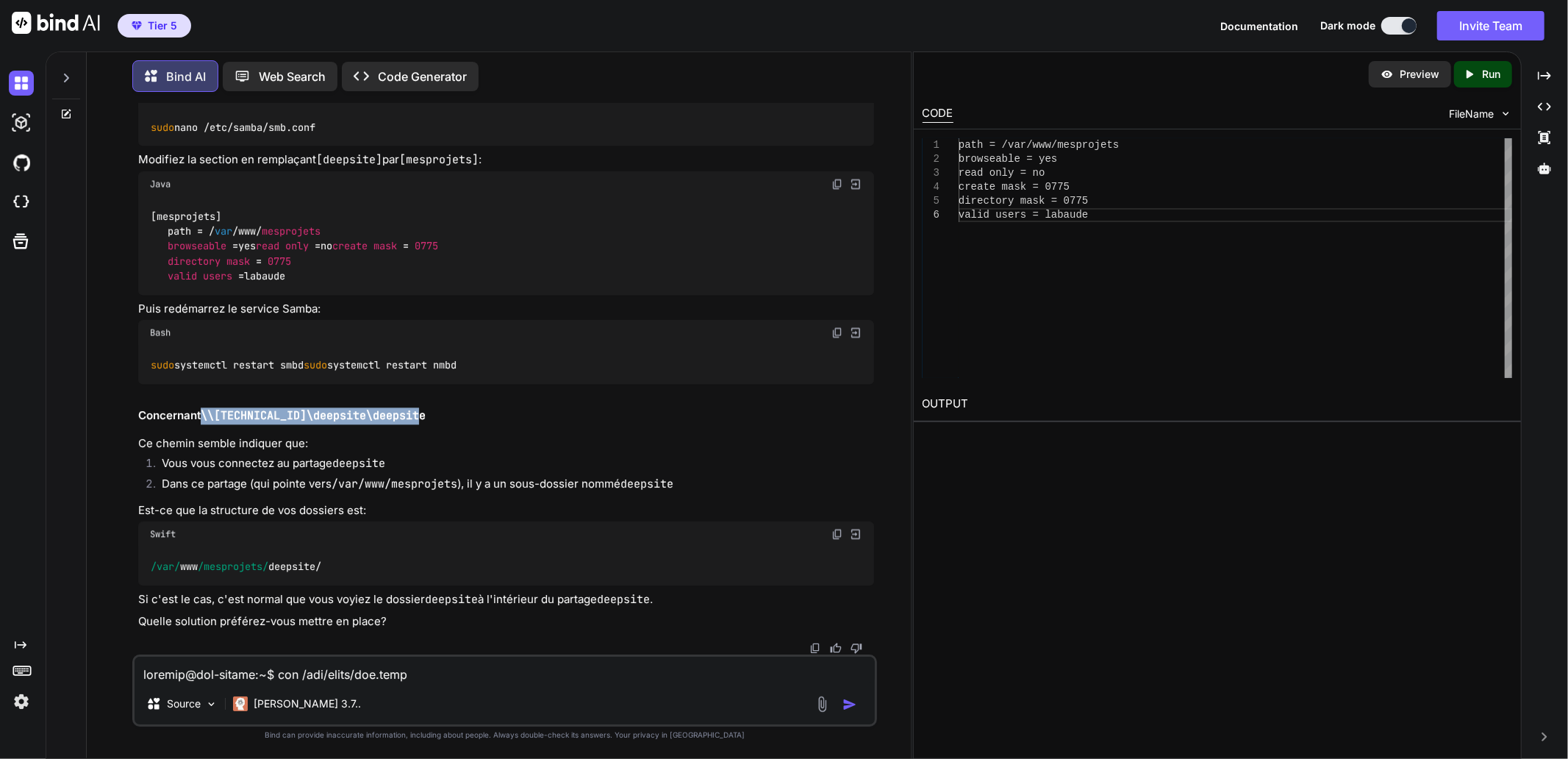
drag, startPoint x: 205, startPoint y: 436, endPoint x: 482, endPoint y: 432, distance: 277.0
click at [482, 425] on h2 "Concernant \\[TECHNICAL_ID]\deepsite\deepsite" at bounding box center [505, 416] width 736 height 17
click at [394, 423] on code "\\[TECHNICAL_ID]\deepsite\deepsite" at bounding box center [313, 416] width 225 height 15
click at [203, 423] on code "\\[TECHNICAL_ID]\deepsite\deepsite" at bounding box center [313, 416] width 225 height 15
drag, startPoint x: 203, startPoint y: 432, endPoint x: 310, endPoint y: 430, distance: 107.0
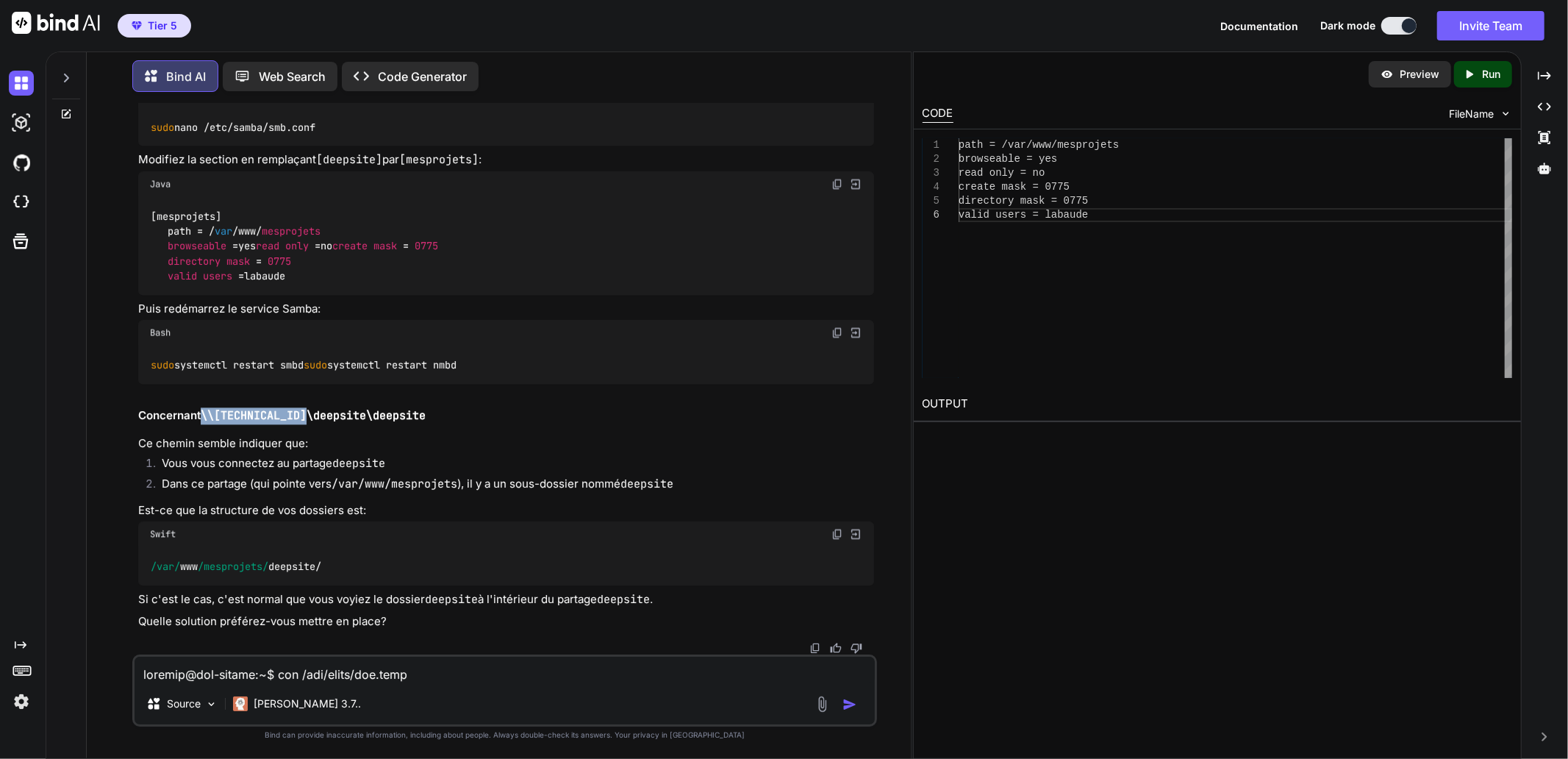
click at [310, 423] on code "\\[TECHNICAL_ID]\deepsite\deepsite" at bounding box center [313, 416] width 225 height 15
drag, startPoint x: 321, startPoint y: 623, endPoint x: 470, endPoint y: 653, distance: 152.0
click at [321, 623] on p "Quelle solution préférez-vous mettre en place?" at bounding box center [505, 622] width 736 height 17
click at [252, 667] on textarea at bounding box center [505, 670] width 740 height 26
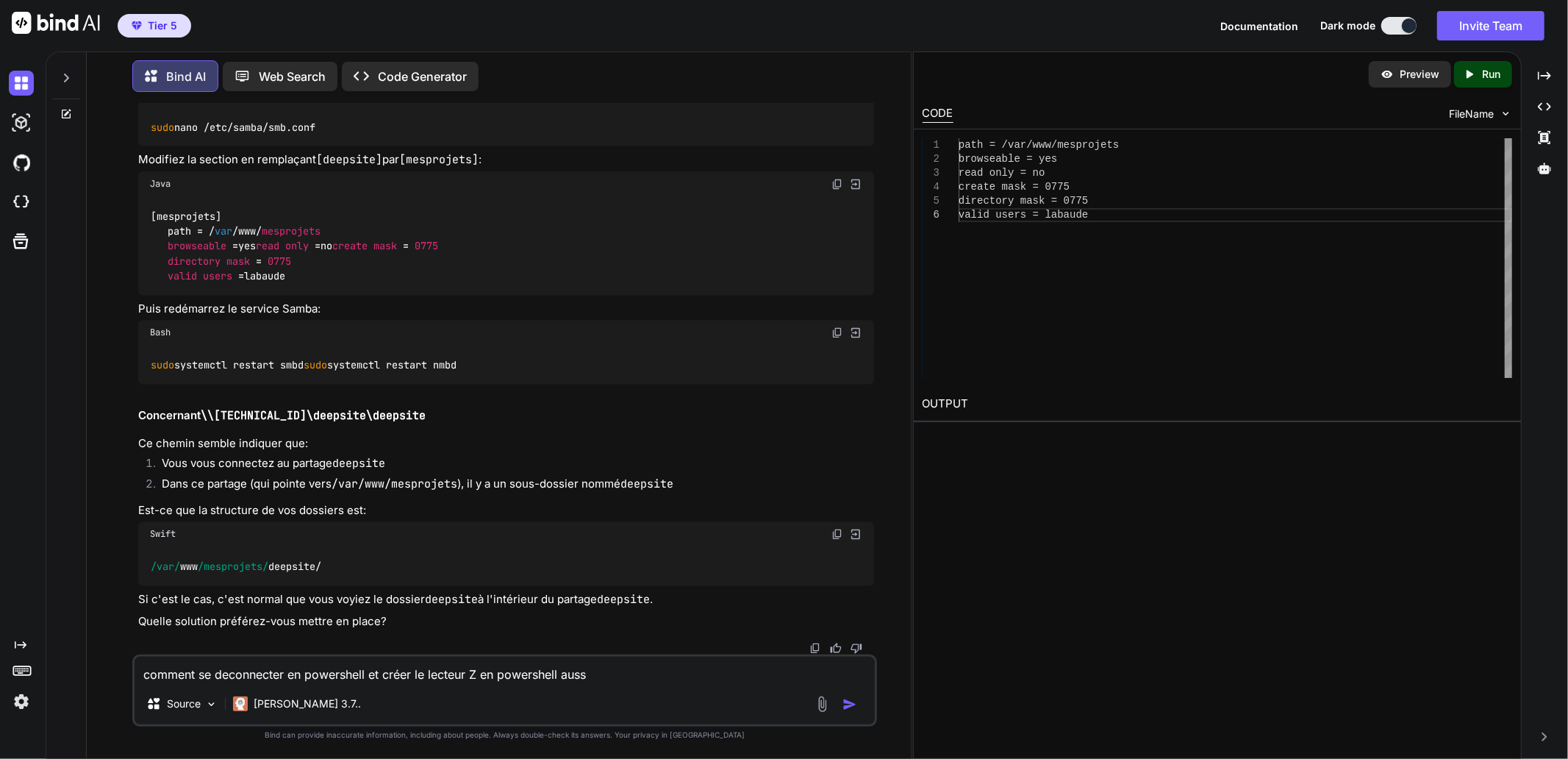
type textarea "comment se deconnecter en powershell et créer le lecteur Z en powershell aussi"
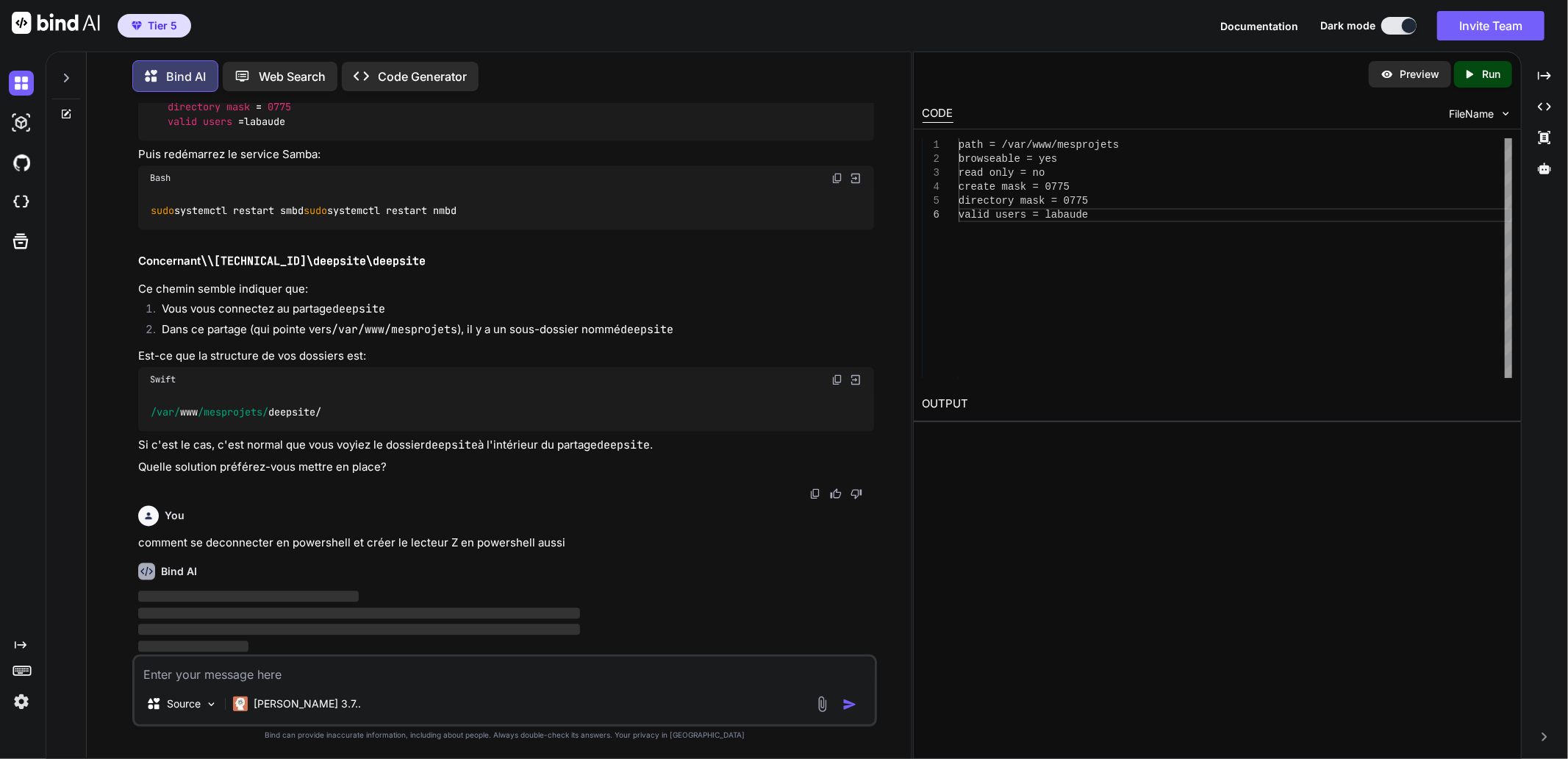
scroll to position [32412, 0]
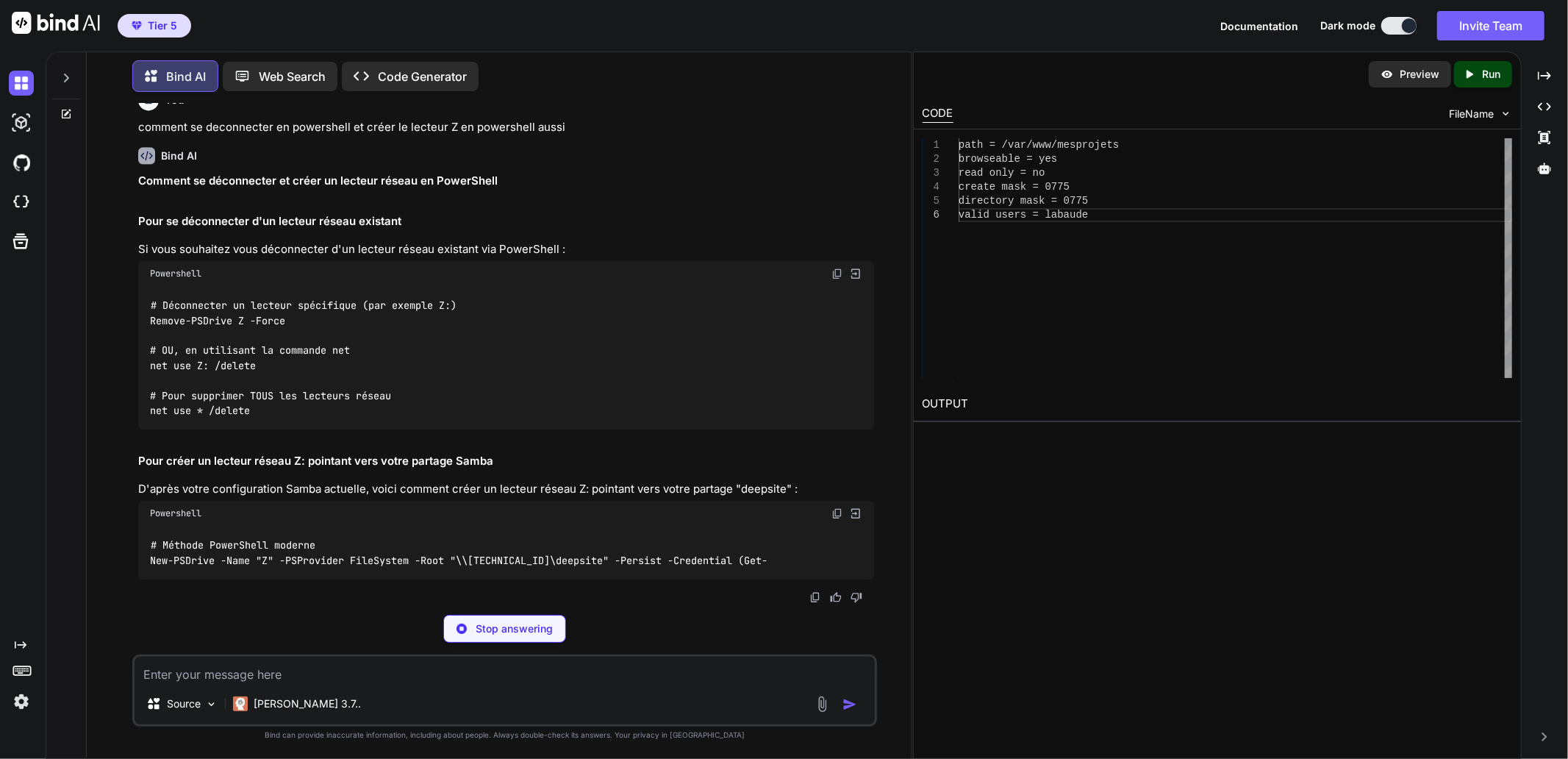
click at [466, 136] on p "comment se deconnecter en powershell et créer le lecteur Z en powershell aussi" at bounding box center [505, 127] width 736 height 17
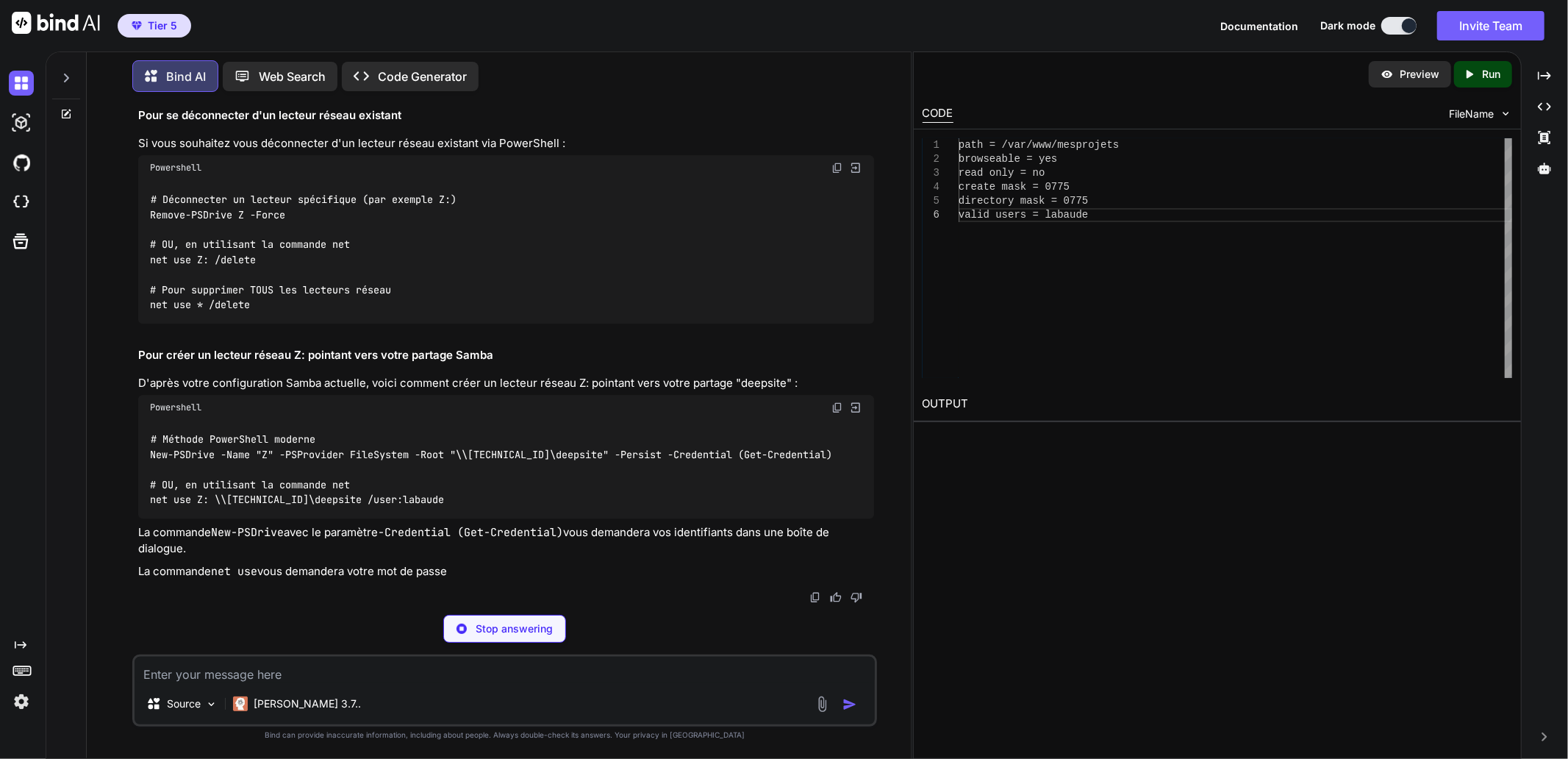
scroll to position [32740, 0]
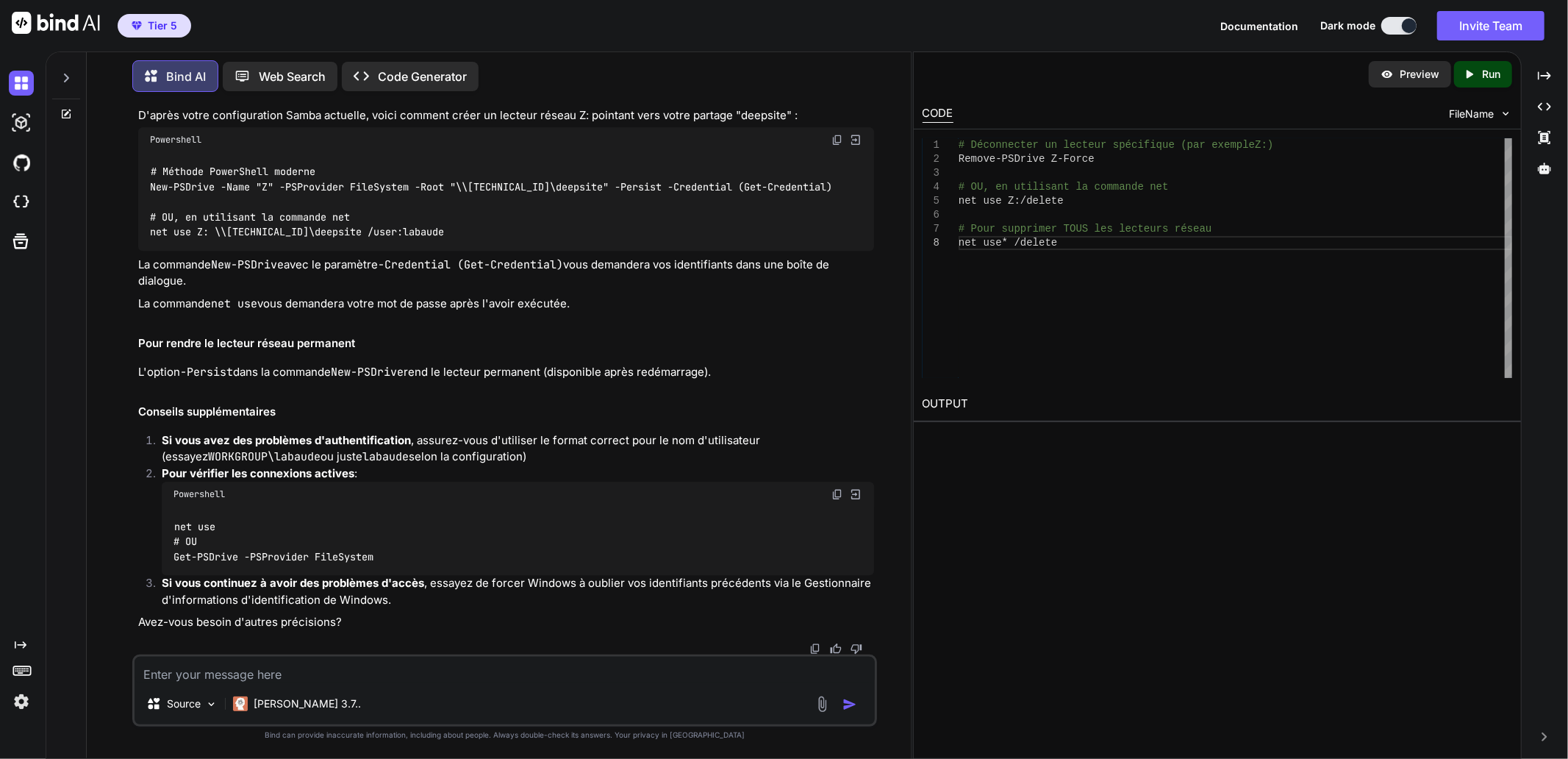
scroll to position [32494, 0]
click at [576, 540] on div "Comment se déconnecter et créer un lecteur réseau en PowerShell Pour se déconne…" at bounding box center [505, 215] width 736 height 832
click at [834, 493] on img at bounding box center [837, 494] width 12 height 12
click at [344, 677] on textarea at bounding box center [505, 670] width 740 height 26
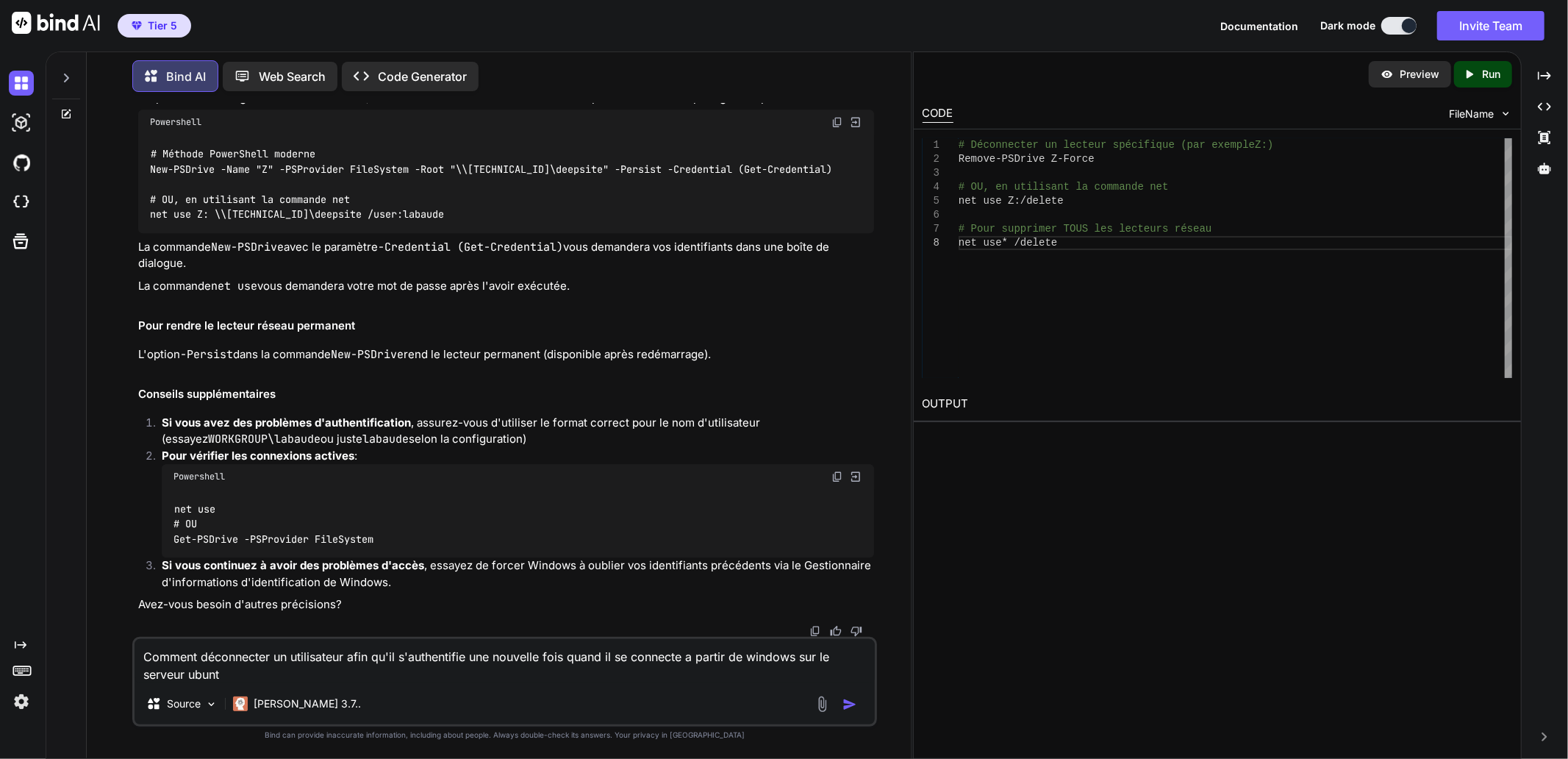
type textarea "Comment déconnecter un utilisateur afin qu'il s'authentifie une nouvelle fois q…"
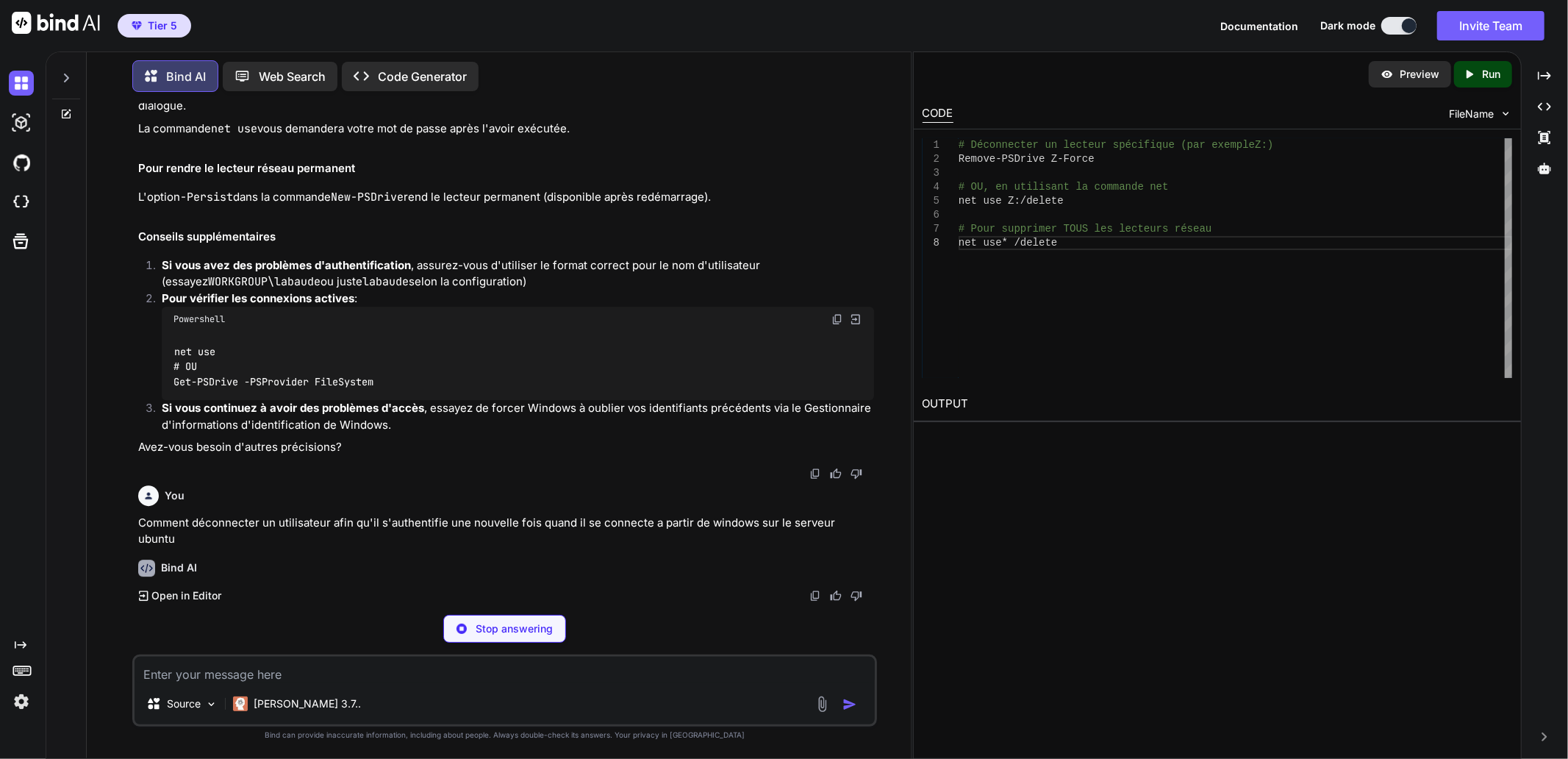
scroll to position [33357, 0]
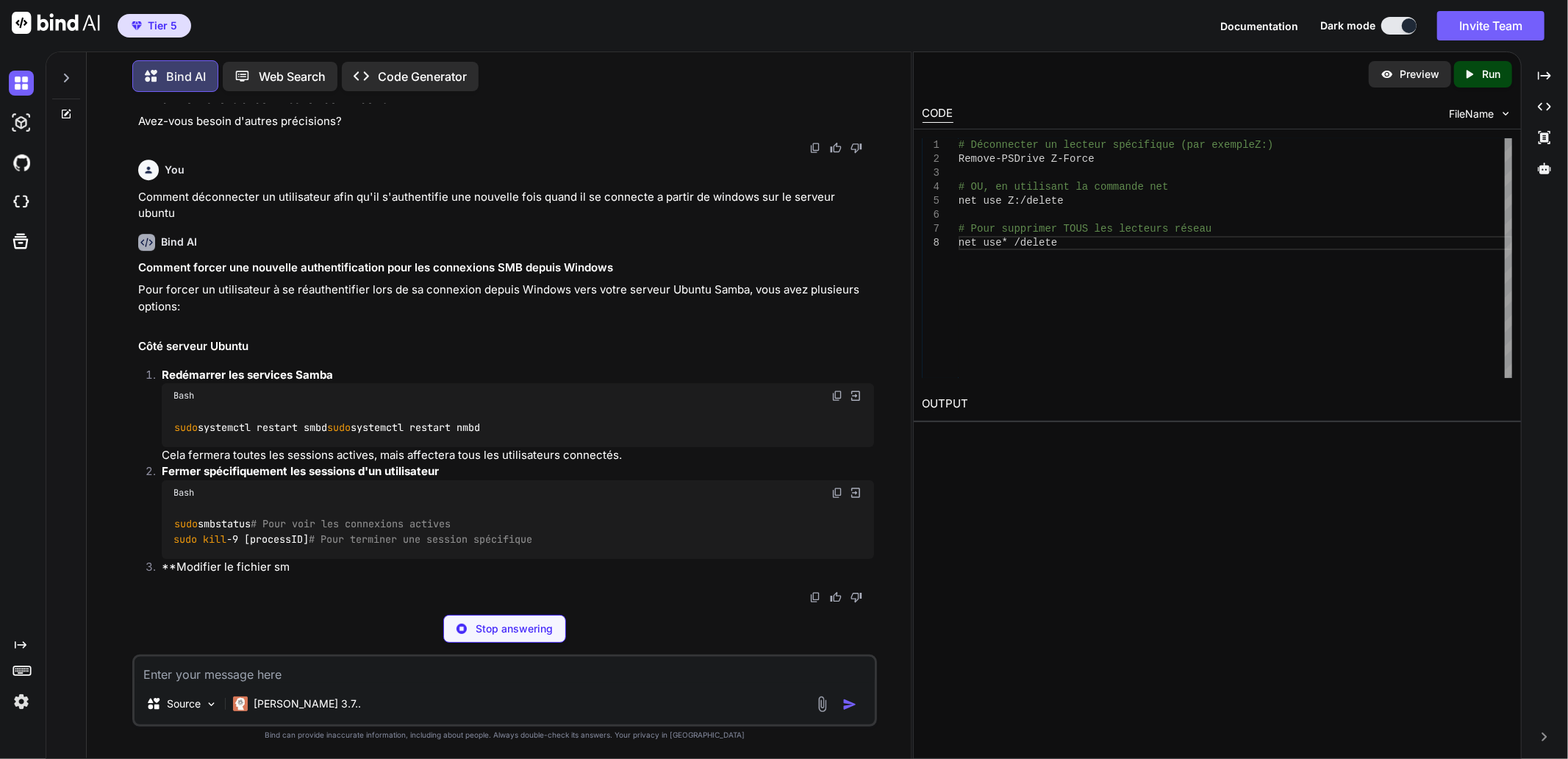
click at [346, 222] on p "Comment déconnecter un utilisateur afin qu'il s'authentifie une nouvelle fois q…" at bounding box center [505, 206] width 736 height 33
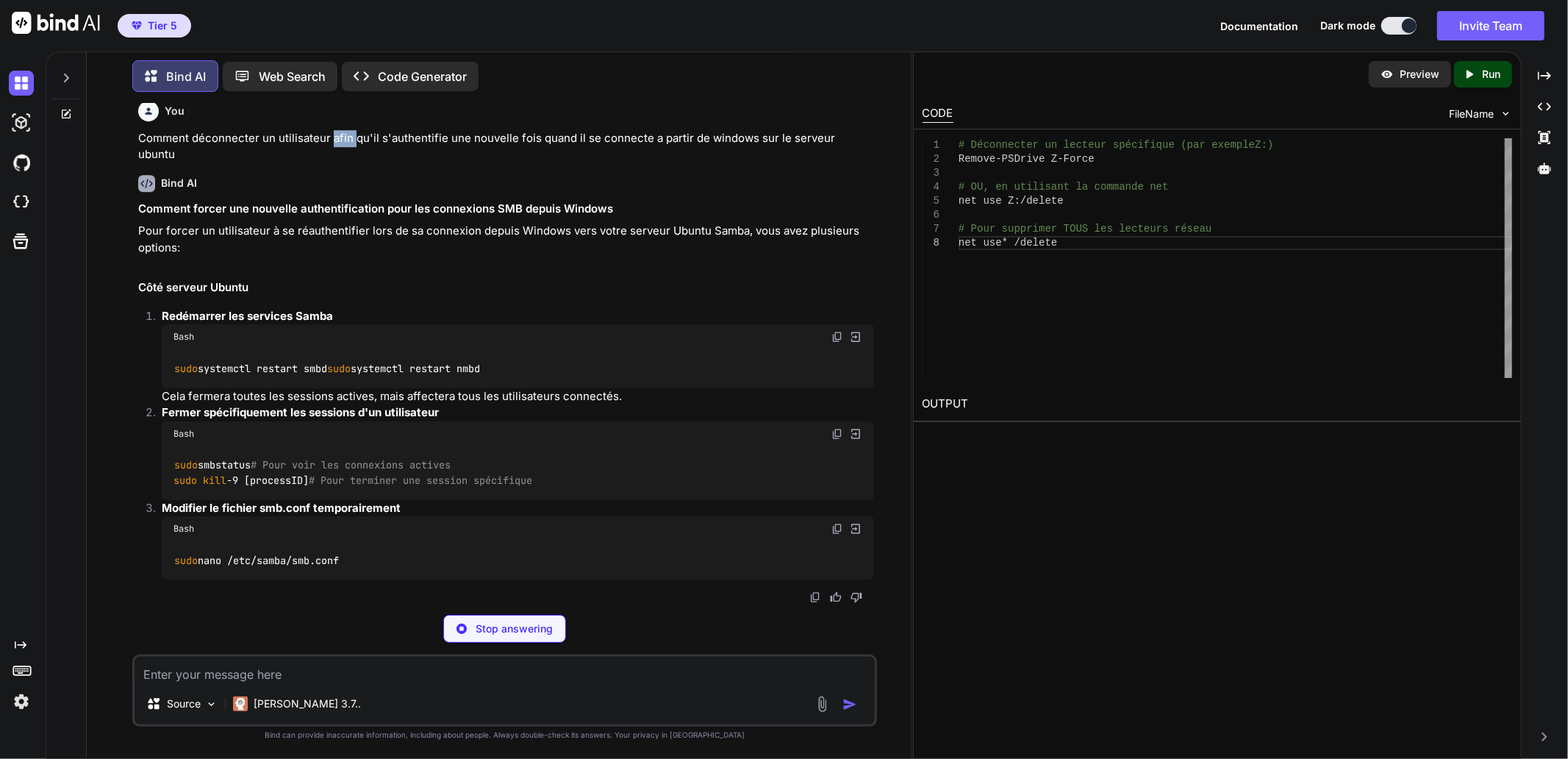
click at [346, 164] on p "Comment déconnecter un utilisateur afin qu'il s'authentifie une nouvelle fois q…" at bounding box center [505, 146] width 736 height 33
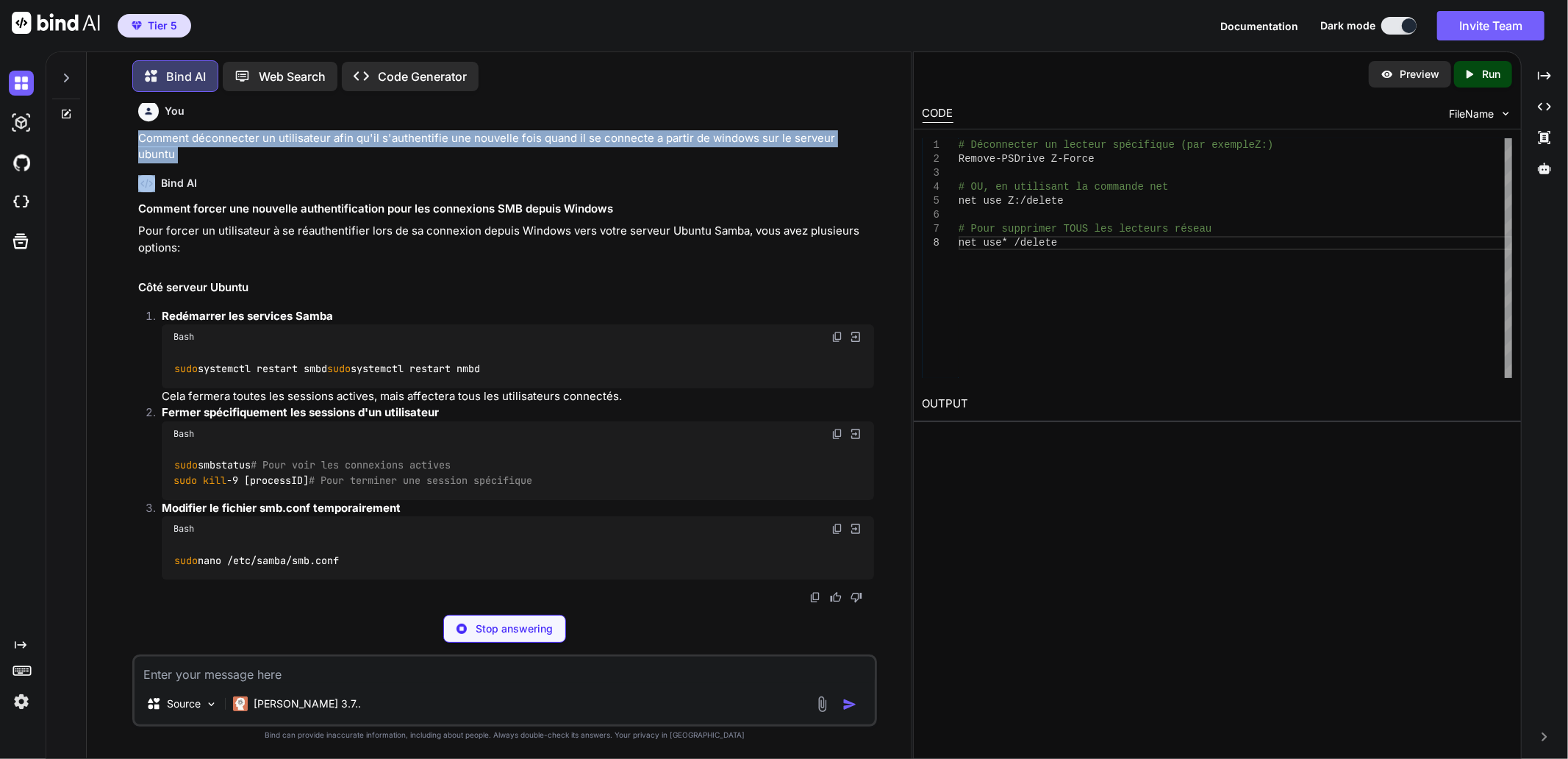
click at [346, 164] on p "Comment déconnecter un utilisateur afin qu'il s'authentifie une nouvelle fois q…" at bounding box center [505, 146] width 736 height 33
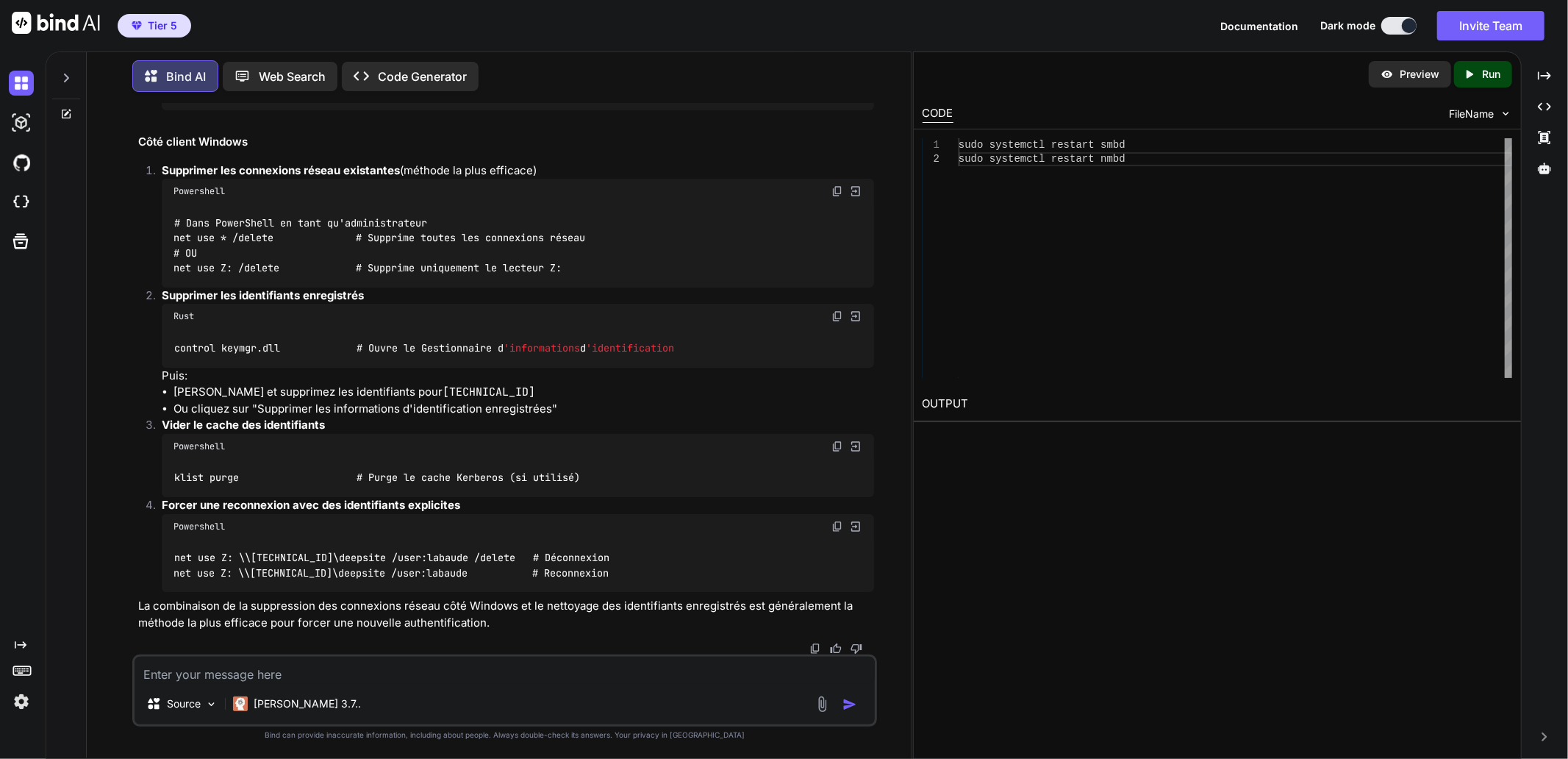
scroll to position [33765, 0]
drag, startPoint x: 175, startPoint y: 478, endPoint x: 252, endPoint y: 476, distance: 77.0
drag, startPoint x: 177, startPoint y: 349, endPoint x: 282, endPoint y: 351, distance: 105.0
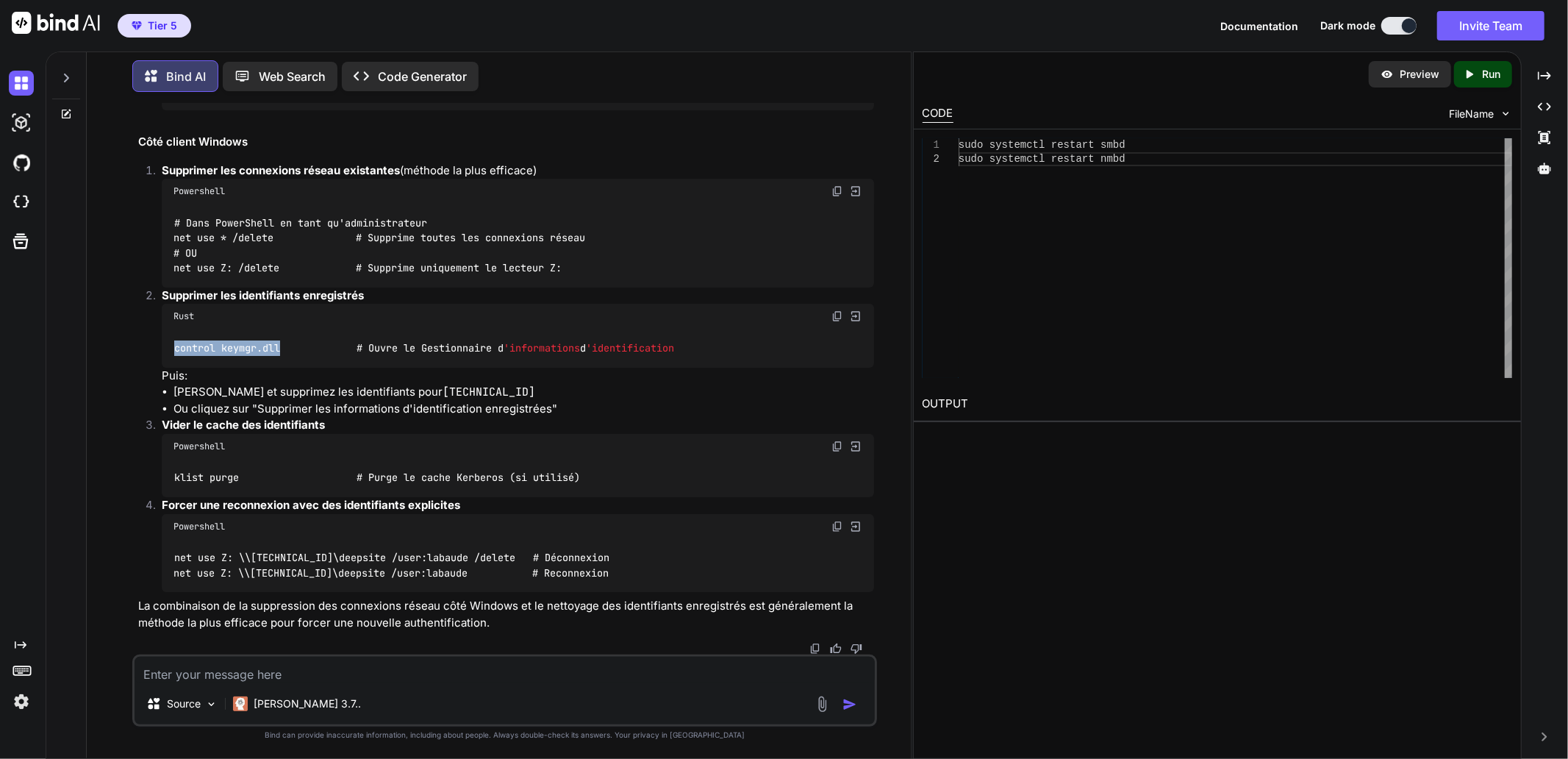
click at [282, 351] on code "control keymgr.dll # Ouvre le Gestionnaire d 'informations d 'identification" at bounding box center [424, 348] width 502 height 16
drag, startPoint x: 174, startPoint y: 479, endPoint x: 238, endPoint y: 480, distance: 64.0
click at [238, 480] on code "klist purge # Purge le cache Kerberos (si utilisé)" at bounding box center [377, 478] width 408 height 16
drag, startPoint x: 225, startPoint y: 480, endPoint x: 224, endPoint y: 560, distance: 80.0
click at [224, 560] on code "net use Z: \\[TECHNICAL_ID]\deepsite /user:labaude /delete # Déconnexion net us…" at bounding box center [391, 565] width 436 height 30
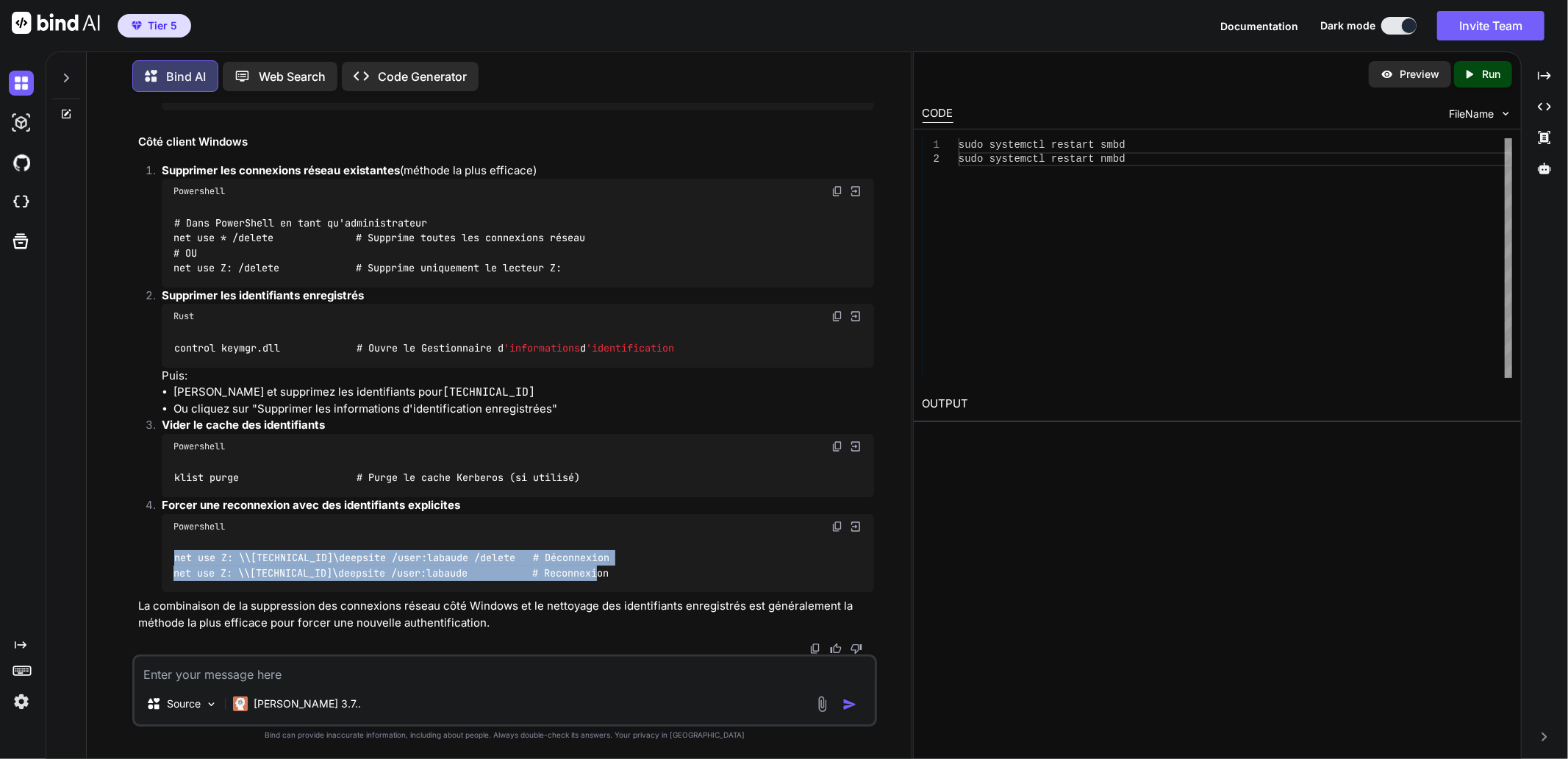
drag, startPoint x: 174, startPoint y: 559, endPoint x: 635, endPoint y: 575, distance: 461.3
click at [635, 575] on div "net use Z: \\[TECHNICAL_ID]\deepsite /user:labaude /delete # Déconnexion net us…" at bounding box center [518, 566] width 713 height 53
click at [319, 672] on textarea at bounding box center [505, 670] width 740 height 26
paste textarea "net use Z: \\[TECHNICAL_ID]\deepsite /user:labaude /delete # Déconnexion net us…"
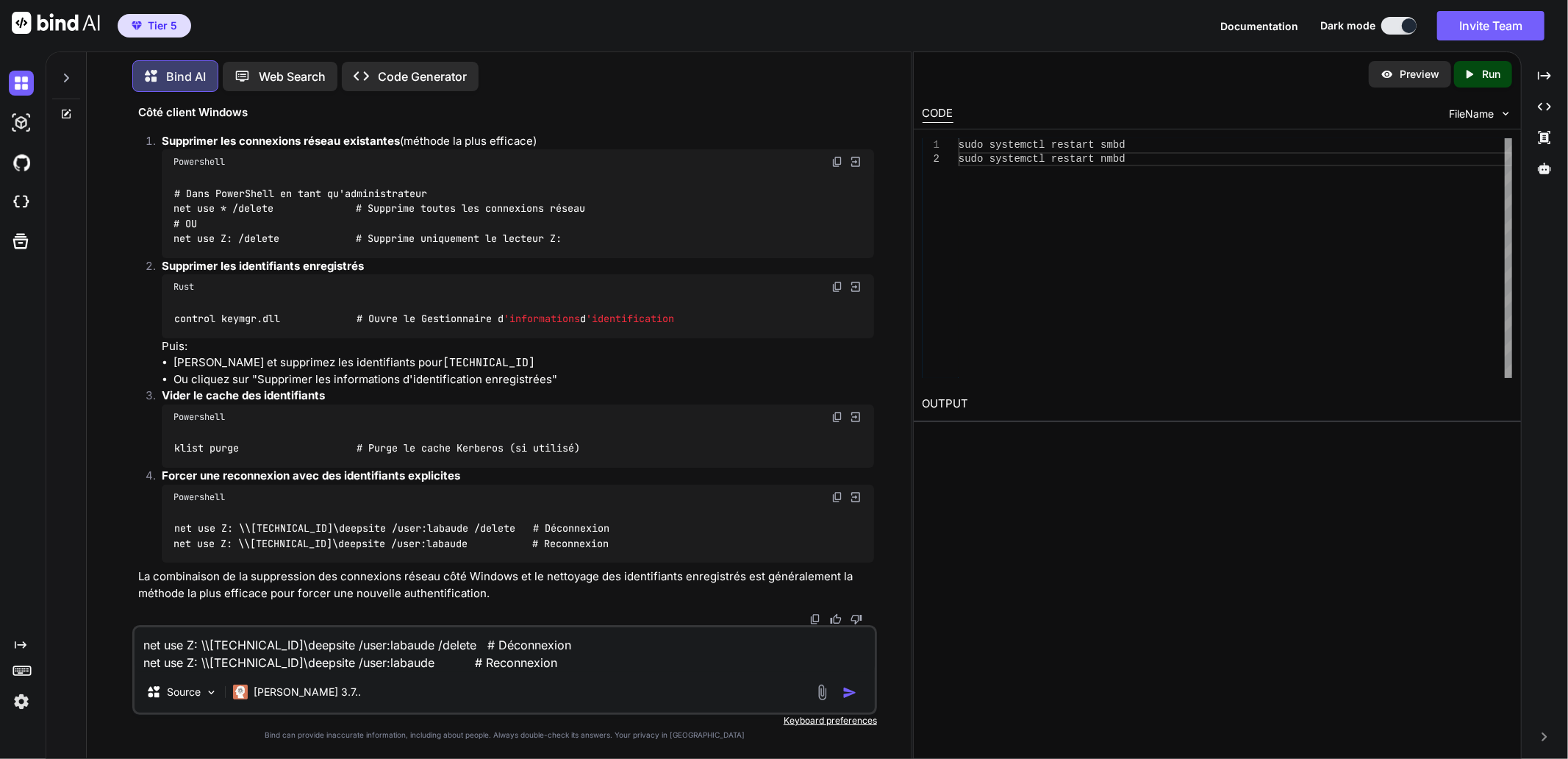
click at [312, 645] on textarea "net use Z: \\[TECHNICAL_ID]\deepsite /user:labaude /delete # Déconnexion net us…" at bounding box center [505, 650] width 740 height 44
drag, startPoint x: 289, startPoint y: 645, endPoint x: 348, endPoint y: 646, distance: 59.0
click at [348, 646] on textarea "net use Z: \\[TECHNICAL_ID]\mesprojets /user:labaude /delete # Déconnexion net …" at bounding box center [505, 650] width 740 height 44
drag, startPoint x: 289, startPoint y: 662, endPoint x: 334, endPoint y: 659, distance: 45.1
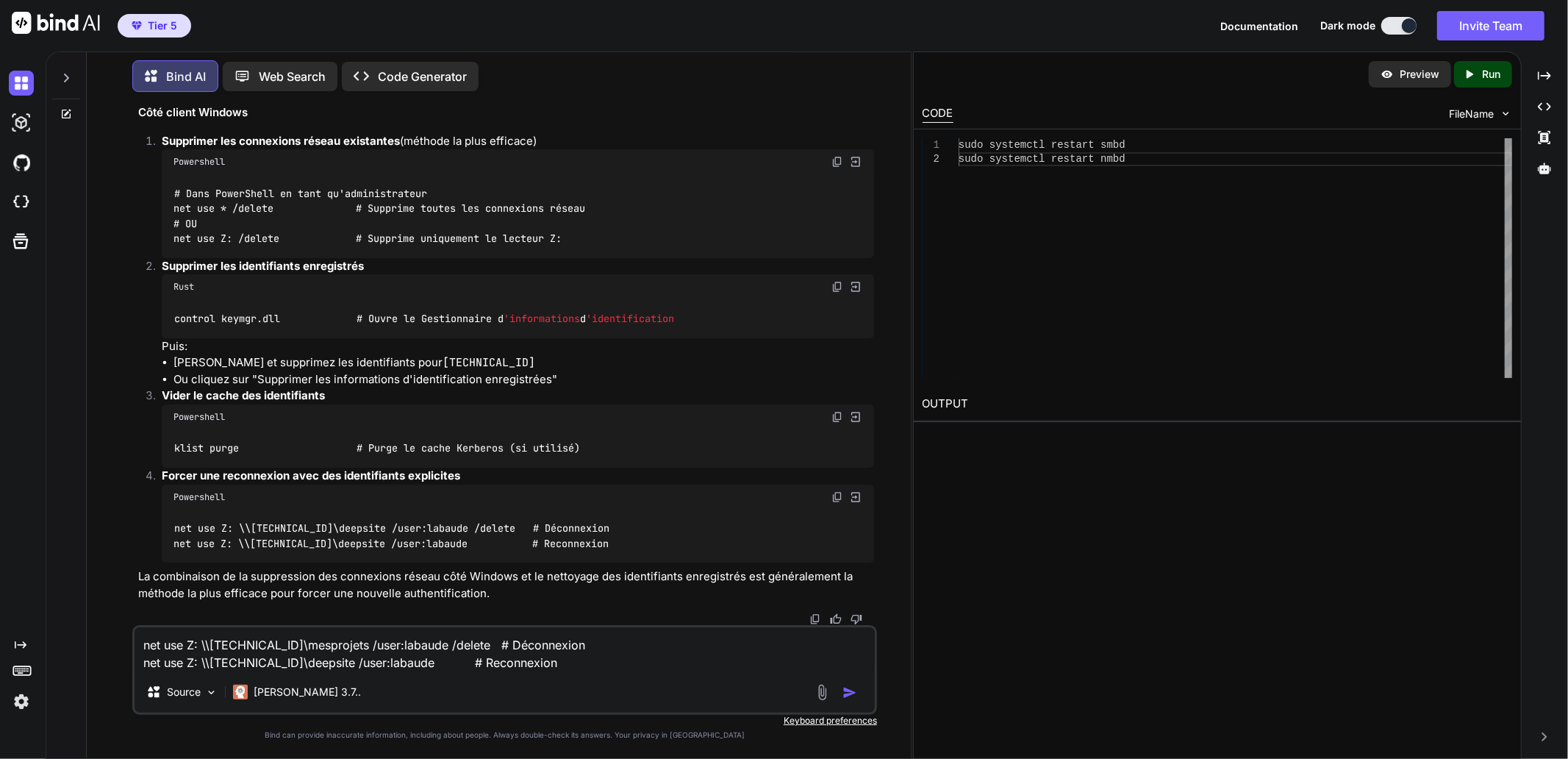
click at [334, 659] on textarea "net use Z: \\[TECHNICAL_ID]\mesprojets /user:labaude /delete # Déconnexion net …" at bounding box center [505, 650] width 740 height 44
paste textarea "mesprojets"
drag, startPoint x: 549, startPoint y: 663, endPoint x: 69, endPoint y: 641, distance: 480.5
click at [69, 641] on div "Bind AI Web Search Created with Pixso. Code Generator You Bind AI I can see the…" at bounding box center [478, 403] width 865 height 710
click at [489, 655] on textarea "net use Z: \\[TECHNICAL_ID]\mesprojets /user:labaude /delete # Déconnexion net …" at bounding box center [505, 650] width 740 height 44
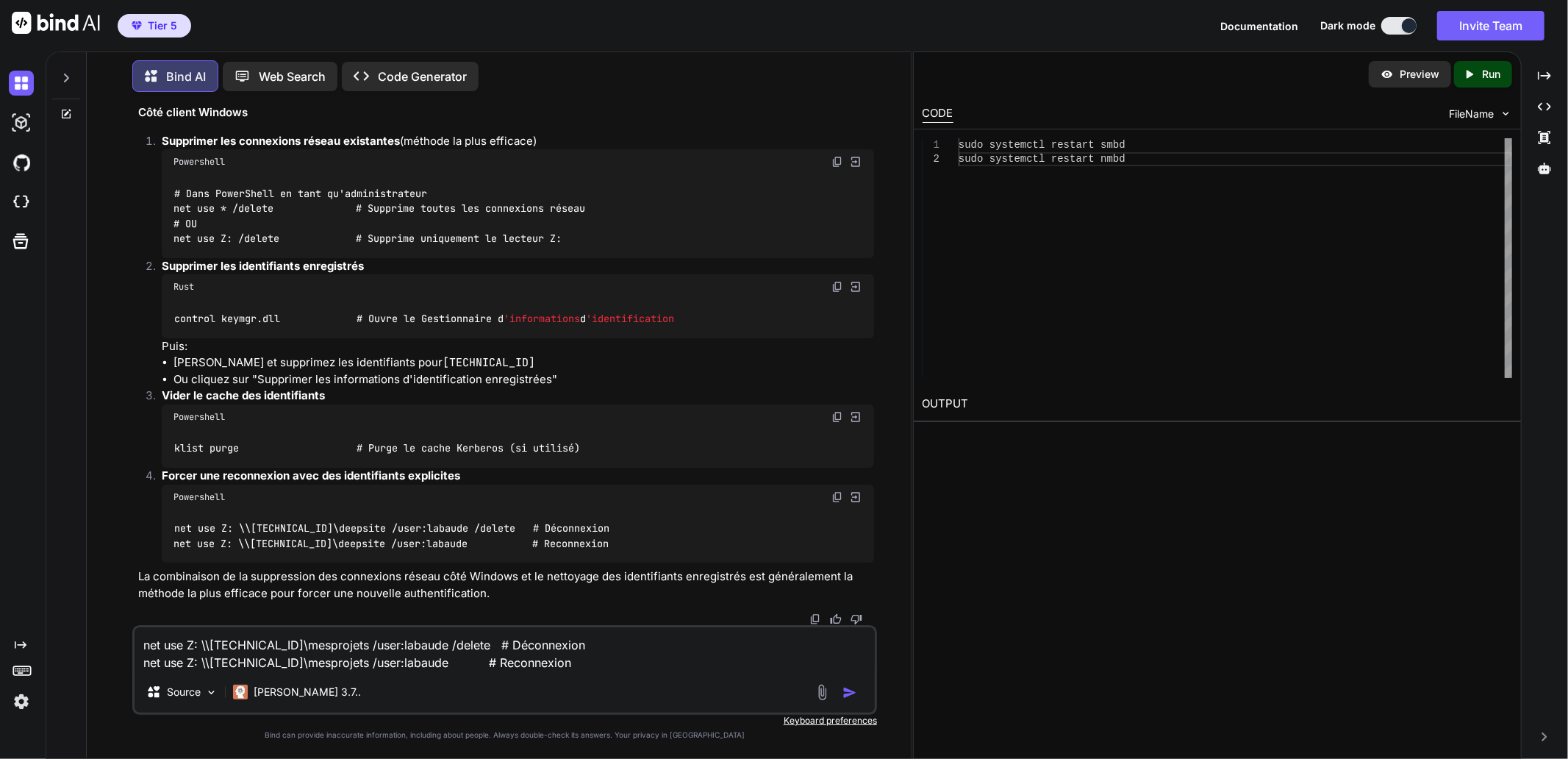
drag, startPoint x: 579, startPoint y: 642, endPoint x: 79, endPoint y: 622, distance: 500.4
click at [79, 622] on div "Bind AI Web Search Created with Pixso. Code Generator You Bind AI I can see the…" at bounding box center [478, 403] width 865 height 710
drag, startPoint x: 247, startPoint y: 647, endPoint x: 450, endPoint y: 649, distance: 203.0
click at [247, 647] on textarea "net use Z: \\[TECHNICAL_ID]\mesprojets /user:labaude /delete # Déconnexion net …" at bounding box center [505, 650] width 740 height 44
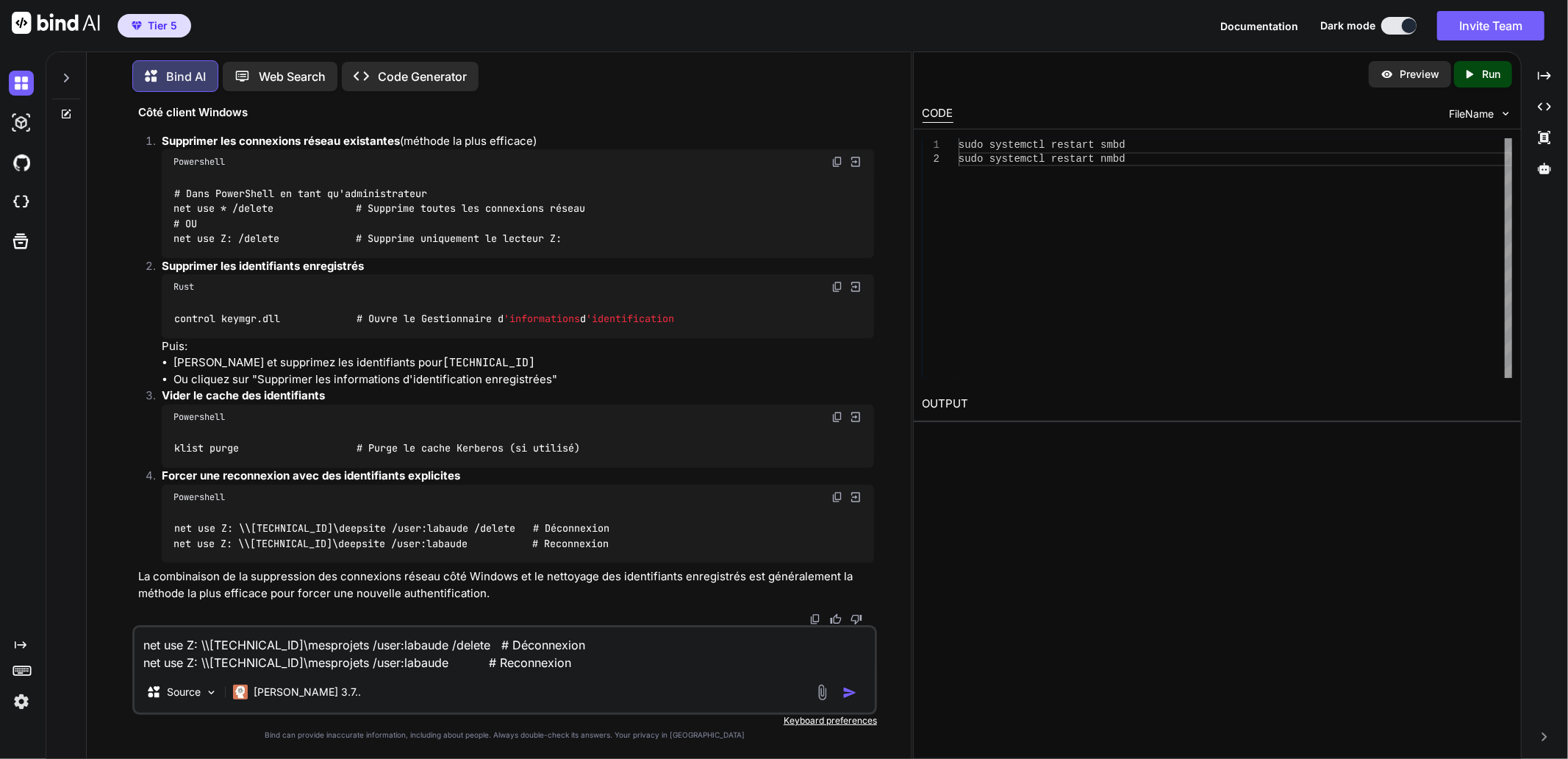
paste textarea "PS C:\WINDOWS\system32> net use Z: \\[TECHNICAL_ID]\deepsite /user:labaude /del…"
type textarea "PS C:\WINDOWS\system32> net use Z: \\[TECHNICAL_ID]\deepsite /user:labaude /del…"
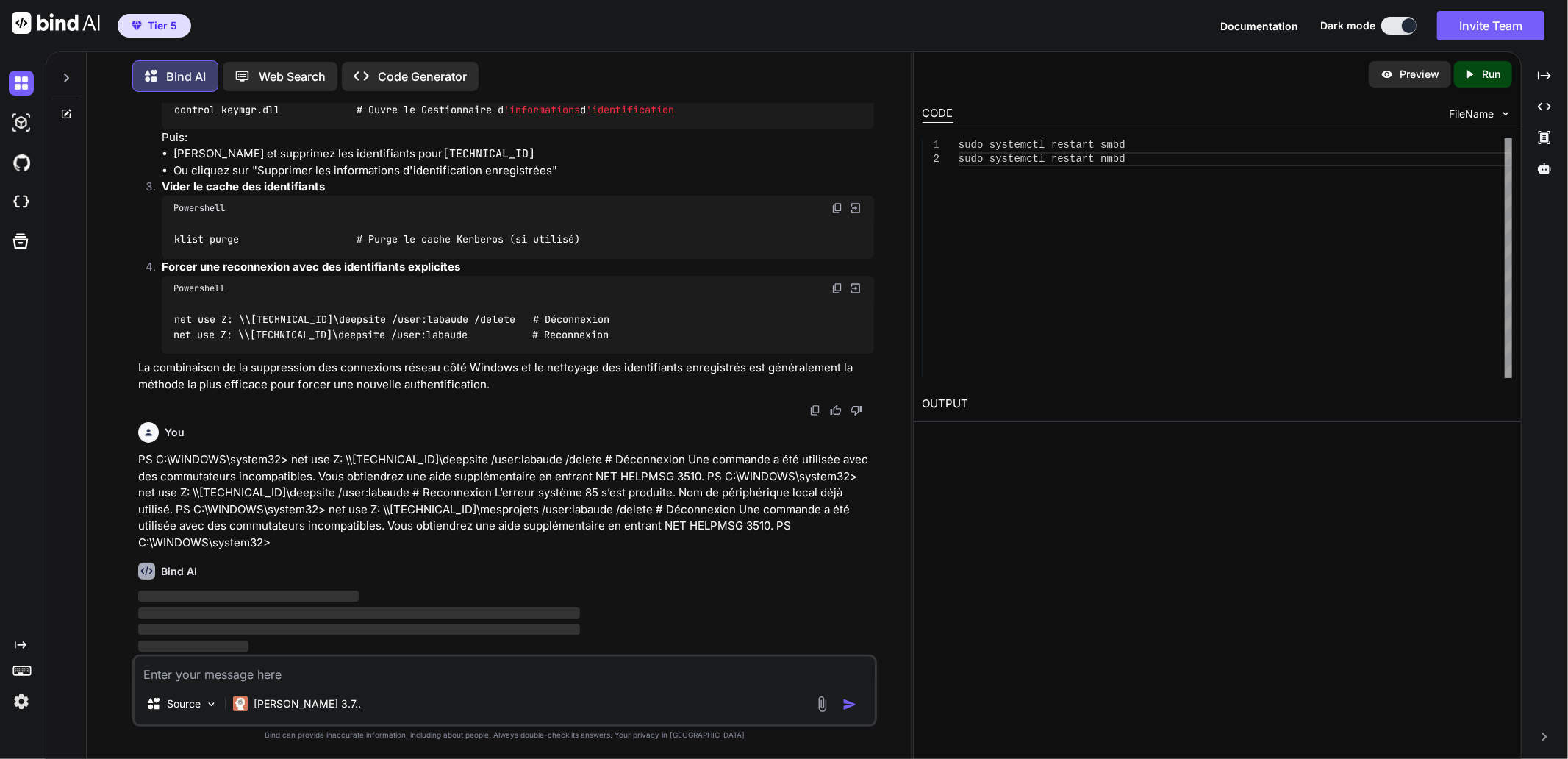
scroll to position [34625, 0]
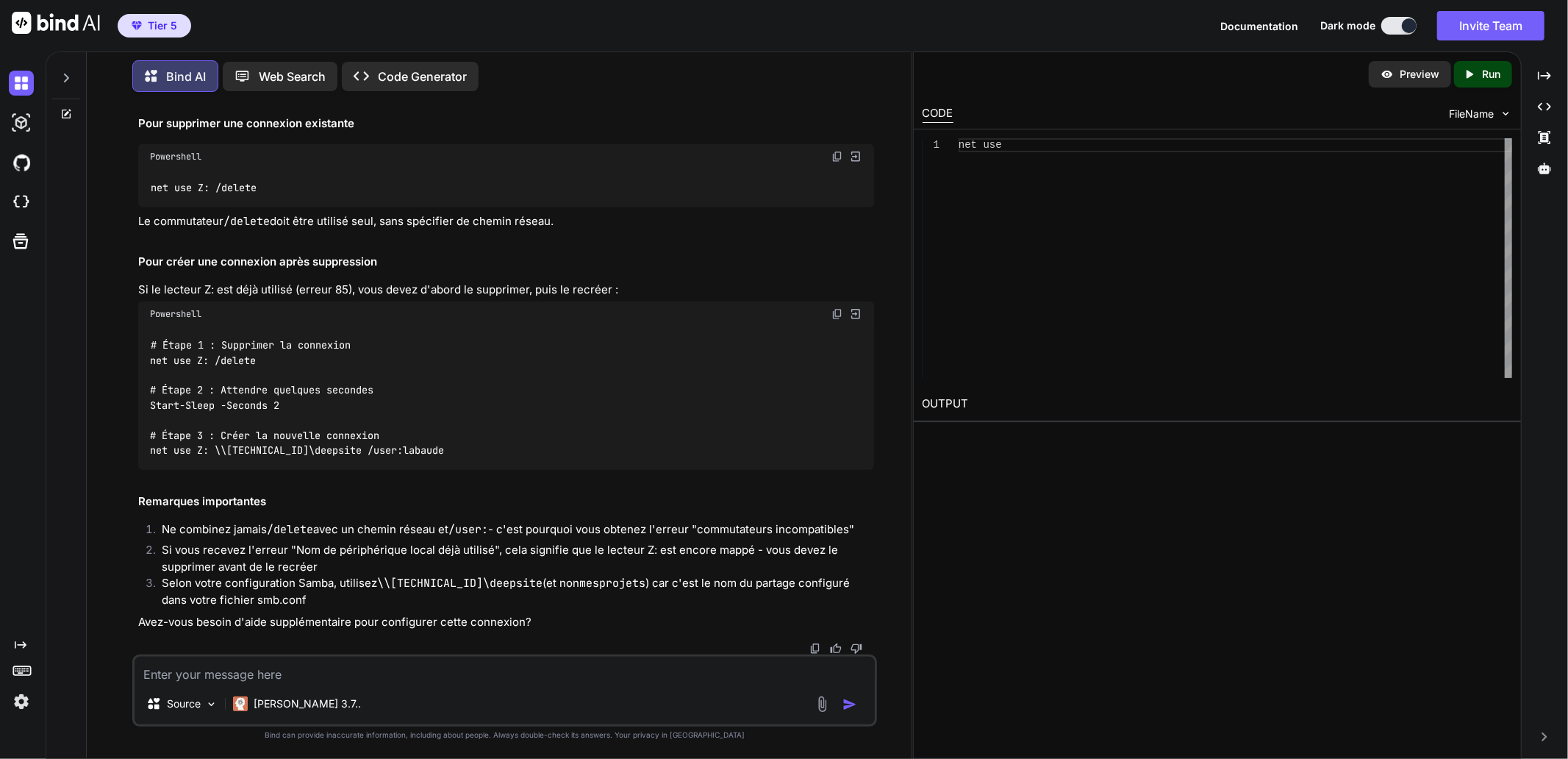
click at [519, 606] on div "Correction des commandes de gestion de lecteurs réseau Il semble que vous renco…" at bounding box center [505, 265] width 736 height 732
click at [165, 58] on code "net use" at bounding box center [171, 50] width 44 height 16
click at [838, 25] on img at bounding box center [837, 18] width 12 height 12
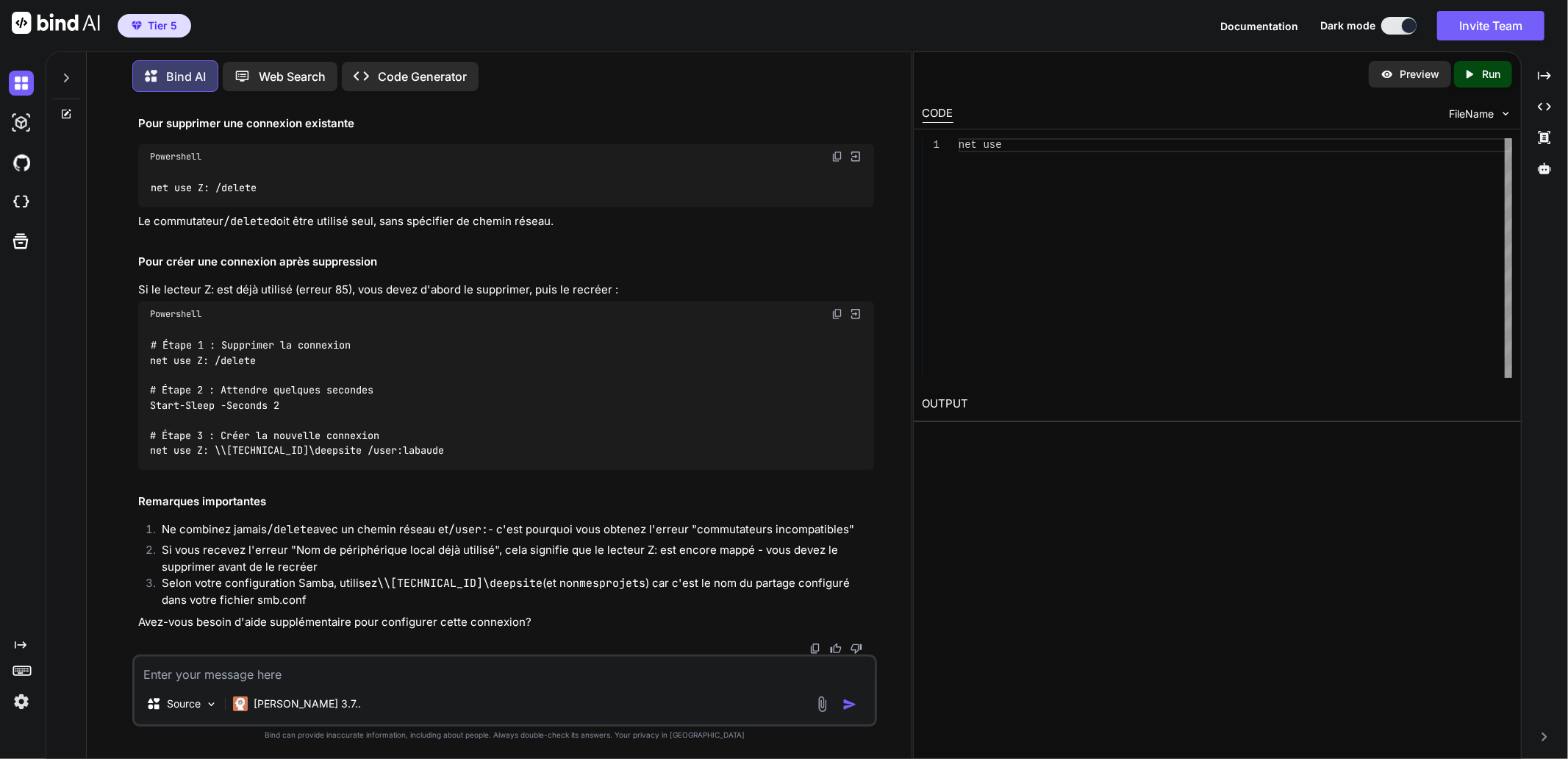
drag, startPoint x: 619, startPoint y: 595, endPoint x: 669, endPoint y: 580, distance: 52.2
click at [619, 595] on div "Correction des commandes de gestion de lecteurs réseau Il semble que vous renco…" at bounding box center [505, 265] width 736 height 732
click at [838, 163] on img at bounding box center [837, 156] width 12 height 12
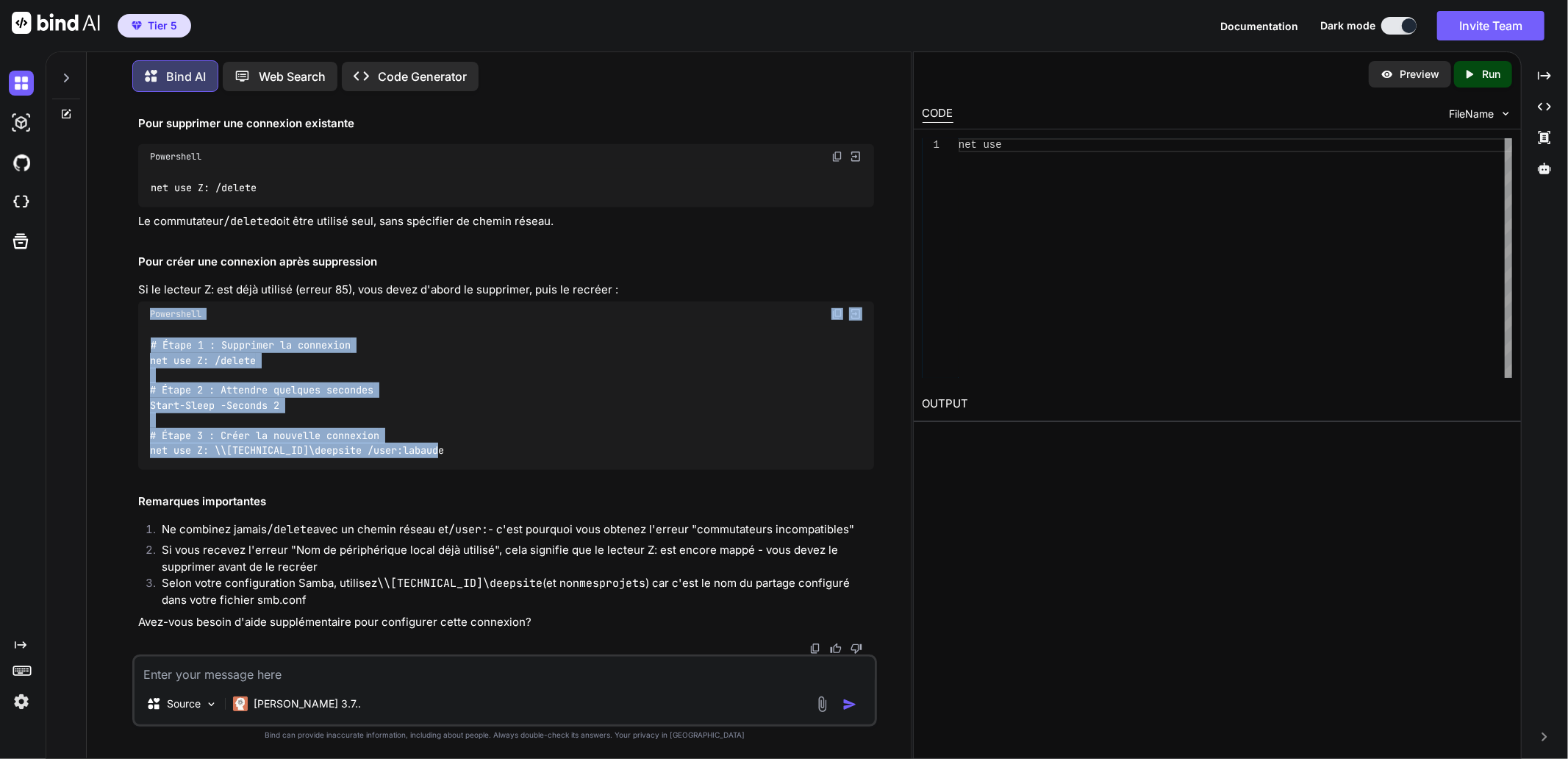
drag, startPoint x: 454, startPoint y: 549, endPoint x: 148, endPoint y: 416, distance: 333.7
click at [148, 416] on div "Powershell # Étape 1 : Supprimer la connexion net use Z: /delete # Étape 2 : At…" at bounding box center [505, 386] width 736 height 169
click at [773, 382] on div "# Étape 1 : Supprimer la connexion net use Z: /delete # Étape 2 : Attendre quel…" at bounding box center [505, 398] width 736 height 143
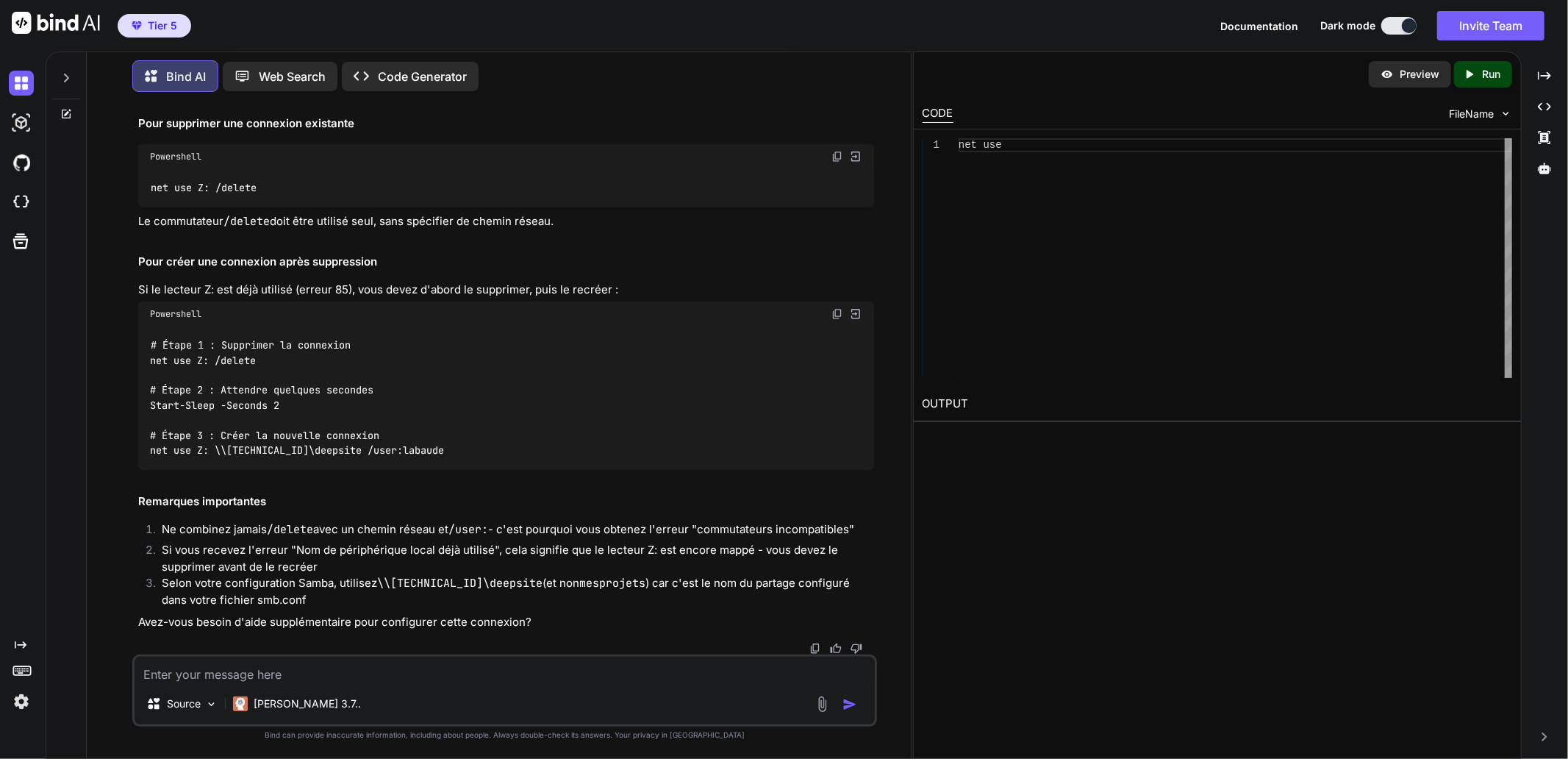
click at [832, 314] on img at bounding box center [837, 314] width 12 height 12
click at [292, 668] on textarea at bounding box center [505, 670] width 740 height 26
paste textarea "# Étape 1 : Supprimer la connexion net use Z: /delete # Étape 2 : Attendre quel…"
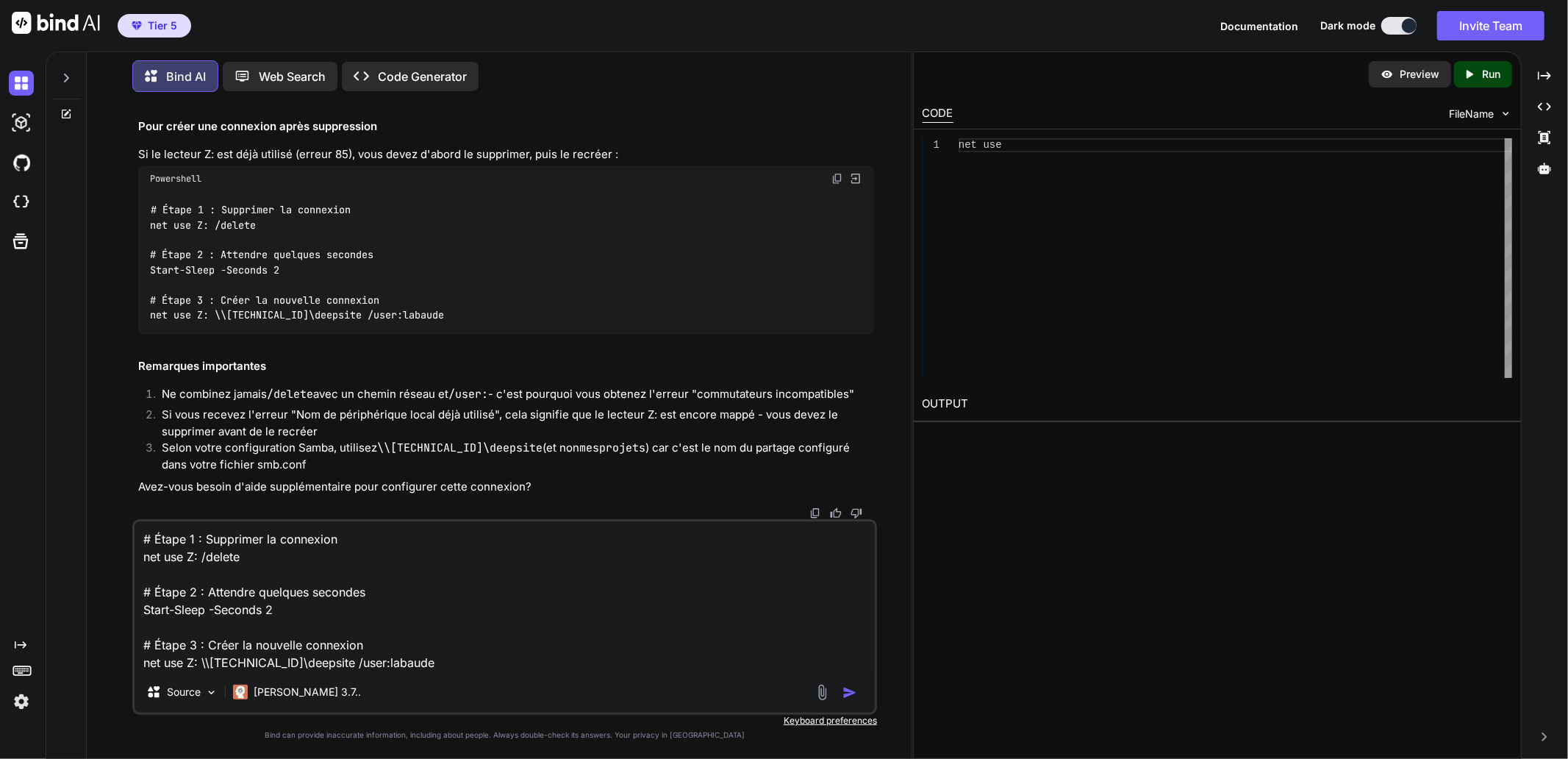
drag, startPoint x: 288, startPoint y: 663, endPoint x: 336, endPoint y: 660, distance: 48.1
click at [336, 660] on textarea "# Étape 1 : Supprimer la connexion net use Z: /delete # Étape 2 : Attendre quel…" at bounding box center [505, 596] width 740 height 150
drag, startPoint x: 467, startPoint y: 668, endPoint x: 0, endPoint y: 324, distance: 580.0
click at [0, 324] on div "Created with Pixso. Bind AI Web Search Created with Pixso. Code Generator You B…" at bounding box center [784, 405] width 1568 height 707
drag, startPoint x: 407, startPoint y: 596, endPoint x: 236, endPoint y: 563, distance: 174.2
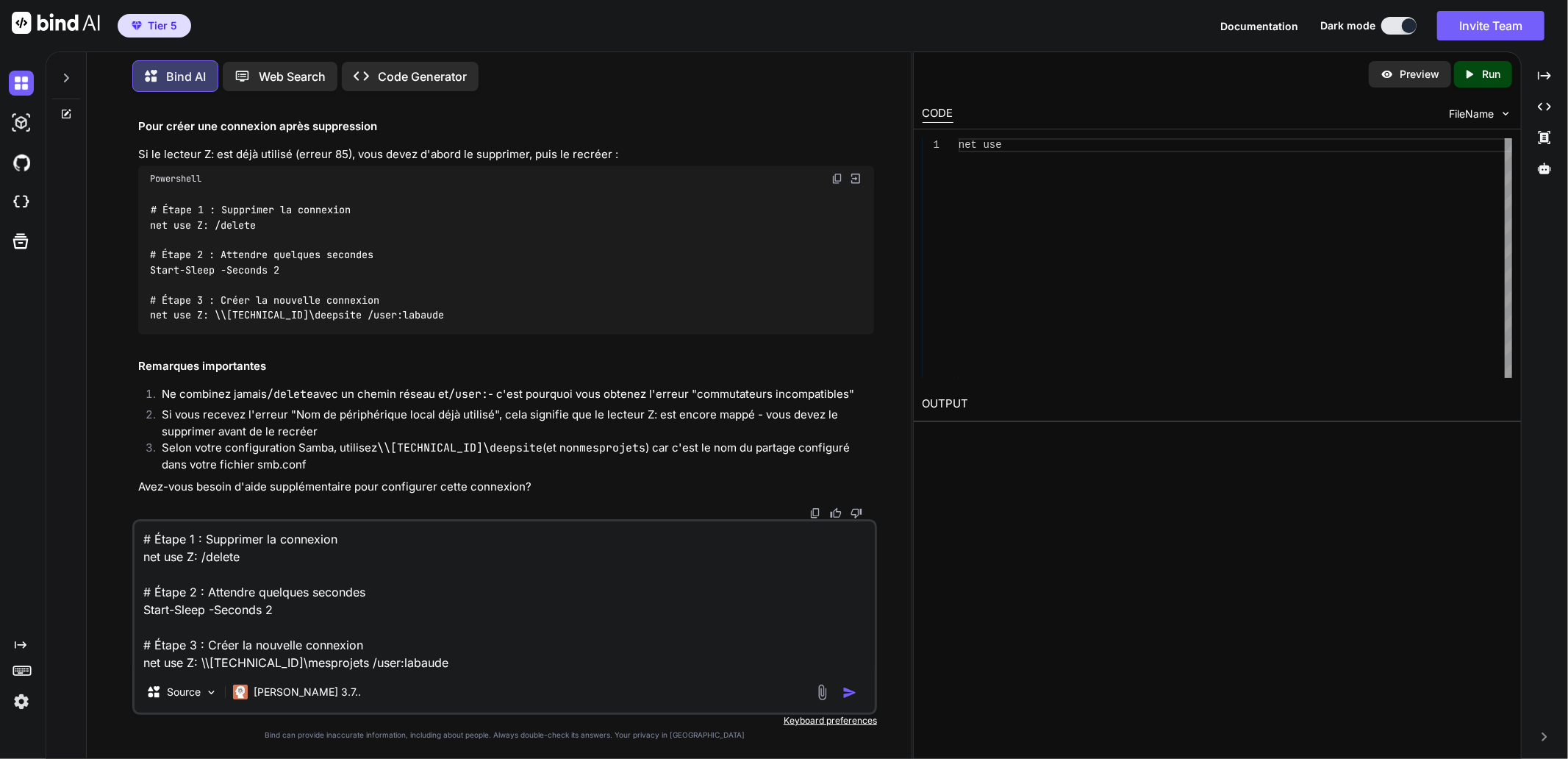
click at [407, 596] on textarea "# Étape 1 : Supprimer la connexion net use Z: /delete # Étape 2 : Attendre quel…" at bounding box center [505, 596] width 740 height 150
click at [145, 540] on textarea "# Étape 1 : Supprimer la connexion net use Z: /delete # Étape 2 : Attendre quel…" at bounding box center [505, 596] width 740 height 150
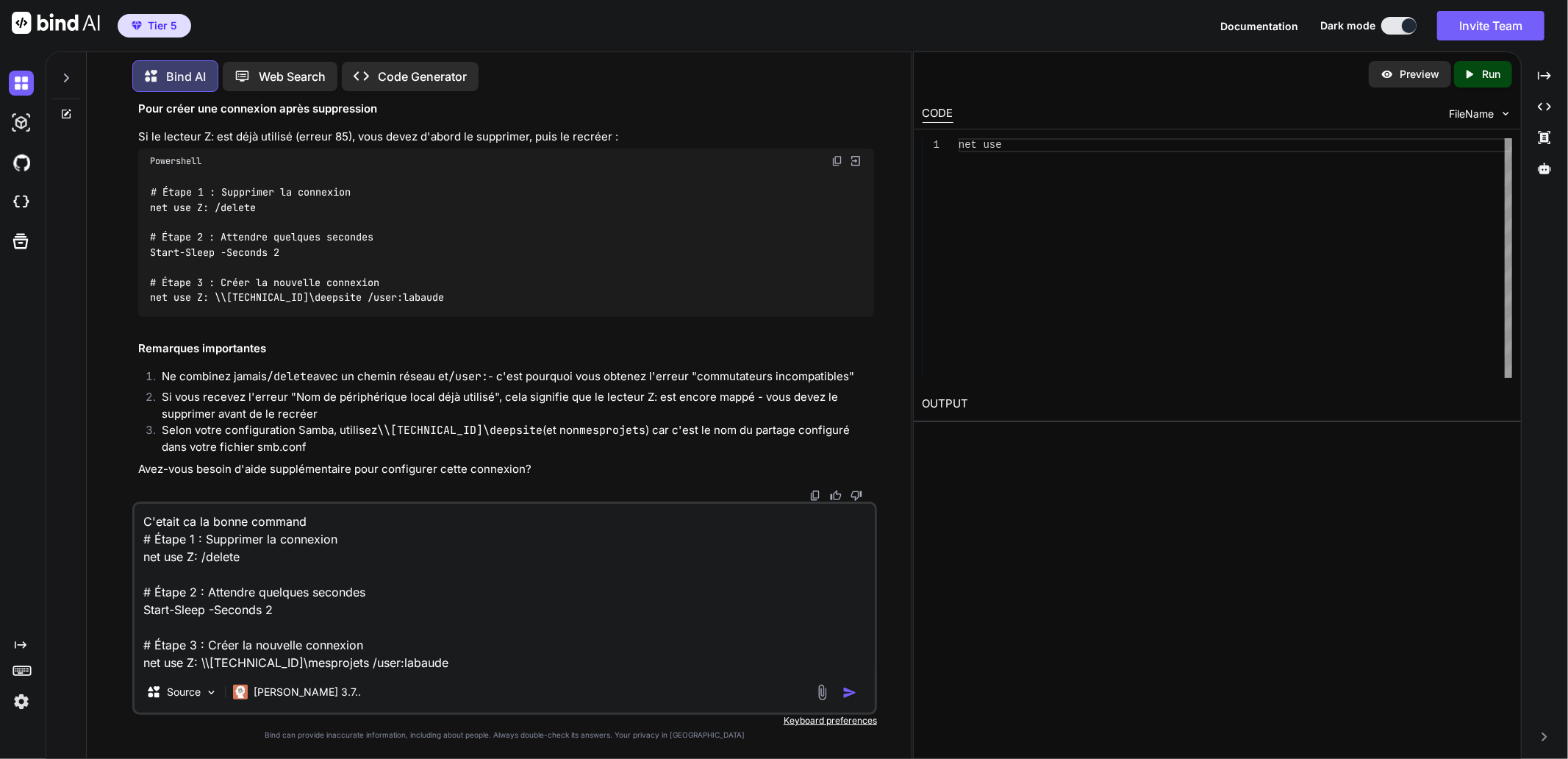
type textarea "C'etait ca la bonne commande # Étape 1 : Supprimer la connexion net use Z: /del…"
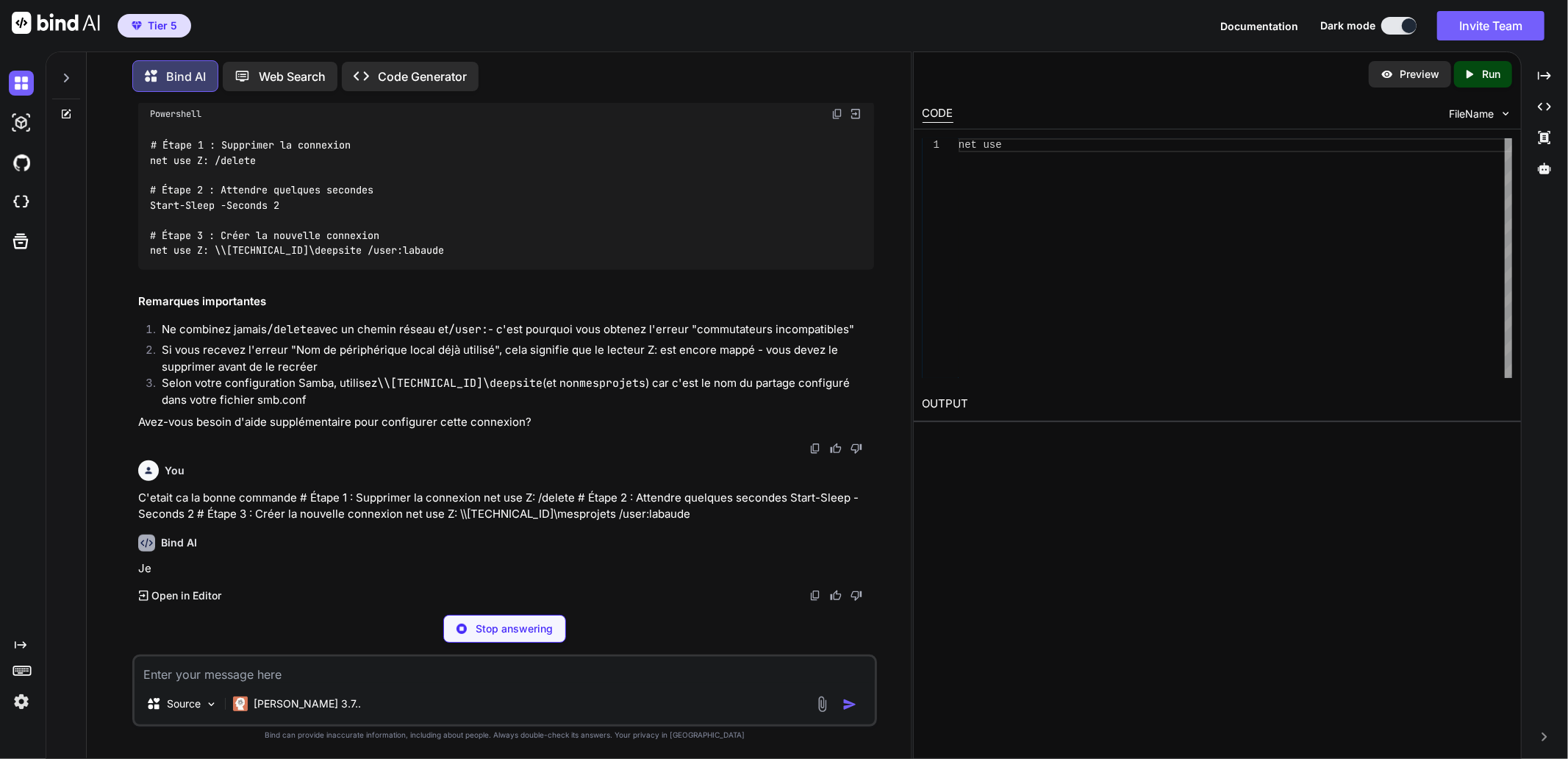
scroll to position [35471, 0]
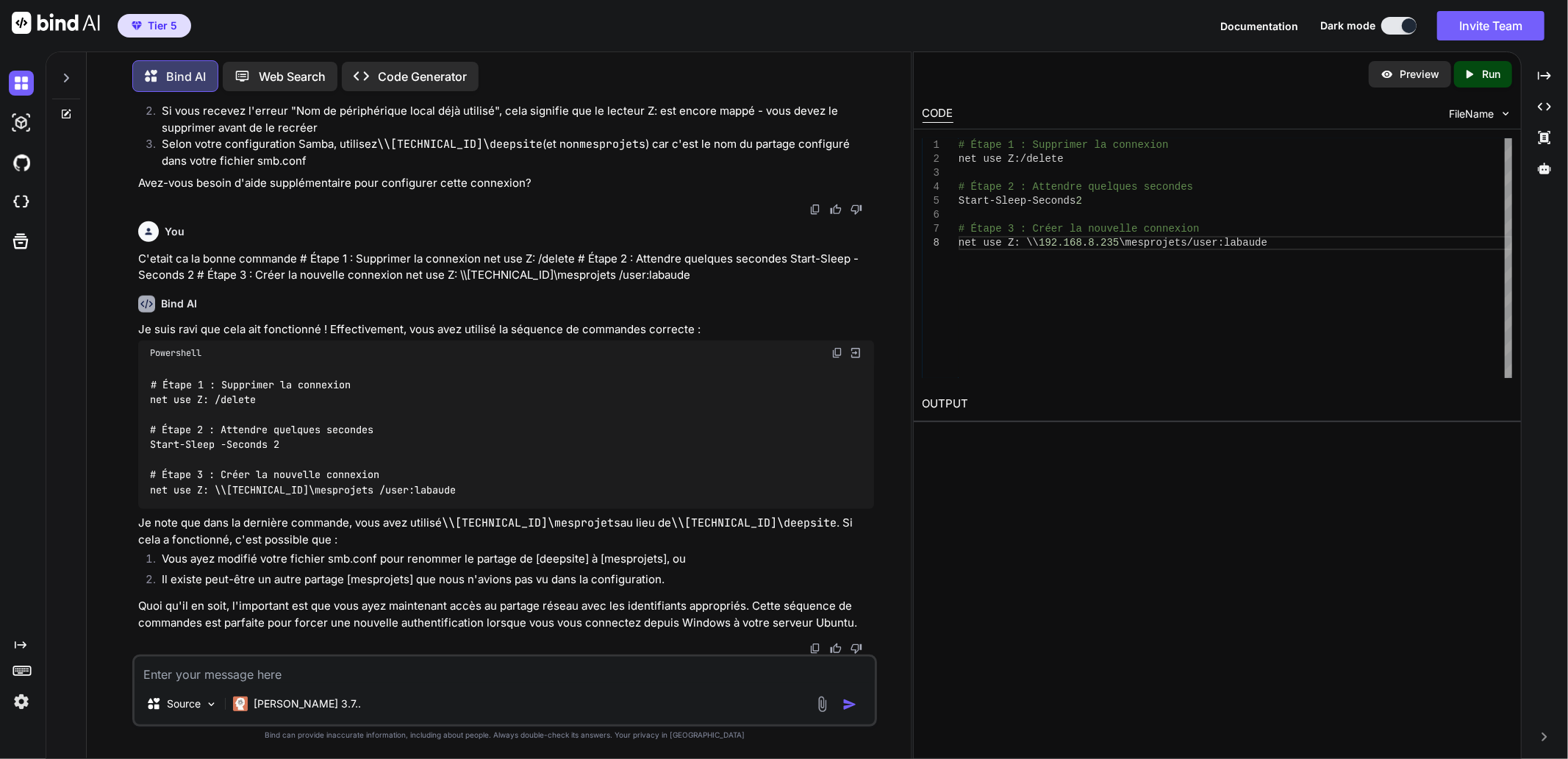
click at [391, 673] on textarea at bounding box center [505, 670] width 740 height 26
click at [489, 553] on li "Vous ayez modifié votre fichier smb.conf pour renommer le partage de [deepsite]…" at bounding box center [511, 561] width 724 height 21
drag, startPoint x: 214, startPoint y: 487, endPoint x: 373, endPoint y: 488, distance: 159.0
click at [373, 488] on code "# Étape 1 : Supprimer la connexion net use Z: /delete # Étape 2 : Attendre quel…" at bounding box center [302, 437] width 307 height 120
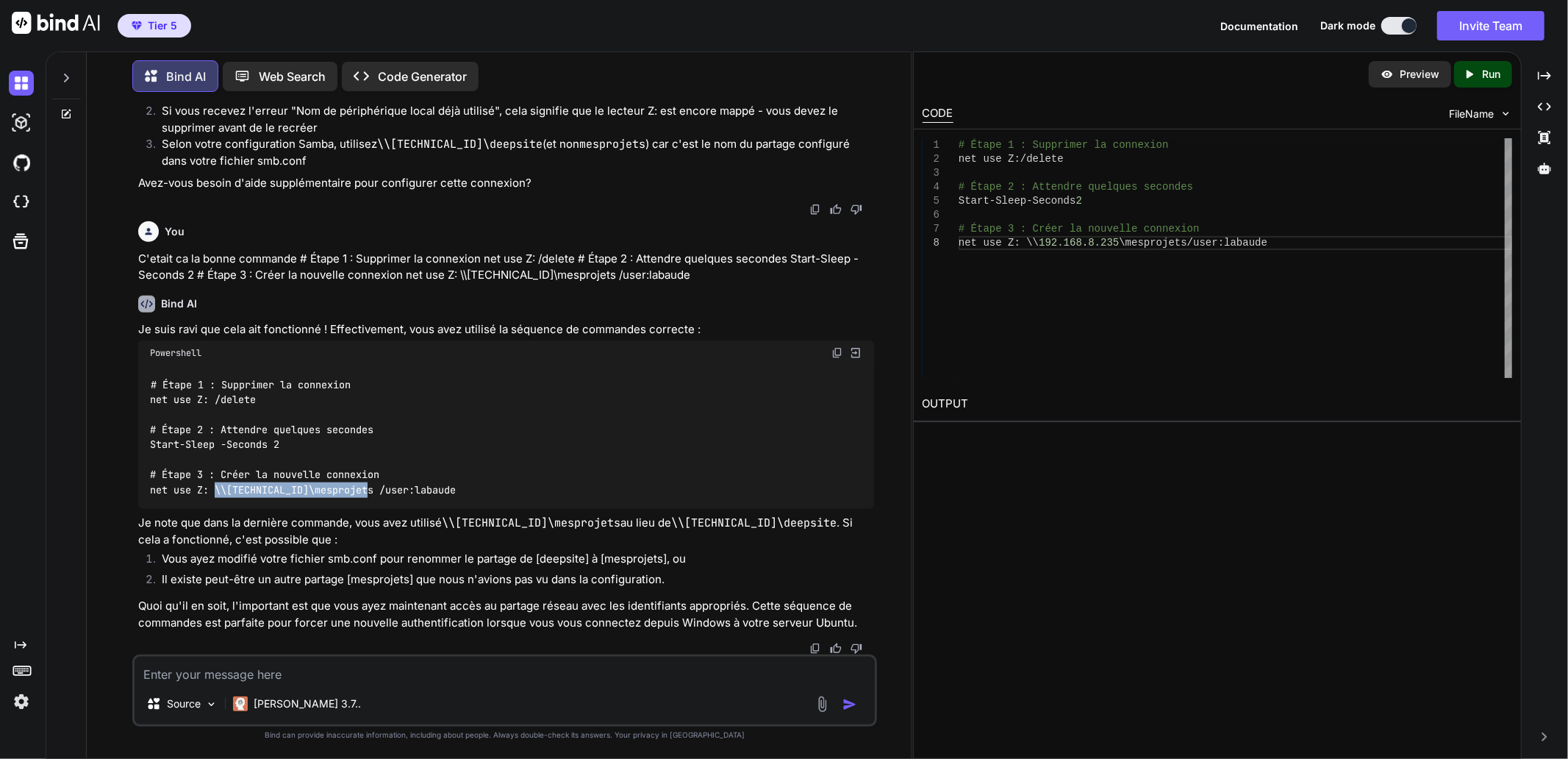
drag, startPoint x: 388, startPoint y: 679, endPoint x: 401, endPoint y: 671, distance: 15.3
click at [388, 679] on textarea at bounding box center [505, 670] width 740 height 26
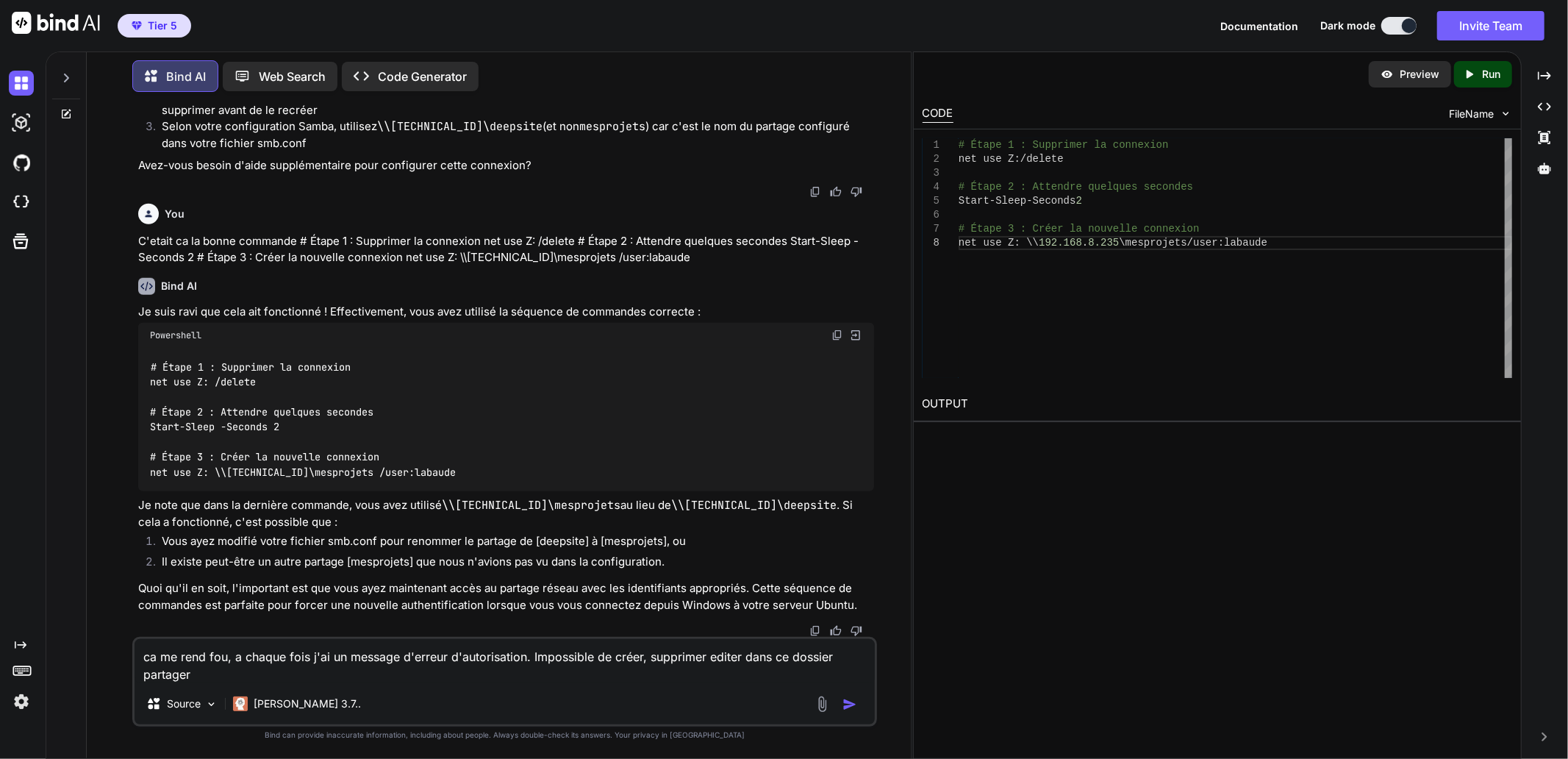
type textarea "ca me rend fou, a chaque fois j'ai un message d'erreur d'autorisation. Impossib…"
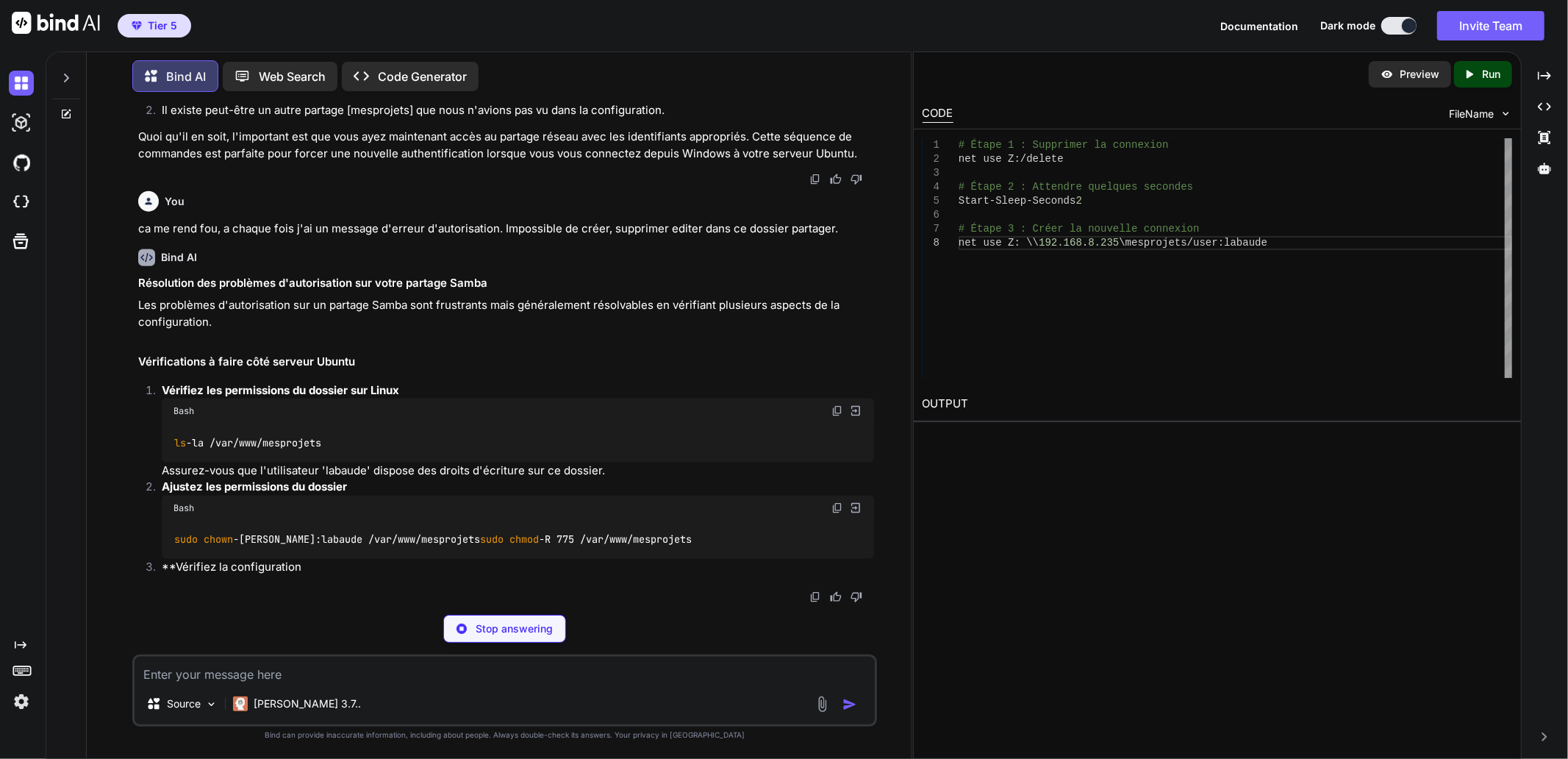
scroll to position [36201, 0]
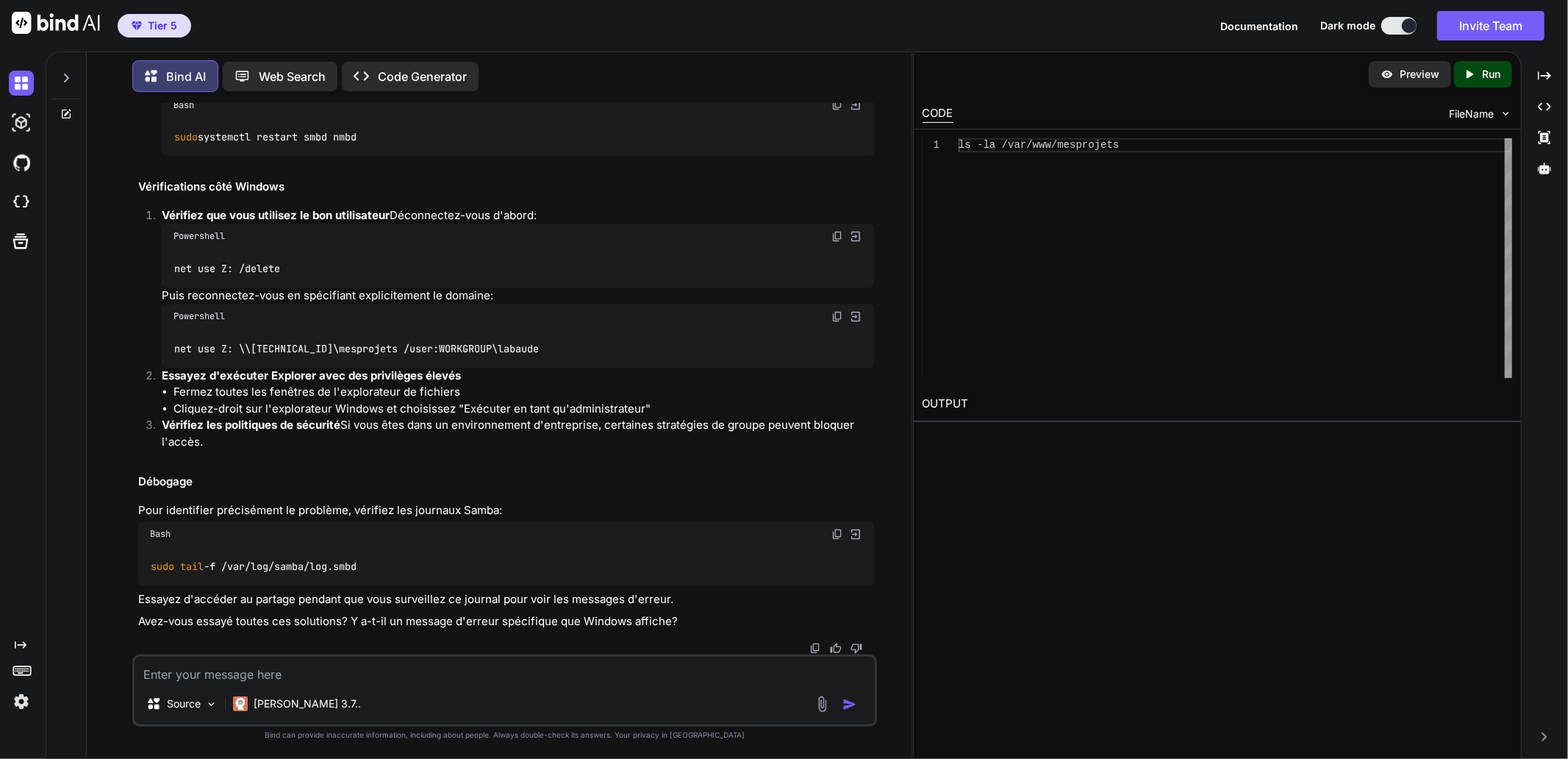
drag, startPoint x: 311, startPoint y: 393, endPoint x: 331, endPoint y: 417, distance: 31.2
drag, startPoint x: 651, startPoint y: 358, endPoint x: 701, endPoint y: 358, distance: 50.0
click at [321, 669] on textarea at bounding box center [505, 670] width 740 height 26
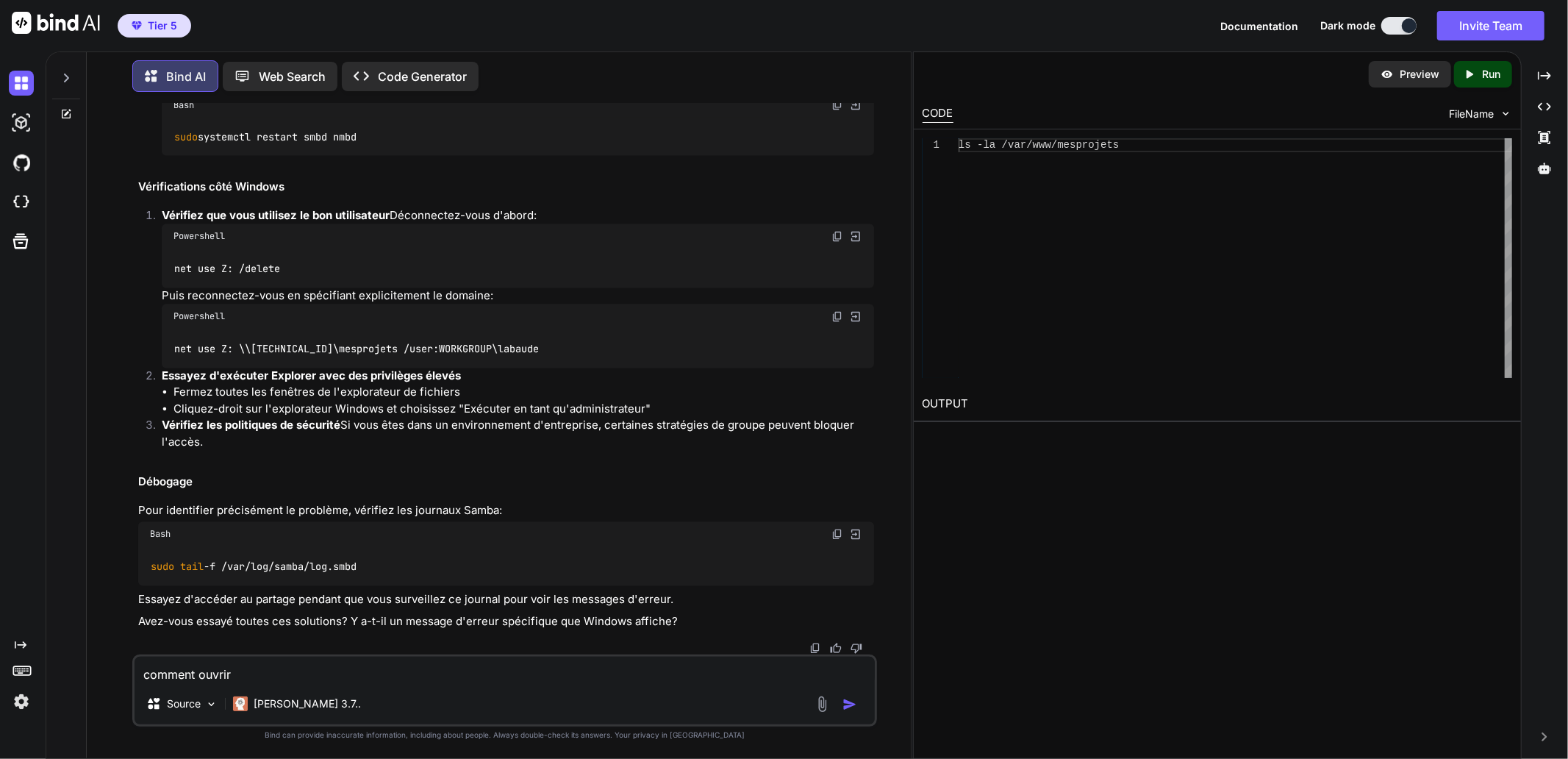
paste textarea "smb.conf"
type textarea "comment ouvrir smb.conf"
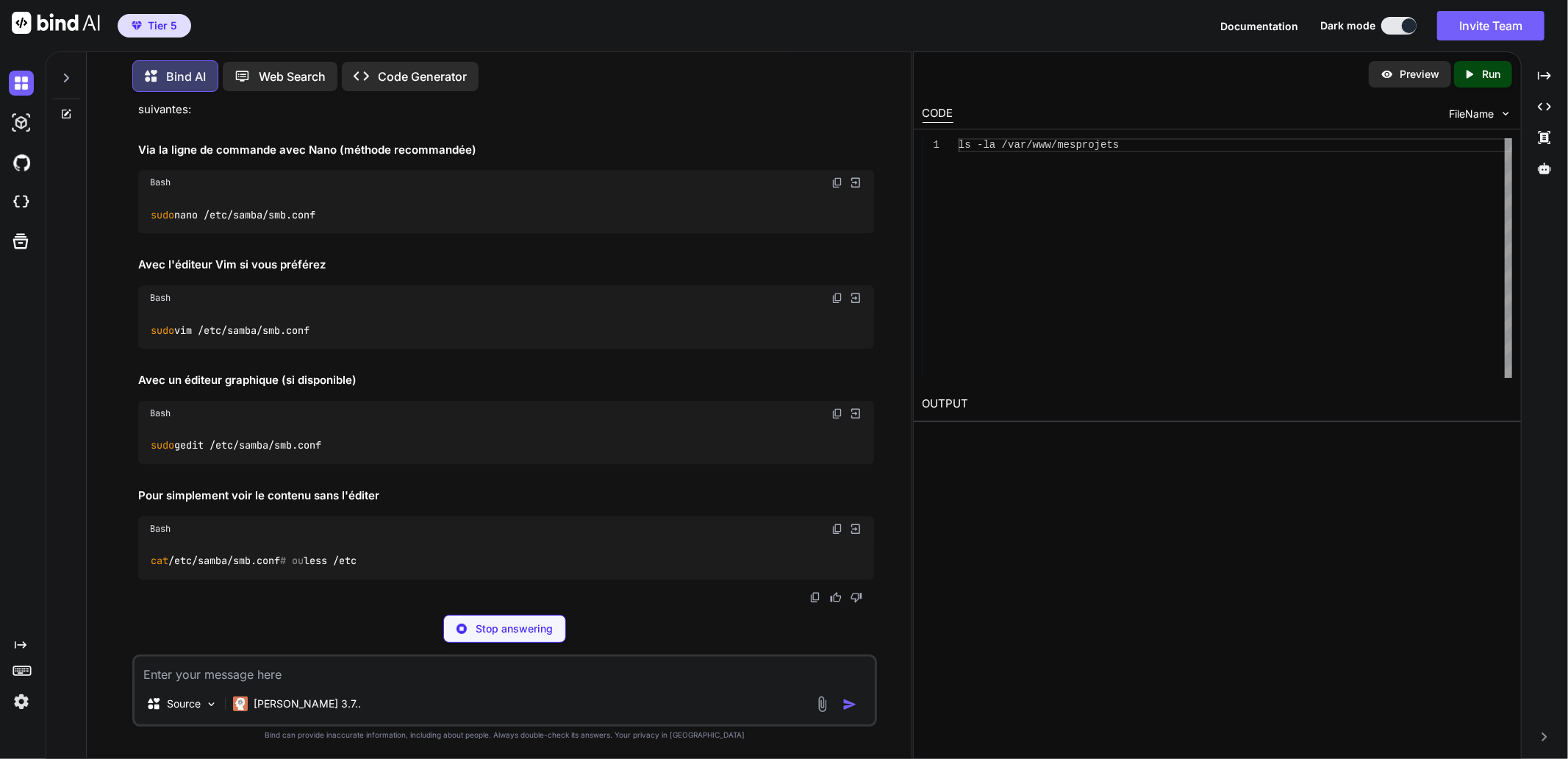
scroll to position [37352, 0]
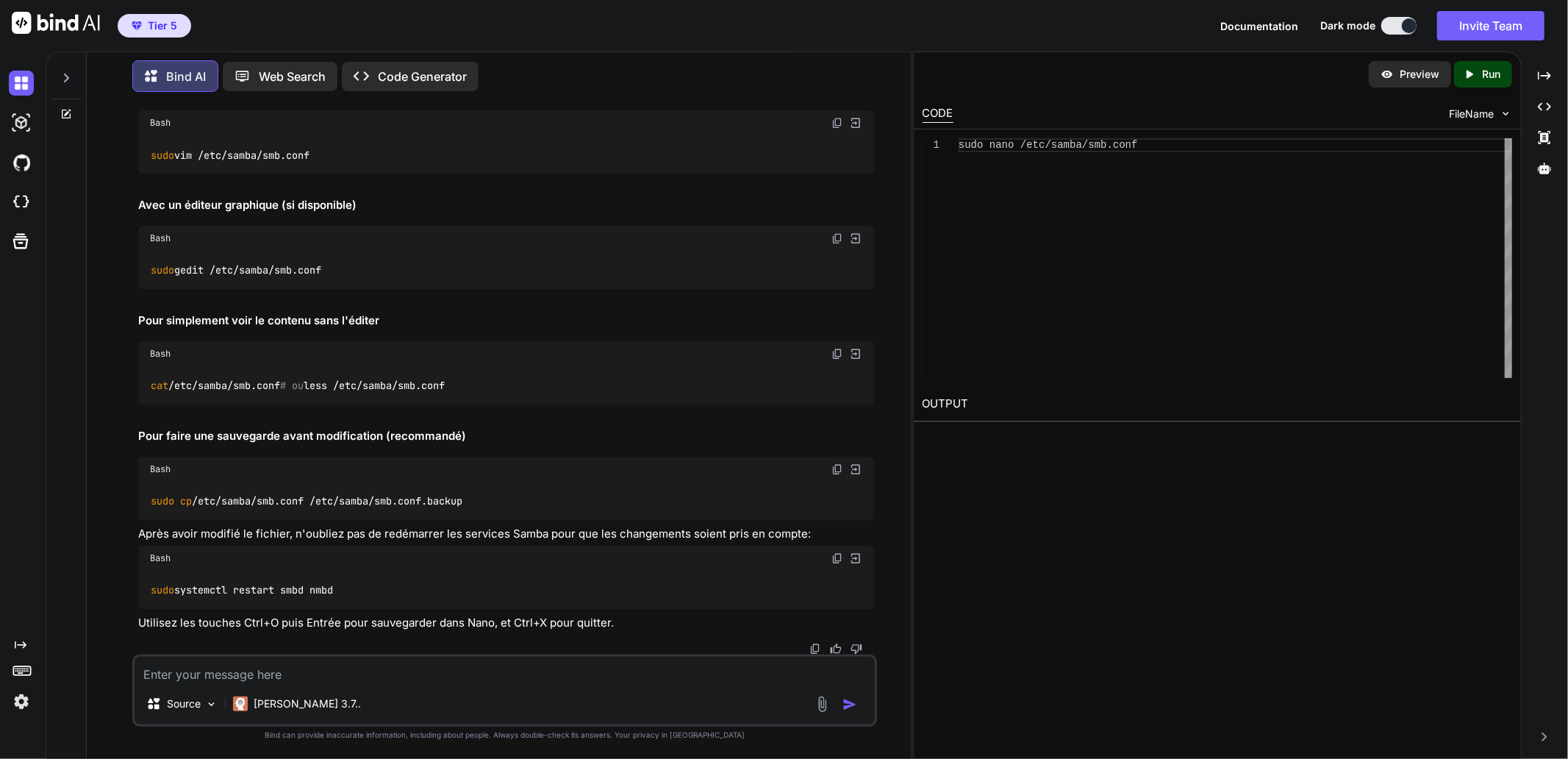
scroll to position [36536, 0]
drag, startPoint x: 173, startPoint y: 382, endPoint x: 276, endPoint y: 382, distance: 103.0
drag, startPoint x: 302, startPoint y: 457, endPoint x: 149, endPoint y: 445, distance: 153.5
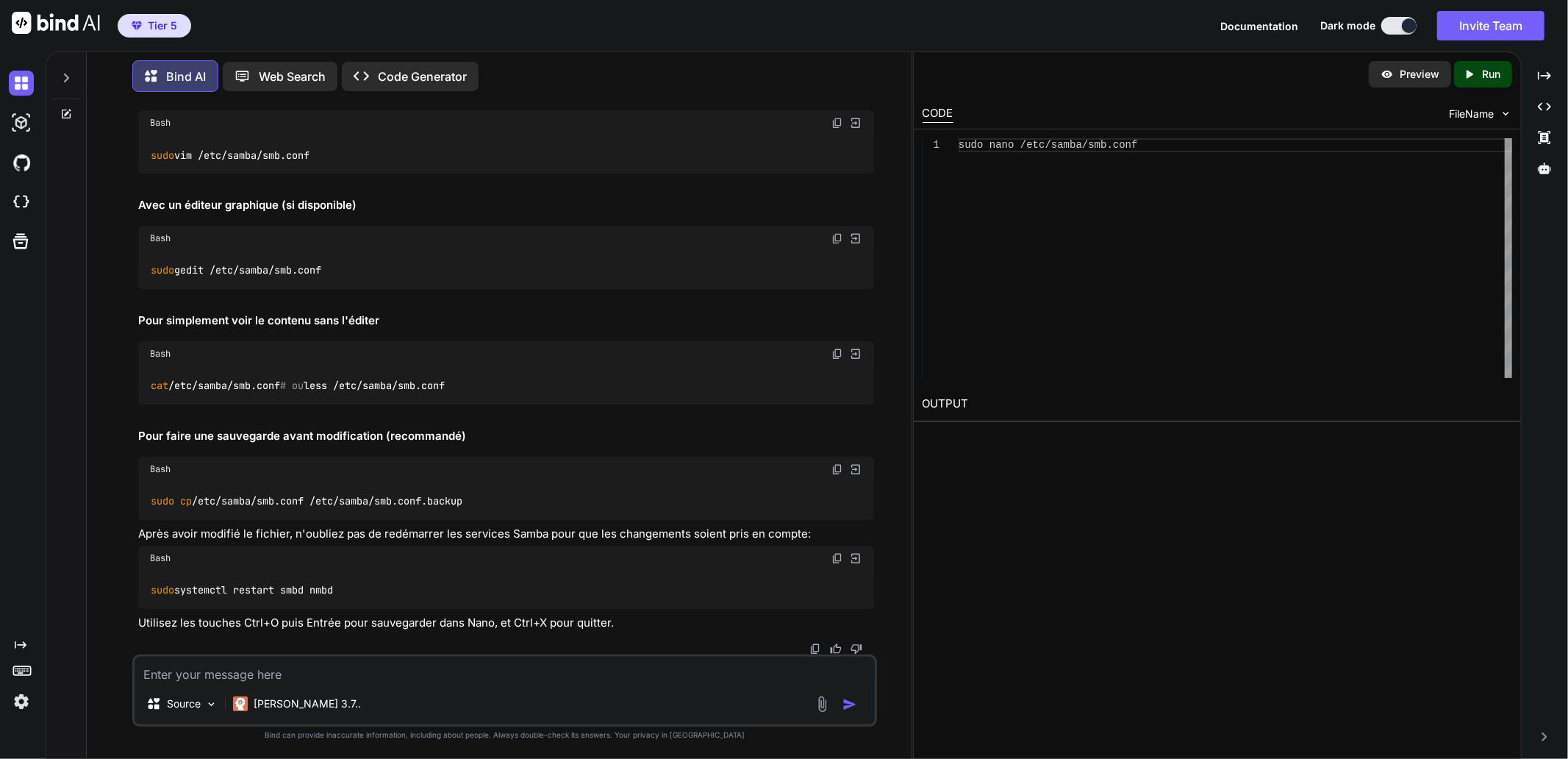
drag, startPoint x: 835, startPoint y: 575, endPoint x: 836, endPoint y: 582, distance: 7.1
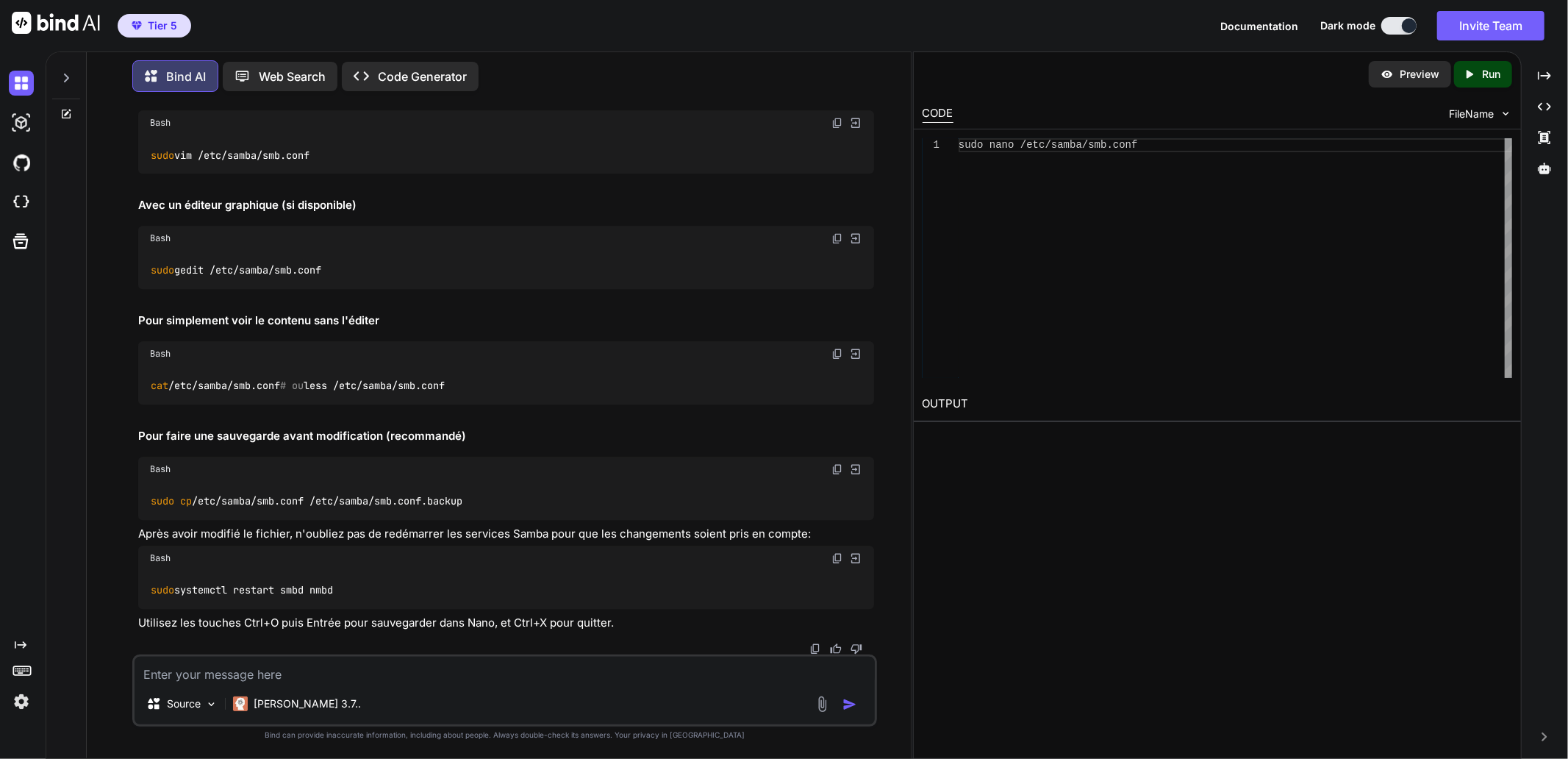
scroll to position [36781, 0]
drag, startPoint x: 546, startPoint y: 519, endPoint x: 569, endPoint y: 513, distance: 23.8
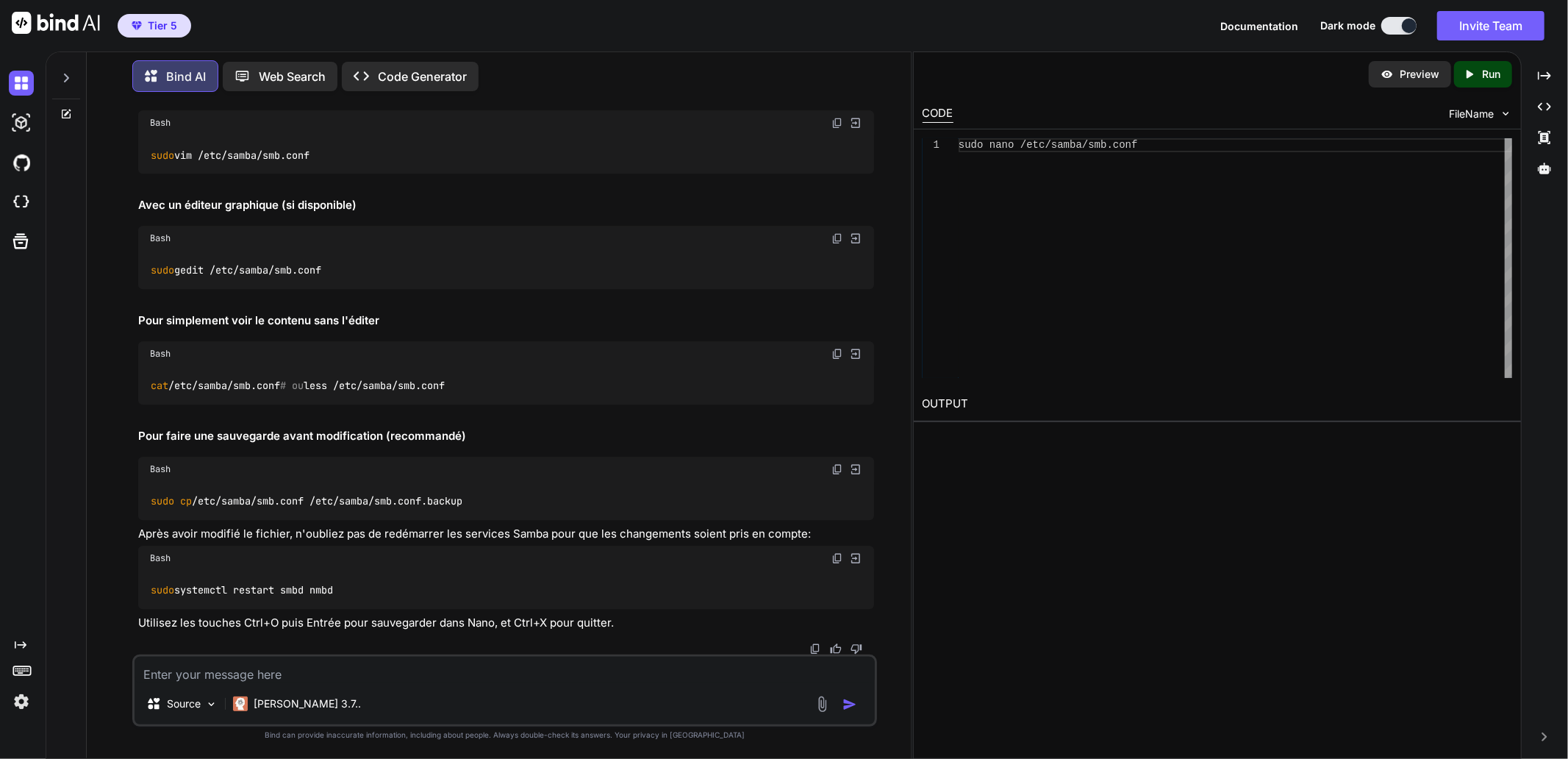
scroll to position [37026, 0]
click at [399, 673] on textarea at bounding box center [505, 670] width 740 height 26
paste textarea "PS C:\WINDOWS\system32> net use Z: /delete Il y a des fichiers ouverts et/ou de…"
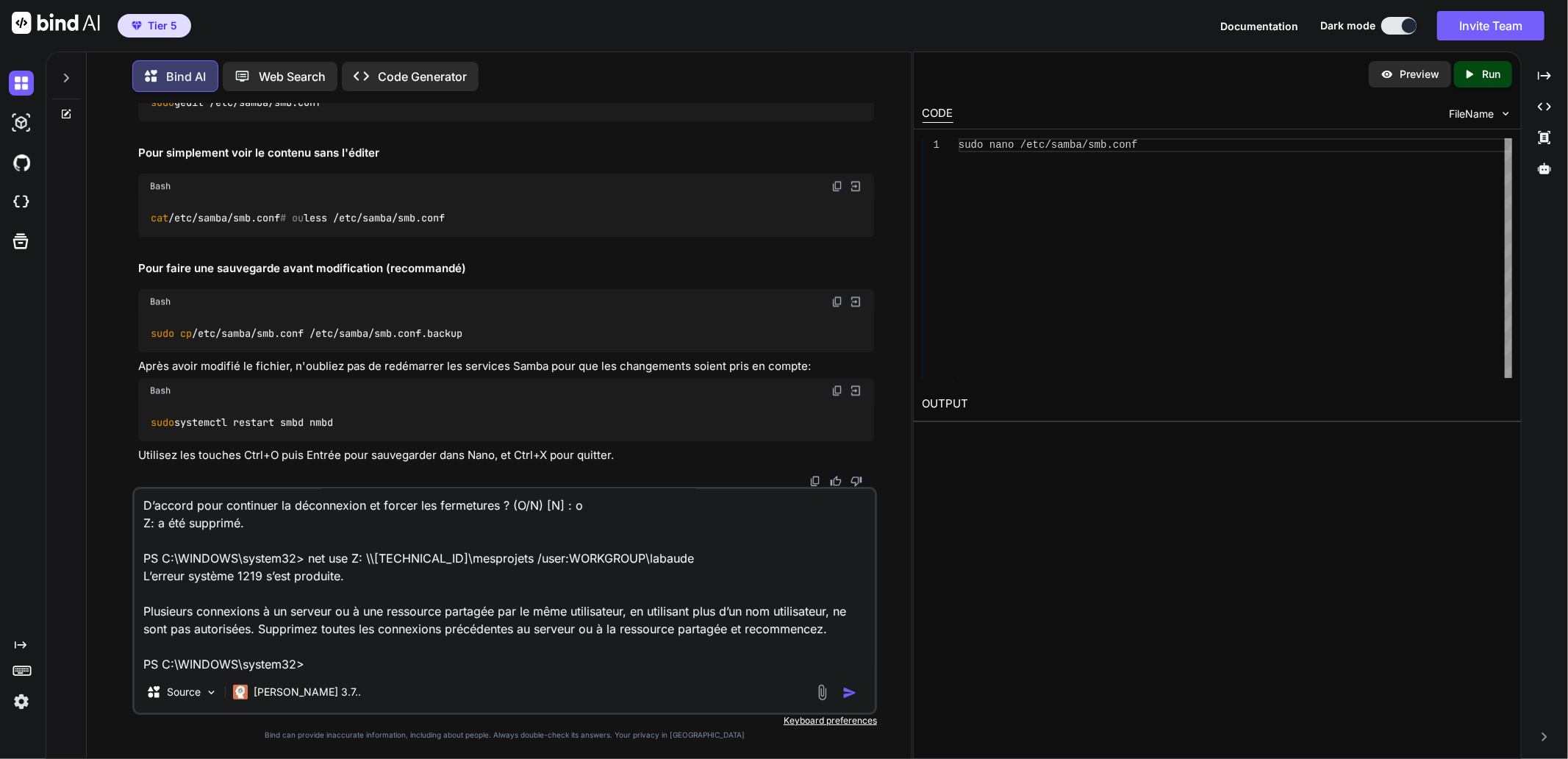
scroll to position [37108, 0]
type textarea "PS C:\WINDOWS\system32> net use Z: /delete Il y a des fichiers ouverts et/ou de…"
click at [354, 664] on textarea "PS C:\WINDOWS\system32> net use Z: /delete Il y a des fichiers ouverts et/ou de…" at bounding box center [505, 581] width 740 height 183
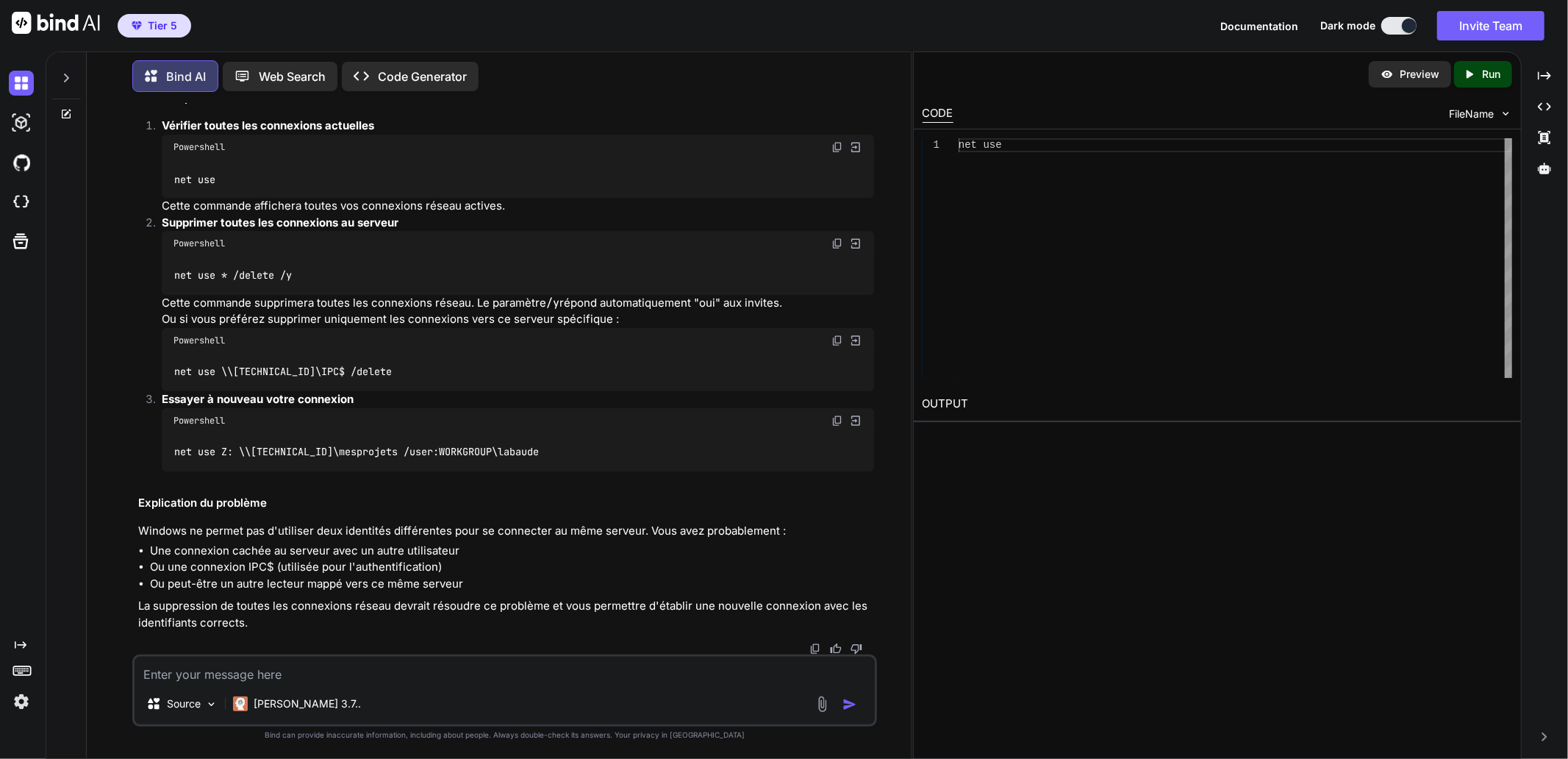
scroll to position [38304, 0]
click at [838, 153] on img at bounding box center [837, 147] width 12 height 12
drag, startPoint x: 532, startPoint y: 440, endPoint x: 545, endPoint y: 438, distance: 13.2
click at [532, 215] on p "Cette commande affichera toutes vos connexions réseau actives." at bounding box center [518, 206] width 713 height 17
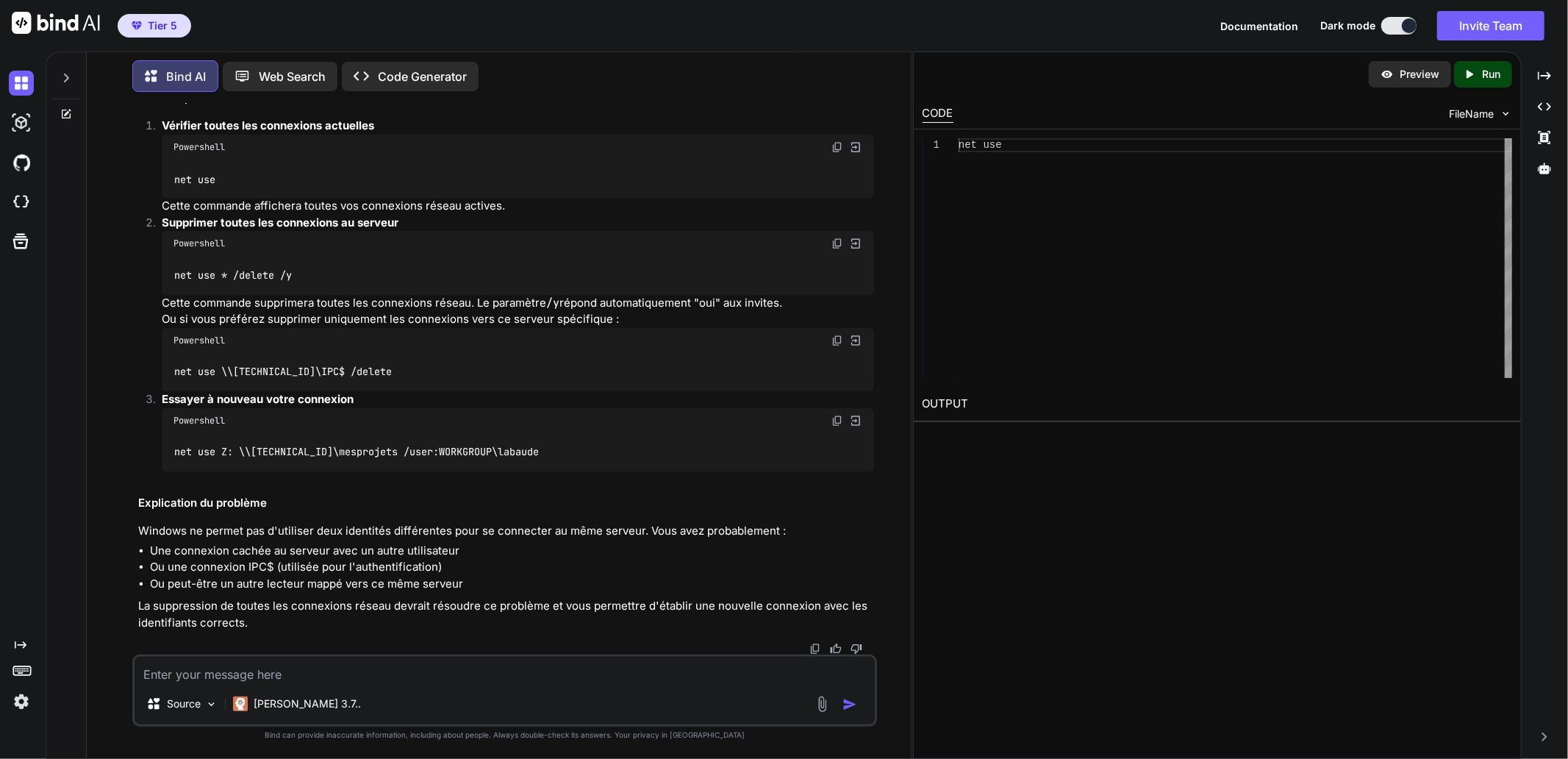
click at [839, 249] on img at bounding box center [837, 243] width 12 height 12
drag, startPoint x: 475, startPoint y: 596, endPoint x: 484, endPoint y: 590, distance: 10.8
click at [475, 391] on div "net use \\[TECHNICAL_ID]\IPC$ /delete" at bounding box center [518, 372] width 713 height 39
click at [836, 427] on img at bounding box center [837, 420] width 12 height 12
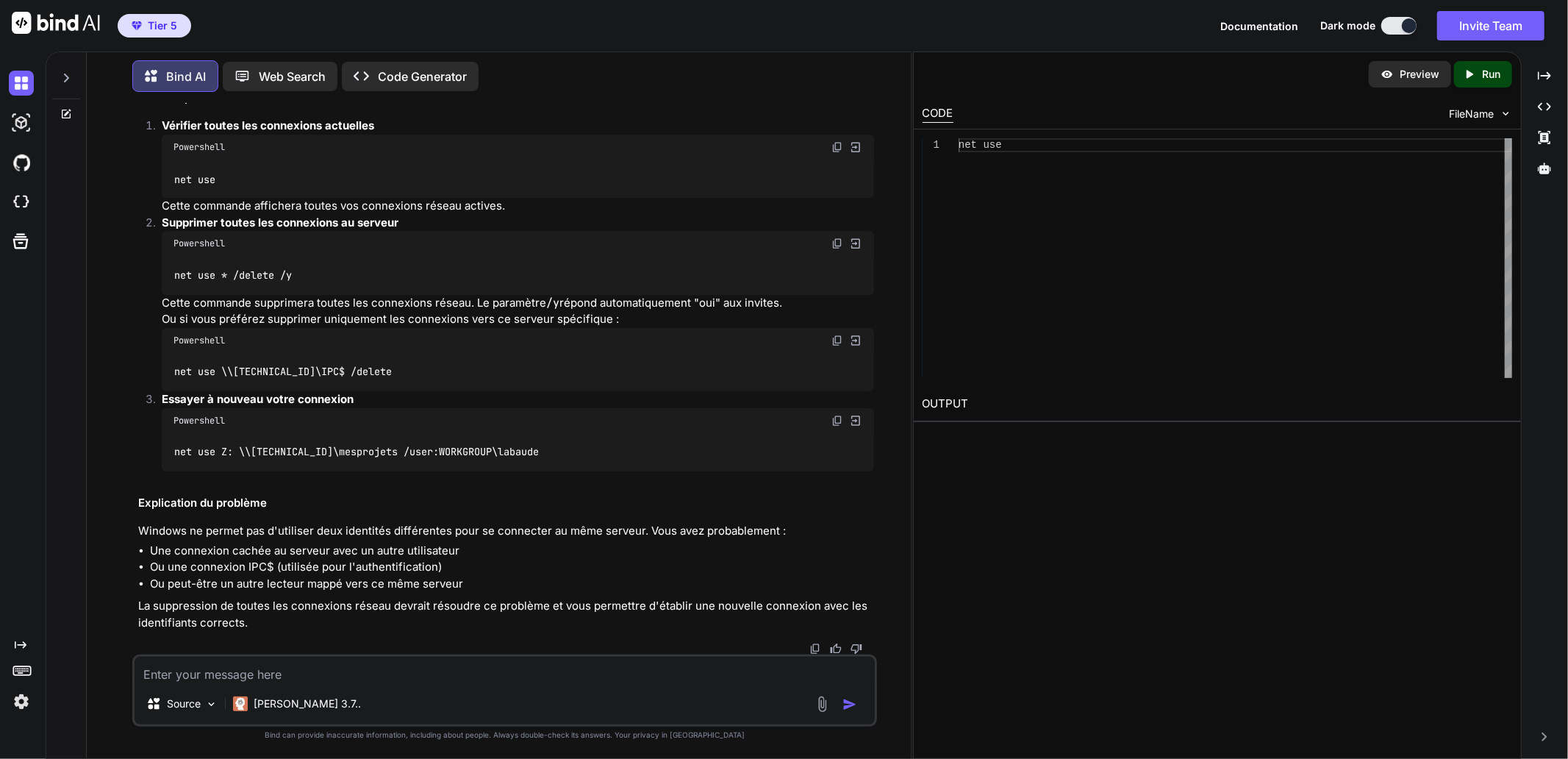
click at [303, 582] on div "Il semble que vous rencontrez une erreur système 1219, ce qui indique que vous …" at bounding box center [505, 332] width 736 height 599
click at [268, 673] on textarea at bounding box center [505, 670] width 740 height 26
paste textarea "LO I:\DOLORSI\ametco87> adi eli S: \\619.134.6.886\doeiusmodt /inci:utlabor Et …"
type textarea "LO I:\DOLORSI\ametco87> adi eli S: \\619.134.6.886\doeiusmodt /inci:utlabor Et …"
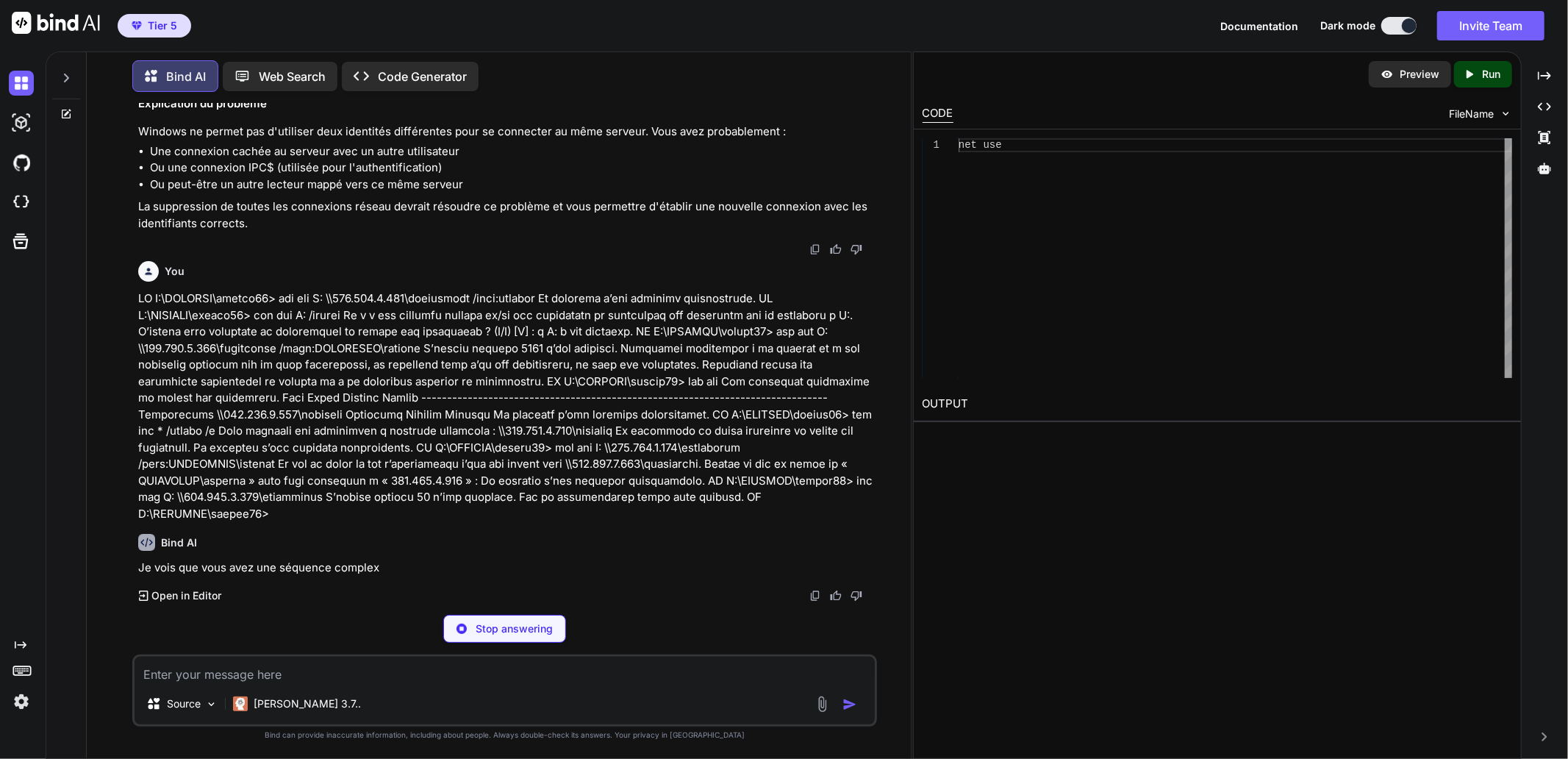
scroll to position [38986, 0]
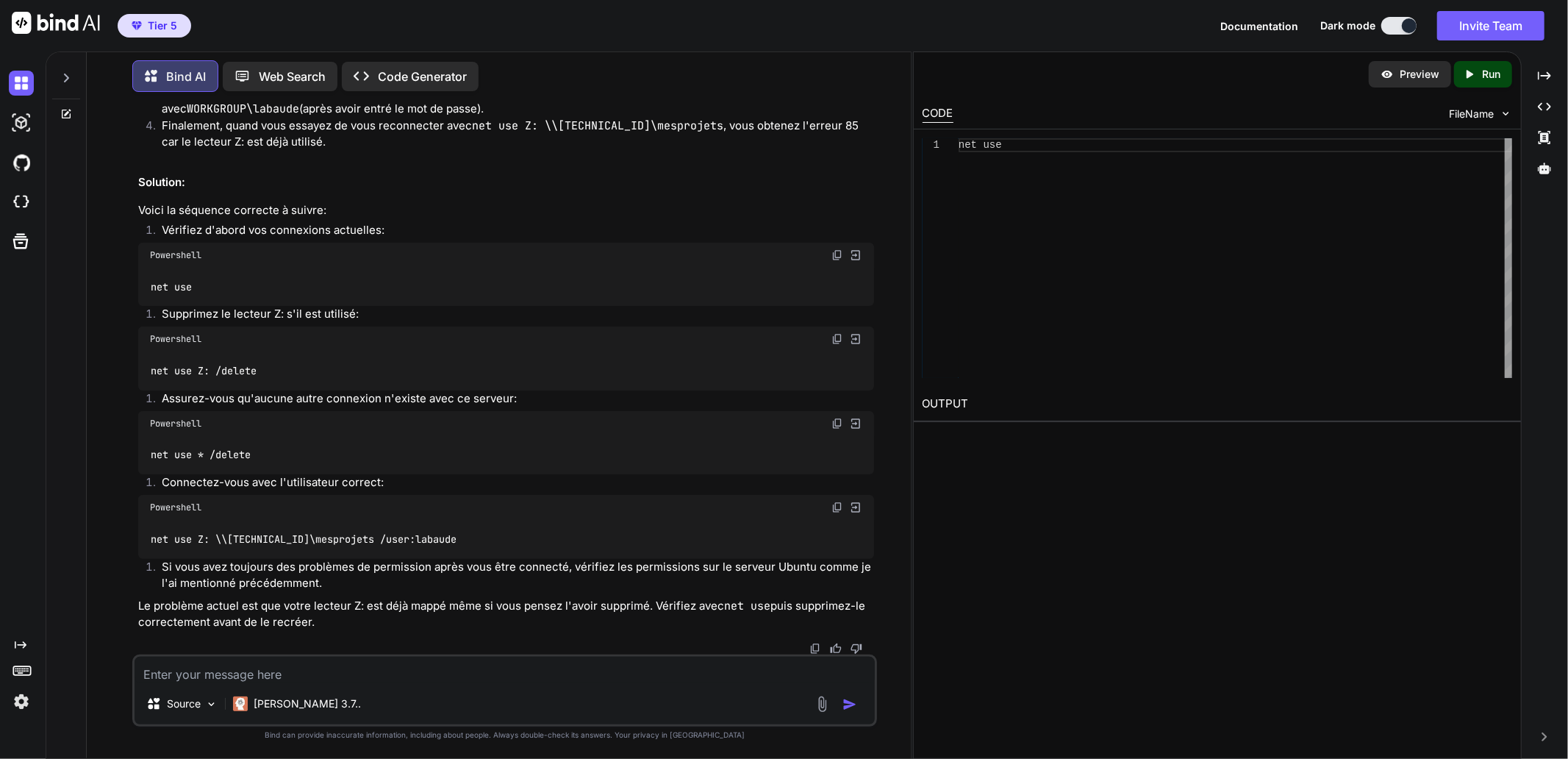
click at [504, 46] on code "net use Z: \\[TECHNICAL_ID]\mesprojets /user:labaude" at bounding box center [602, 39] width 344 height 15
click at [840, 261] on img at bounding box center [837, 255] width 12 height 12
click at [302, 671] on textarea at bounding box center [505, 670] width 740 height 26
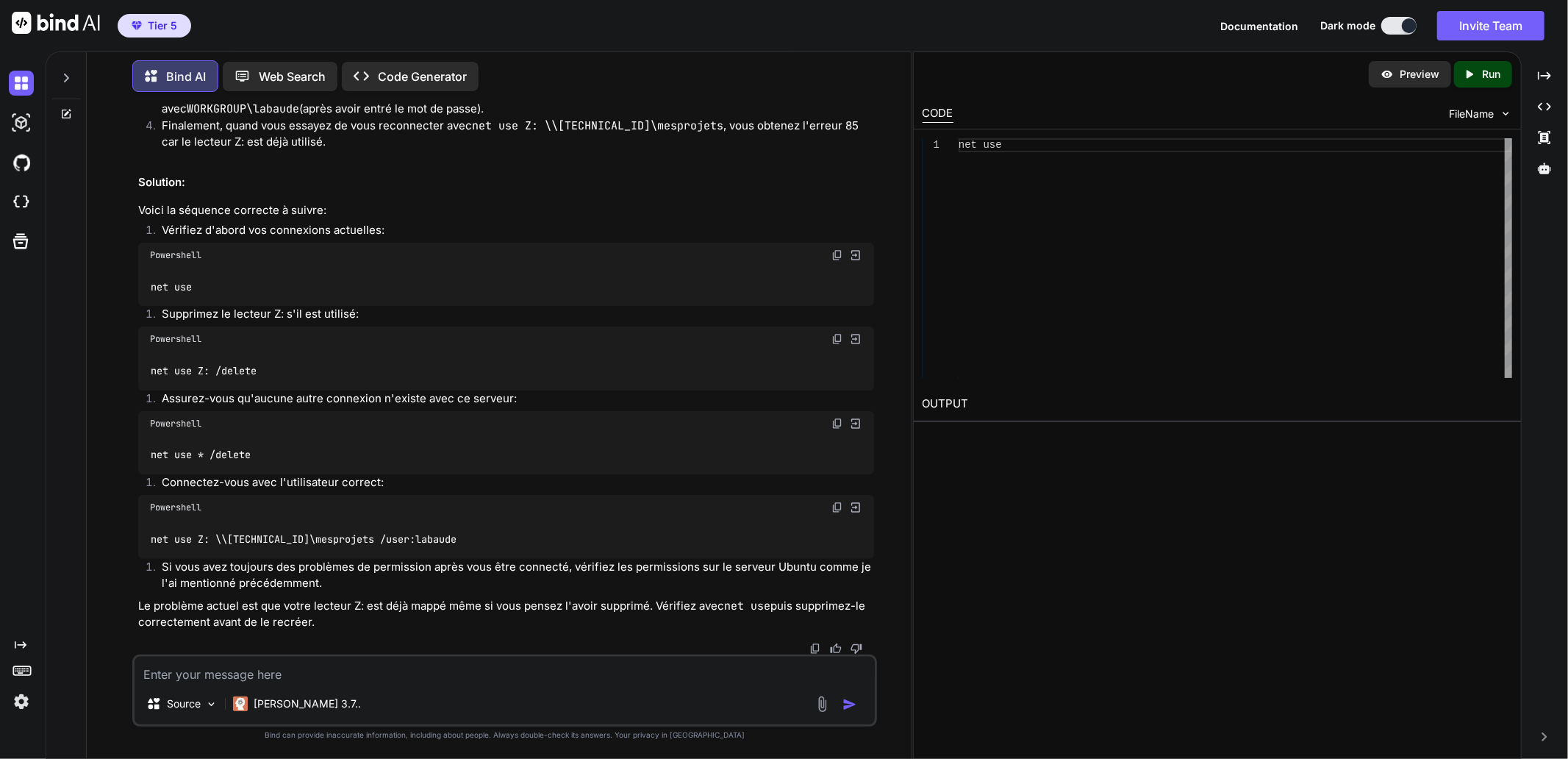
paste textarea "labaude@gpt-server:~$ cd /var/www/mesprojets/localsite labaude@gpt-server:/var/…"
type textarea "labaude@gpt-server:~$ cd /var/www/mesprojets/localsite labaude@gpt-server:/var/…"
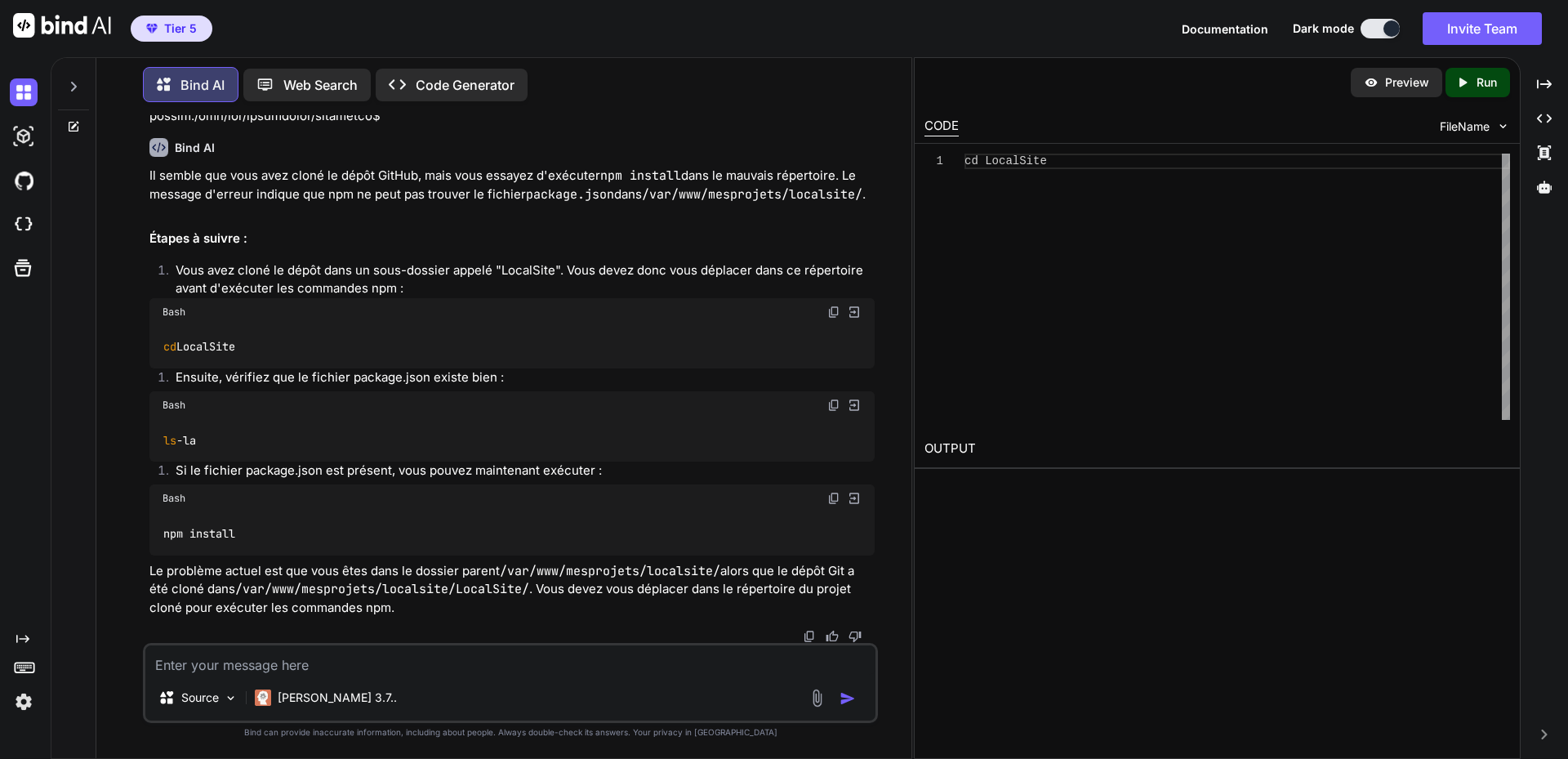
scroll to position [45941, 0]
drag, startPoint x: 347, startPoint y: 497, endPoint x: 274, endPoint y: 466, distance: 79.3
click at [347, 461] on div "ls -la" at bounding box center [512, 440] width 725 height 43
click at [835, 412] on img at bounding box center [834, 405] width 13 height 13
drag, startPoint x: 403, startPoint y: 507, endPoint x: 479, endPoint y: 526, distance: 78.3
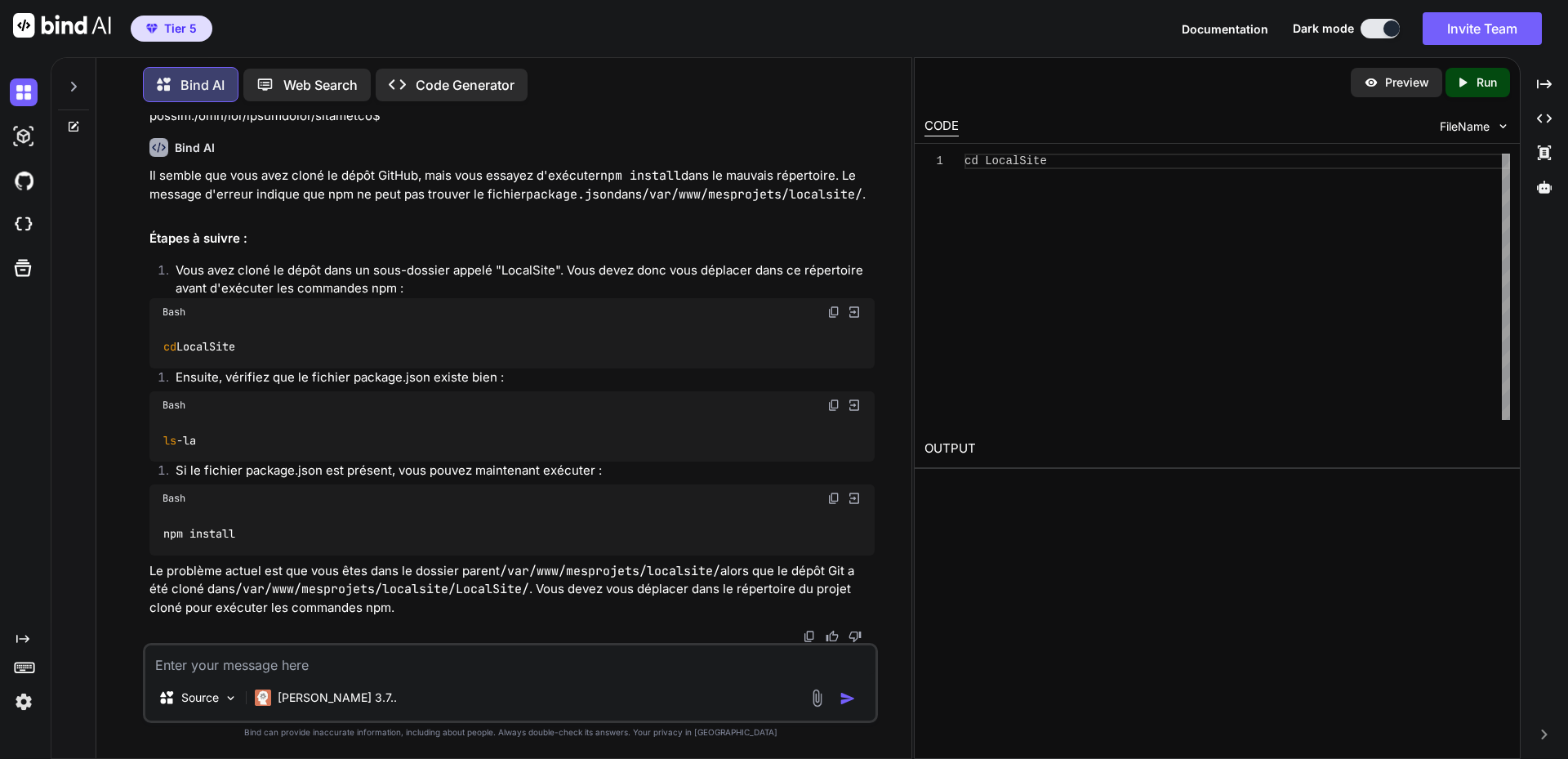
click at [403, 461] on div "ls -la" at bounding box center [512, 440] width 725 height 43
click at [836, 505] on img at bounding box center [834, 498] width 13 height 13
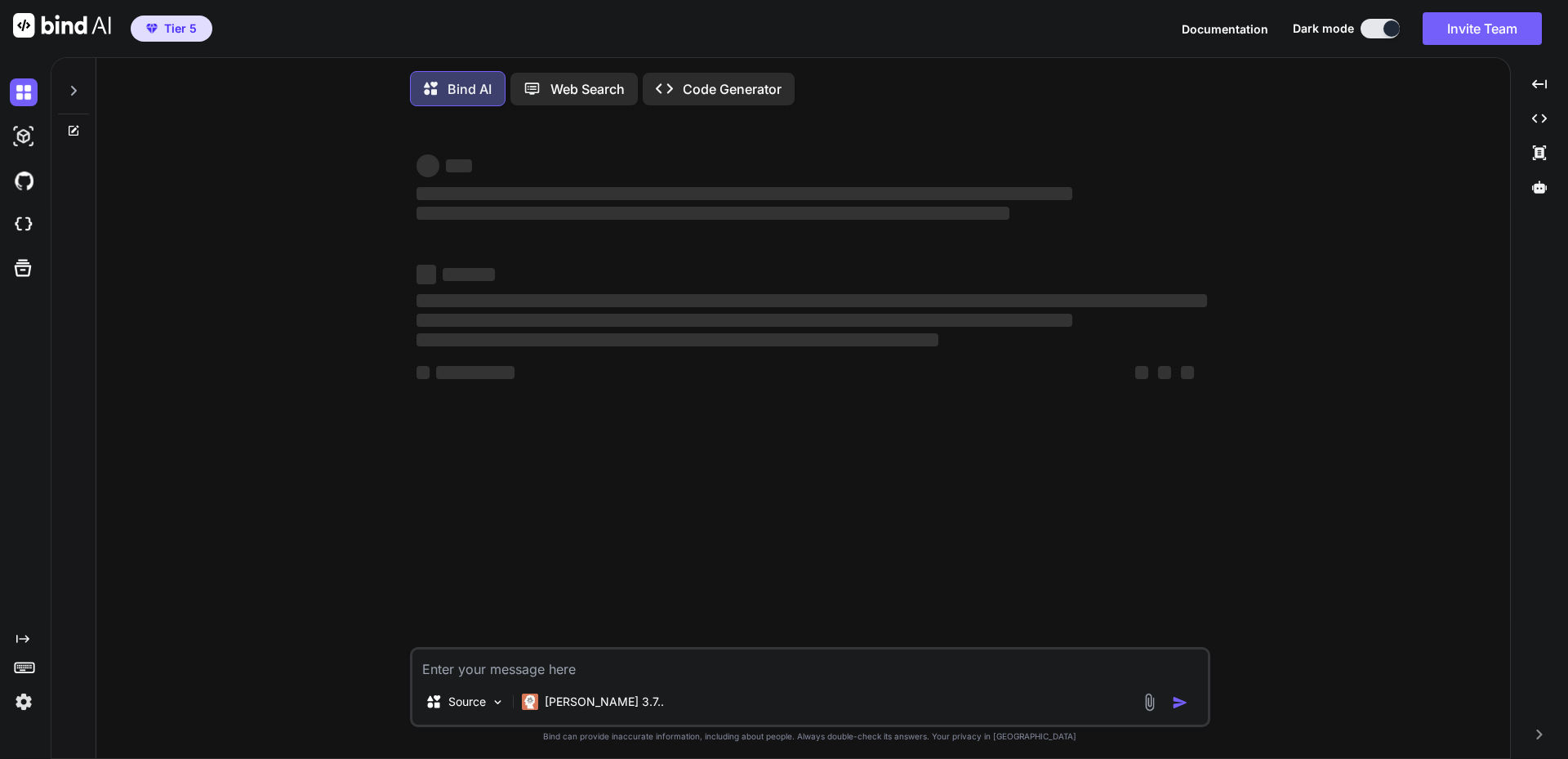
type textarea "x"
